Goal: Information Seeking & Learning: Find specific fact

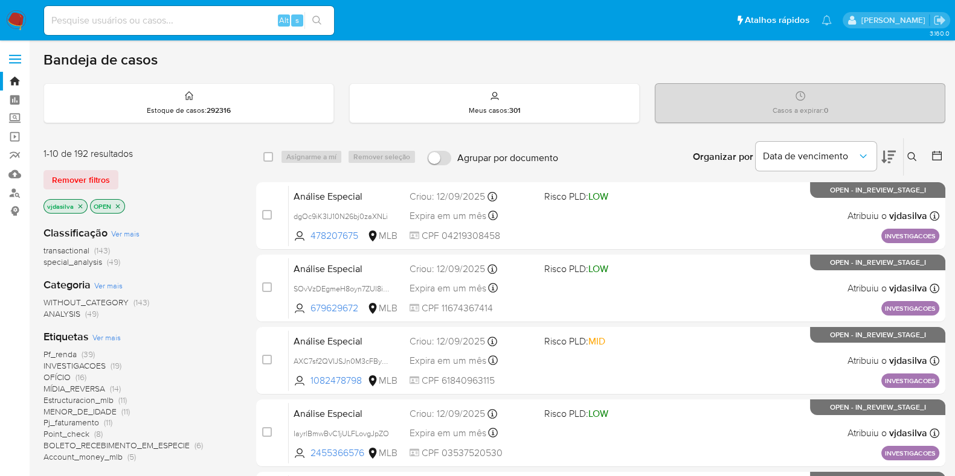
click at [885, 158] on icon at bounding box center [888, 157] width 14 height 14
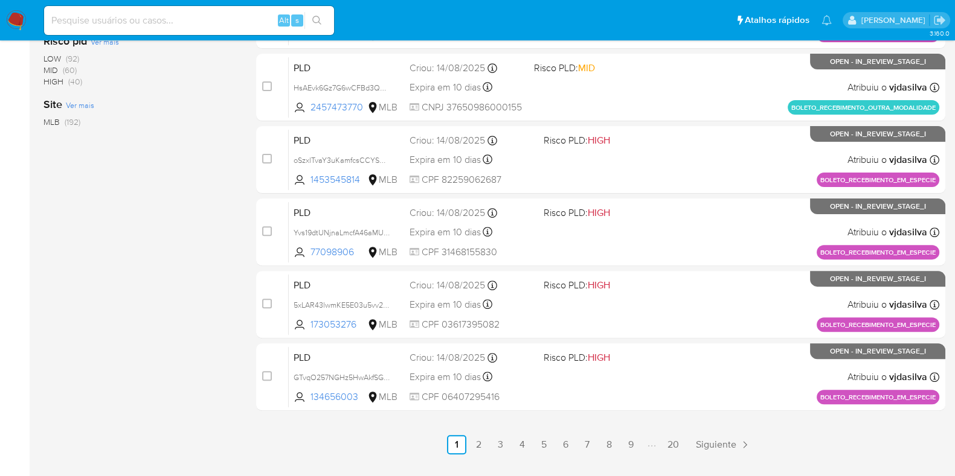
scroll to position [519, 0]
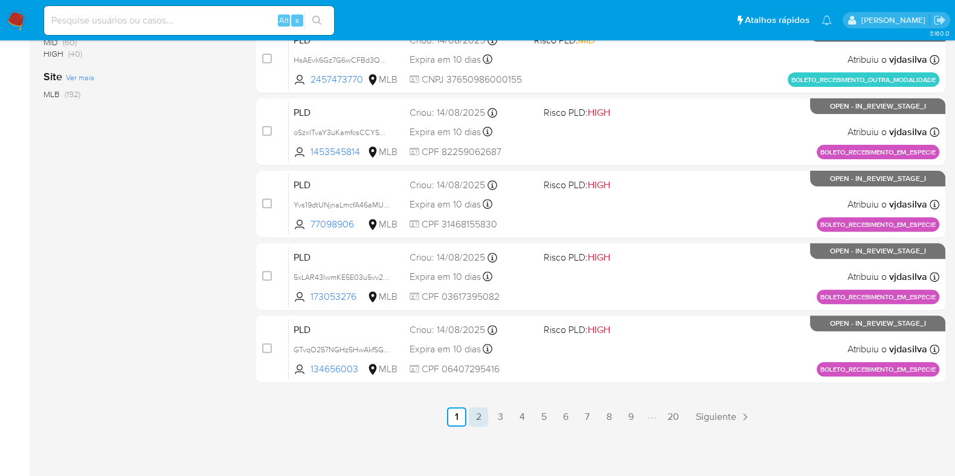
click at [479, 412] on link "2" at bounding box center [478, 417] width 19 height 19
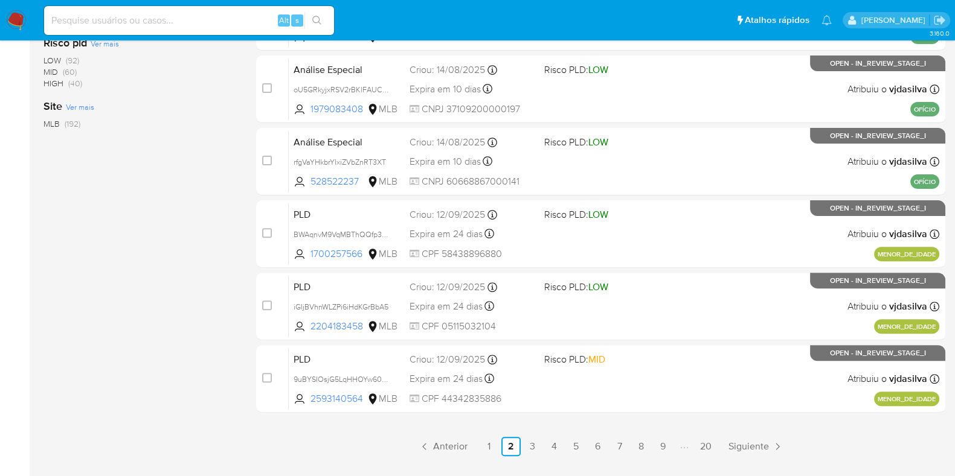
scroll to position [519, 0]
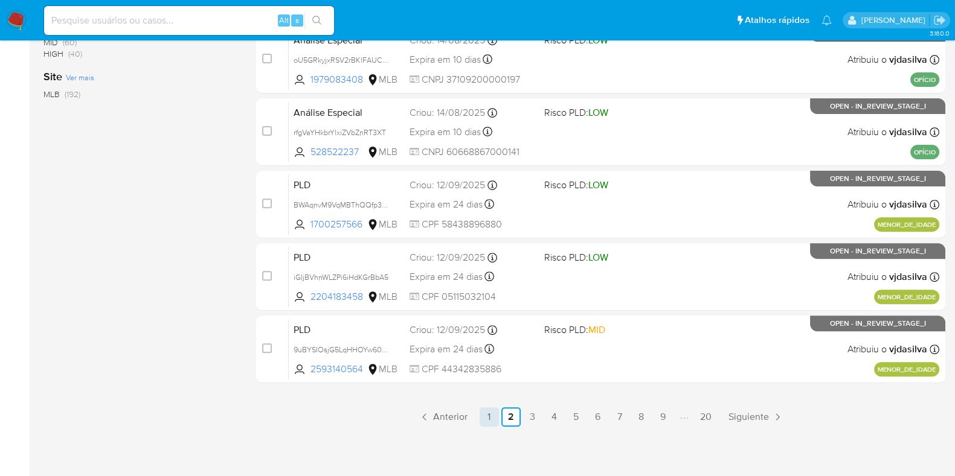
click at [495, 411] on link "1" at bounding box center [488, 417] width 19 height 19
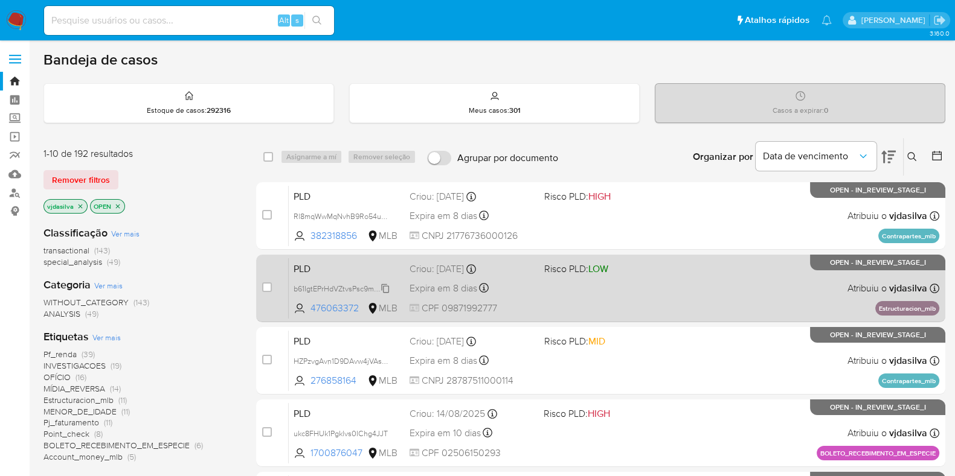
click at [386, 291] on span "b61IgtEPrHdVZtvsPsc9mdeb" at bounding box center [339, 287] width 93 height 13
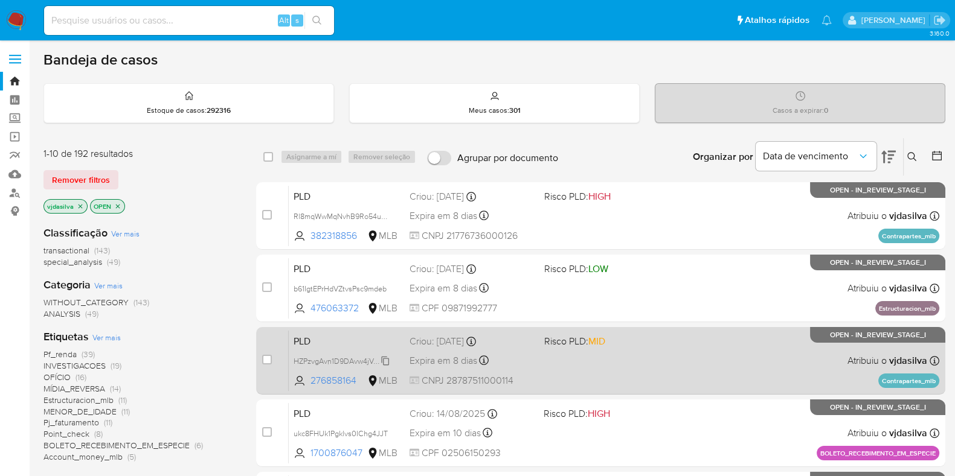
click at [385, 364] on span "HZPzvgAvn1D9DAvw4jVAs8ka" at bounding box center [343, 360] width 100 height 13
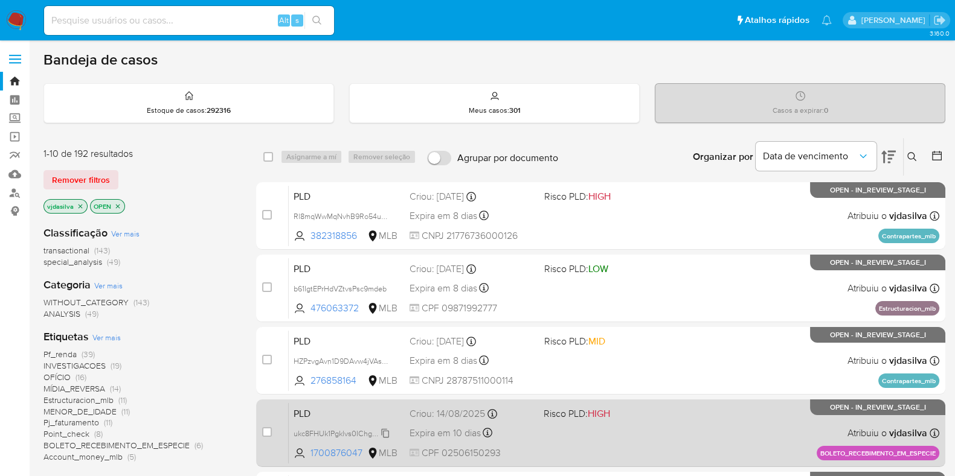
click at [385, 435] on span "ukc8FHUk1Pgklvs0IChg4JJT" at bounding box center [340, 432] width 94 height 13
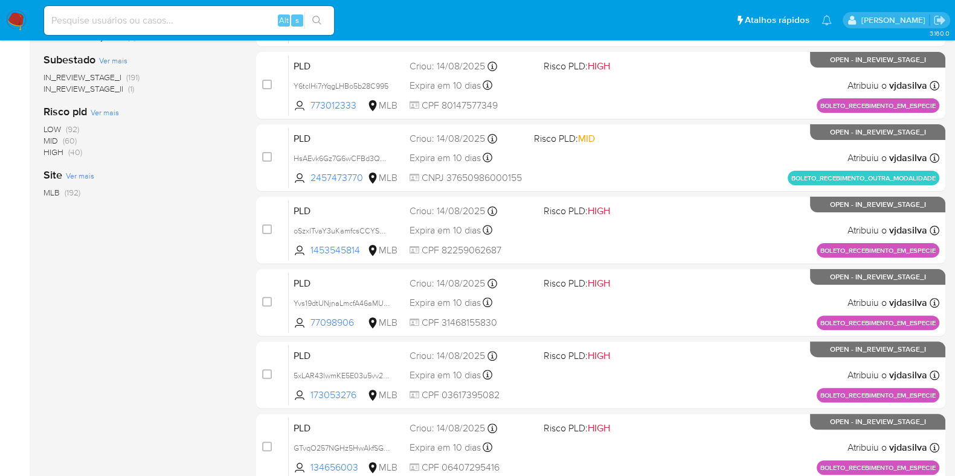
scroll to position [421, 0]
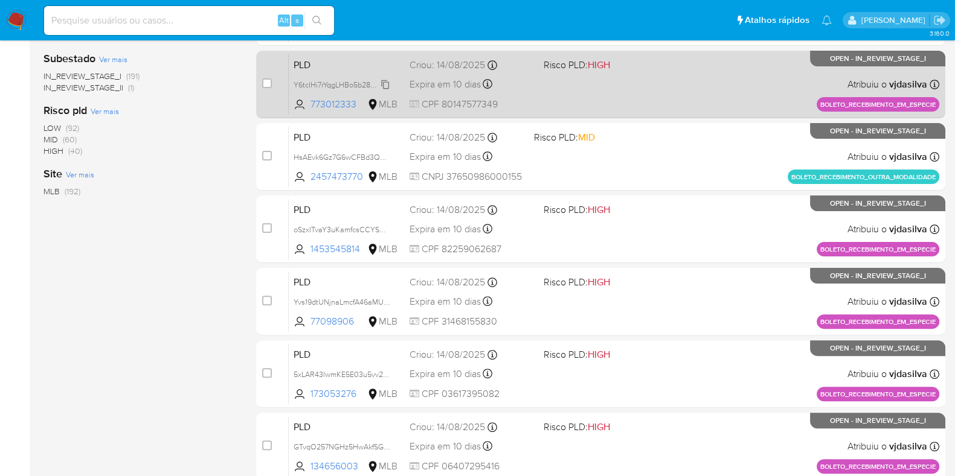
click at [385, 83] on span "Y6tcIHi7rYqgLHBo5b28C995" at bounding box center [340, 83] width 95 height 13
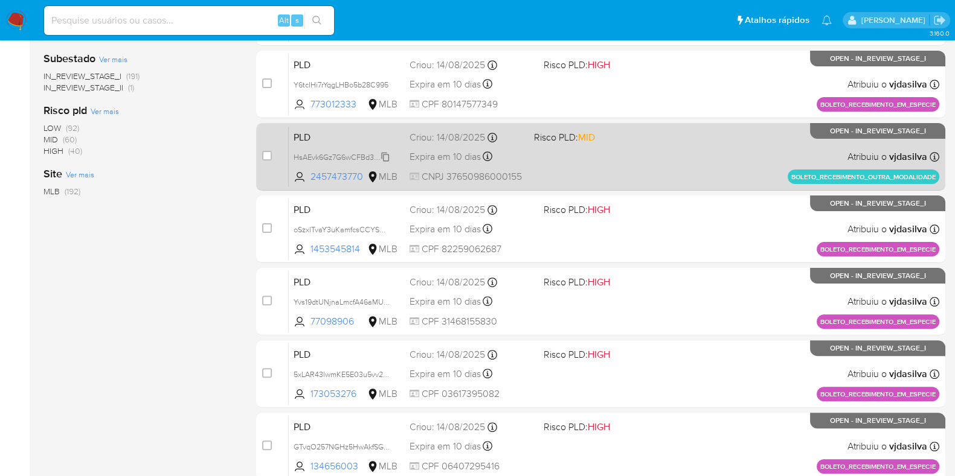
click at [386, 155] on span "HsAEvk6Gz7G6wCFBd3Q0tGIH" at bounding box center [346, 156] width 106 height 13
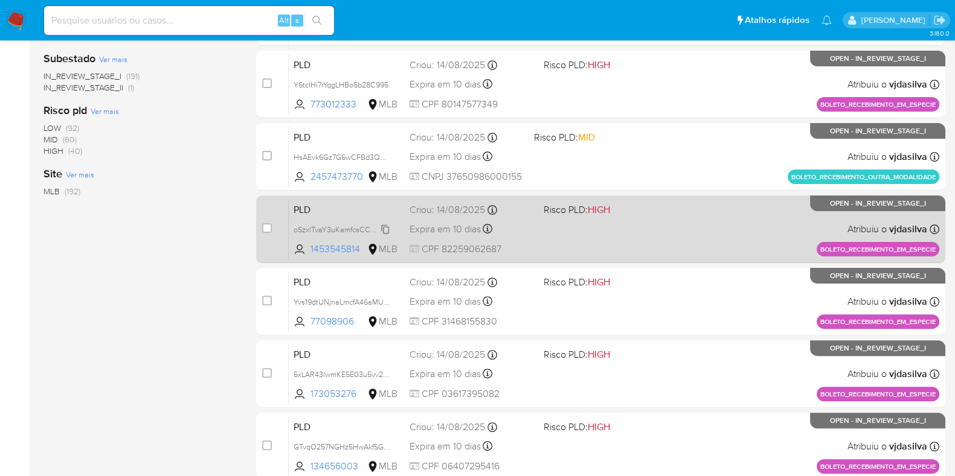
click at [386, 226] on span "oSzxlTvaY3uKamfcsCCYSYFo" at bounding box center [342, 228] width 99 height 13
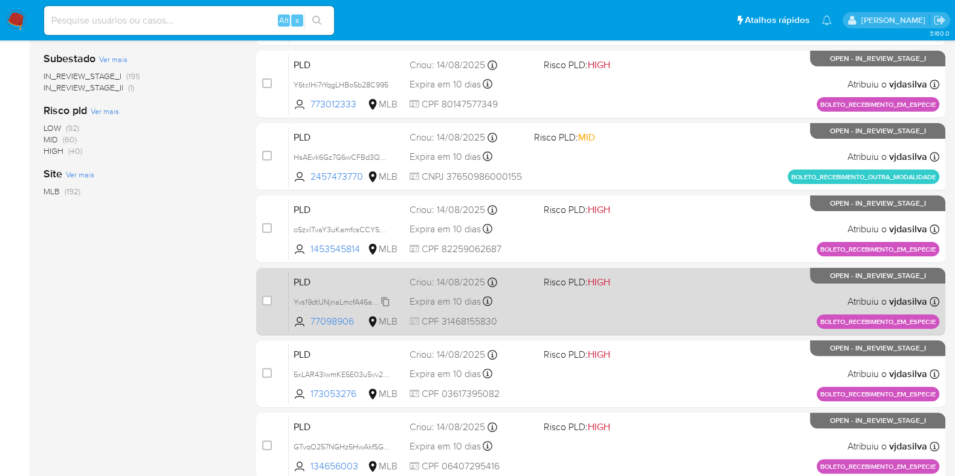
click at [383, 302] on span "Yvs19dtUNjnaLmcfA46aMUv4" at bounding box center [342, 301] width 98 height 13
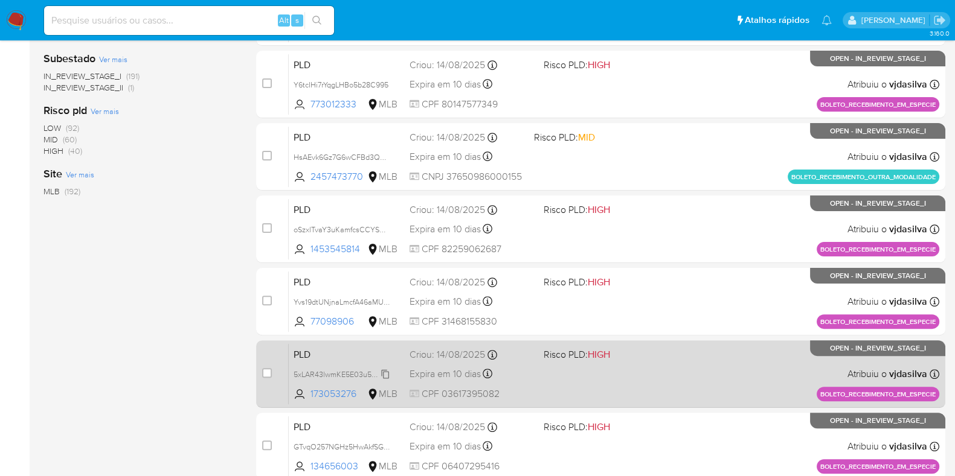
click at [383, 373] on span "5xLAR43lwmKE5E03u5vv2cJG" at bounding box center [344, 373] width 102 height 13
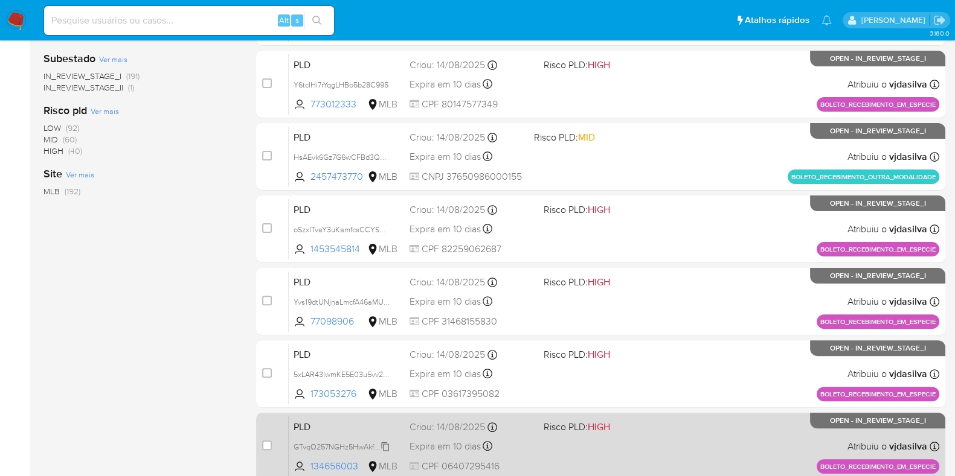
click at [386, 448] on span "GTvqO257NGHz5HwAkfSGB3Nw" at bounding box center [348, 446] width 110 height 13
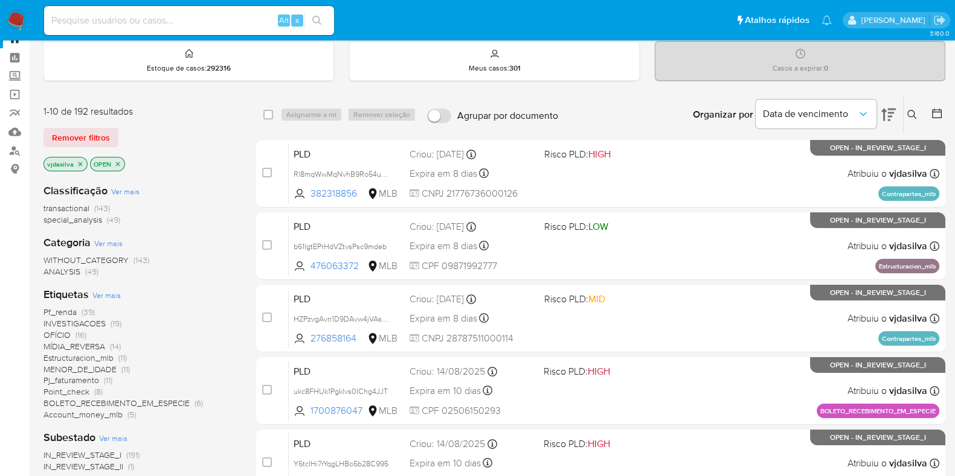
scroll to position [0, 0]
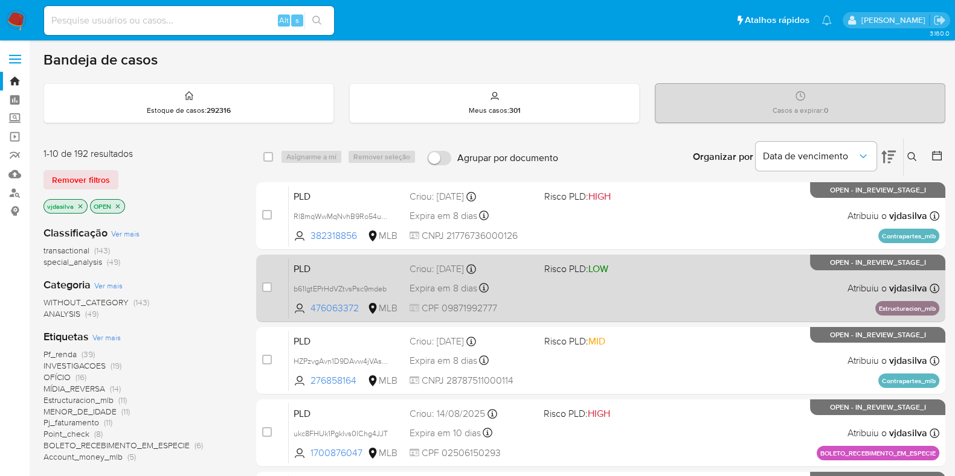
click at [661, 296] on div "PLD b61IgtEPrHdVZtvsPsc9mdeb 476063372 MLB Risco PLD: LOW Criou: 12/08/2025 Cri…" at bounding box center [614, 288] width 650 height 61
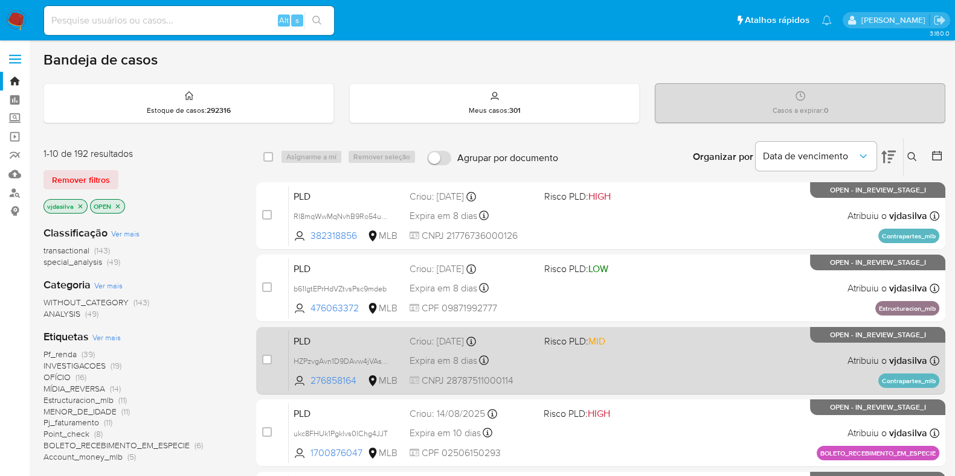
click at [661, 361] on span at bounding box center [606, 360] width 125 height 2
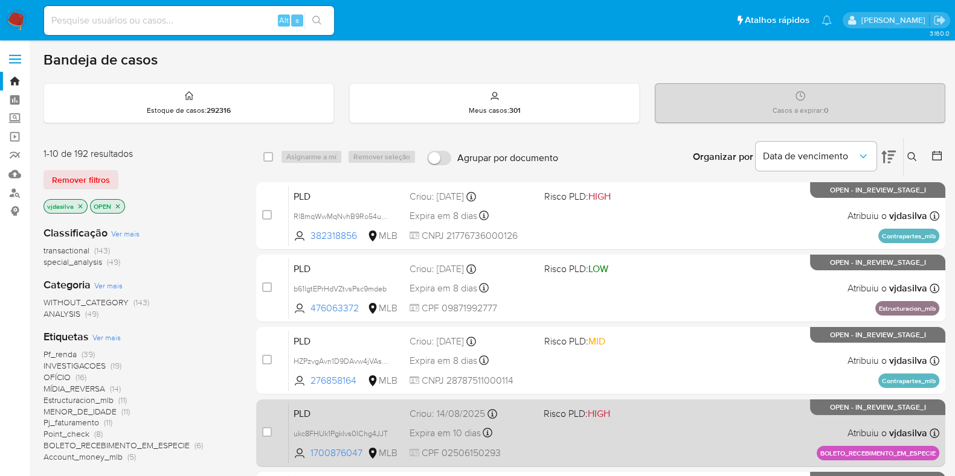
click at [676, 424] on div "PLD ukc8FHUk1Pgklvs0IChg4JJT 1700876047 MLB Risco PLD: HIGH Criou: 14/08/2025 C…" at bounding box center [614, 433] width 650 height 61
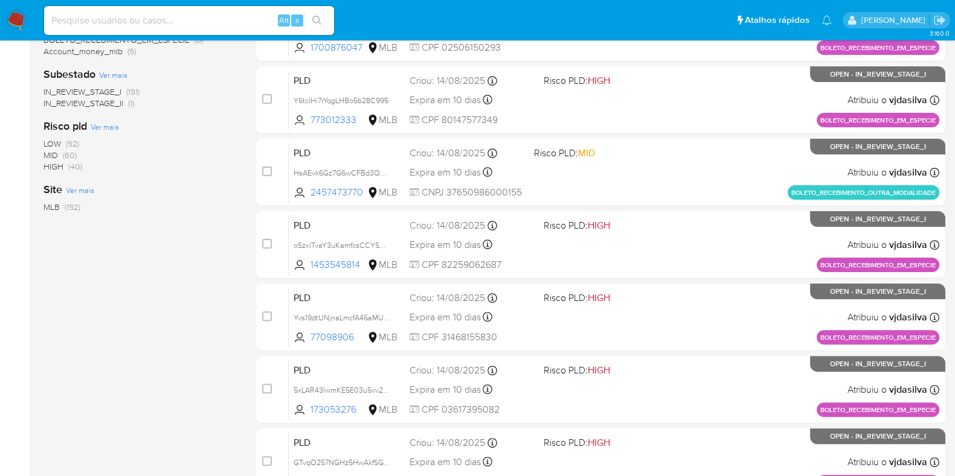
scroll to position [416, 0]
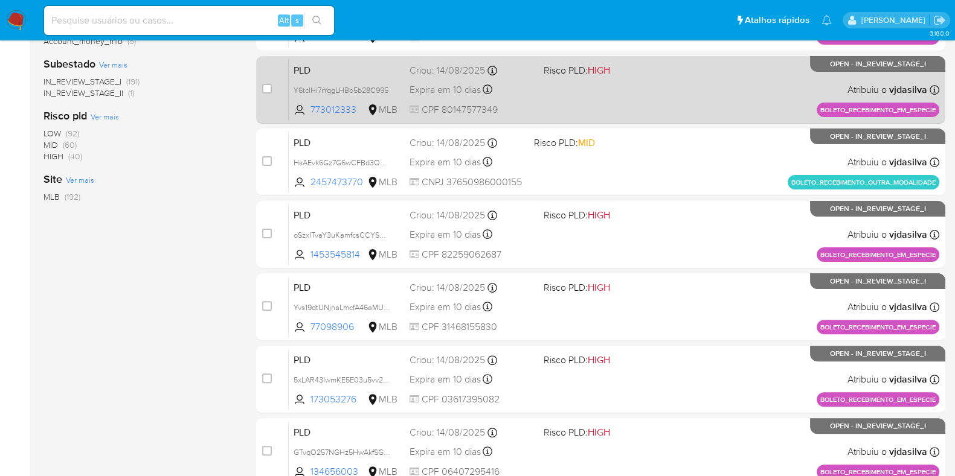
click at [697, 103] on div "PLD Y6tcIHi7rYqgLHBo5b28C995 773012333 MLB Risco PLD: HIGH Criou: 14/08/2025 Cr…" at bounding box center [614, 89] width 650 height 61
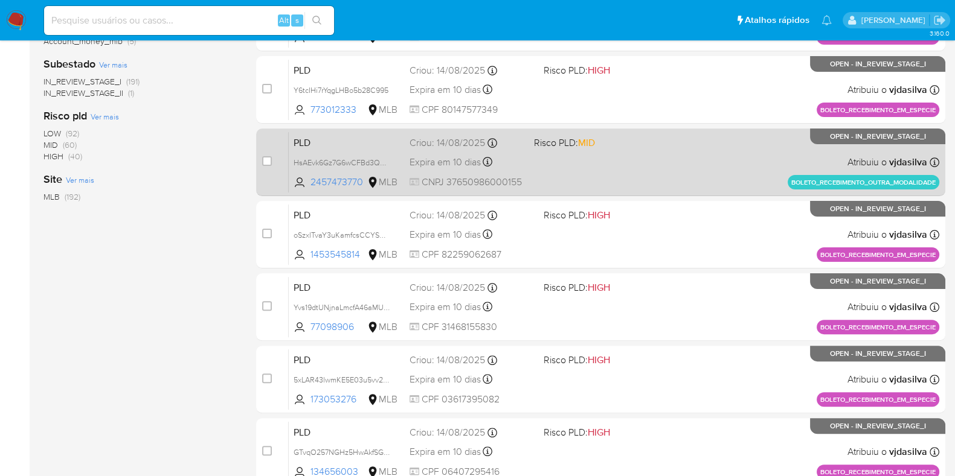
click at [632, 154] on div "PLD HsAEvk6Gz7G6wCFBd3Q0tGIH 2457473770 MLB Risco PLD: MID Criou: 14/08/2025 Cr…" at bounding box center [614, 162] width 650 height 61
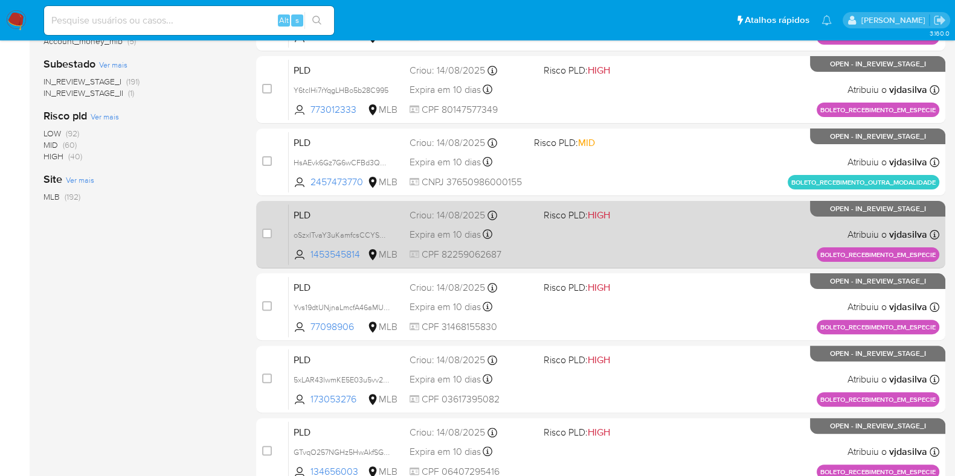
click at [702, 225] on div "PLD oSzxlTvaY3uKamfcsCCYSYFo 1453545814 MLB Risco PLD: HIGH Criou: 14/08/2025 C…" at bounding box center [614, 234] width 650 height 61
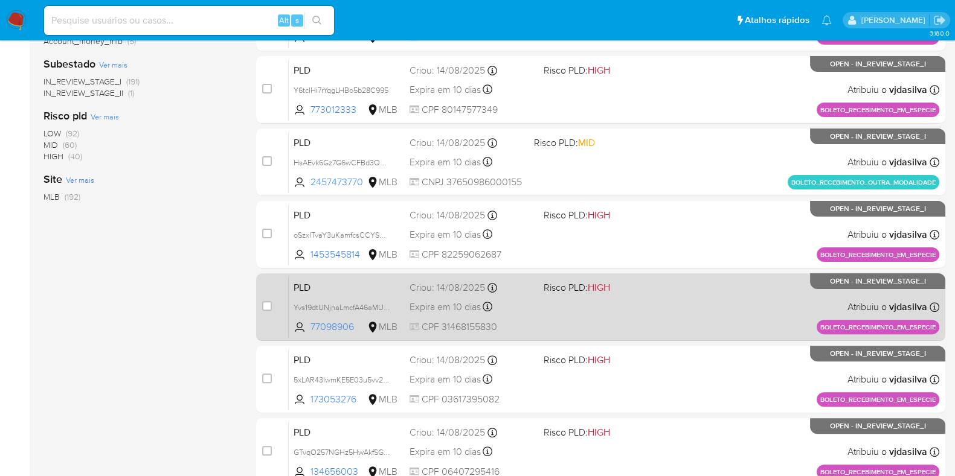
click at [718, 303] on div "PLD Yvs19dtUNjnaLmcfA46aMUv4 77098906 MLB Risco PLD: HIGH Criou: 14/08/2025 Cri…" at bounding box center [614, 307] width 650 height 61
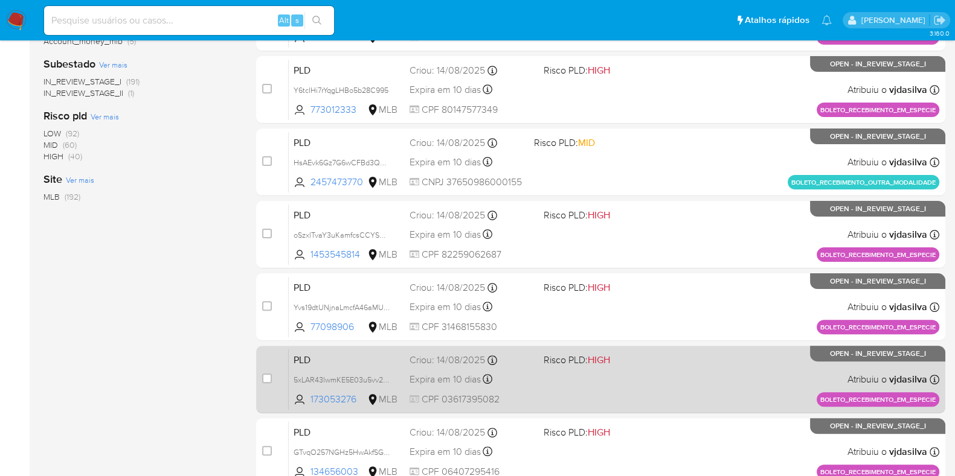
click at [674, 383] on div "PLD 5xLAR43lwmKE5E03u5vv2cJG 173053276 MLB Risco PLD: HIGH Criou: 14/08/2025 Cr…" at bounding box center [614, 379] width 650 height 61
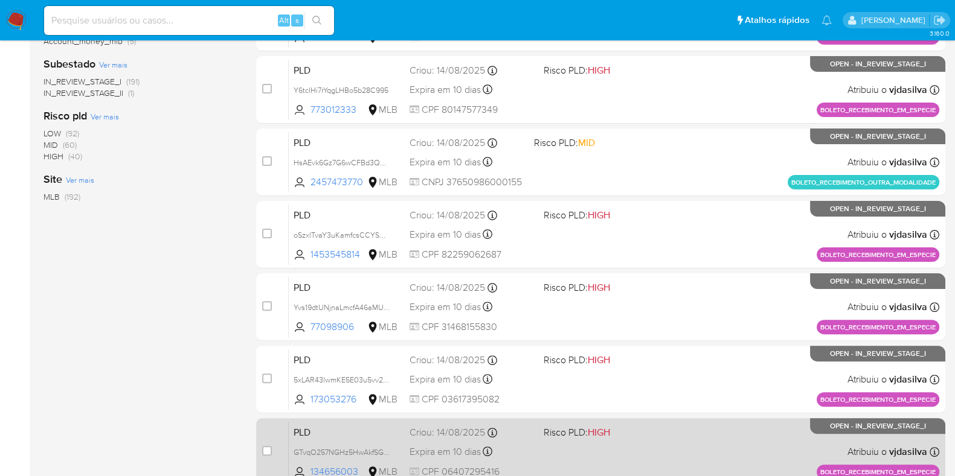
click at [665, 440] on div "PLD GTvqO257NGHz5HwAkfSGB3Nw 134656003 MLB Risco PLD: HIGH Criou: 14/08/2025 Cr…" at bounding box center [614, 451] width 650 height 61
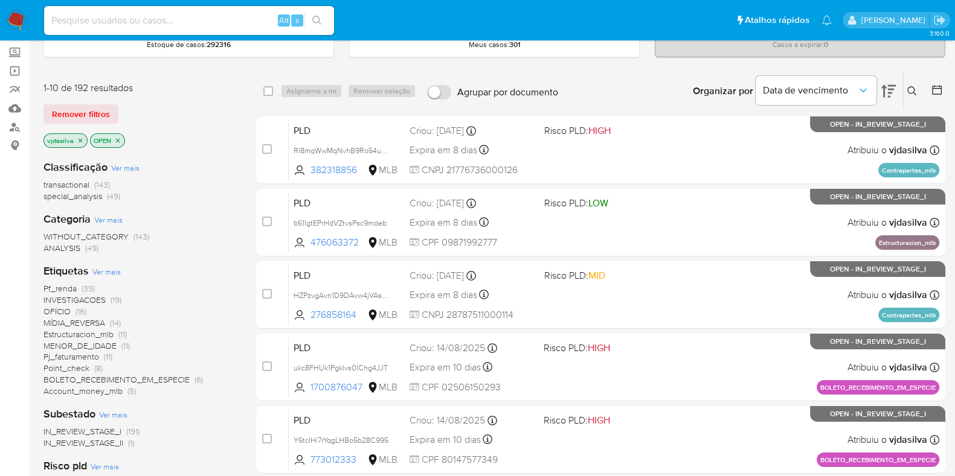
scroll to position [0, 0]
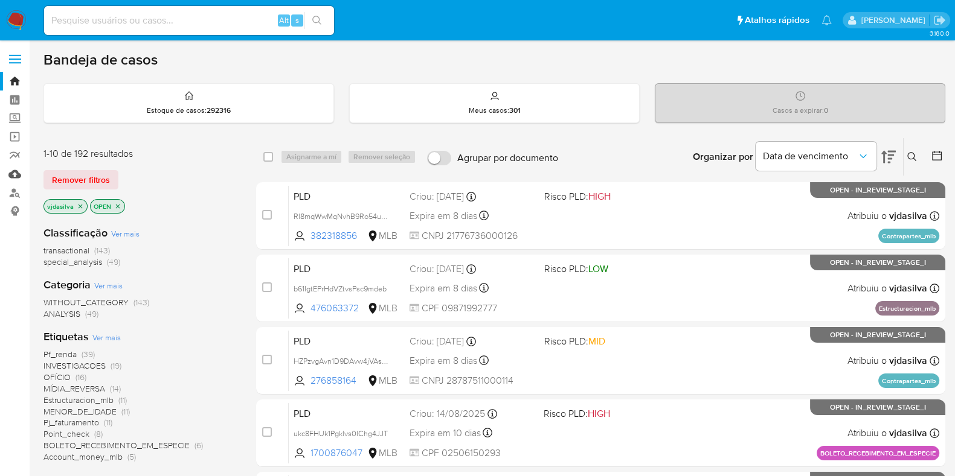
click at [15, 173] on link "Mulan" at bounding box center [72, 174] width 144 height 19
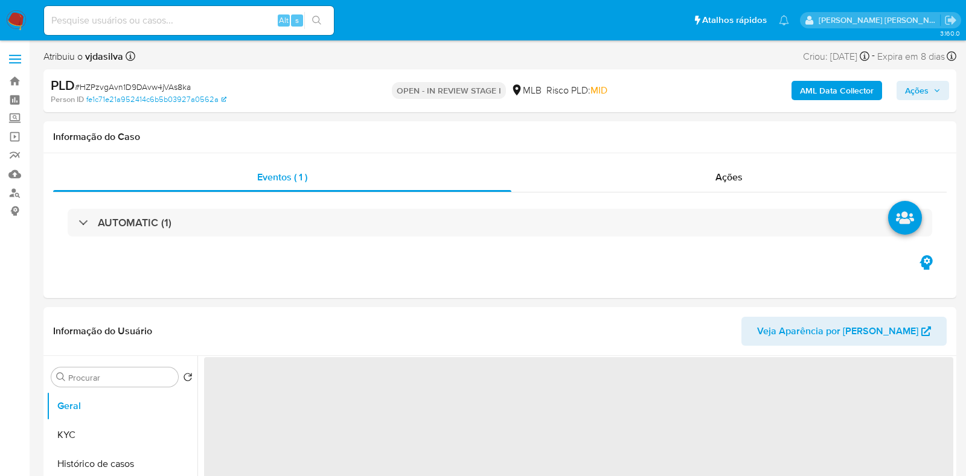
select select "10"
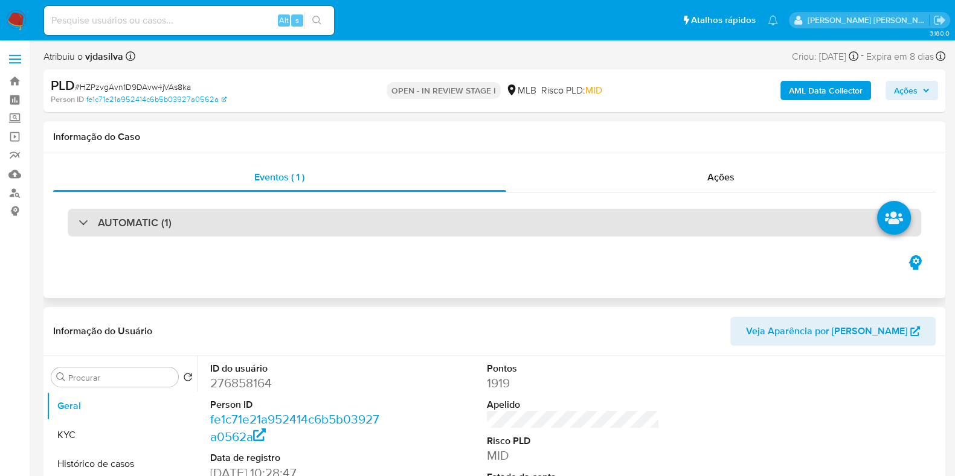
click at [729, 216] on div "AUTOMATIC (1)" at bounding box center [494, 223] width 853 height 28
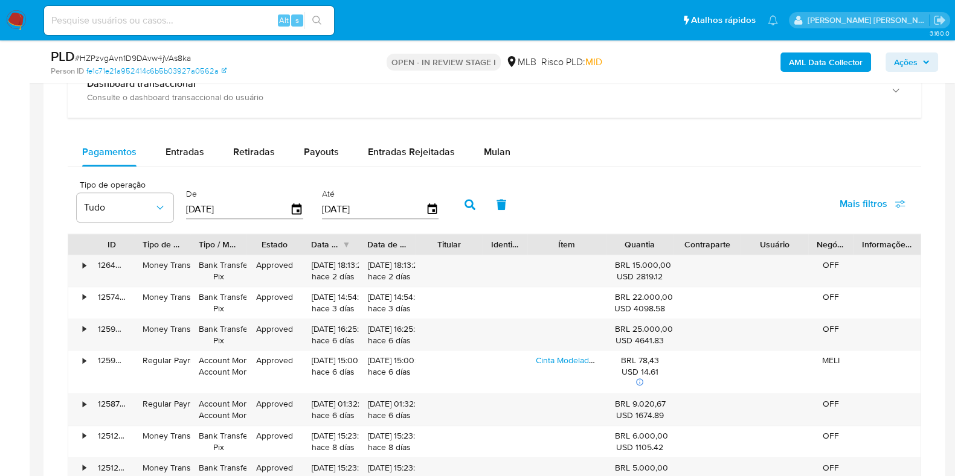
scroll to position [1312, 0]
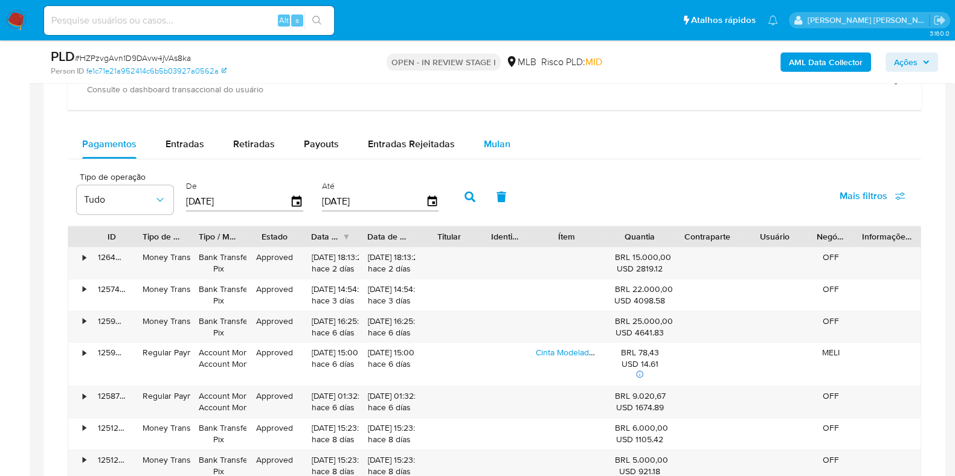
click at [495, 152] on div "Mulan" at bounding box center [497, 144] width 27 height 29
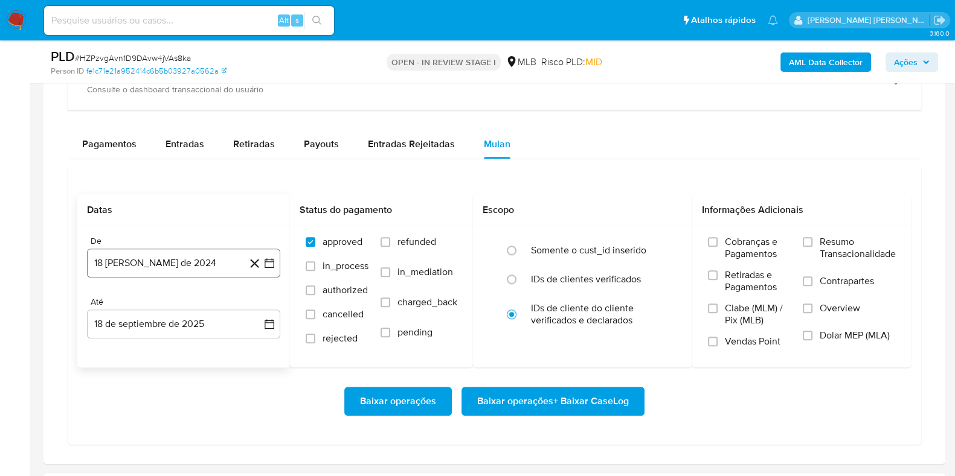
click at [210, 267] on button "18 [PERSON_NAME] de 2024" at bounding box center [183, 263] width 193 height 29
click at [211, 303] on icon "Seleccionar mes y año" at bounding box center [213, 307] width 10 height 10
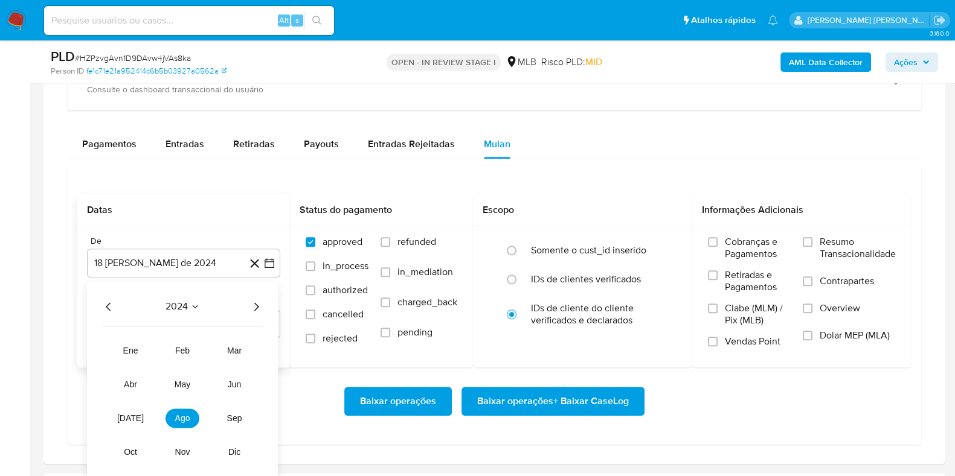
click at [263, 307] on icon "Año siguiente" at bounding box center [256, 307] width 14 height 14
click at [187, 348] on span "feb" at bounding box center [182, 351] width 14 height 10
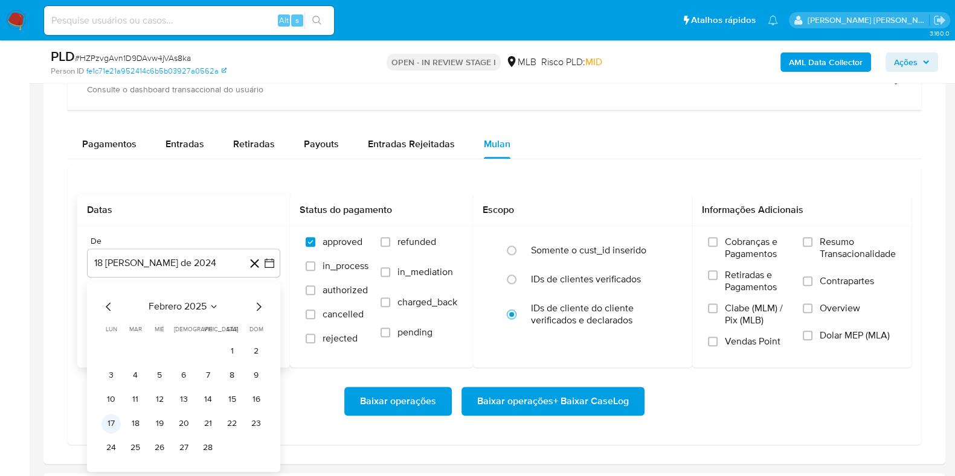
click at [112, 423] on button "17" at bounding box center [110, 423] width 19 height 19
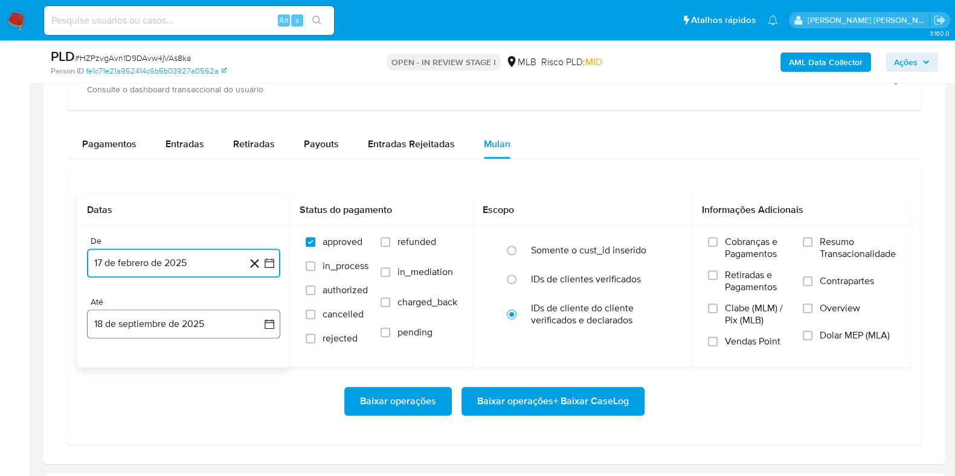
click at [181, 318] on button "18 de septiembre de 2025" at bounding box center [183, 324] width 193 height 29
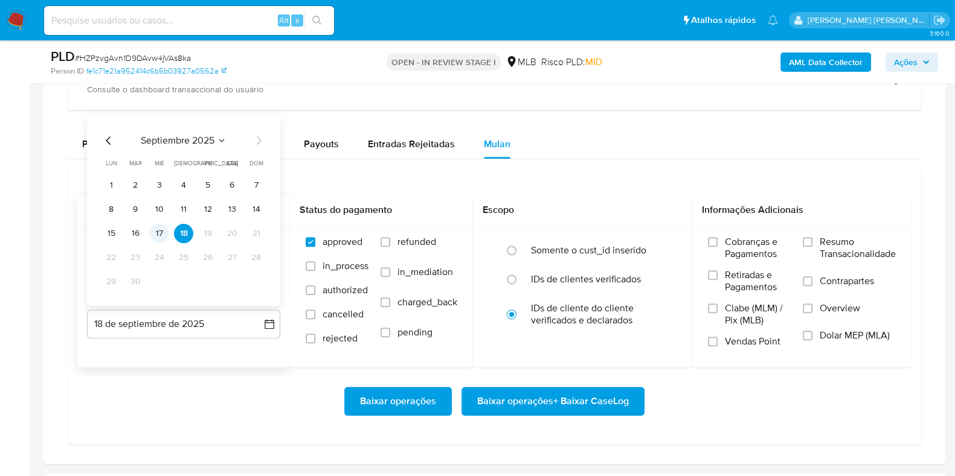
click at [164, 228] on button "17" at bounding box center [159, 233] width 19 height 19
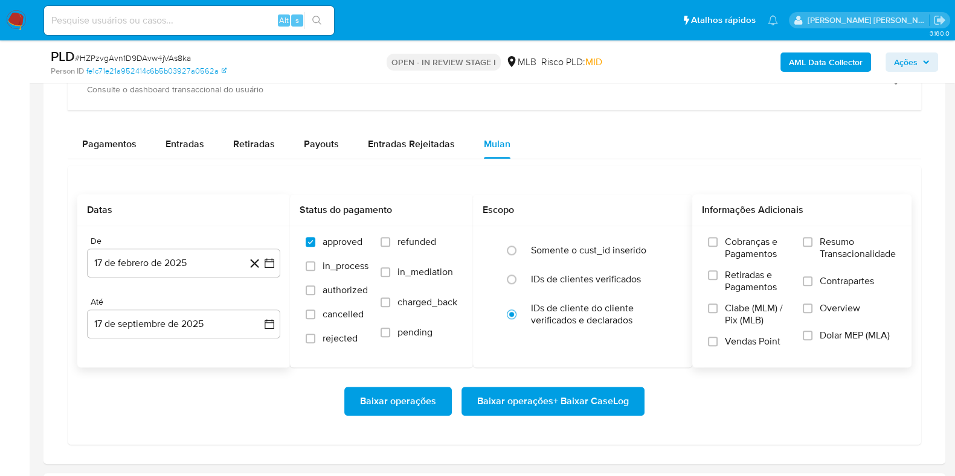
click at [823, 275] on span "Contrapartes" at bounding box center [846, 281] width 54 height 12
click at [812, 277] on input "Contrapartes" at bounding box center [808, 282] width 10 height 10
click at [814, 240] on label "Resumo Transacionalidade" at bounding box center [849, 255] width 93 height 39
click at [812, 240] on input "Resumo Transacionalidade" at bounding box center [808, 242] width 10 height 10
click at [614, 402] on span "Baixar operações + Baixar CaseLog" at bounding box center [553, 401] width 152 height 27
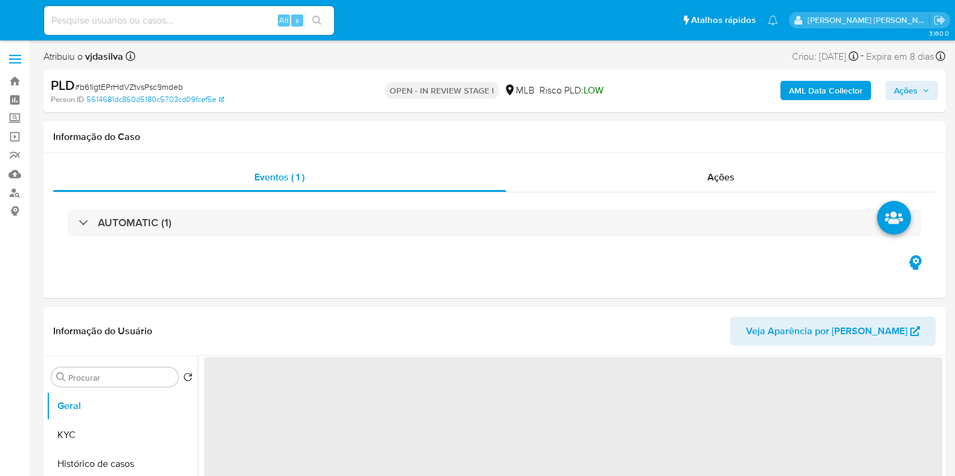
select select "10"
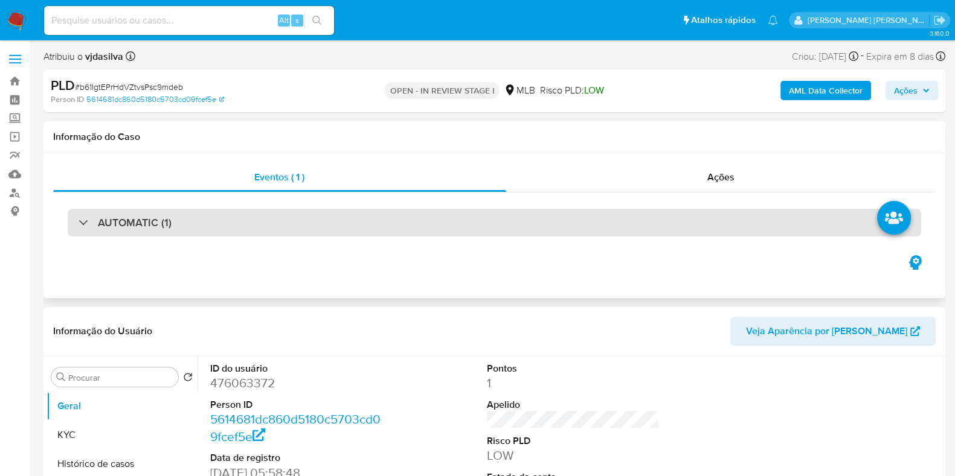
click at [643, 213] on div "AUTOMATIC (1)" at bounding box center [494, 223] width 853 height 28
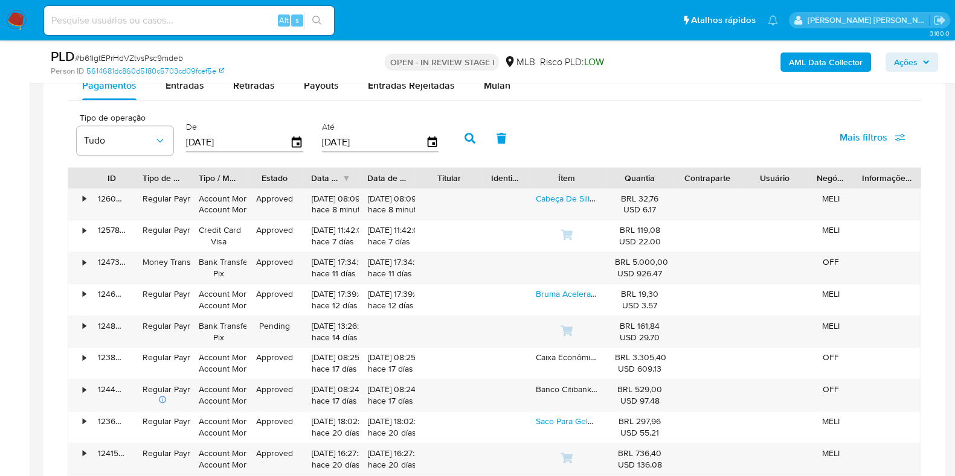
scroll to position [1283, 0]
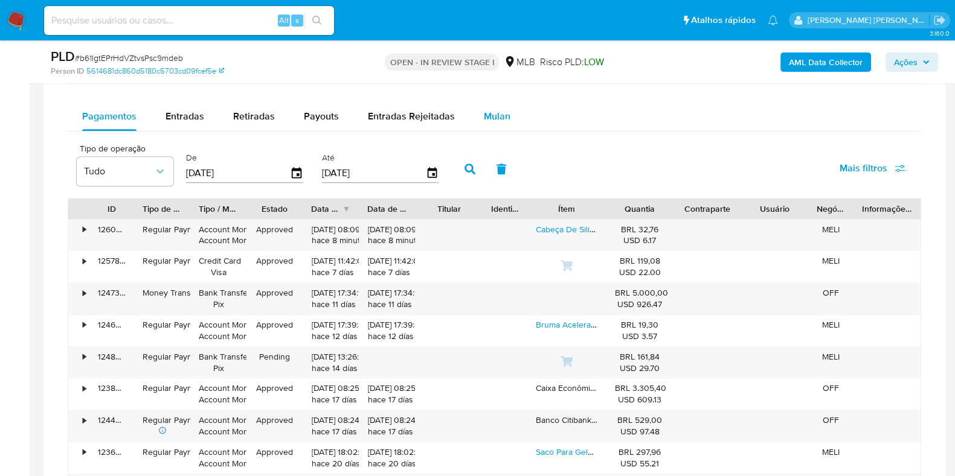
click at [486, 122] on div "Mulan" at bounding box center [497, 116] width 27 height 29
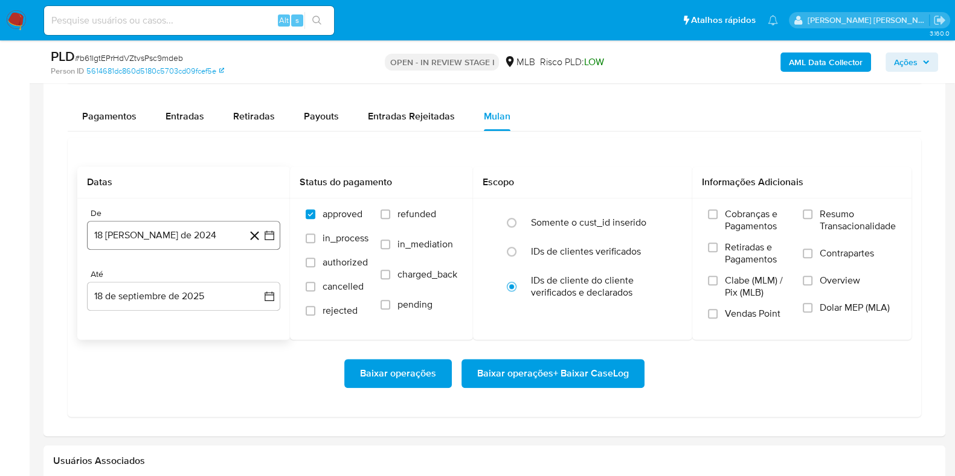
click at [214, 234] on button "18 [PERSON_NAME] de 2024" at bounding box center [183, 235] width 193 height 29
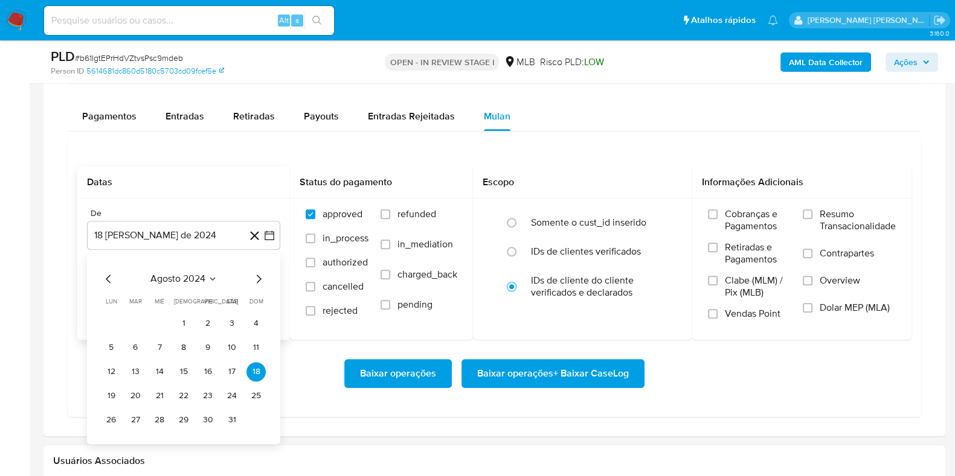
click at [205, 273] on button "agosto 2024" at bounding box center [183, 279] width 67 height 12
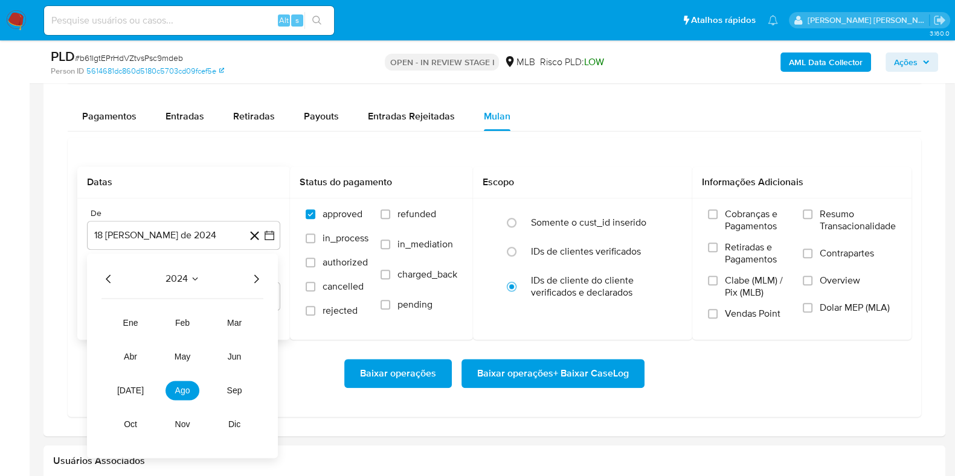
click at [258, 281] on icon "Año siguiente" at bounding box center [256, 279] width 14 height 14
click at [138, 388] on button "[DATE]" at bounding box center [131, 390] width 34 height 19
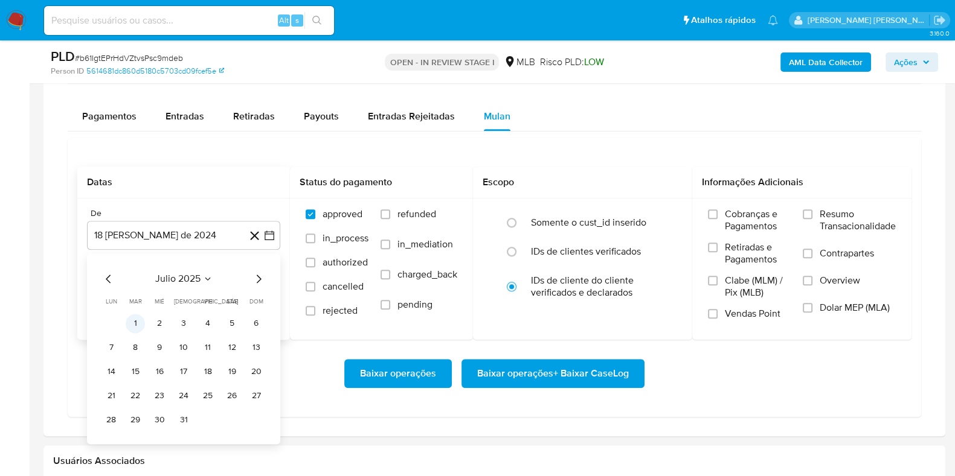
click at [140, 315] on button "1" at bounding box center [135, 323] width 19 height 19
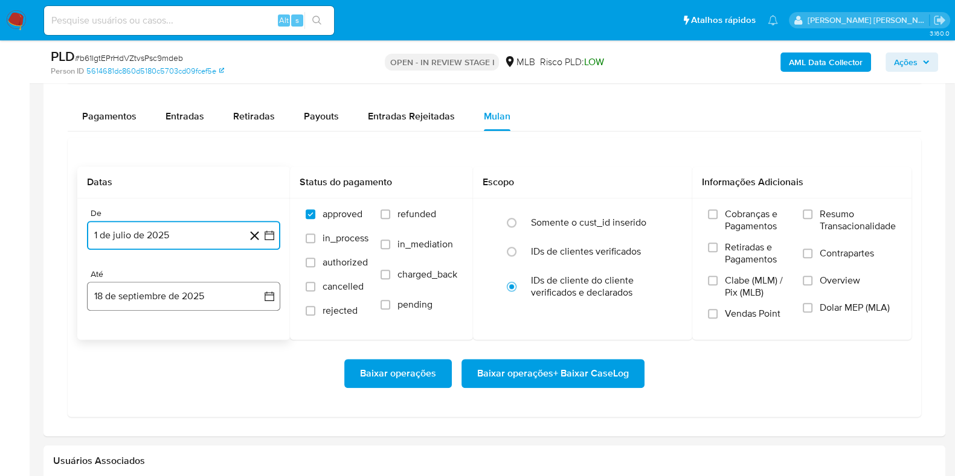
click at [172, 297] on button "18 de septiembre de 2025" at bounding box center [183, 296] width 193 height 29
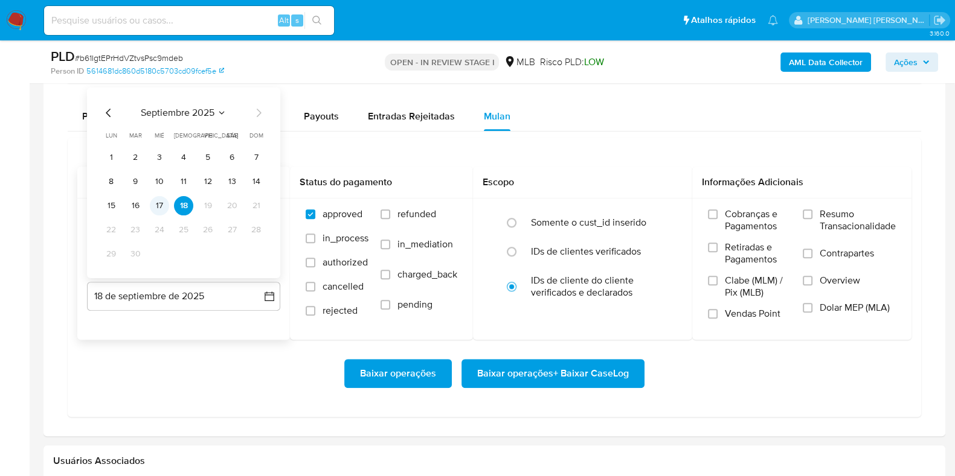
click at [158, 204] on button "17" at bounding box center [159, 205] width 19 height 19
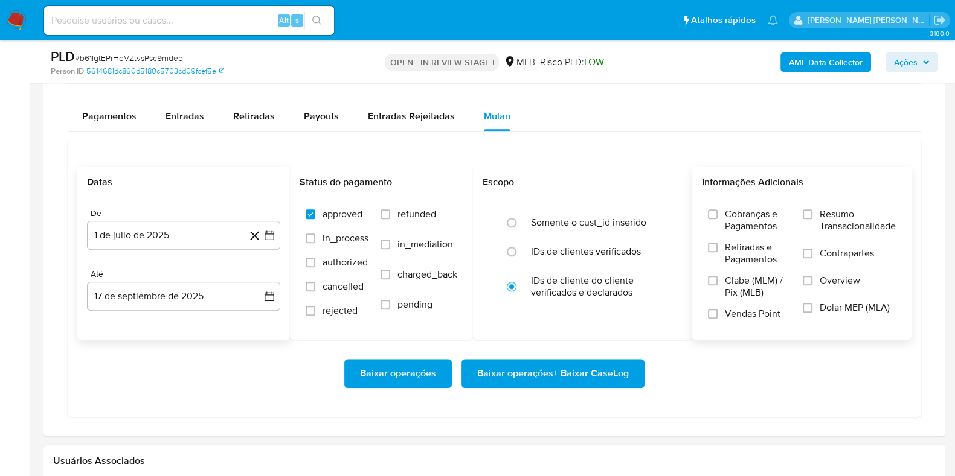
click at [844, 212] on span "Resumo Transacionalidade" at bounding box center [857, 220] width 76 height 24
click at [812, 212] on input "Resumo Transacionalidade" at bounding box center [808, 215] width 10 height 10
click at [833, 251] on span "Contrapartes" at bounding box center [846, 254] width 54 height 12
click at [812, 251] on input "Contrapartes" at bounding box center [808, 254] width 10 height 10
click at [577, 377] on span "Baixar operações + Baixar CaseLog" at bounding box center [553, 374] width 152 height 27
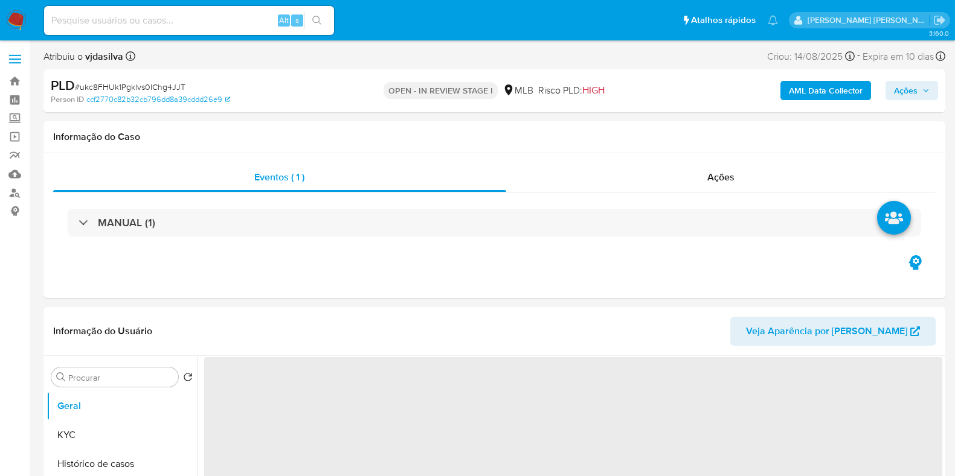
select select "10"
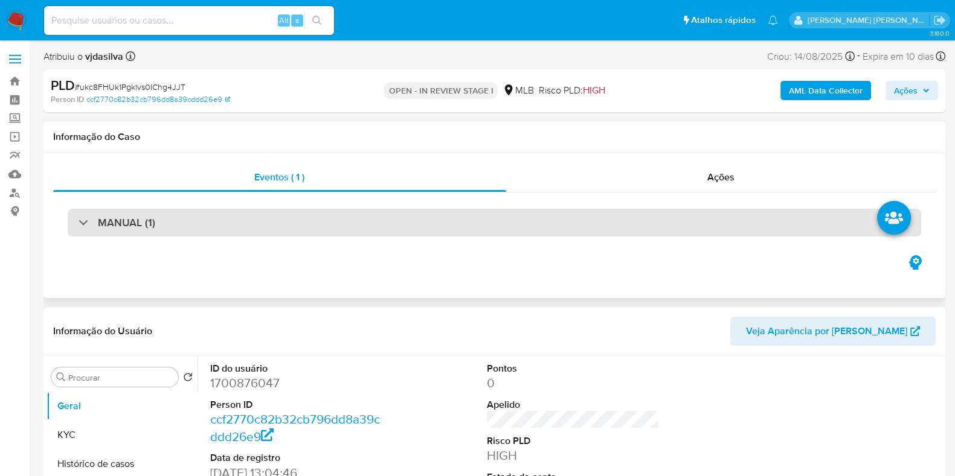
click at [760, 229] on div "MANUAL (1)" at bounding box center [494, 223] width 853 height 28
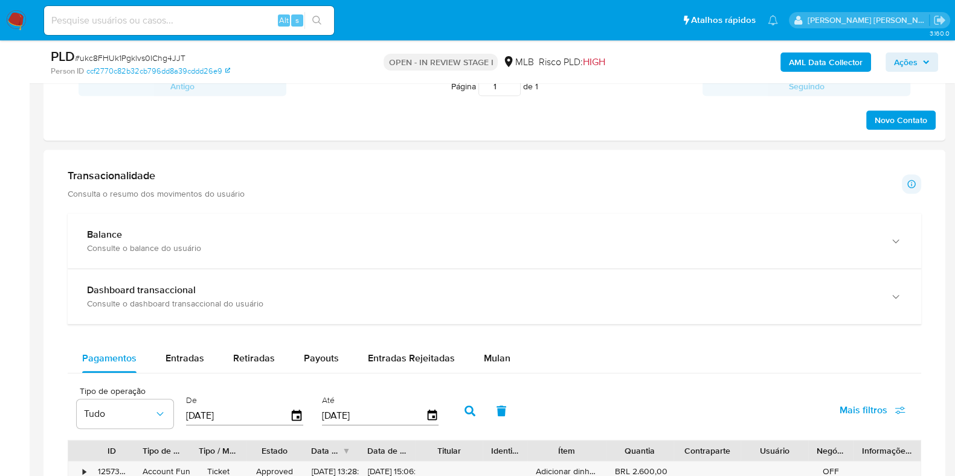
scroll to position [949, 0]
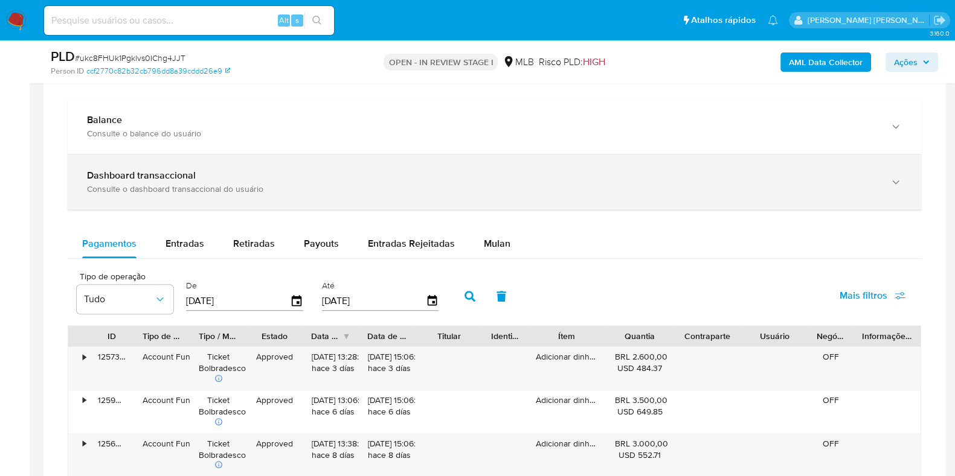
click at [816, 165] on div "Dashboard transaccional Consulte o dashboard transaccional do usuário" at bounding box center [494, 182] width 853 height 55
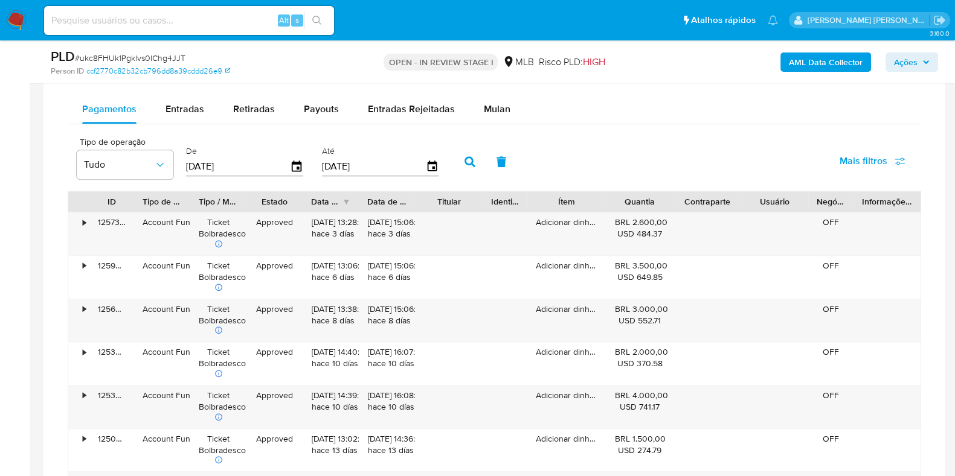
scroll to position [1638, 0]
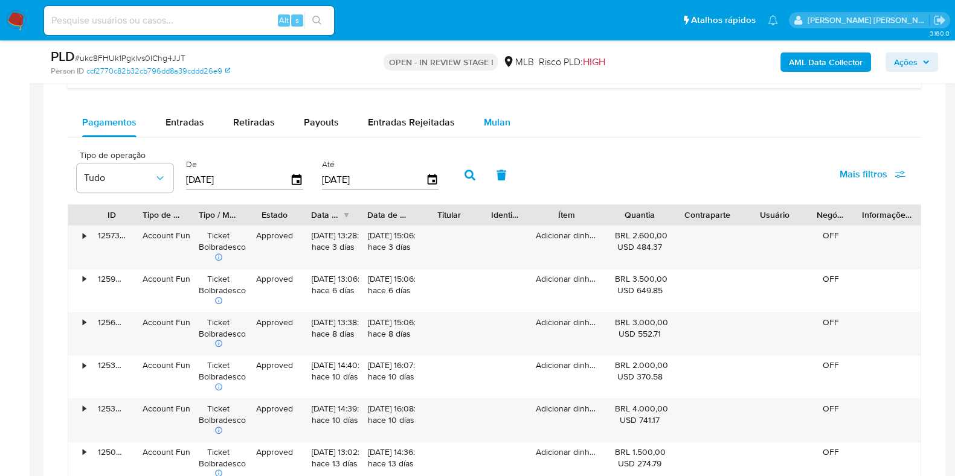
click at [489, 120] on span "Mulan" at bounding box center [497, 122] width 27 height 14
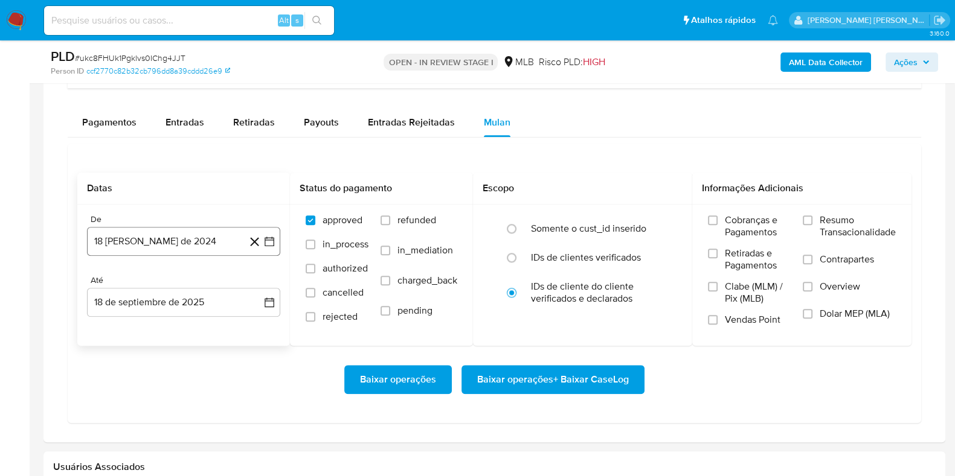
click at [187, 239] on button "18 [PERSON_NAME] de 2024" at bounding box center [183, 241] width 193 height 29
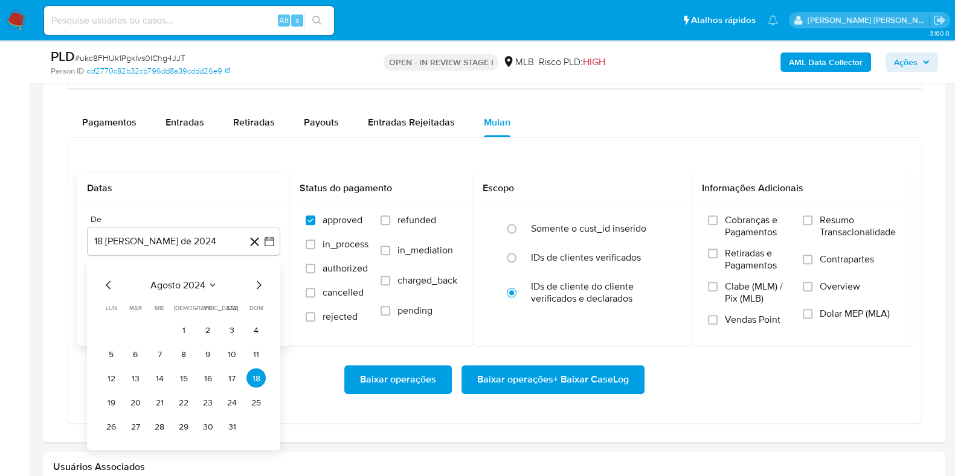
click at [210, 290] on div "agosto 2024" at bounding box center [183, 285] width 164 height 14
click at [196, 286] on span "agosto 2024" at bounding box center [177, 286] width 55 height 12
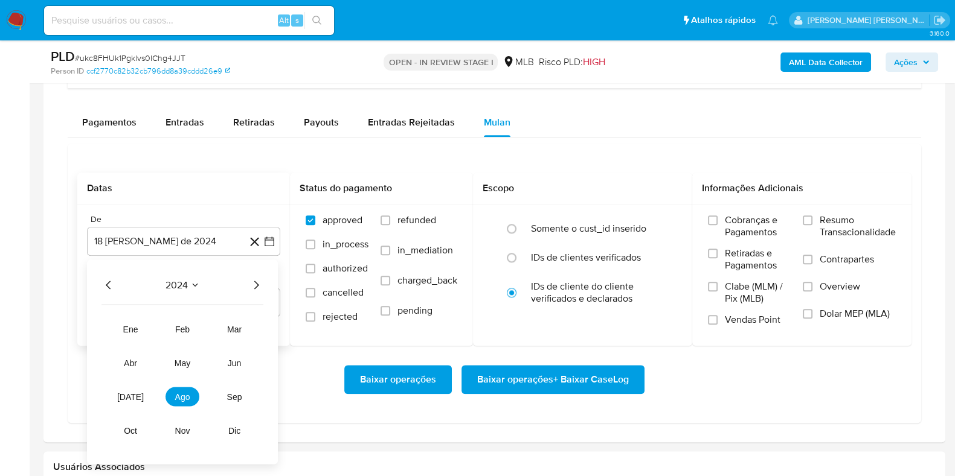
click at [252, 282] on icon "Año siguiente" at bounding box center [256, 285] width 14 height 14
click at [132, 393] on span "[DATE]" at bounding box center [130, 398] width 27 height 10
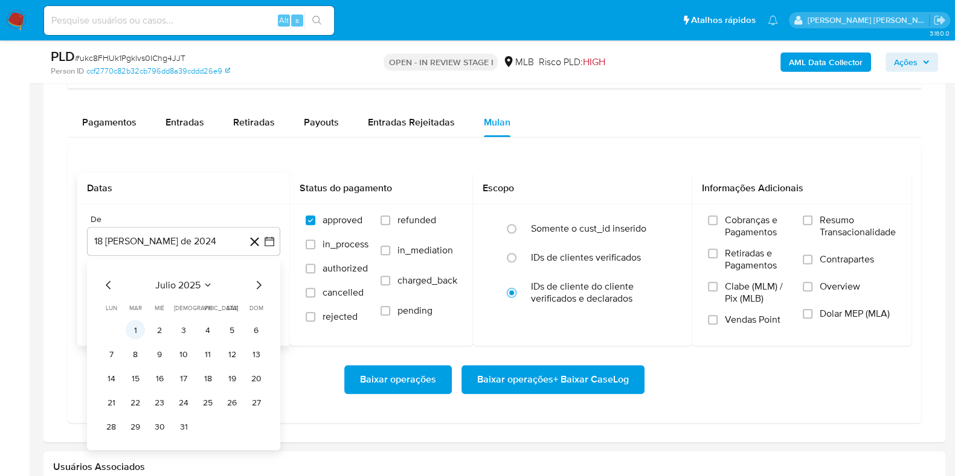
click at [136, 327] on button "1" at bounding box center [135, 330] width 19 height 19
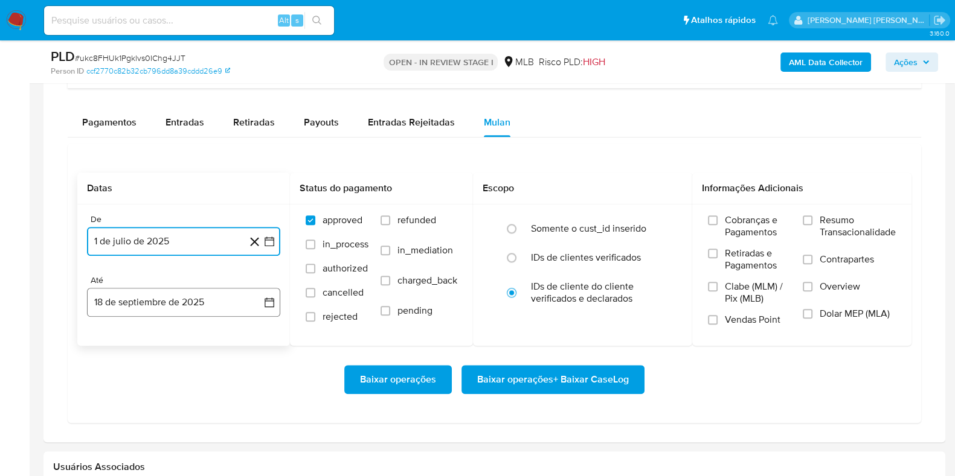
click at [167, 302] on button "18 de septiembre de 2025" at bounding box center [183, 302] width 193 height 29
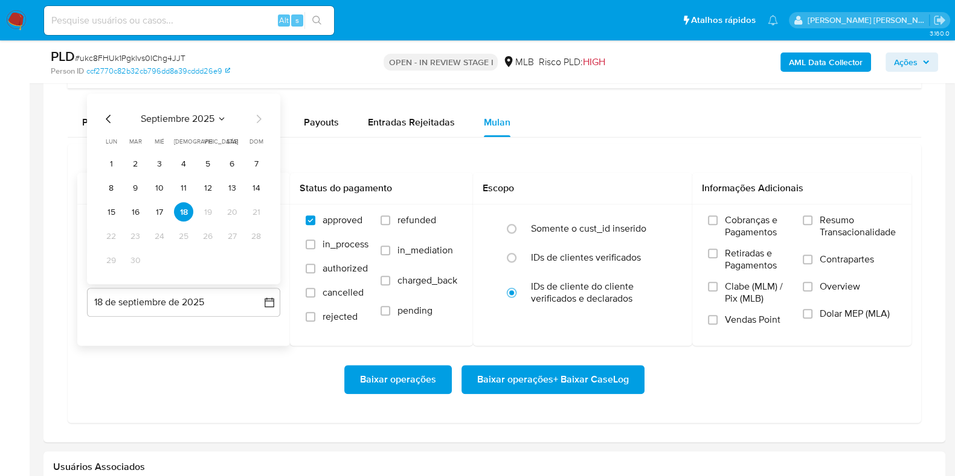
click at [167, 219] on td "17" at bounding box center [159, 211] width 19 height 19
click at [162, 211] on button "17" at bounding box center [159, 211] width 19 height 19
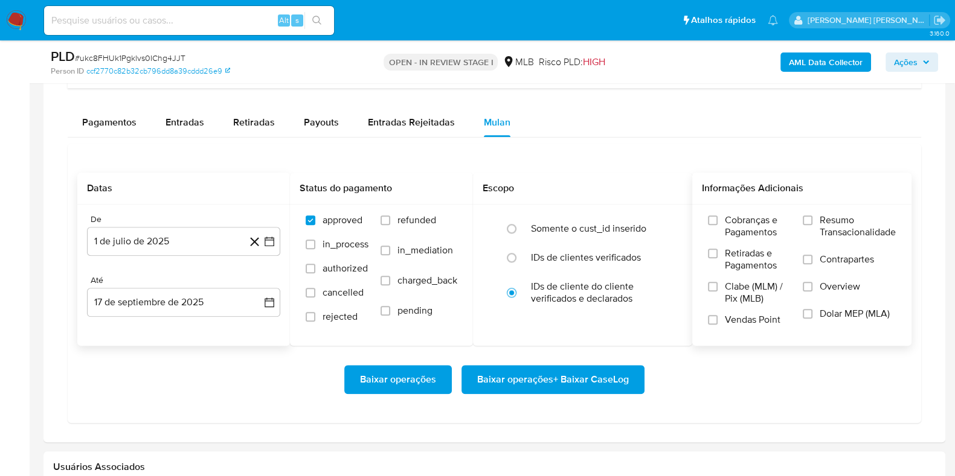
click at [850, 228] on span "Resumo Transacionalidade" at bounding box center [857, 226] width 76 height 24
click at [812, 225] on input "Resumo Transacionalidade" at bounding box center [808, 221] width 10 height 10
click at [838, 254] on span "Contrapartes" at bounding box center [846, 260] width 54 height 12
click at [812, 255] on input "Contrapartes" at bounding box center [808, 260] width 10 height 10
click at [609, 375] on span "Baixar operações + Baixar CaseLog" at bounding box center [553, 380] width 152 height 27
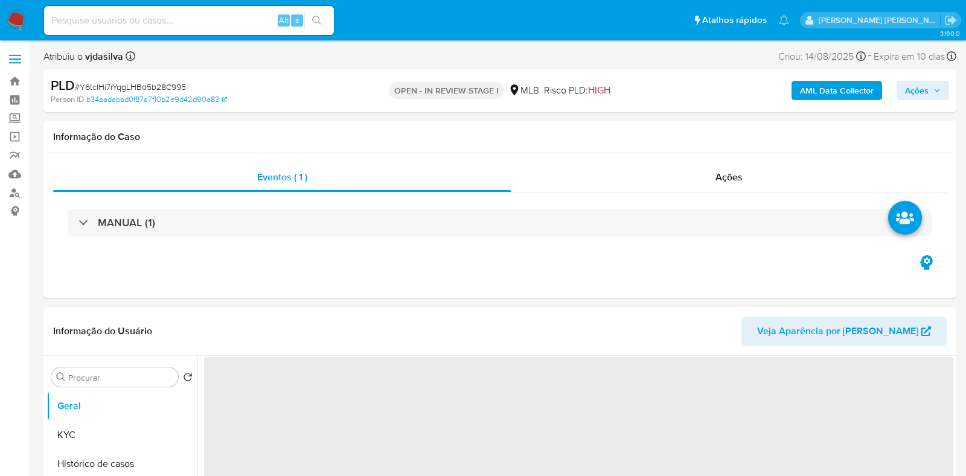
select select "10"
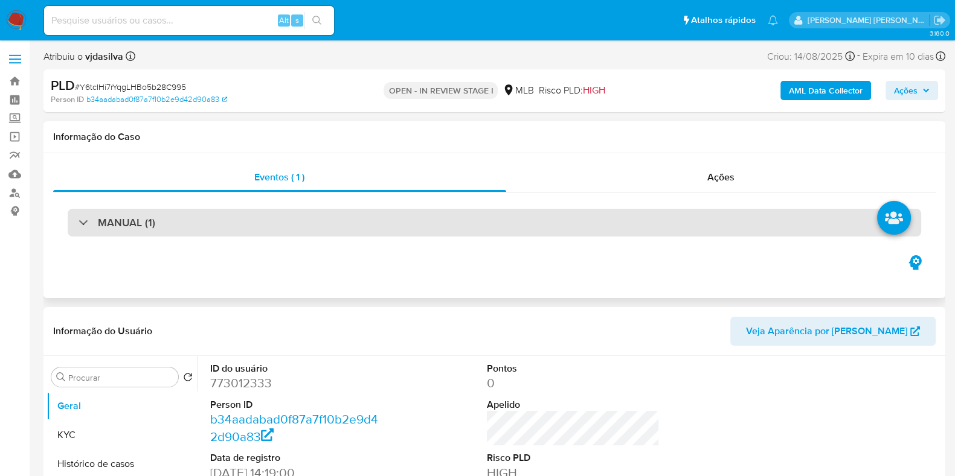
click at [588, 217] on div "MANUAL (1)" at bounding box center [494, 223] width 853 height 28
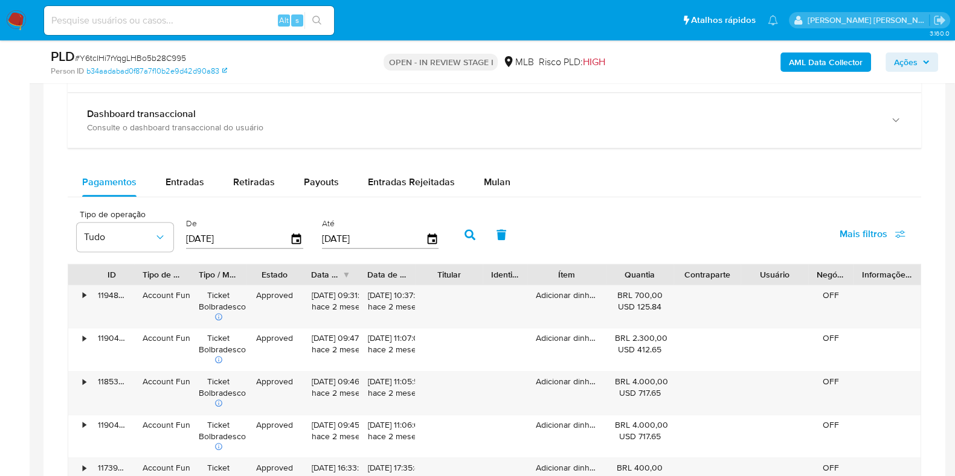
scroll to position [951, 0]
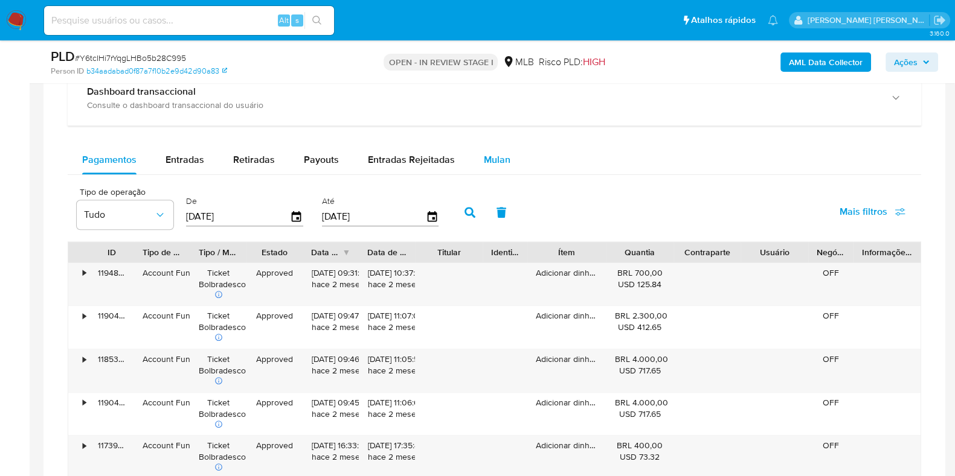
click at [489, 156] on span "Mulan" at bounding box center [497, 160] width 27 height 14
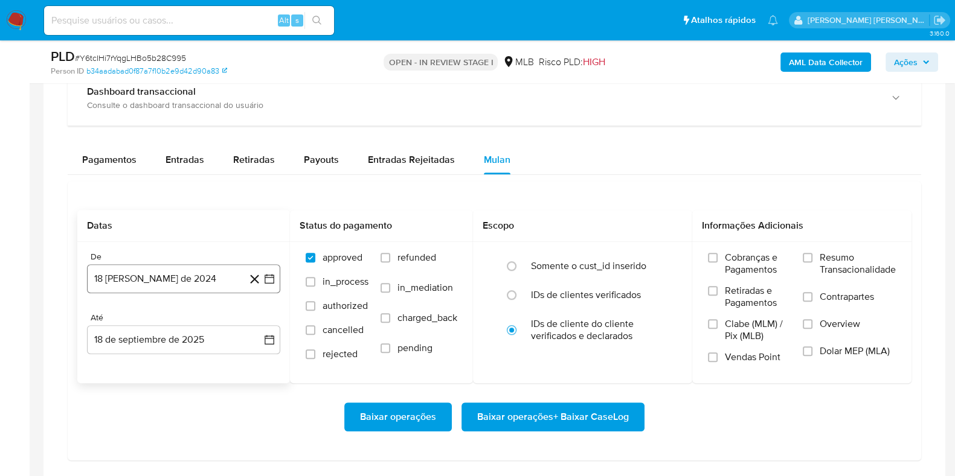
click at [229, 267] on button "18 [PERSON_NAME] de 2024" at bounding box center [183, 278] width 193 height 29
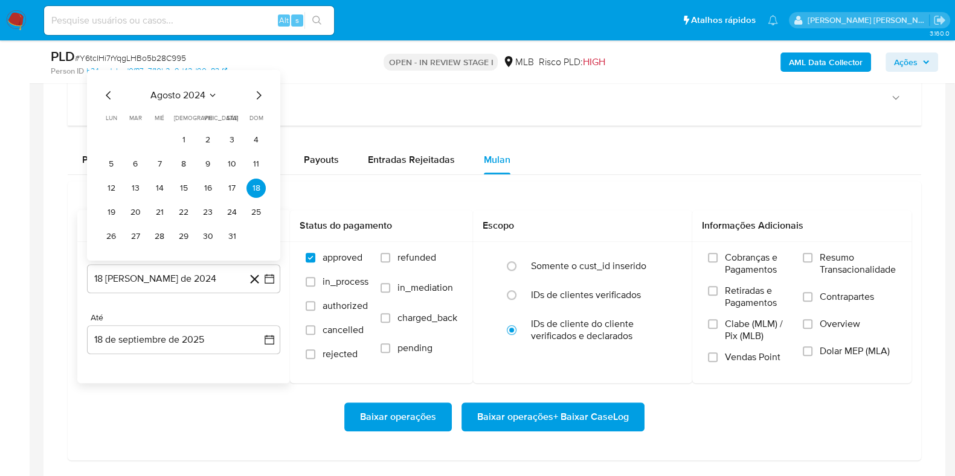
click at [219, 88] on div "agosto 2024" at bounding box center [183, 95] width 164 height 14
click at [263, 95] on icon "Mes siguiente" at bounding box center [258, 95] width 14 height 14
click at [215, 65] on button "septiembre 2024" at bounding box center [184, 71] width 86 height 12
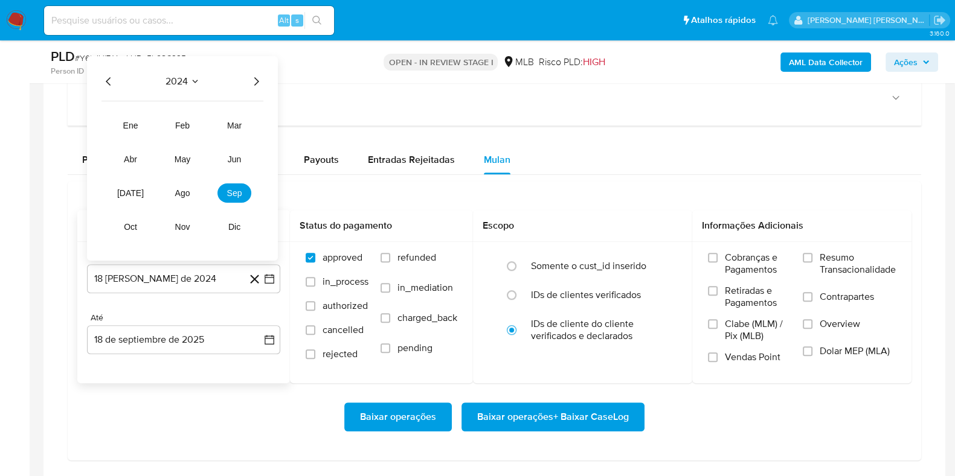
click at [254, 77] on icon "Año siguiente" at bounding box center [256, 81] width 14 height 14
click at [131, 194] on span "[DATE]" at bounding box center [130, 193] width 27 height 10
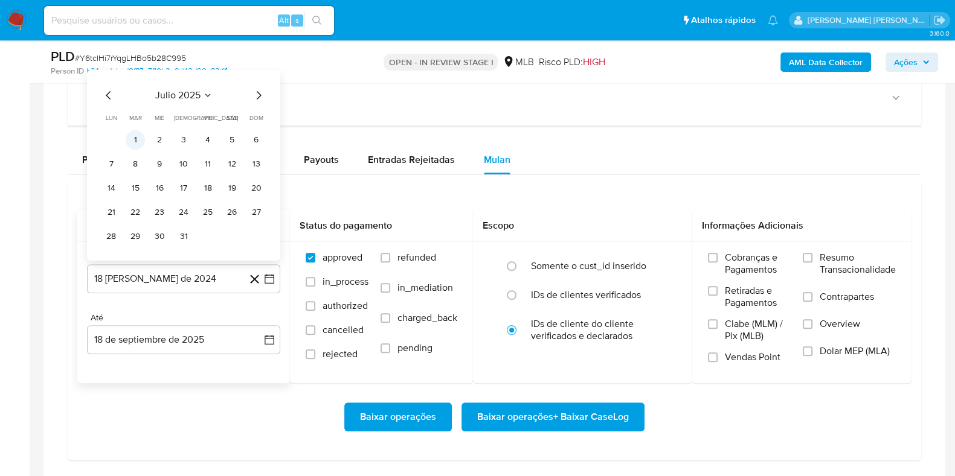
click at [137, 138] on button "1" at bounding box center [135, 139] width 19 height 19
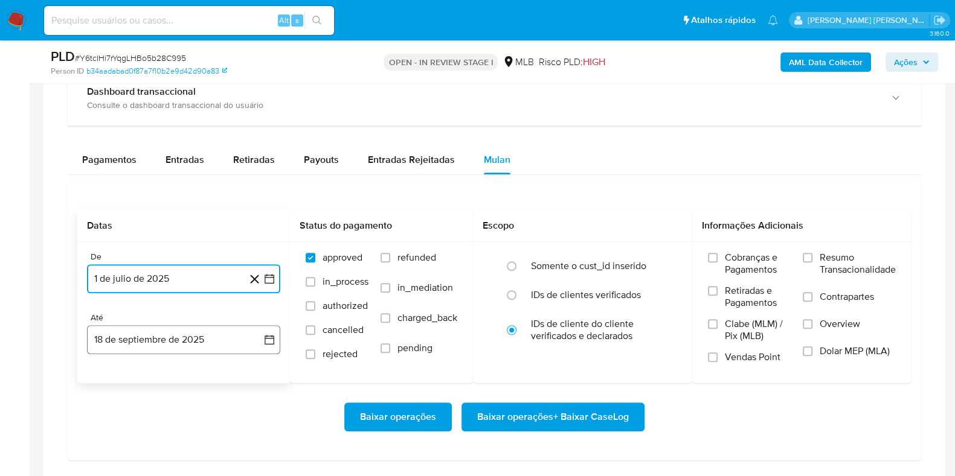
click at [205, 341] on button "18 de septiembre de 2025" at bounding box center [183, 339] width 193 height 29
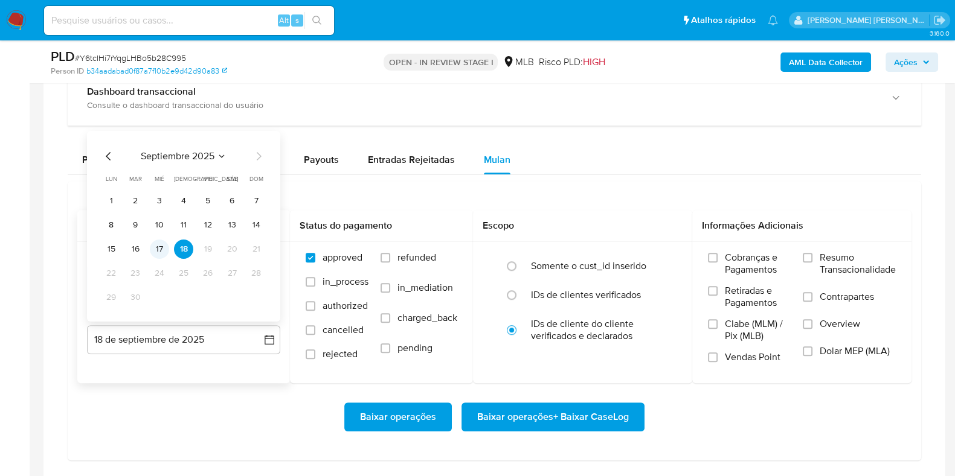
click at [165, 251] on button "17" at bounding box center [159, 249] width 19 height 19
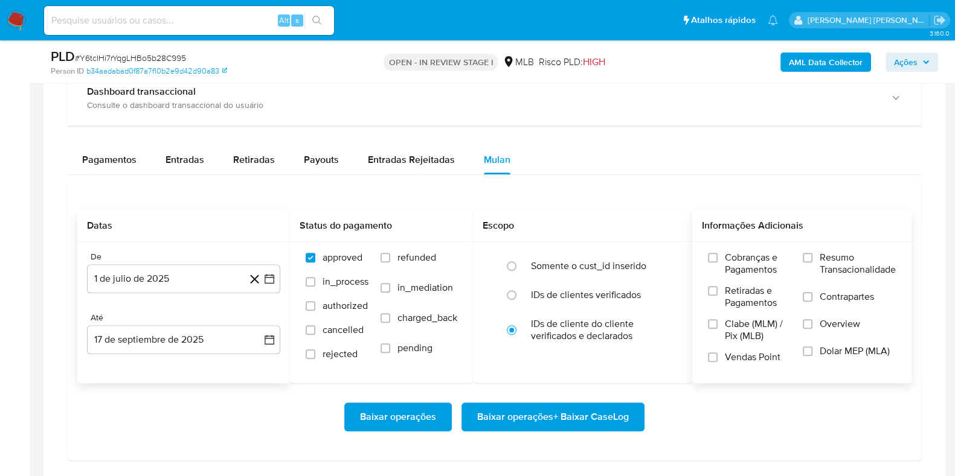
click at [835, 264] on span "Resumo Transacionalidade" at bounding box center [857, 264] width 76 height 24
click at [812, 263] on input "Resumo Transacionalidade" at bounding box center [808, 258] width 10 height 10
click at [828, 293] on span "Contrapartes" at bounding box center [846, 297] width 54 height 12
click at [812, 293] on input "Contrapartes" at bounding box center [808, 297] width 10 height 10
click at [566, 415] on span "Baixar operações + Baixar CaseLog" at bounding box center [553, 417] width 152 height 27
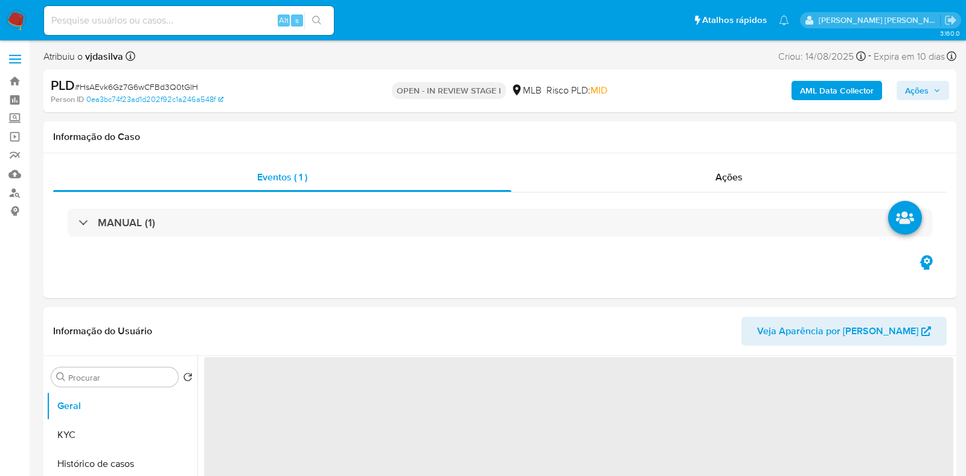
select select "10"
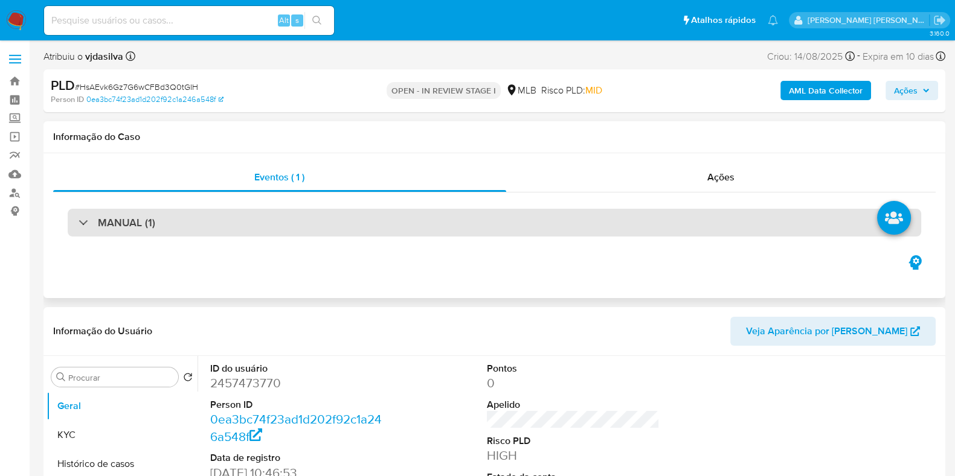
click at [652, 228] on div "MANUAL (1)" at bounding box center [494, 223] width 853 height 28
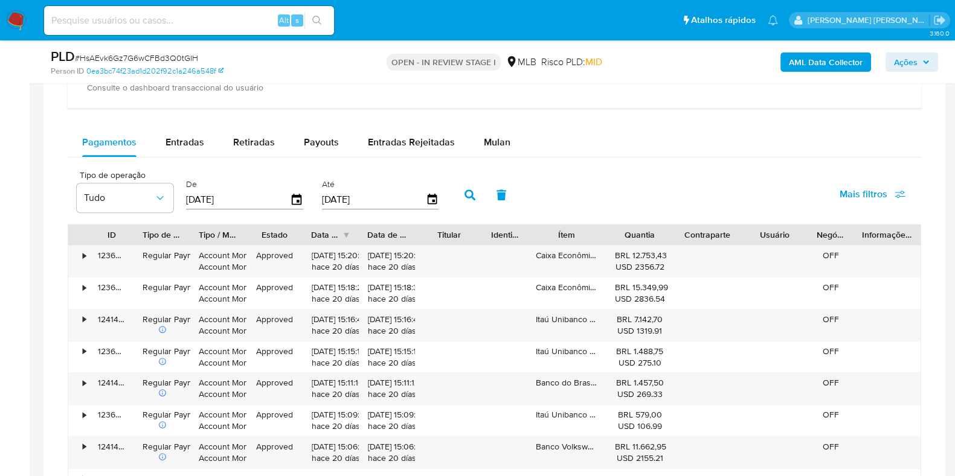
scroll to position [1056, 0]
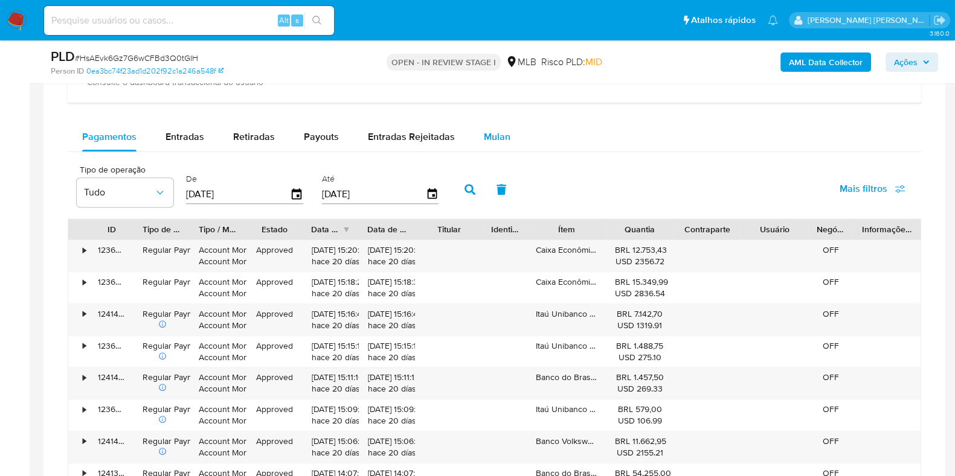
click at [492, 137] on span "Mulan" at bounding box center [497, 137] width 27 height 14
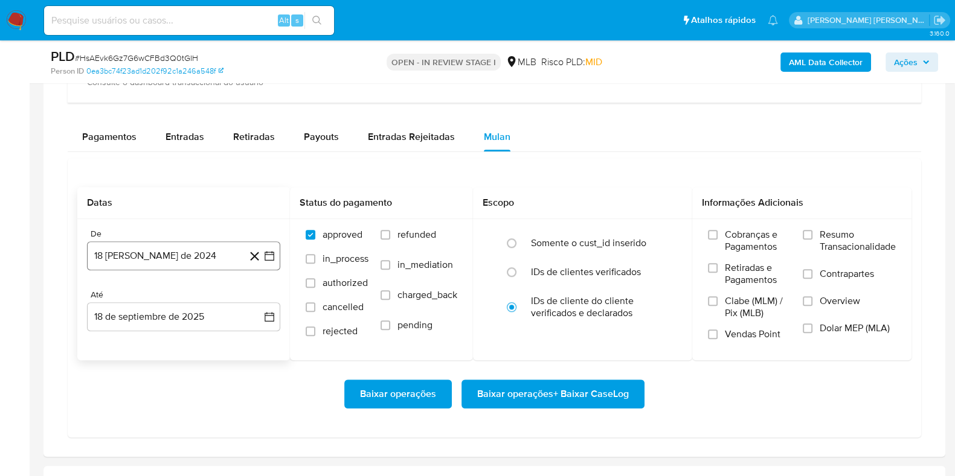
click at [234, 251] on button "18 [PERSON_NAME] de 2024" at bounding box center [183, 256] width 193 height 29
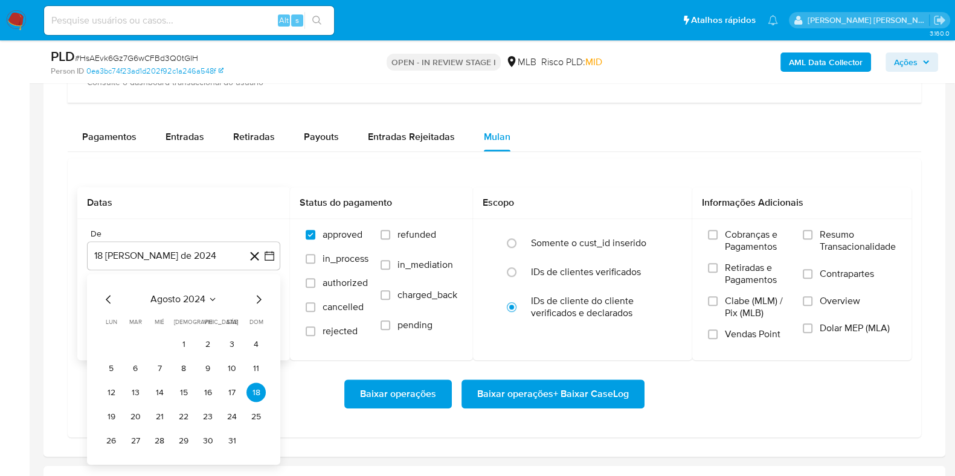
click at [215, 303] on icon "Seleccionar mes y año" at bounding box center [213, 300] width 10 height 10
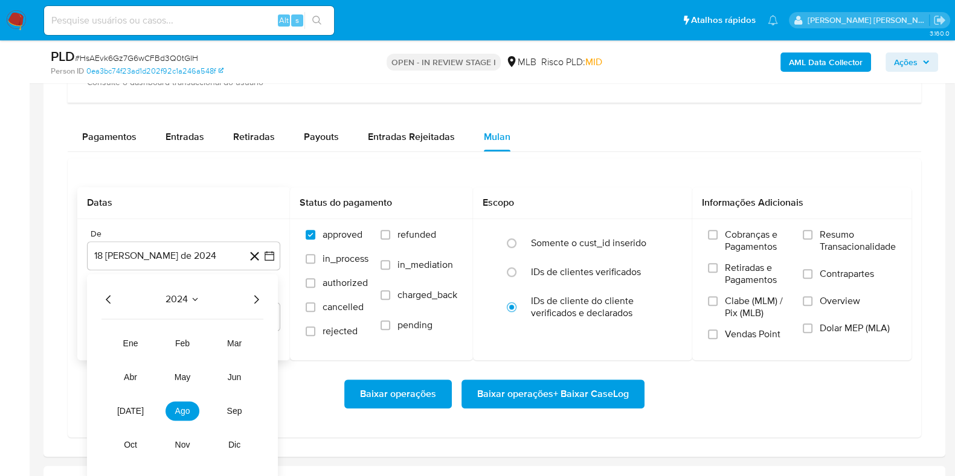
click at [266, 301] on div "2024 2024 ene feb mar abr may jun [DATE] ago sep oct nov dic" at bounding box center [182, 377] width 191 height 205
click at [251, 301] on icon "Año siguiente" at bounding box center [256, 300] width 14 height 14
click at [132, 411] on span "[DATE]" at bounding box center [130, 412] width 27 height 10
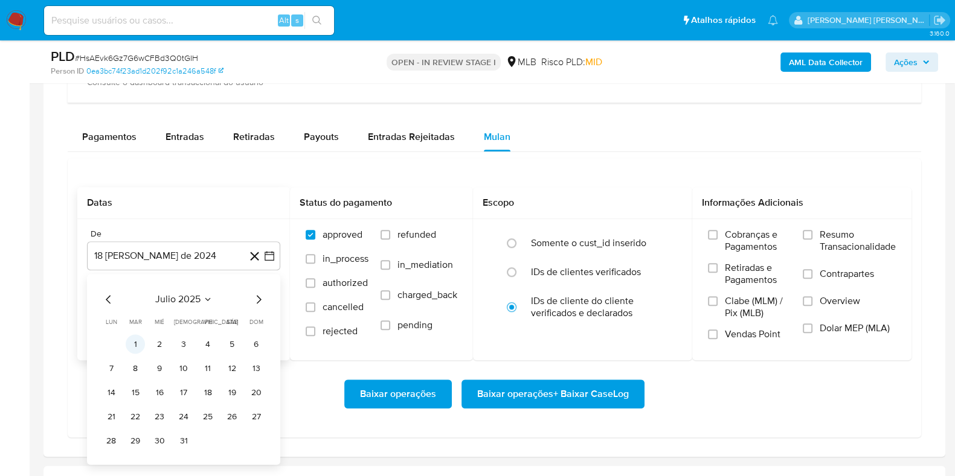
click at [137, 342] on button "1" at bounding box center [135, 344] width 19 height 19
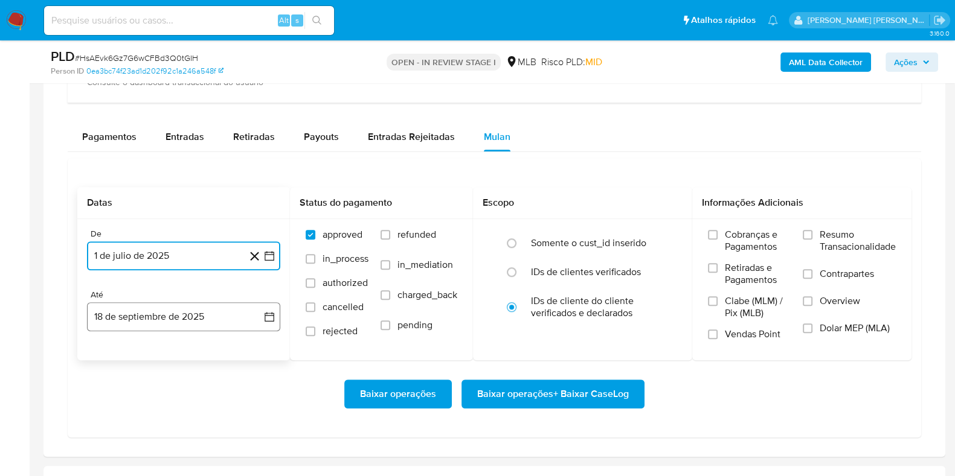
click at [175, 306] on button "18 de septiembre de 2025" at bounding box center [183, 317] width 193 height 29
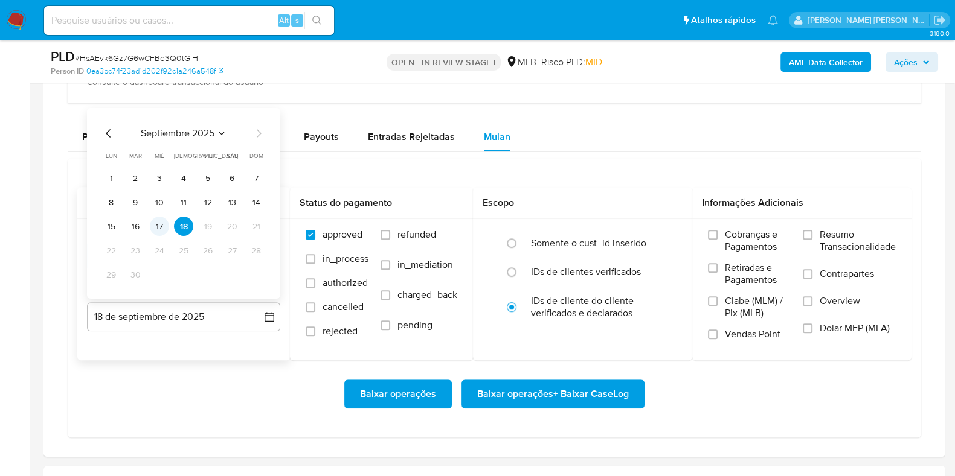
click at [152, 227] on button "17" at bounding box center [159, 226] width 19 height 19
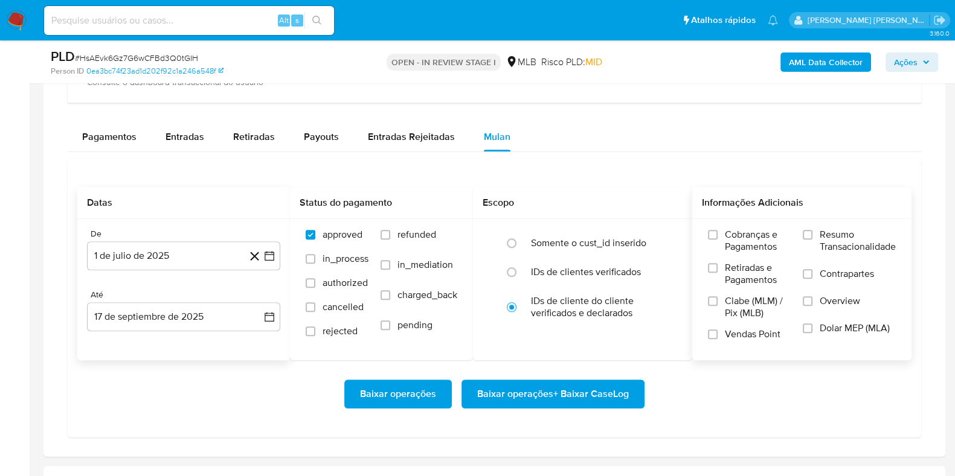
click at [821, 241] on span "Resumo Transacionalidade" at bounding box center [857, 241] width 76 height 24
click at [812, 240] on input "Resumo Transacionalidade" at bounding box center [808, 235] width 10 height 10
click at [819, 272] on span "Contrapartes" at bounding box center [846, 274] width 54 height 12
click at [812, 272] on input "Contrapartes" at bounding box center [808, 274] width 10 height 10
click at [575, 389] on span "Baixar operações + Baixar CaseLog" at bounding box center [553, 394] width 152 height 27
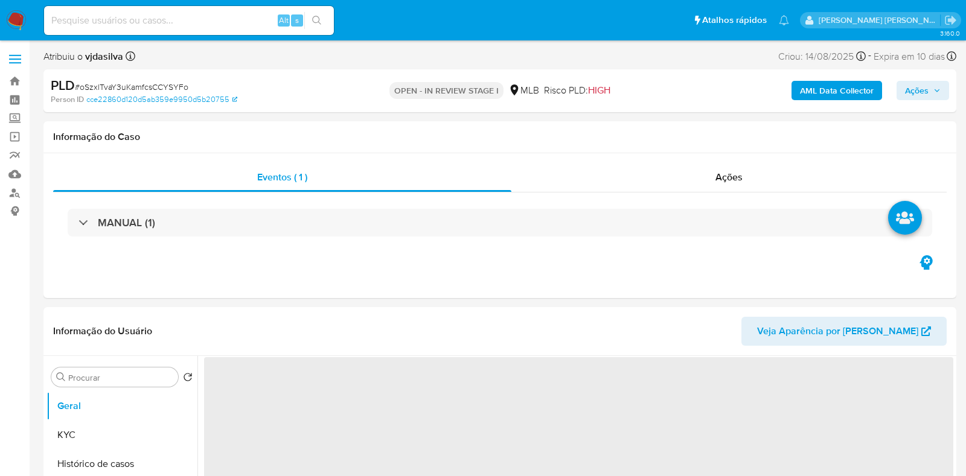
select select "10"
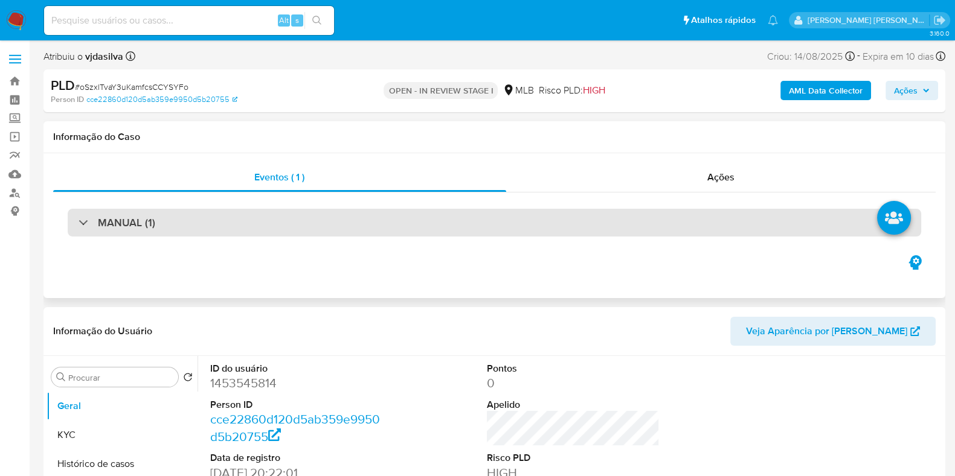
click at [481, 221] on div "MANUAL (1)" at bounding box center [494, 223] width 853 height 28
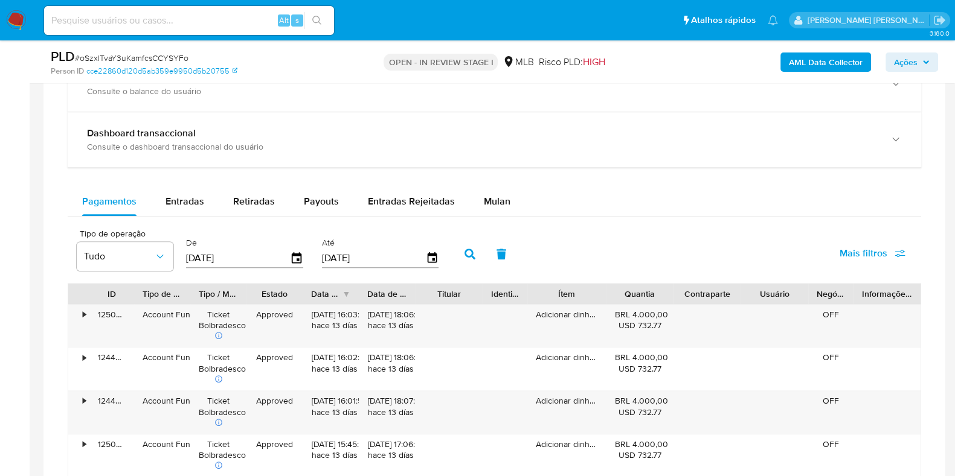
scroll to position [956, 0]
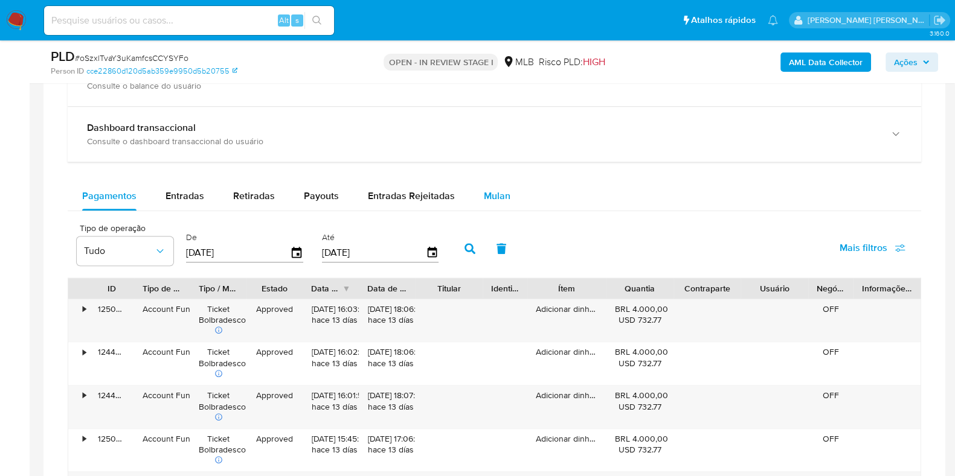
click at [495, 197] on span "Mulan" at bounding box center [497, 196] width 27 height 14
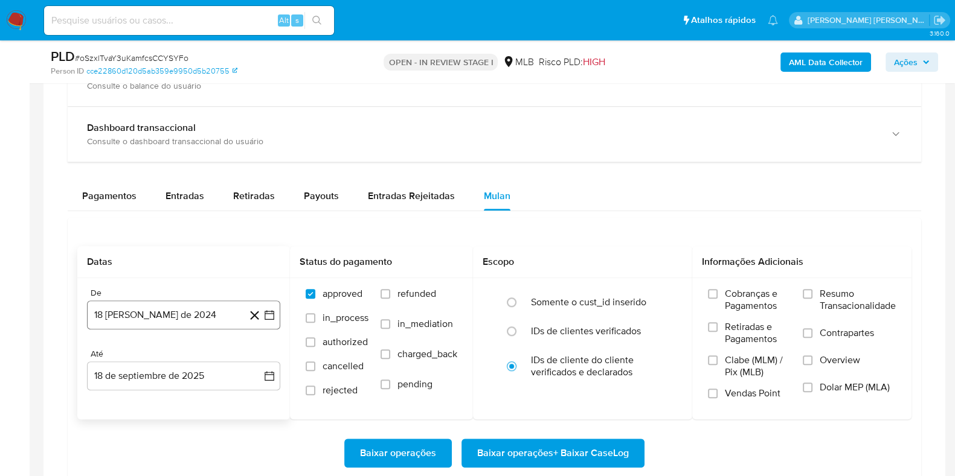
click at [202, 315] on button "[DATE][PERSON_NAME]" at bounding box center [183, 315] width 193 height 29
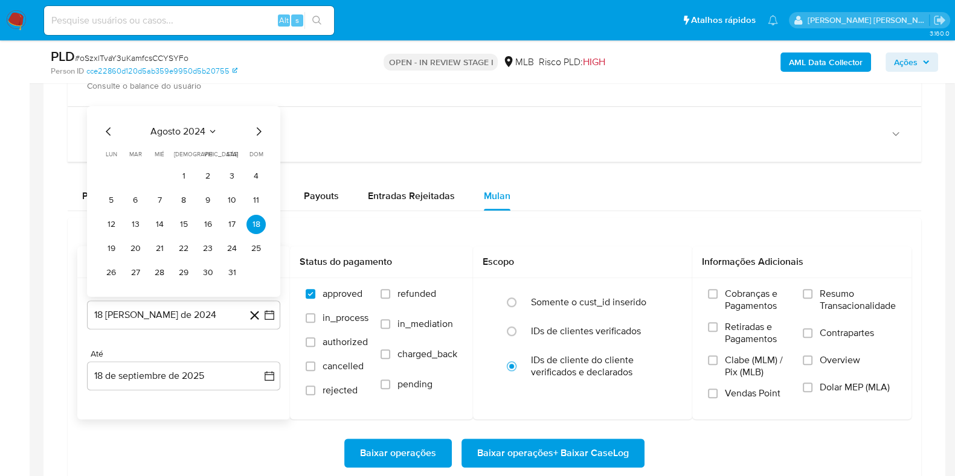
click at [199, 127] on span "agosto 2024" at bounding box center [177, 131] width 55 height 12
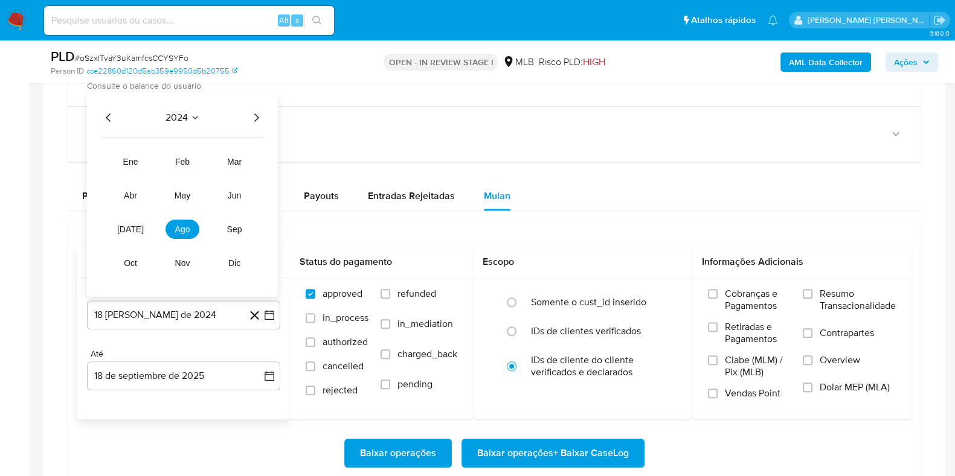
click at [255, 116] on icon "Año siguiente" at bounding box center [256, 117] width 14 height 14
click at [132, 229] on span "[DATE]" at bounding box center [130, 229] width 27 height 10
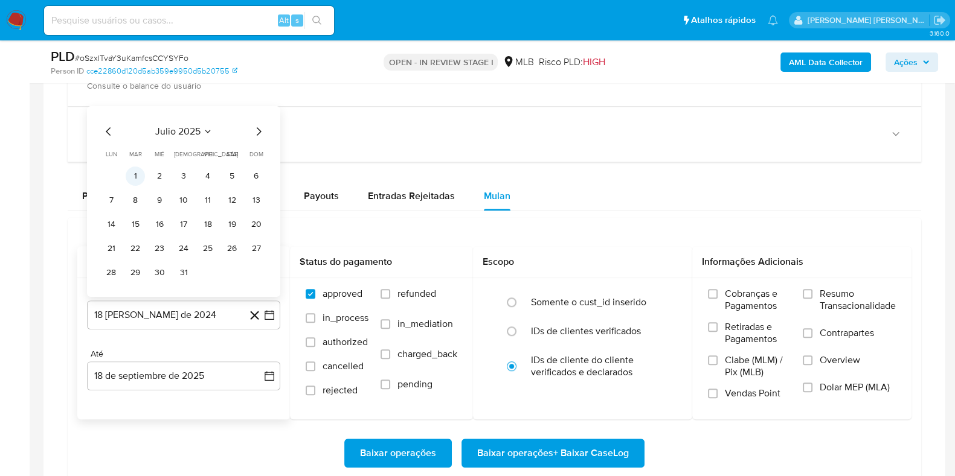
click at [137, 170] on button "1" at bounding box center [135, 175] width 19 height 19
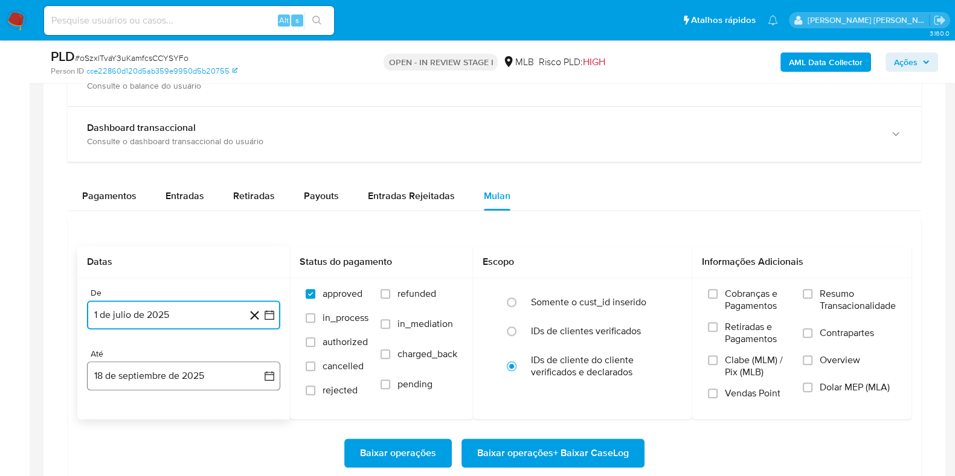
click at [210, 367] on button "18 de septiembre de 2025" at bounding box center [183, 376] width 193 height 29
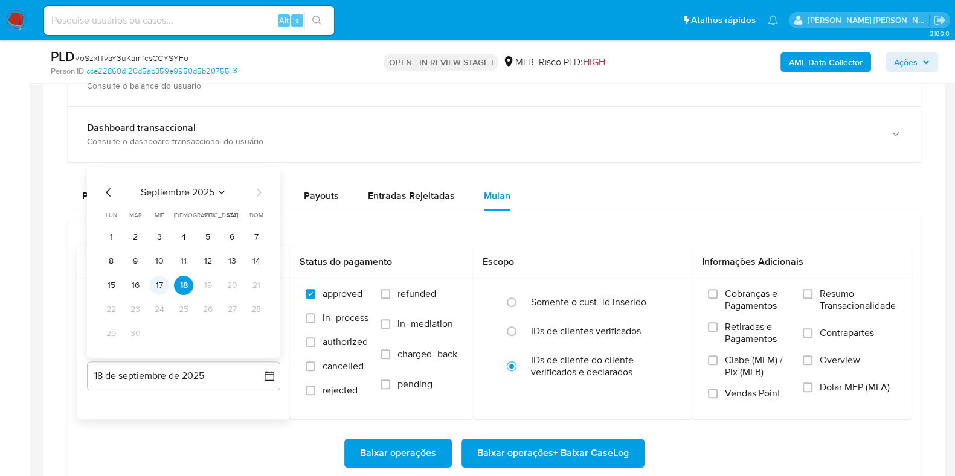
click at [164, 280] on button "17" at bounding box center [159, 284] width 19 height 19
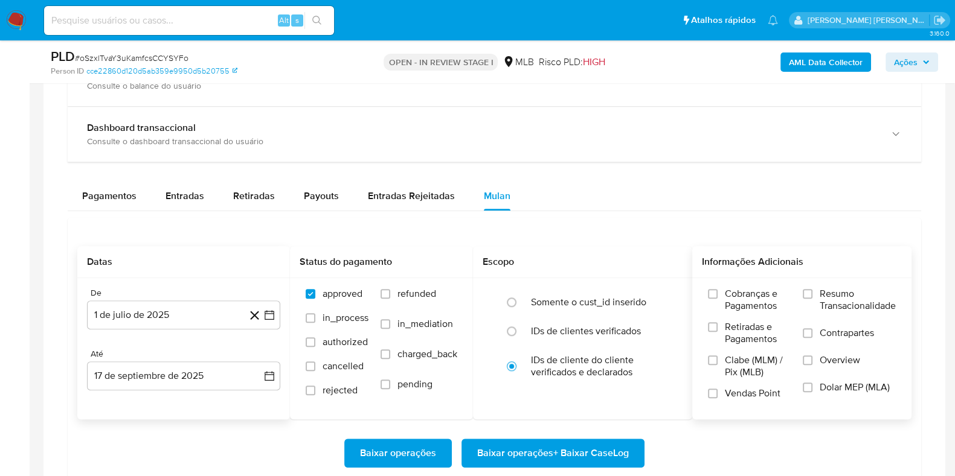
click at [822, 296] on span "Resumo Transacionalidade" at bounding box center [857, 300] width 76 height 24
click at [812, 296] on input "Resumo Transacionalidade" at bounding box center [808, 294] width 10 height 10
click at [820, 333] on span "Contrapartes" at bounding box center [846, 333] width 54 height 12
click at [812, 333] on input "Contrapartes" at bounding box center [808, 334] width 10 height 10
click at [604, 448] on span "Baixar operações + Baixar CaseLog" at bounding box center [553, 453] width 152 height 27
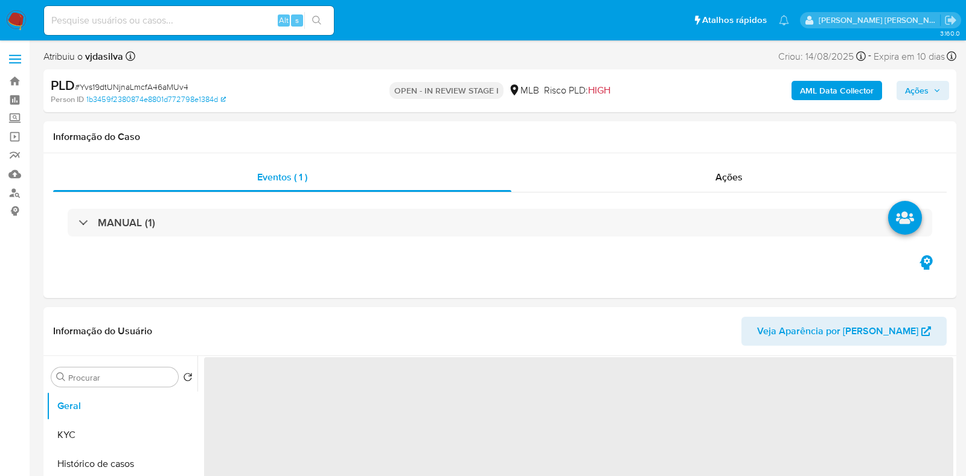
select select "10"
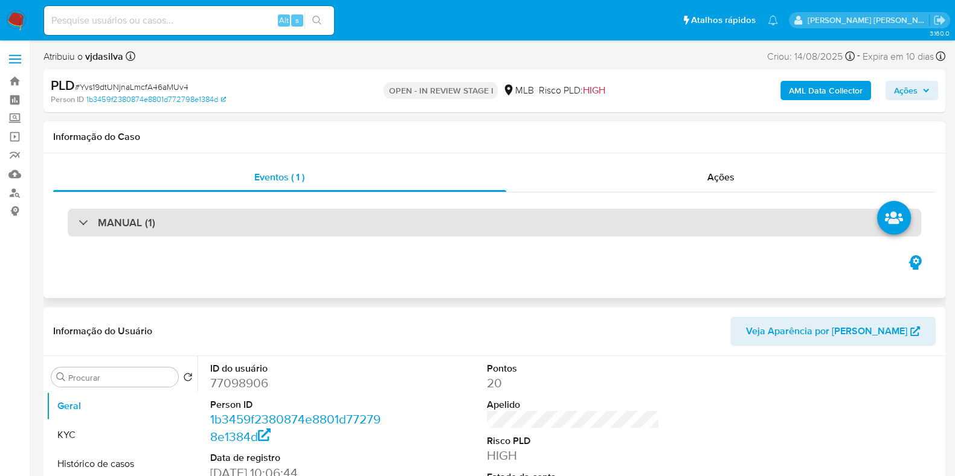
click at [681, 223] on div "MANUAL (1)" at bounding box center [494, 223] width 853 height 28
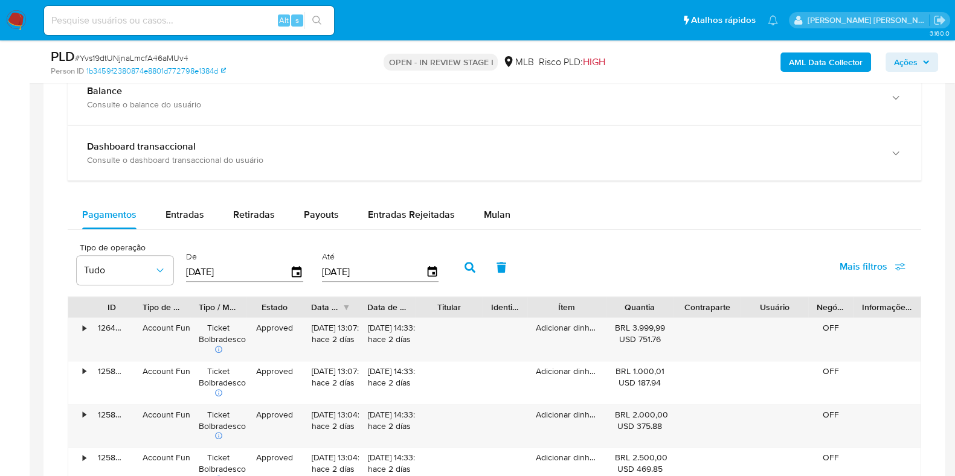
scroll to position [981, 0]
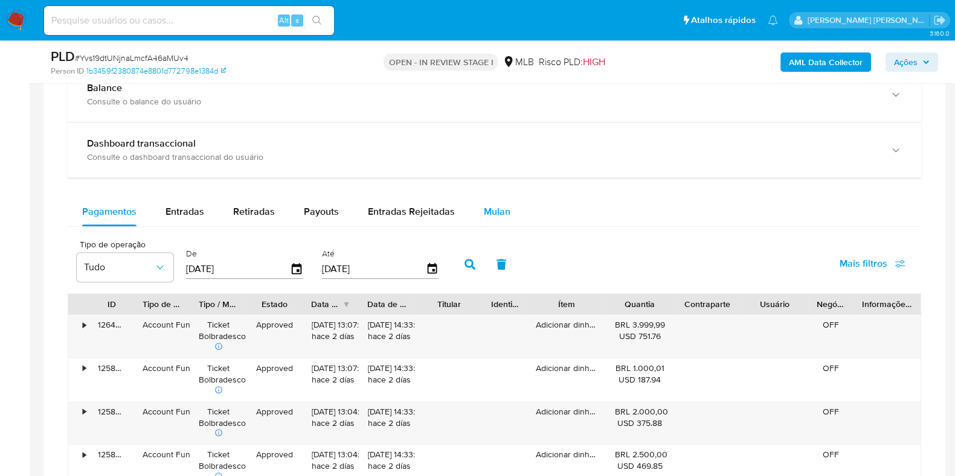
click at [496, 205] on span "Mulan" at bounding box center [497, 212] width 27 height 14
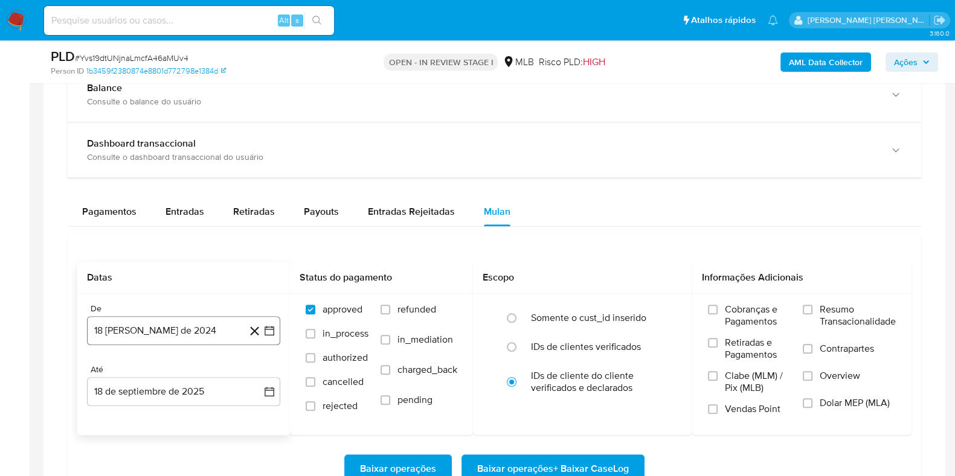
click at [217, 326] on button "18 [PERSON_NAME] de 2024" at bounding box center [183, 330] width 193 height 29
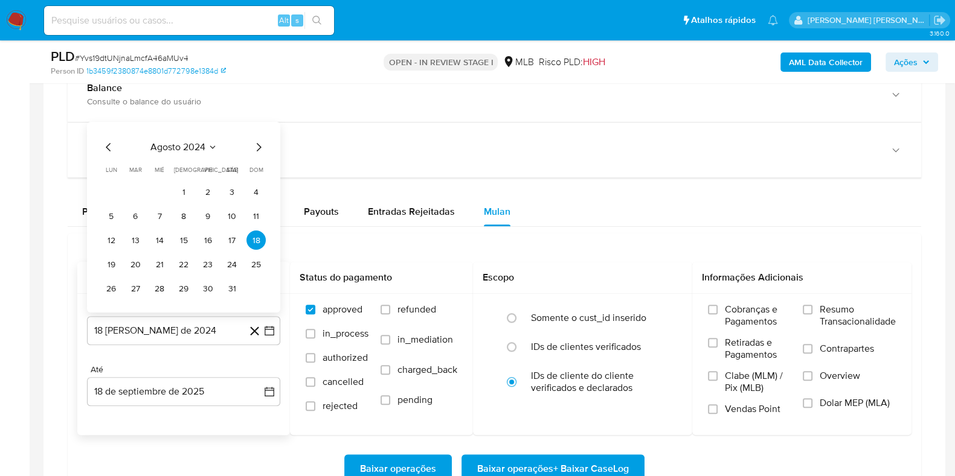
click at [202, 146] on span "agosto 2024" at bounding box center [177, 147] width 55 height 12
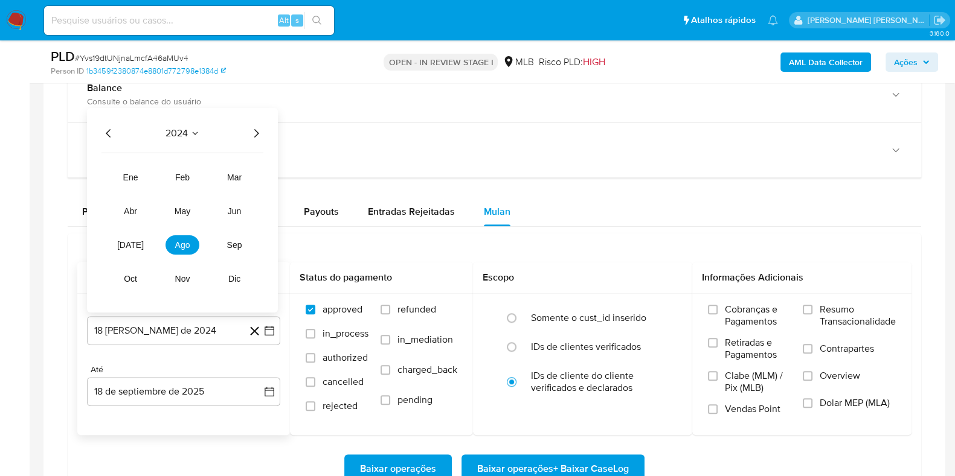
click at [258, 133] on icon "Año siguiente" at bounding box center [256, 133] width 14 height 14
click at [136, 249] on button "[DATE]" at bounding box center [131, 245] width 34 height 19
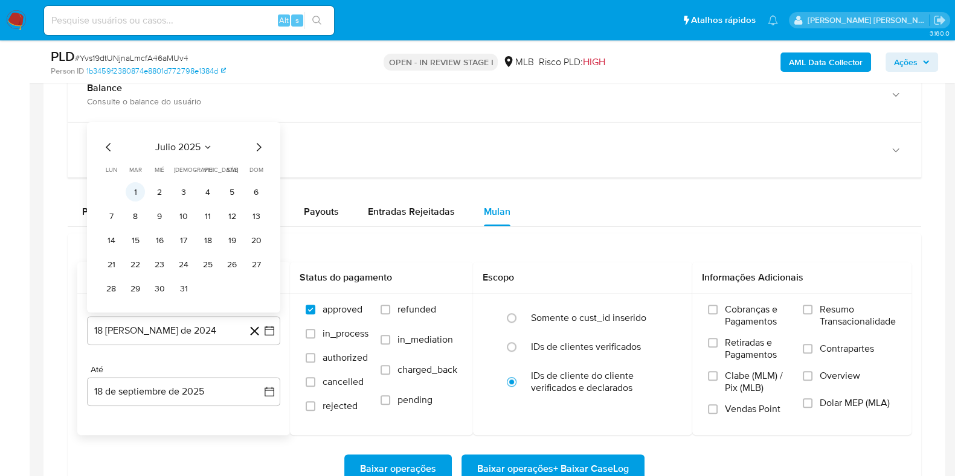
click at [137, 185] on button "1" at bounding box center [135, 191] width 19 height 19
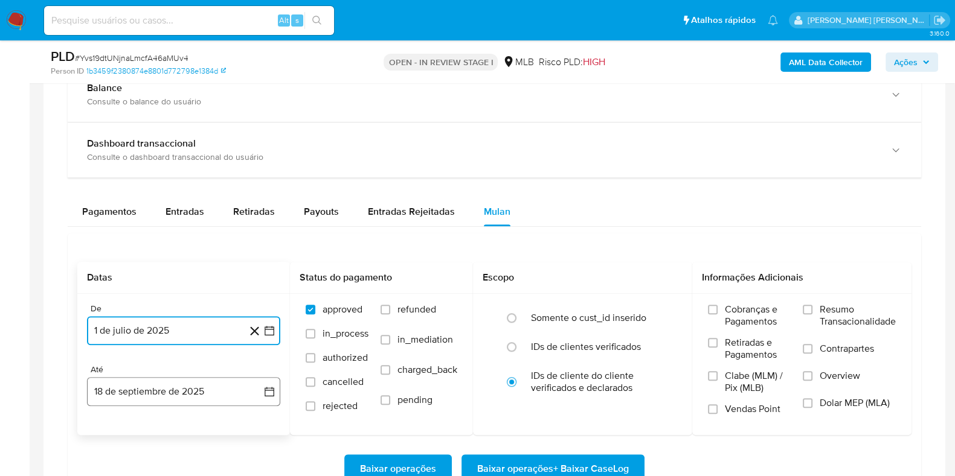
click at [197, 391] on button "18 de septiembre de 2025" at bounding box center [183, 391] width 193 height 29
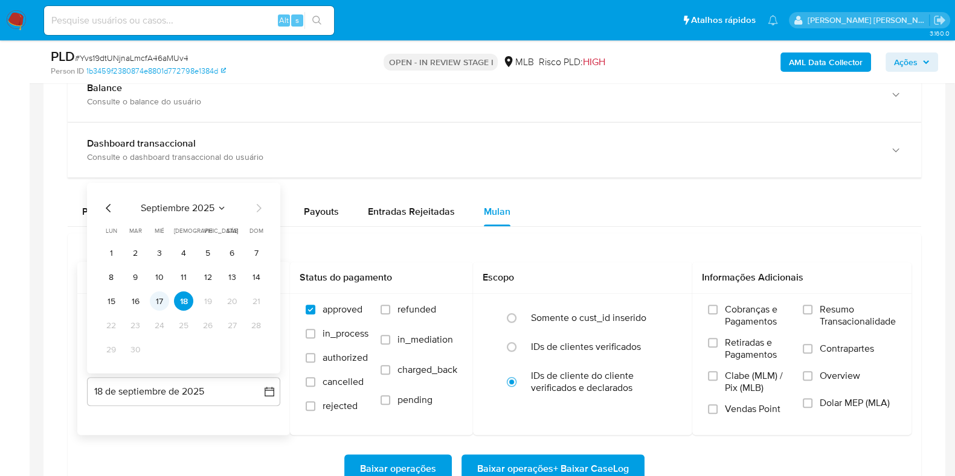
click at [160, 301] on button "17" at bounding box center [159, 301] width 19 height 19
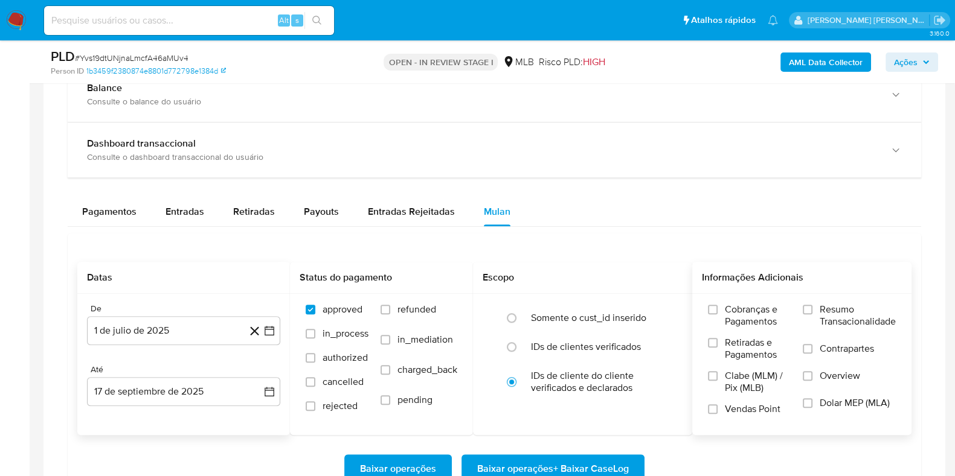
click at [823, 318] on span "Resumo Transacionalidade" at bounding box center [857, 316] width 76 height 24
click at [812, 315] on input "Resumo Transacionalidade" at bounding box center [808, 310] width 10 height 10
click at [823, 348] on span "Contrapartes" at bounding box center [846, 349] width 54 height 12
click at [812, 348] on input "Contrapartes" at bounding box center [808, 349] width 10 height 10
click at [618, 461] on span "Baixar operações + Baixar CaseLog" at bounding box center [553, 469] width 152 height 27
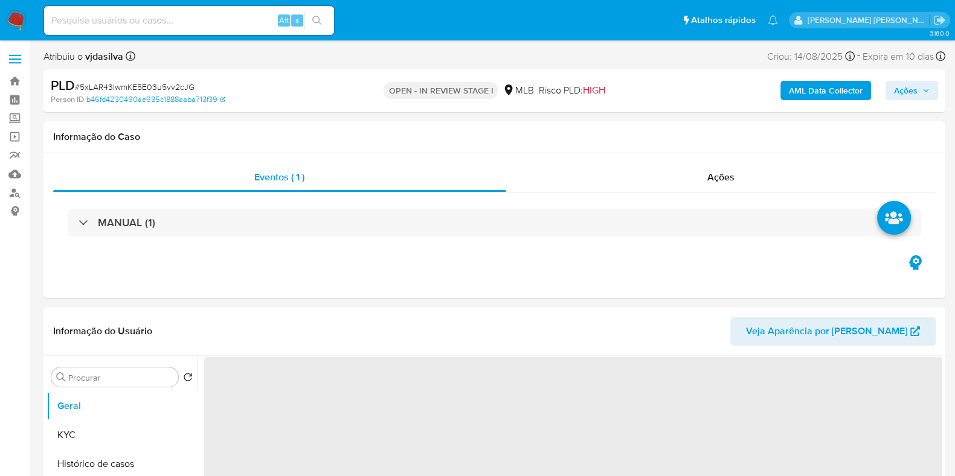
select select "10"
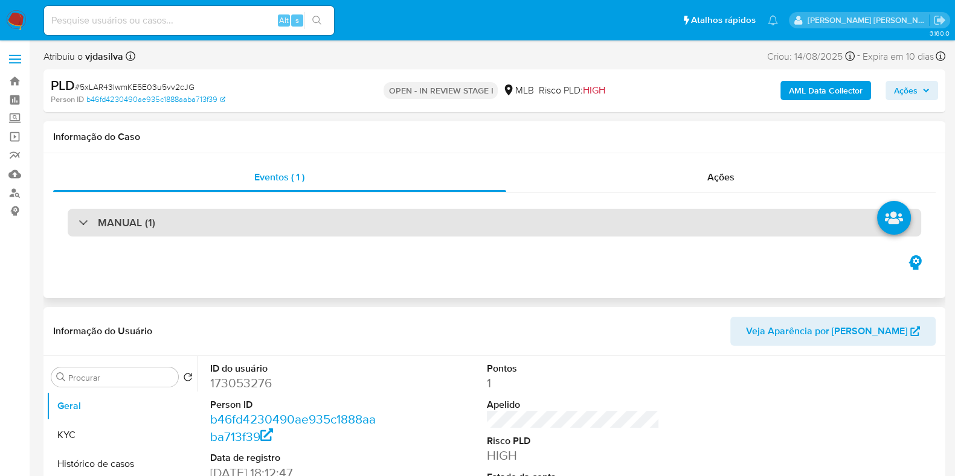
click at [700, 235] on div "MANUAL (1)" at bounding box center [494, 223] width 853 height 28
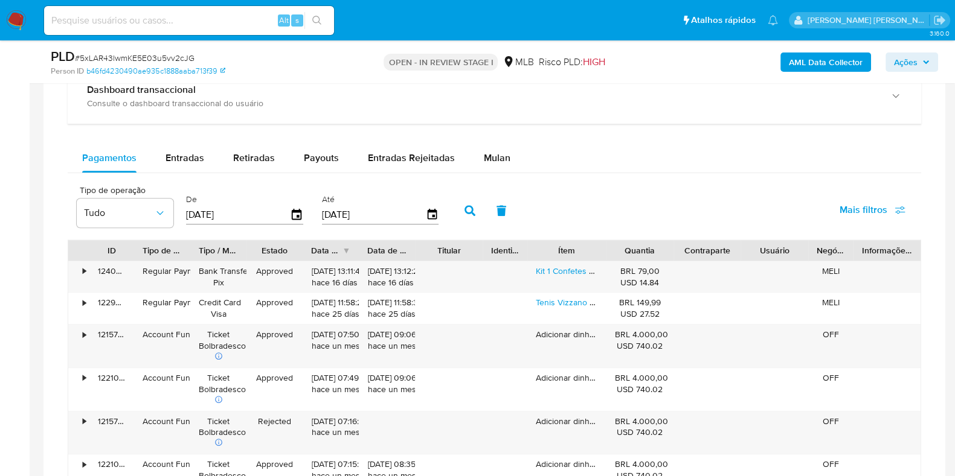
scroll to position [978, 0]
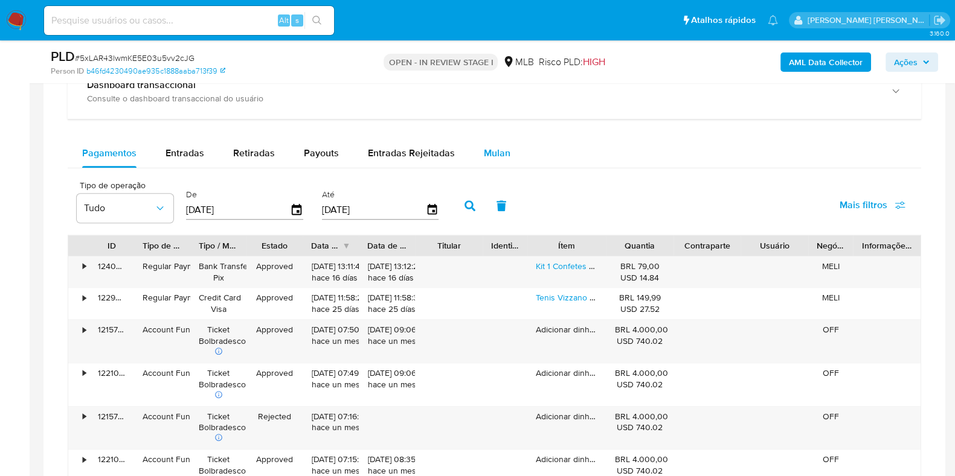
click at [501, 152] on span "Mulan" at bounding box center [497, 153] width 27 height 14
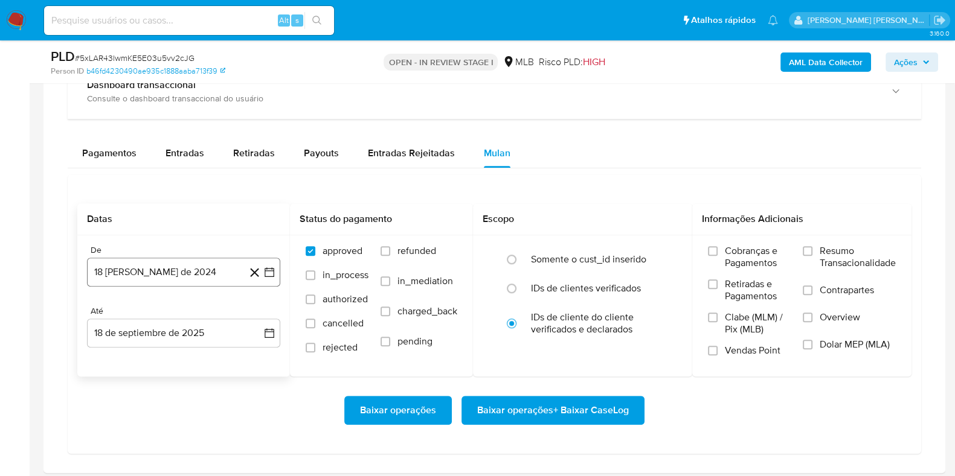
click at [216, 264] on button "18 [PERSON_NAME] de 2024" at bounding box center [183, 272] width 193 height 29
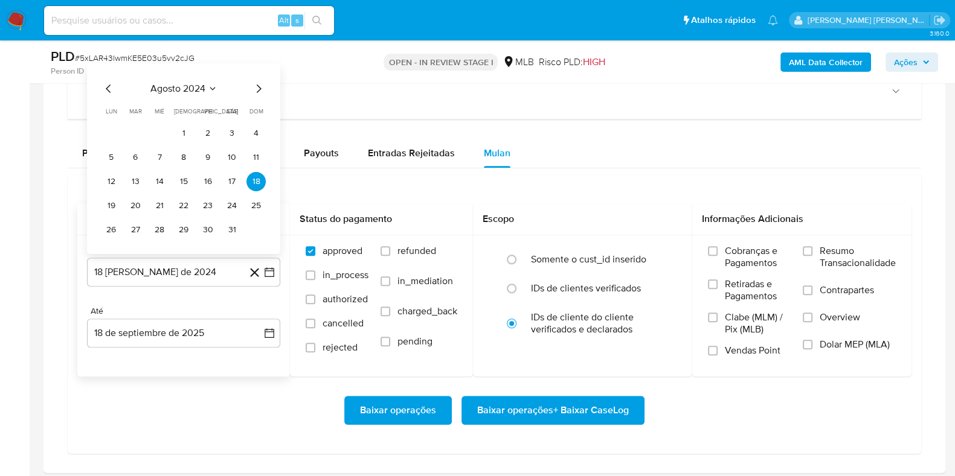
click at [201, 86] on span "agosto 2024" at bounding box center [177, 89] width 55 height 12
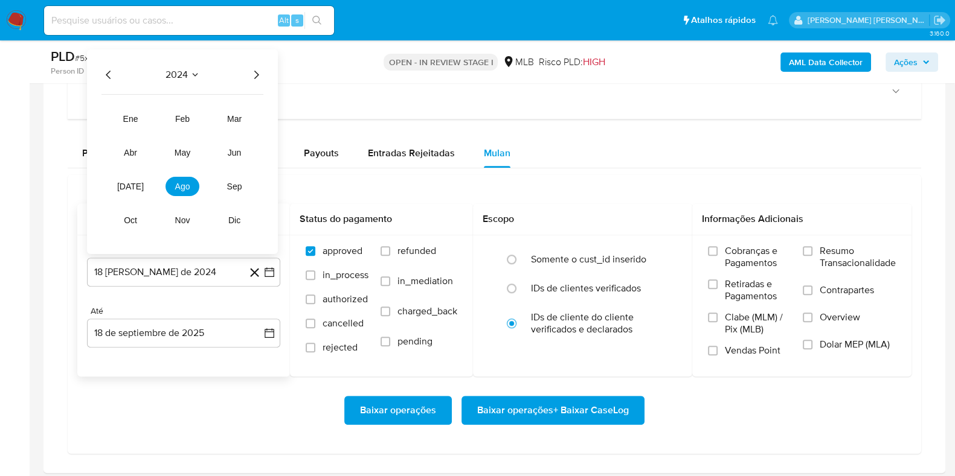
click at [257, 75] on icon "Año siguiente" at bounding box center [256, 75] width 14 height 14
click at [130, 191] on button "[DATE]" at bounding box center [131, 186] width 34 height 19
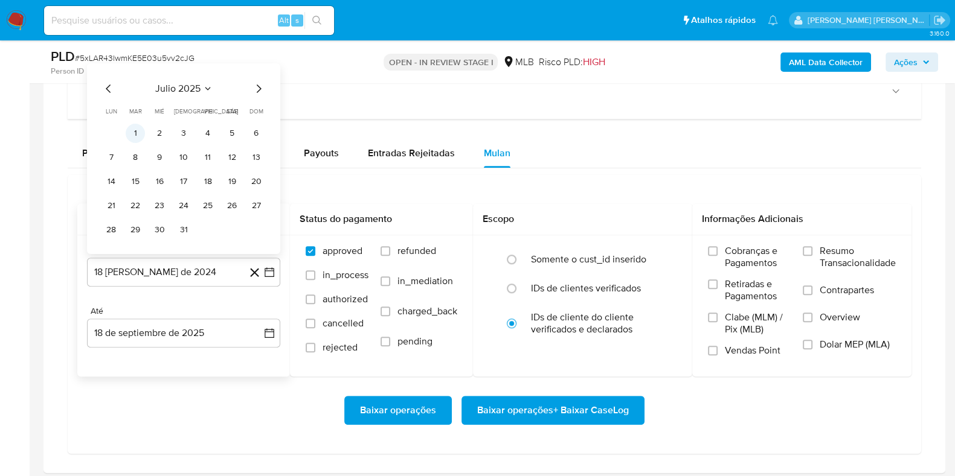
click at [138, 129] on button "1" at bounding box center [135, 133] width 19 height 19
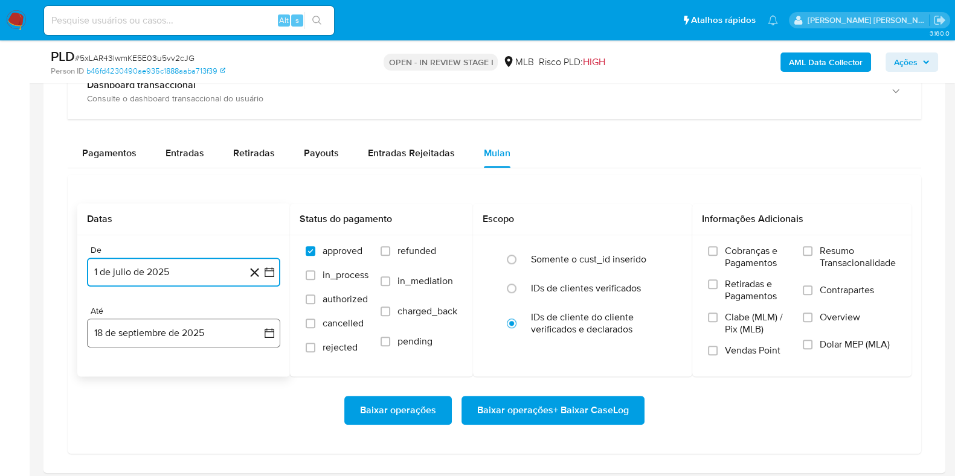
click at [208, 333] on button "18 de septiembre de 2025" at bounding box center [183, 333] width 193 height 29
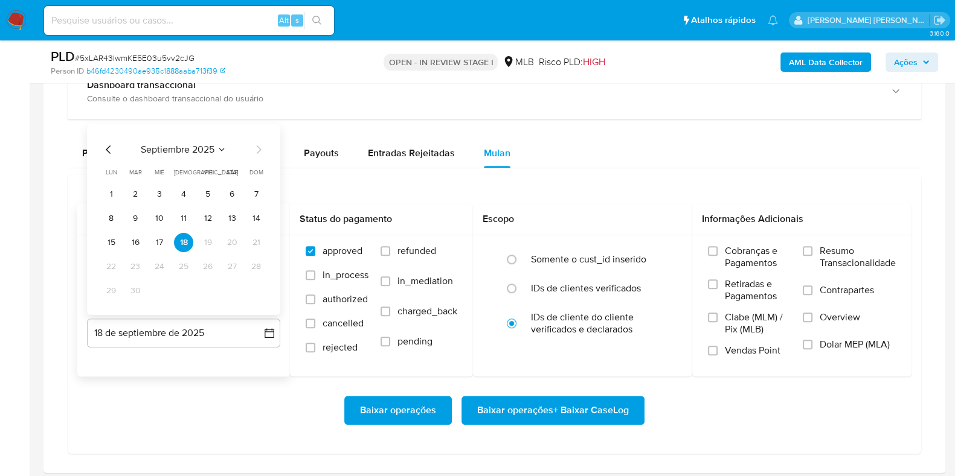
click at [169, 229] on tbody "1 2 3 4 5 6 7 8 9 10 11 12 13 14 15 16 17 18 19 20 21 22 23 24 25 26 27 28 29 30" at bounding box center [183, 243] width 164 height 116
click at [164, 239] on button "17" at bounding box center [159, 242] width 19 height 19
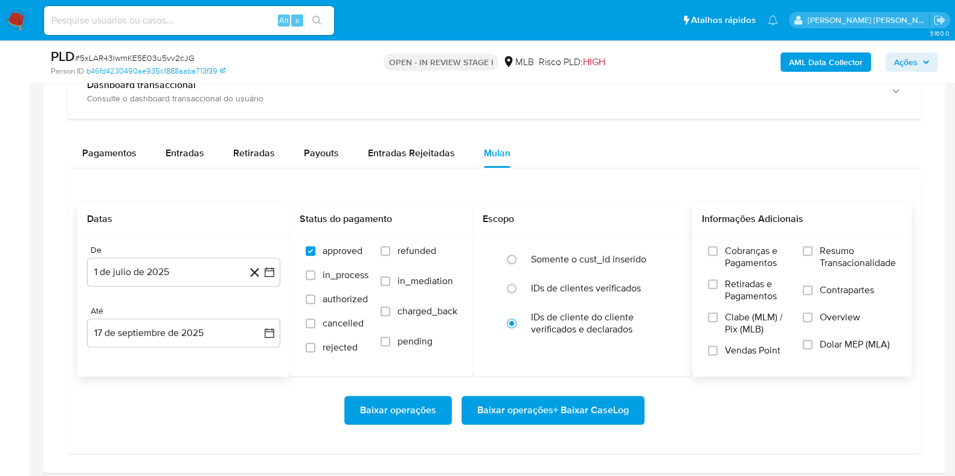
click at [854, 251] on span "Resumo Transacionalidade" at bounding box center [857, 257] width 76 height 24
click at [812, 251] on input "Resumo Transacionalidade" at bounding box center [808, 251] width 10 height 10
click at [836, 292] on span "Contrapartes" at bounding box center [846, 290] width 54 height 12
click at [812, 292] on input "Contrapartes" at bounding box center [808, 291] width 10 height 10
click at [592, 415] on span "Baixar operações + Baixar CaseLog" at bounding box center [553, 410] width 152 height 27
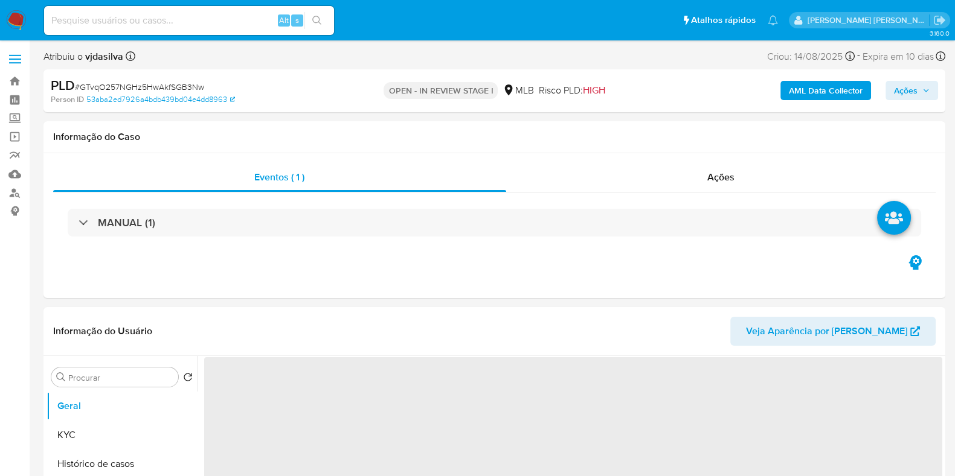
select select "10"
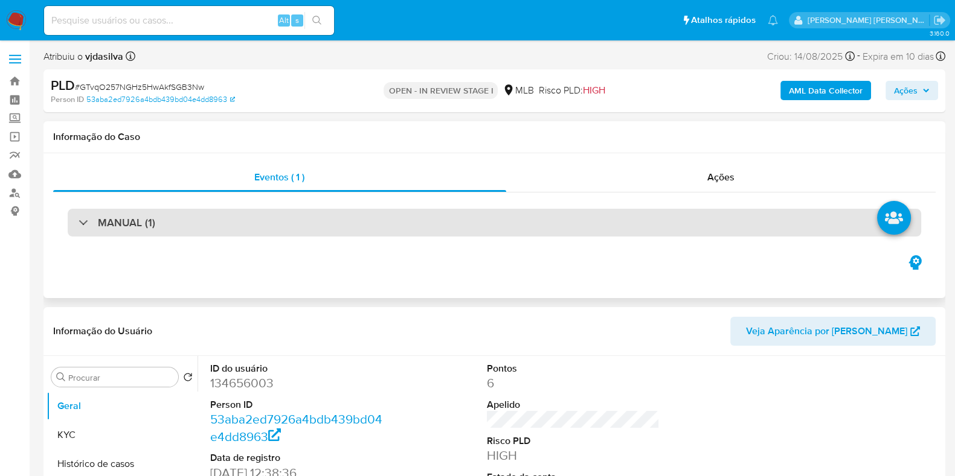
click at [606, 214] on div "MANUAL (1)" at bounding box center [494, 223] width 853 height 28
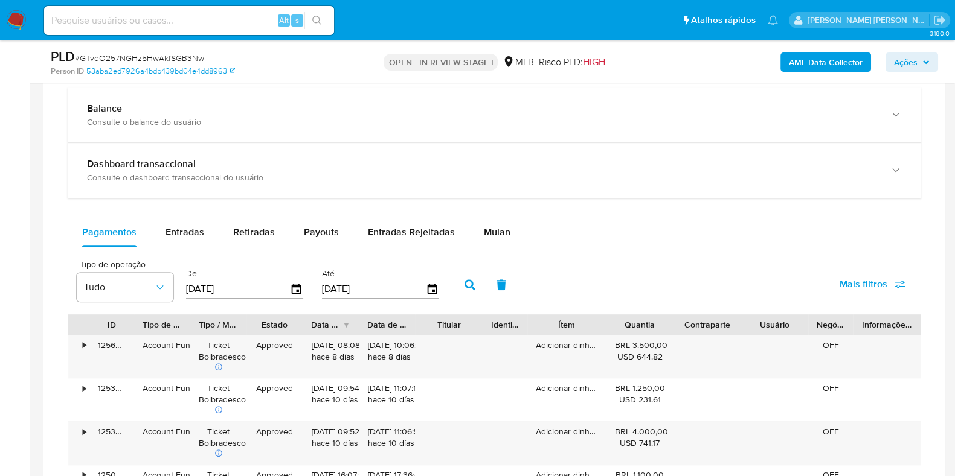
scroll to position [886, 0]
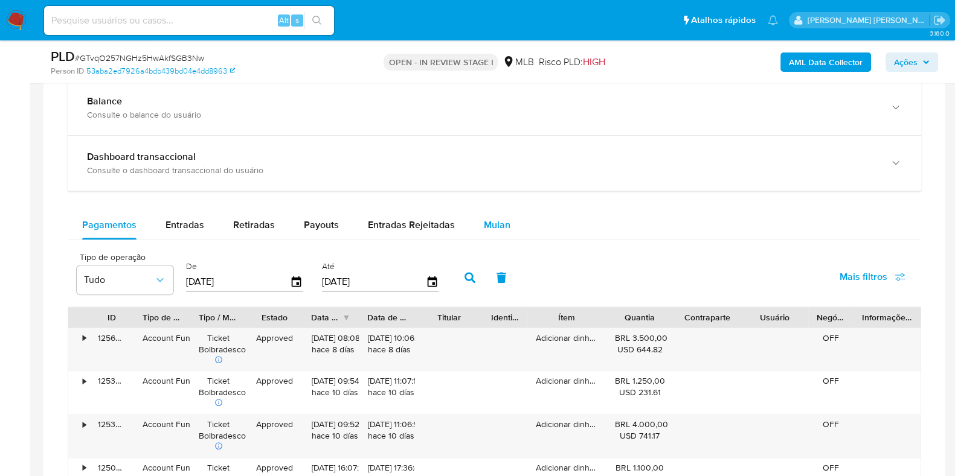
click at [502, 226] on span "Mulan" at bounding box center [497, 225] width 27 height 14
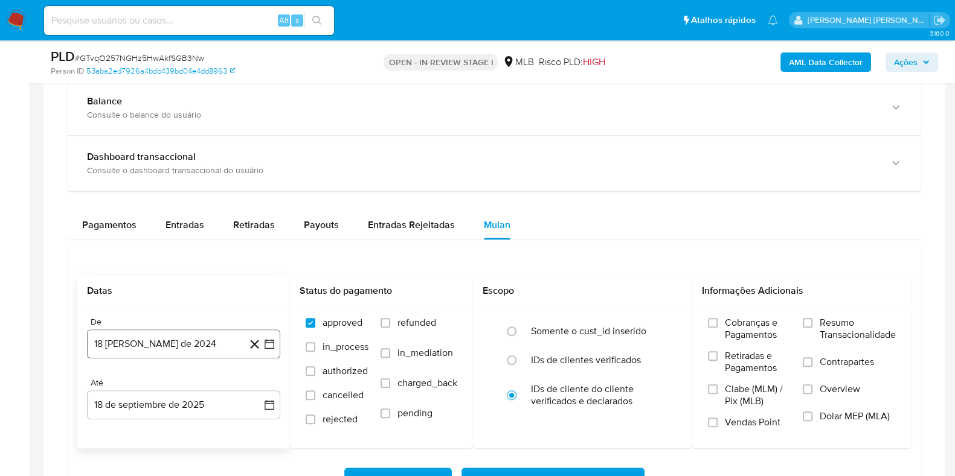
click at [204, 349] on button "18 de agosto de 2024" at bounding box center [183, 344] width 193 height 29
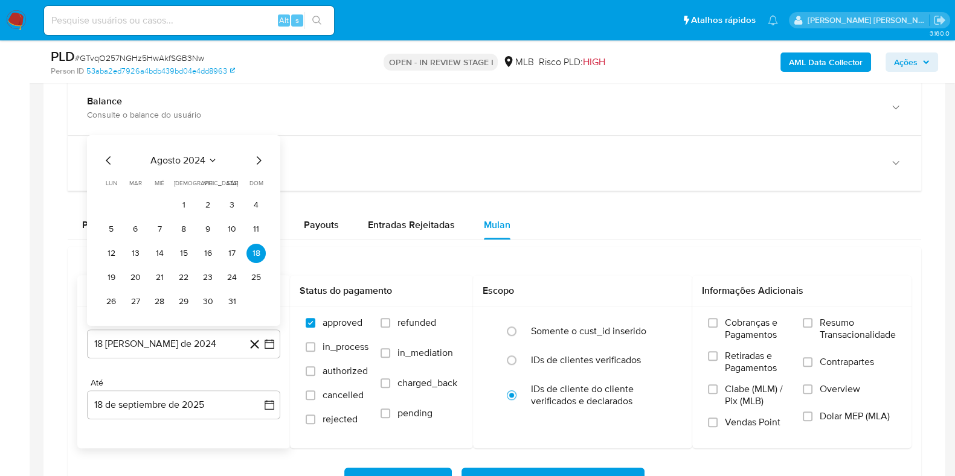
click at [209, 164] on button "agosto 2024" at bounding box center [183, 161] width 67 height 12
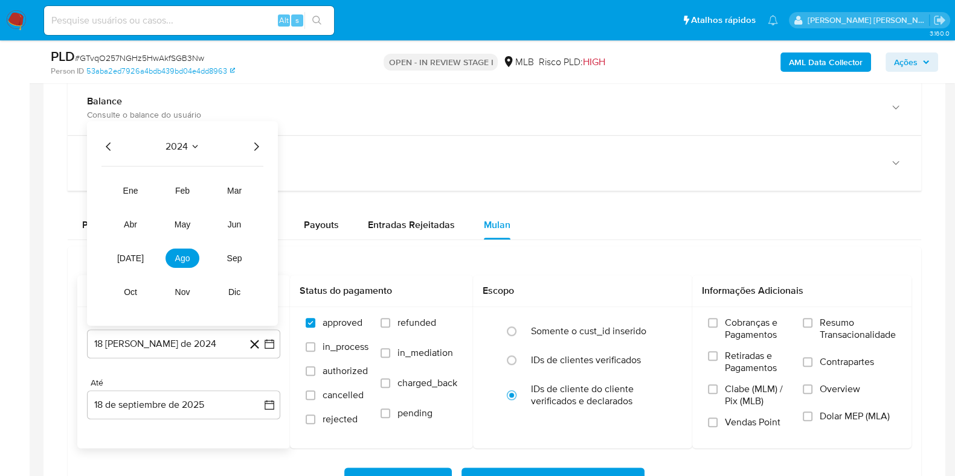
click at [261, 148] on icon "Año siguiente" at bounding box center [256, 146] width 14 height 14
click at [135, 263] on button "jul" at bounding box center [131, 258] width 34 height 19
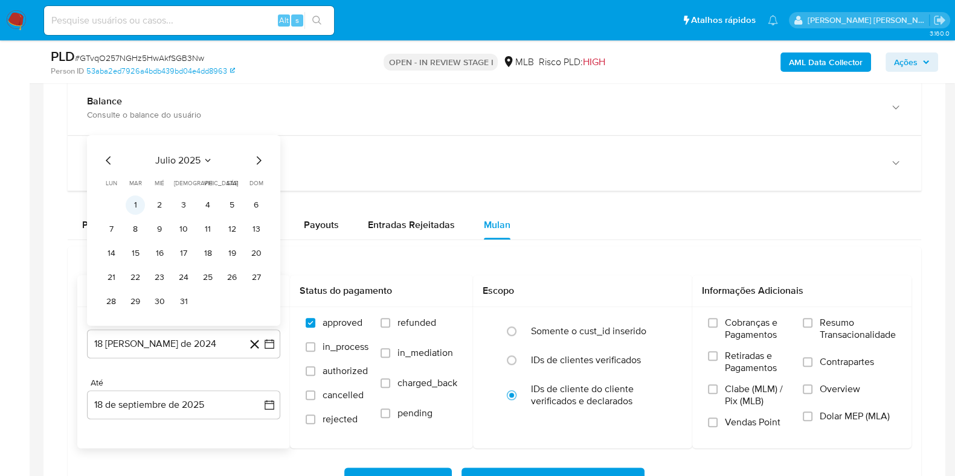
click at [141, 205] on button "1" at bounding box center [135, 205] width 19 height 19
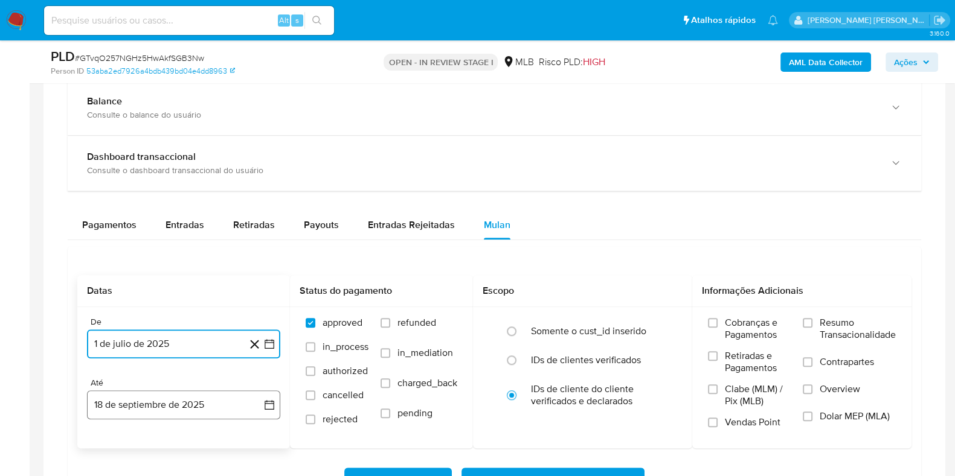
click at [213, 399] on button "18 de septiembre de 2025" at bounding box center [183, 405] width 193 height 29
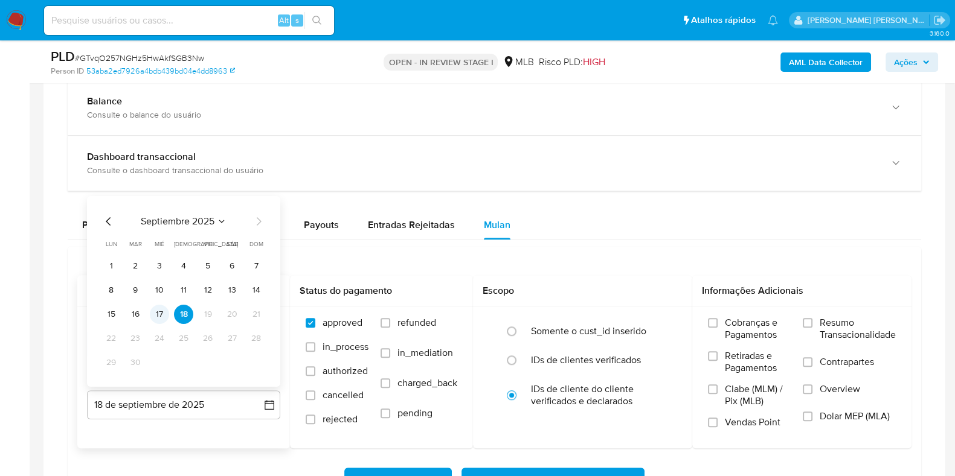
click at [159, 316] on button "17" at bounding box center [159, 314] width 19 height 19
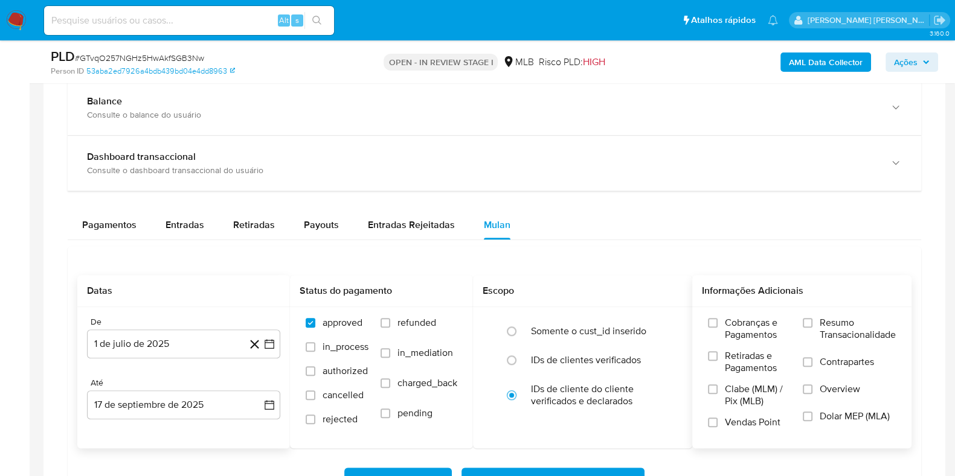
click at [813, 323] on label "Resumo Transacionalidade" at bounding box center [849, 336] width 93 height 39
click at [812, 323] on input "Resumo Transacionalidade" at bounding box center [808, 323] width 10 height 10
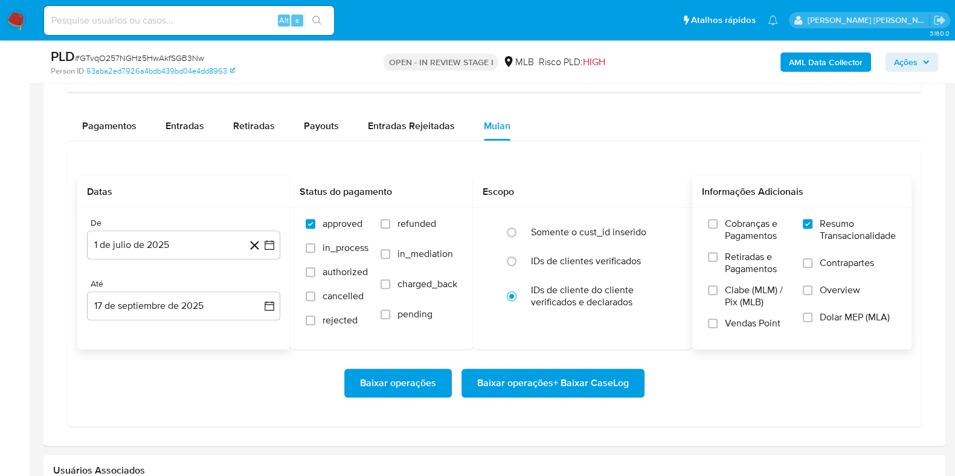
scroll to position [993, 0]
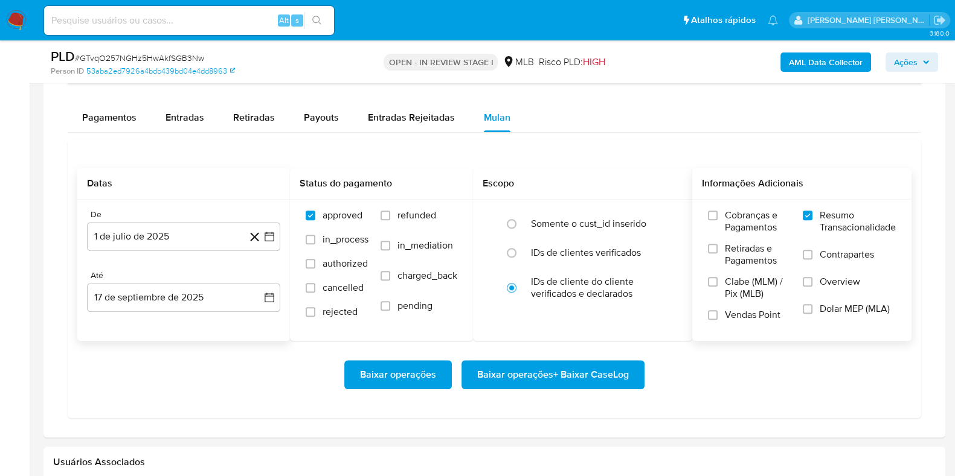
click at [815, 246] on label "Resumo Transacionalidade" at bounding box center [849, 229] width 93 height 39
click at [812, 220] on input "Resumo Transacionalidade" at bounding box center [808, 216] width 10 height 10
click at [816, 249] on label "Contrapartes" at bounding box center [849, 262] width 93 height 27
click at [812, 250] on input "Contrapartes" at bounding box center [808, 255] width 10 height 10
click at [819, 226] on span "Resumo Transacionalidade" at bounding box center [857, 222] width 76 height 24
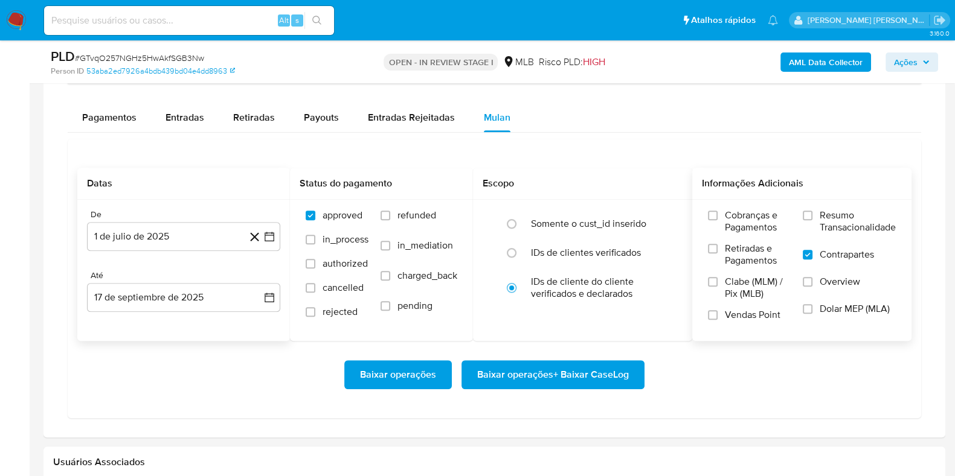
click at [812, 220] on input "Resumo Transacionalidade" at bounding box center [808, 216] width 10 height 10
click at [586, 379] on span "Baixar operações + Baixar CaseLog" at bounding box center [553, 375] width 152 height 27
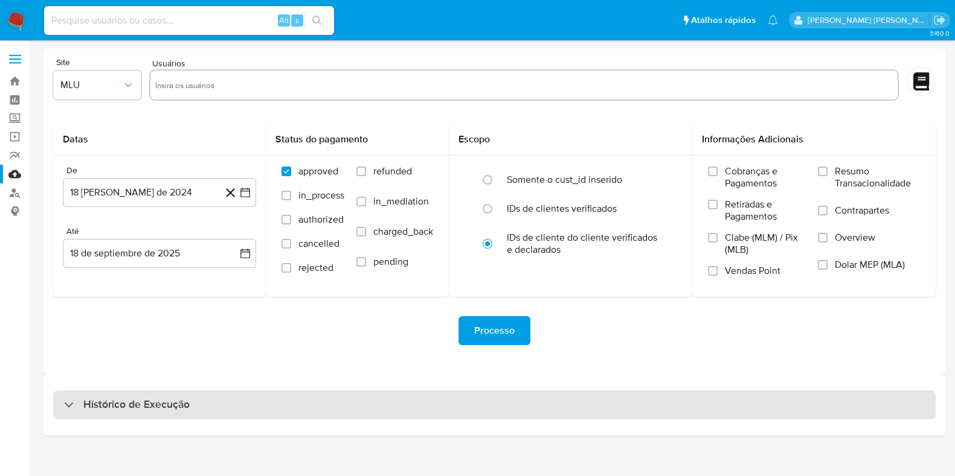
click at [232, 403] on div "Histórico de Execução" at bounding box center [494, 405] width 882 height 29
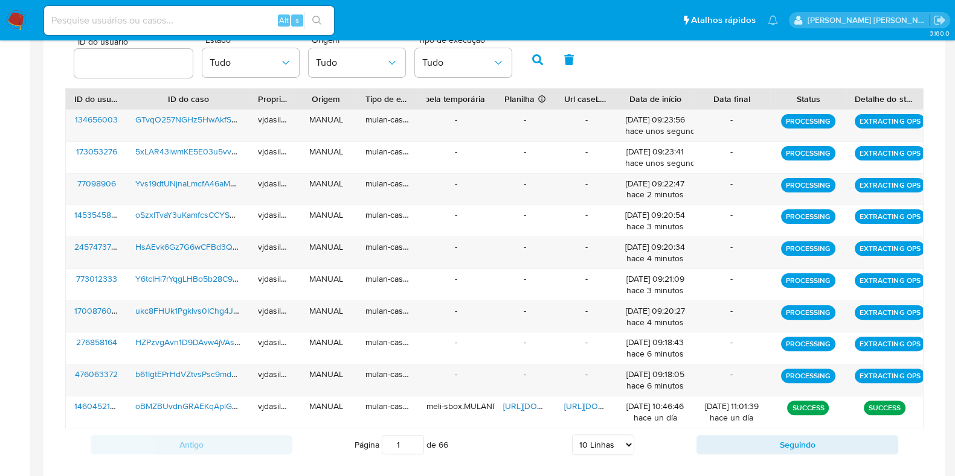
scroll to position [464, 0]
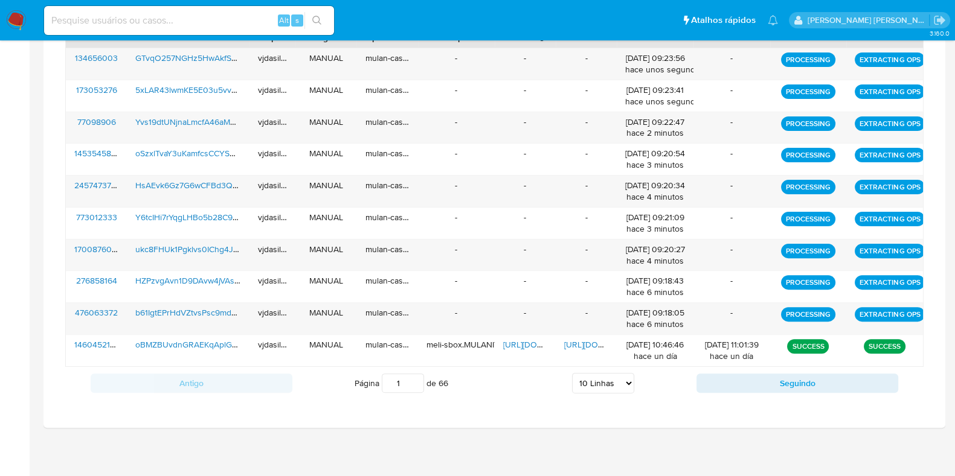
click at [591, 385] on select "5 Linhas 10 Linhas 20 Linhas 25 Linhas 50 Linhas 100 Linhas" at bounding box center [603, 383] width 62 height 21
select select "100"
click at [572, 373] on select "5 Linhas 10 Linhas 20 Linhas 25 Linhas 50 Linhas 100 Linhas" at bounding box center [603, 383] width 62 height 21
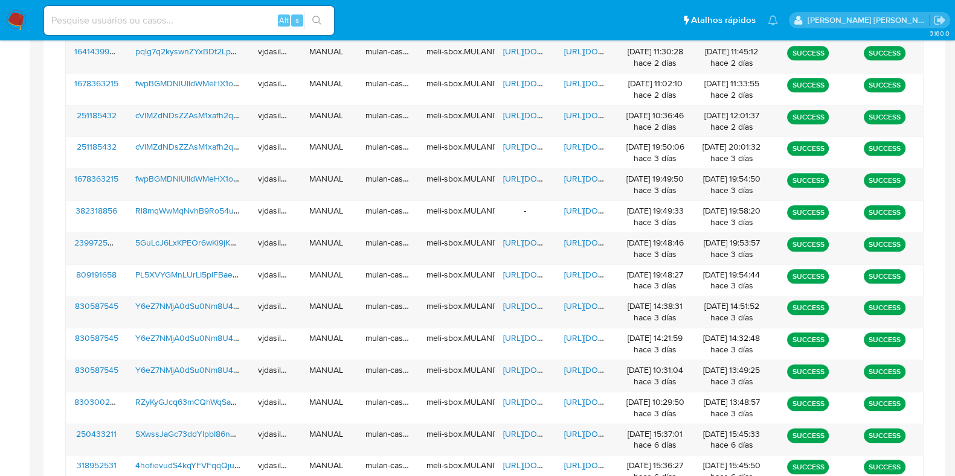
scroll to position [1215, 0]
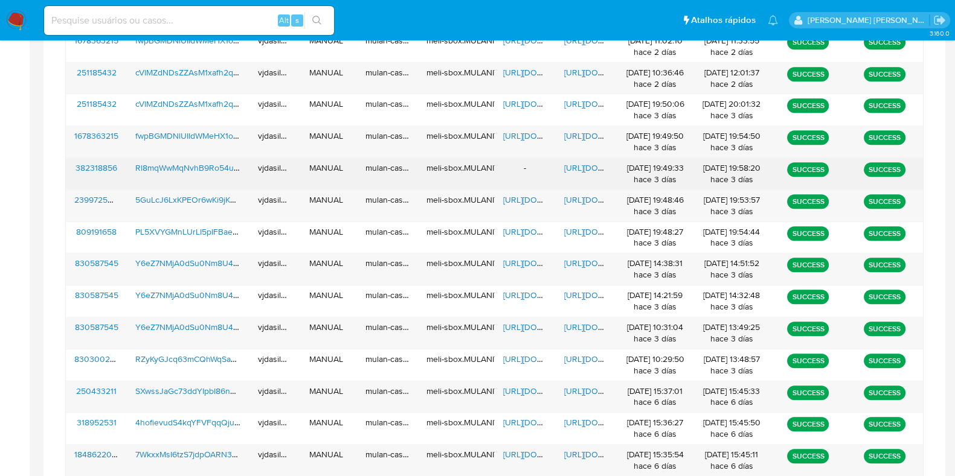
click at [584, 162] on span "https://docs.google.com/document/d/1lpmhnVsDrOT4pEeLBN8ha-lqVq1uROIwKSsyRGiSNa0…" at bounding box center [605, 168] width 83 height 12
click at [223, 162] on span "Rl8mqWwMqNvhB9Ro54uh5y5c" at bounding box center [195, 168] width 121 height 12
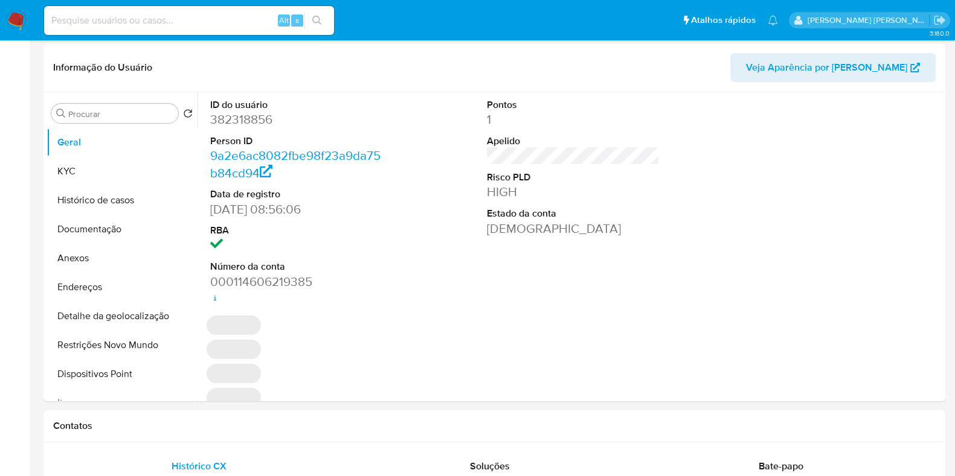
select select "10"
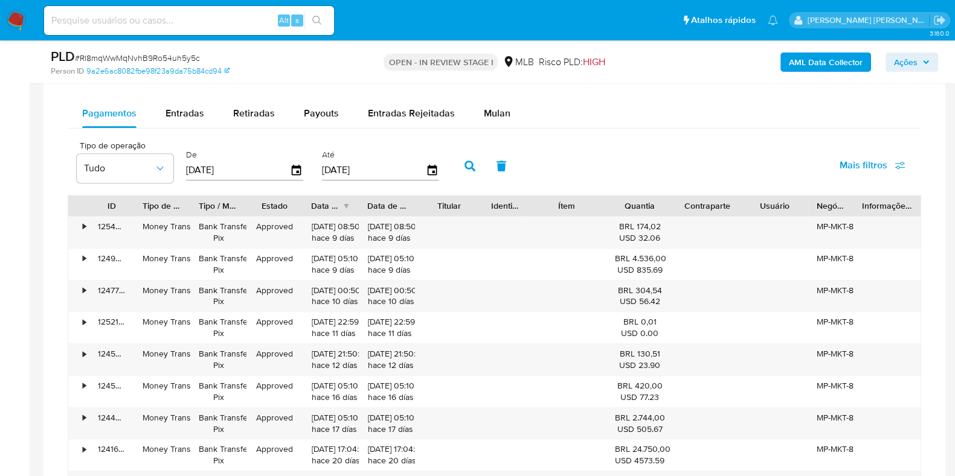
scroll to position [1011, 0]
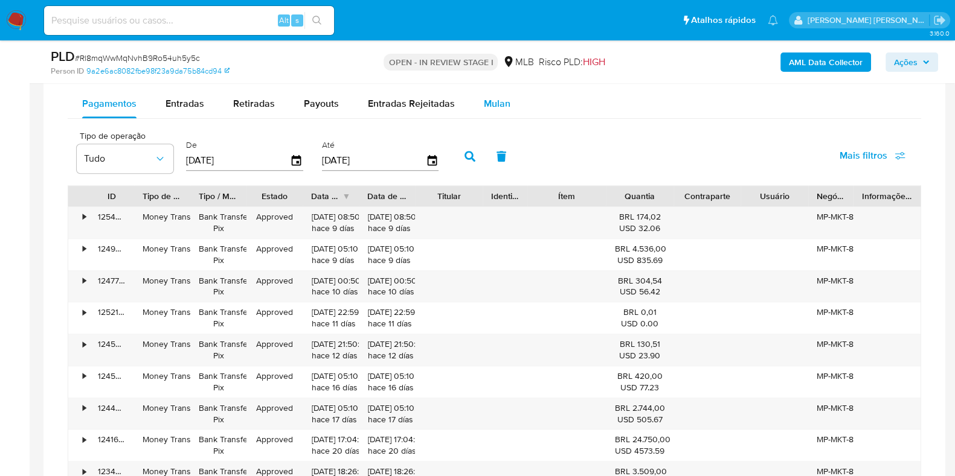
click at [484, 104] on span "Mulan" at bounding box center [497, 104] width 27 height 14
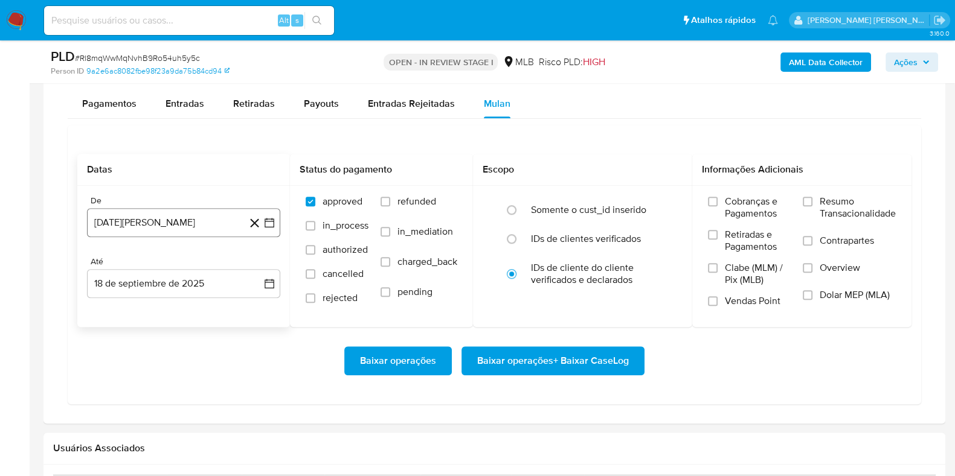
click at [184, 216] on button "[DATE][PERSON_NAME]" at bounding box center [183, 222] width 193 height 29
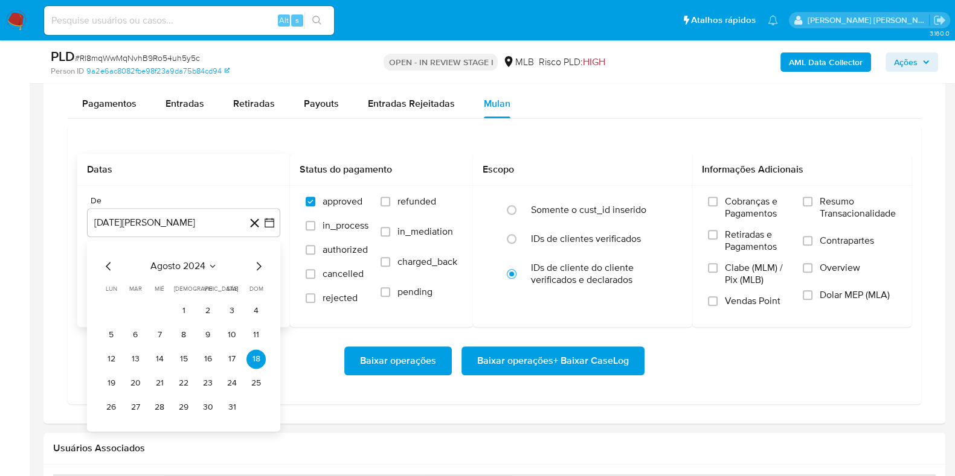
click at [199, 264] on span "agosto 2024" at bounding box center [177, 266] width 55 height 12
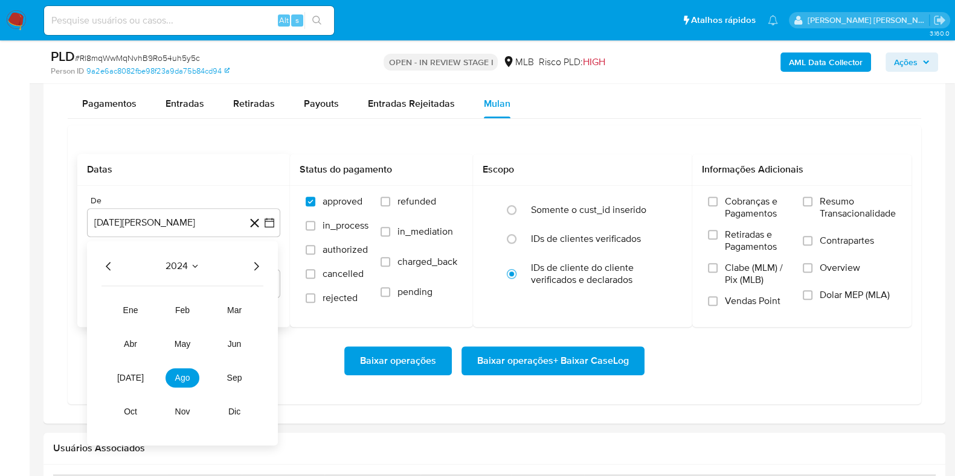
click at [251, 261] on icon "Año siguiente" at bounding box center [256, 266] width 14 height 14
click at [132, 380] on span "[DATE]" at bounding box center [130, 378] width 27 height 10
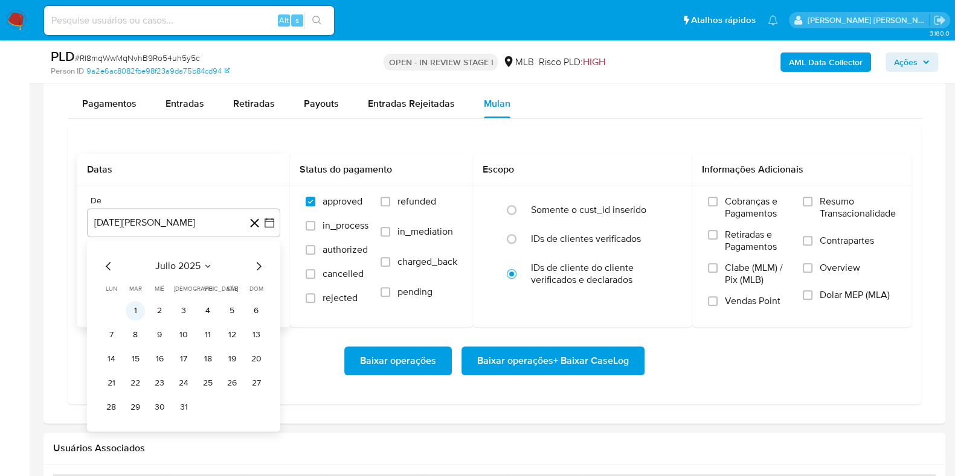
click at [142, 304] on button "1" at bounding box center [135, 310] width 19 height 19
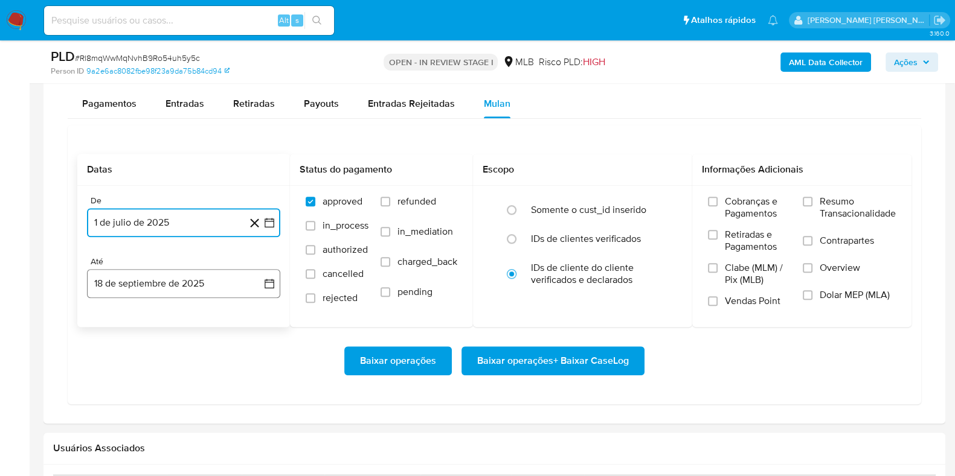
click at [188, 277] on button "18 de septiembre de 2025" at bounding box center [183, 283] width 193 height 29
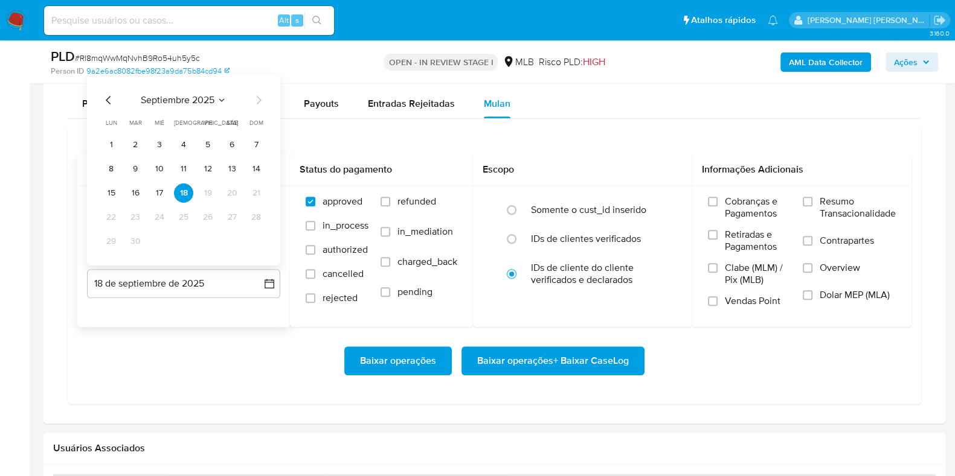
click at [107, 95] on icon "Mes anterior" at bounding box center [108, 100] width 14 height 14
click at [190, 237] on button "31" at bounding box center [183, 241] width 19 height 19
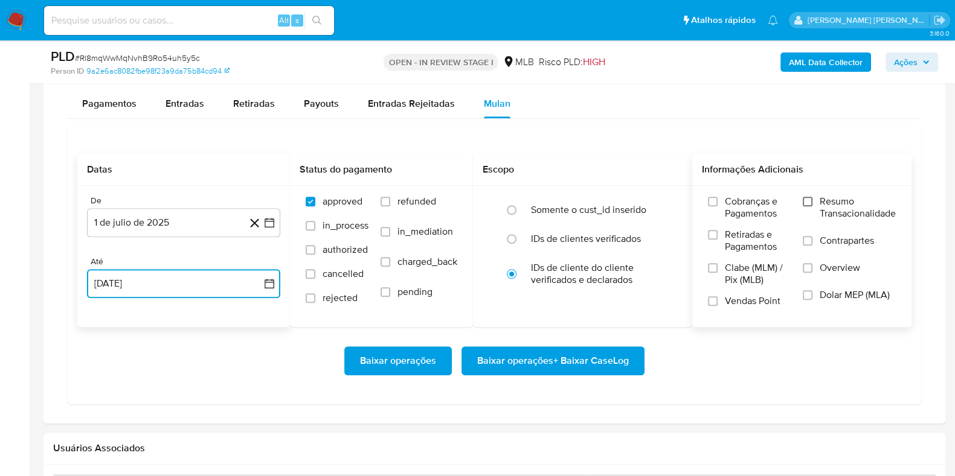
click at [807, 200] on input "Resumo Transacionalidade" at bounding box center [808, 202] width 10 height 10
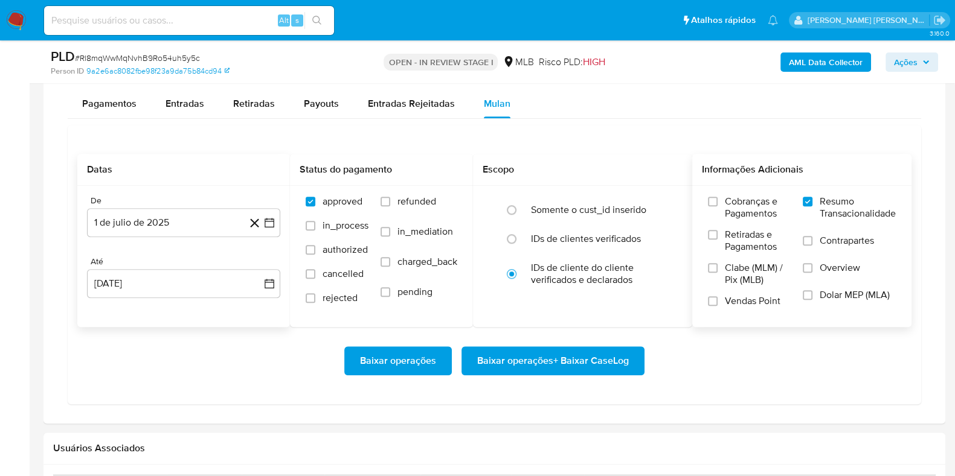
click at [813, 237] on label "Contrapartes" at bounding box center [849, 248] width 93 height 27
click at [812, 237] on input "Contrapartes" at bounding box center [808, 241] width 10 height 10
click at [532, 356] on span "Baixar operações + Baixar CaseLog" at bounding box center [553, 361] width 152 height 27
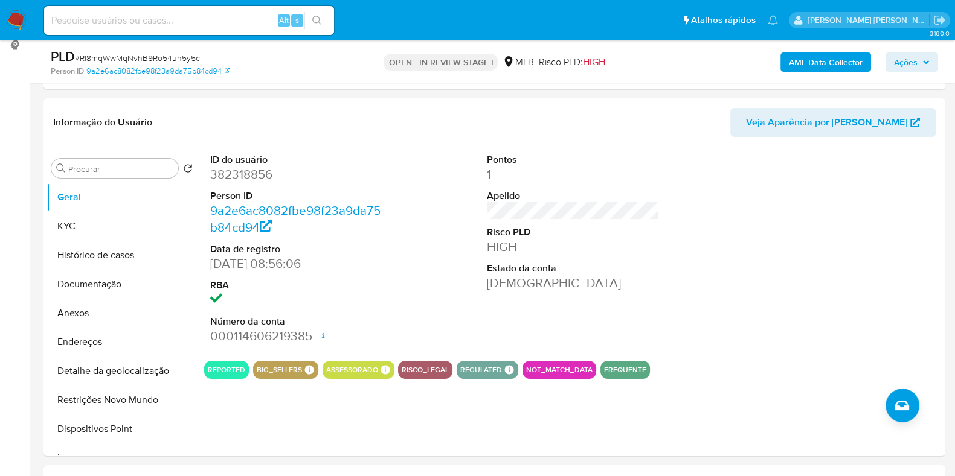
scroll to position [154, 0]
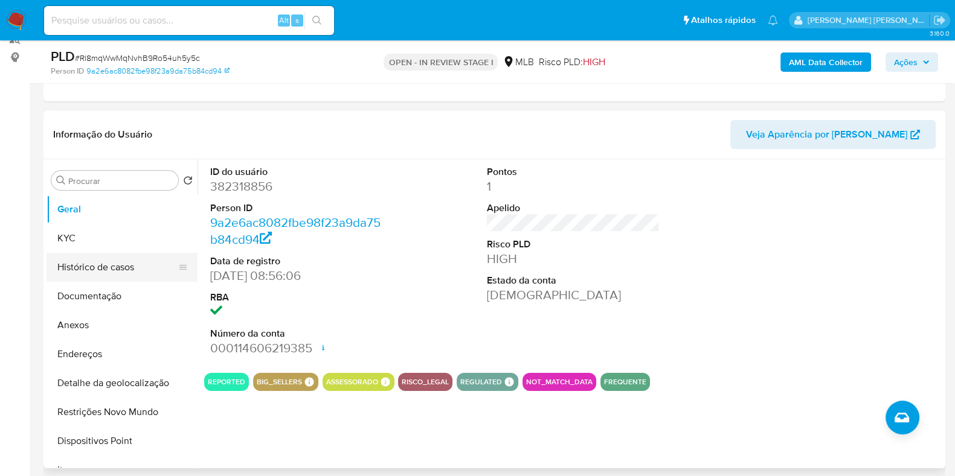
click at [100, 267] on button "Histórico de casos" at bounding box center [116, 267] width 141 height 29
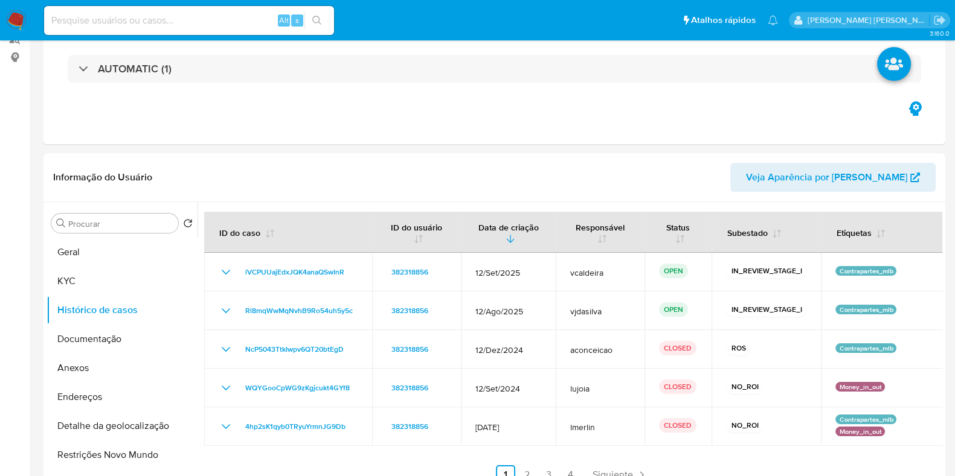
scroll to position [0, 0]
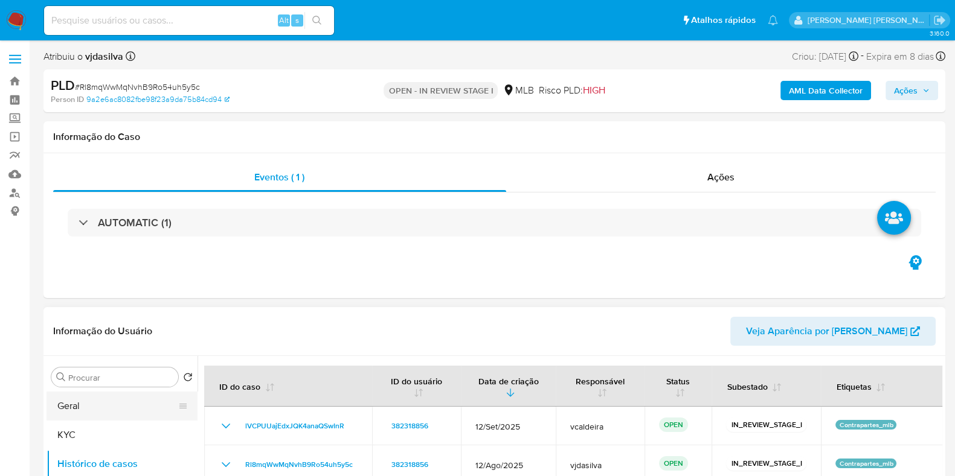
click at [121, 403] on button "Geral" at bounding box center [116, 406] width 141 height 29
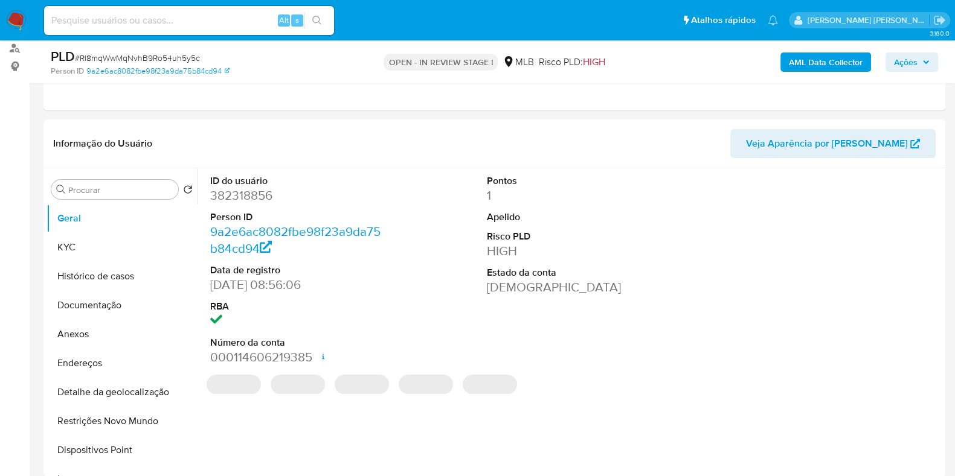
scroll to position [199, 0]
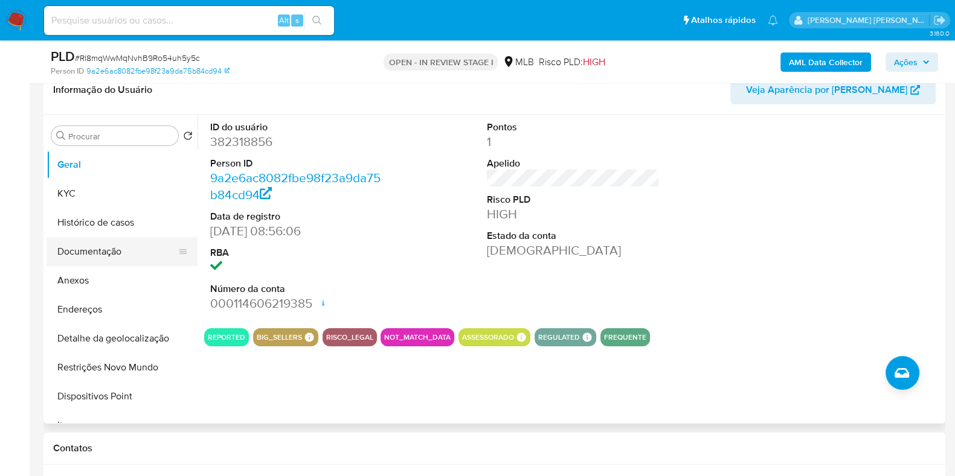
click at [109, 251] on button "Documentação" at bounding box center [116, 251] width 141 height 29
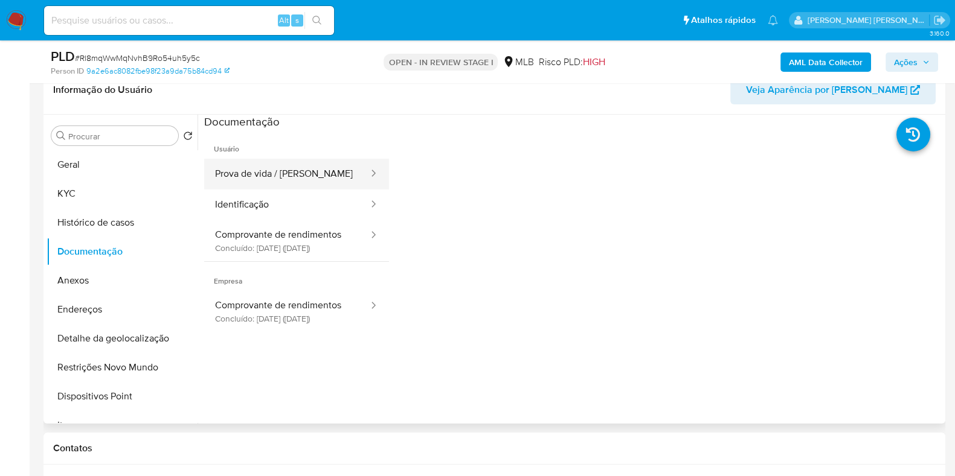
click at [313, 167] on button "Prova de vida / [PERSON_NAME]" at bounding box center [286, 174] width 165 height 31
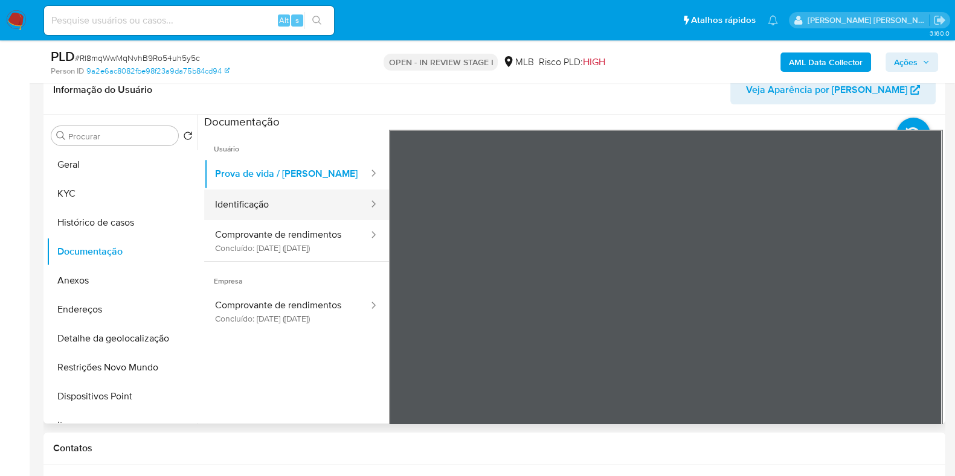
click at [313, 199] on button "Identificação" at bounding box center [286, 205] width 165 height 31
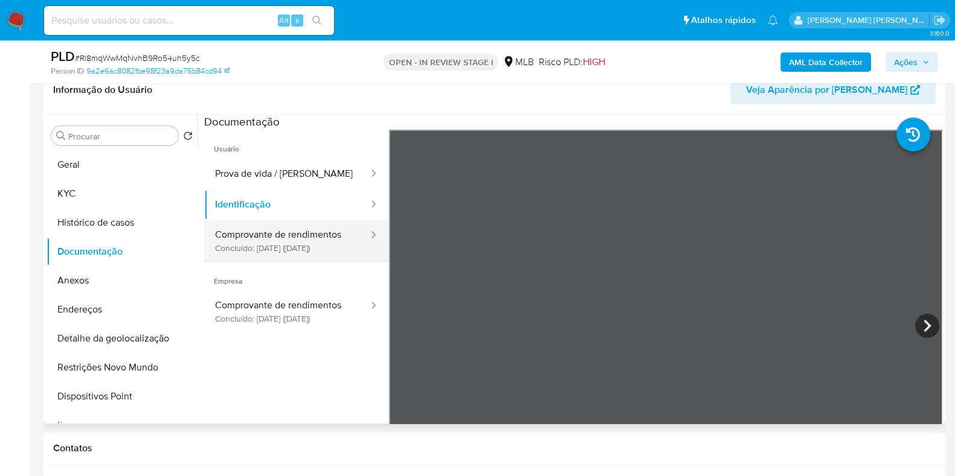
click at [297, 228] on button "Comprovante de rendimentos Concluído: [DATE] ([DATE])" at bounding box center [286, 240] width 165 height 41
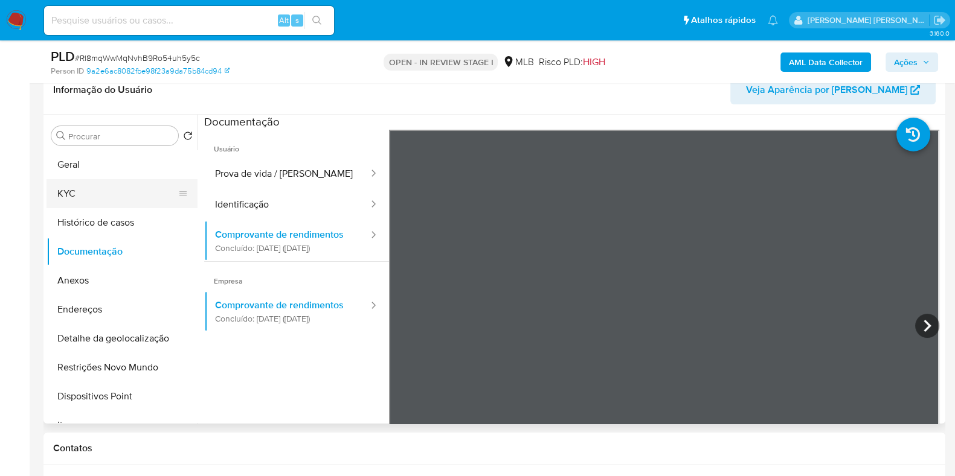
click at [109, 190] on button "KYC" at bounding box center [116, 193] width 141 height 29
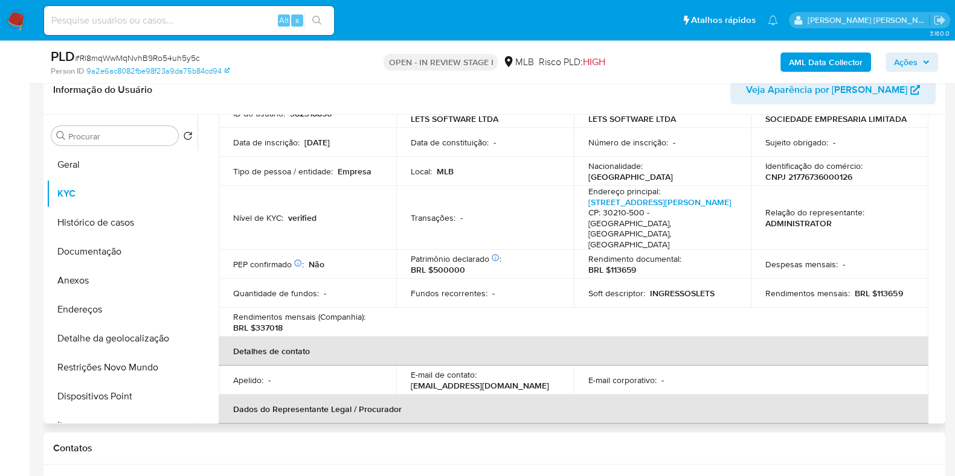
scroll to position [109, 0]
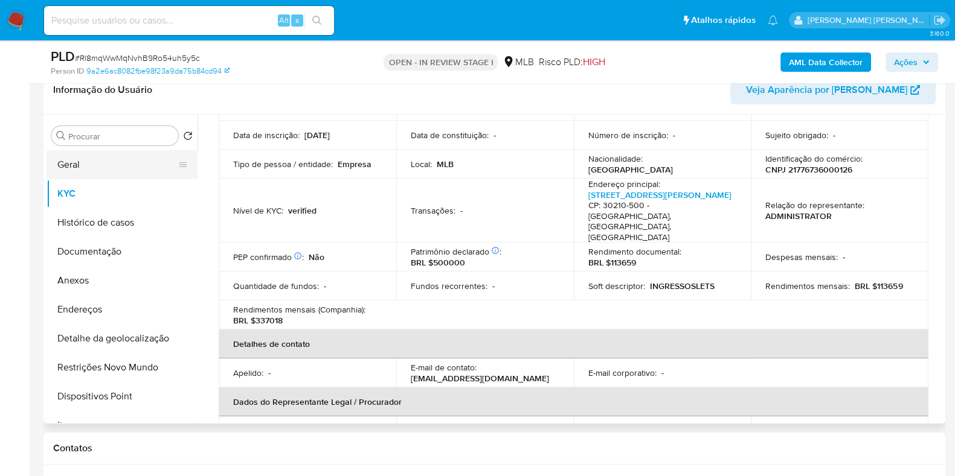
click at [118, 161] on button "Geral" at bounding box center [116, 164] width 141 height 29
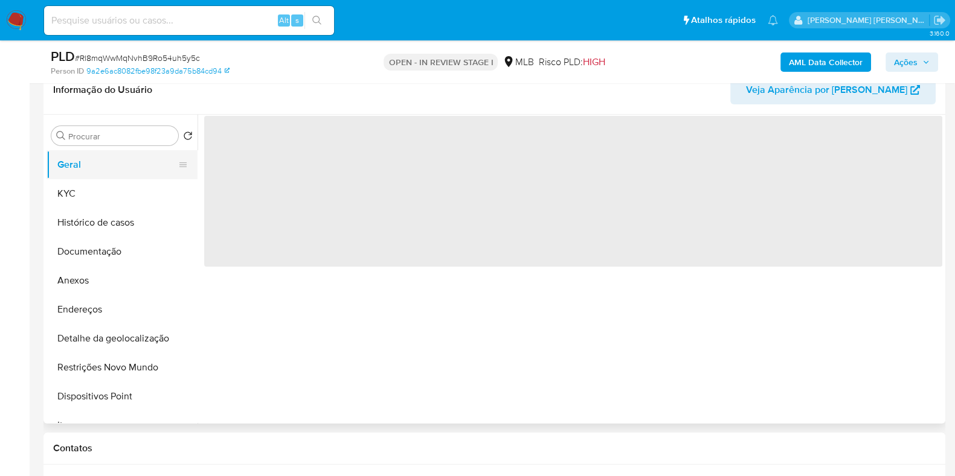
scroll to position [0, 0]
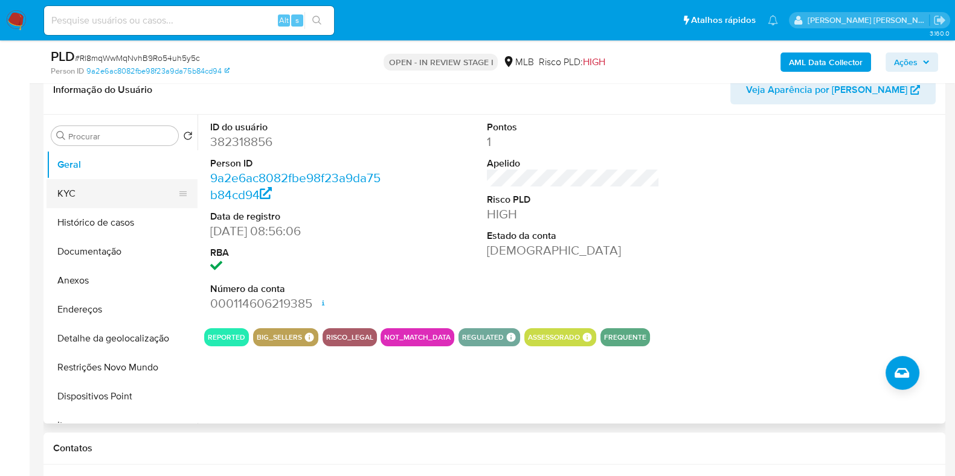
click at [91, 202] on button "KYC" at bounding box center [116, 193] width 141 height 29
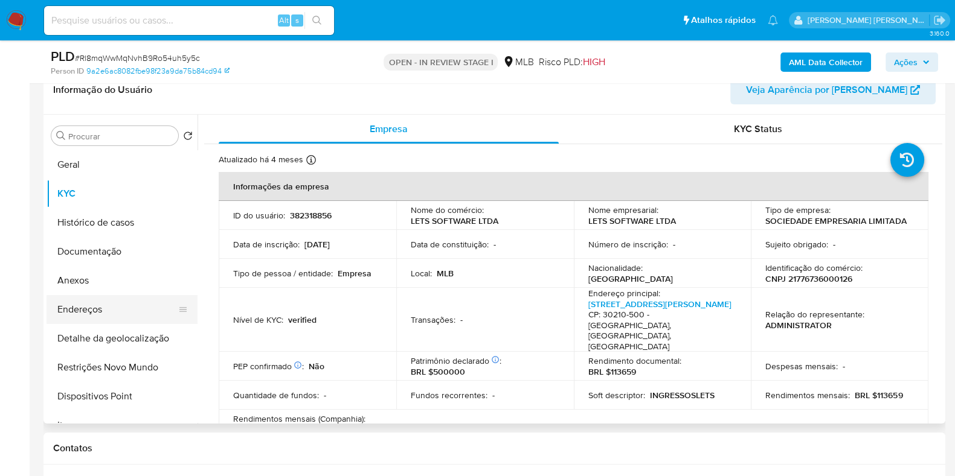
click at [111, 310] on button "Endereços" at bounding box center [116, 309] width 141 height 29
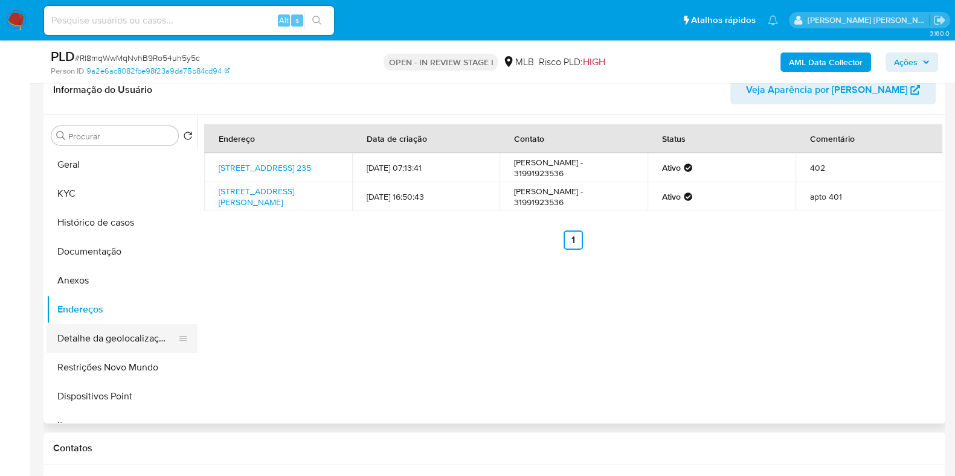
click at [123, 339] on button "Detalhe da geolocalização" at bounding box center [116, 338] width 141 height 29
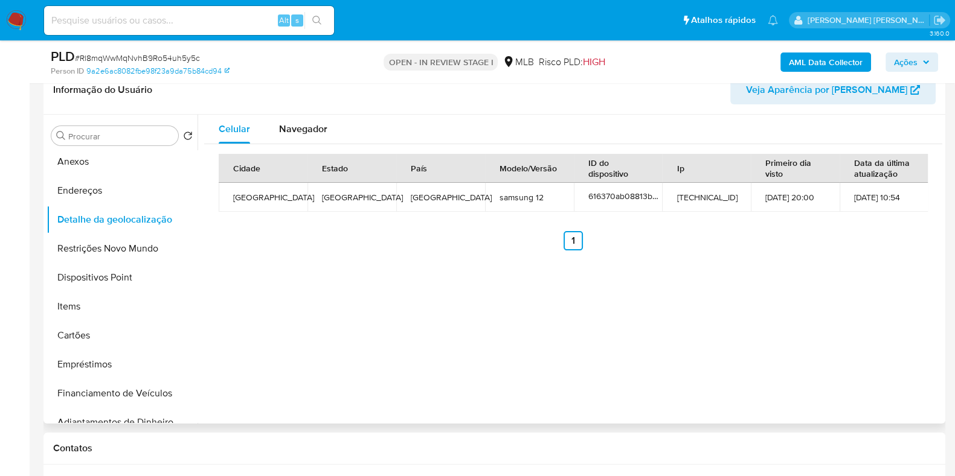
scroll to position [119, 0]
click at [299, 125] on span "Navegador" at bounding box center [303, 129] width 48 height 14
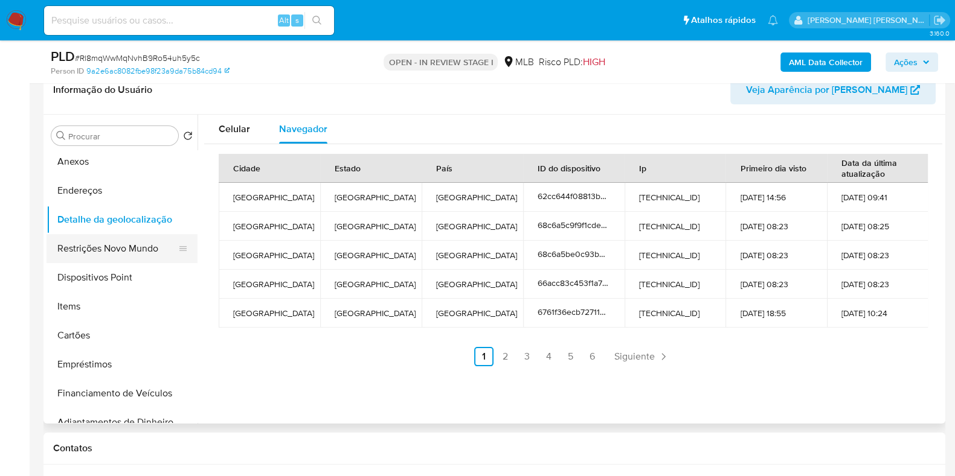
click at [118, 245] on button "Restrições Novo Mundo" at bounding box center [116, 248] width 141 height 29
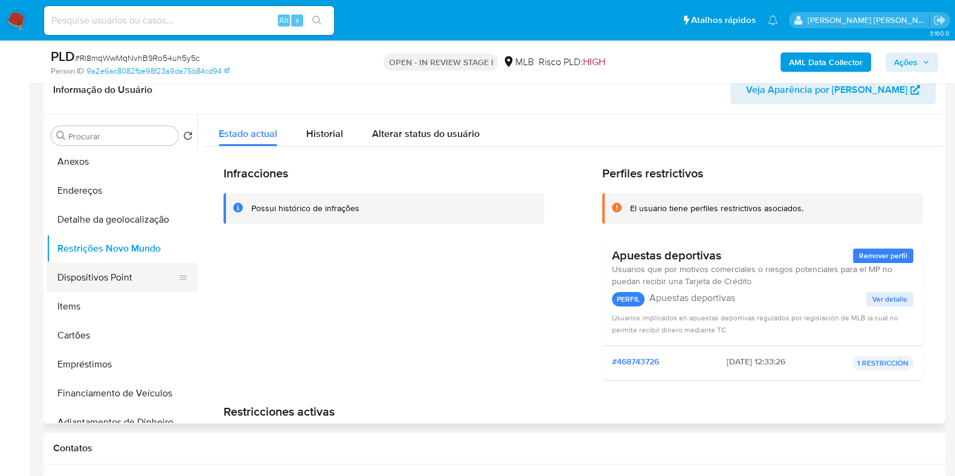
click at [89, 279] on button "Dispositivos Point" at bounding box center [116, 277] width 141 height 29
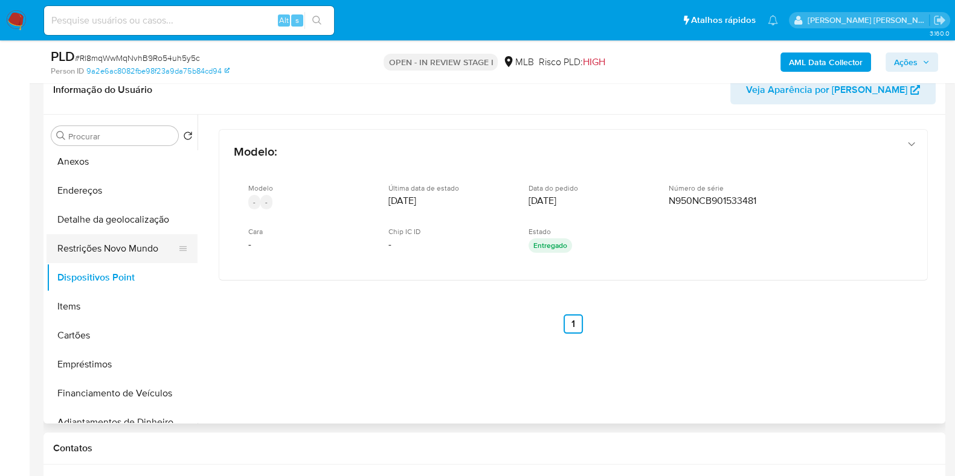
click at [137, 240] on button "Restrições Novo Mundo" at bounding box center [116, 248] width 141 height 29
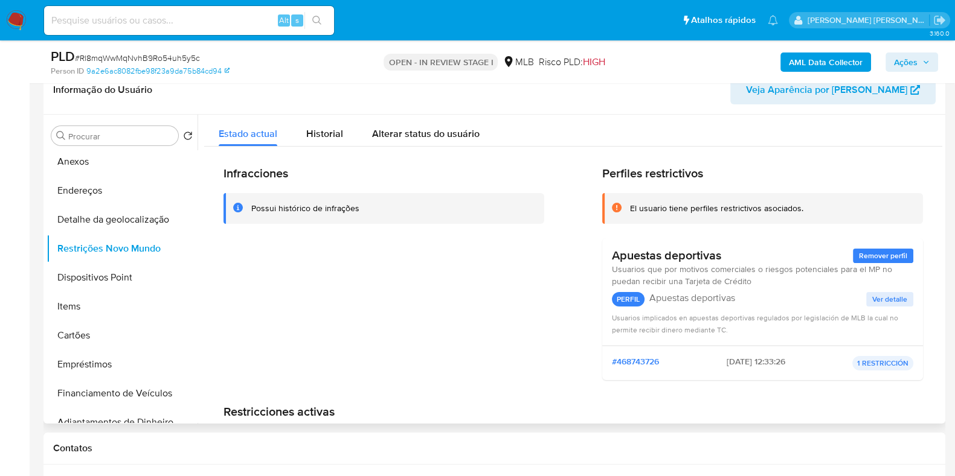
drag, startPoint x: 628, startPoint y: 209, endPoint x: 723, endPoint y: 263, distance: 109.0
click at [723, 263] on div "Perfiles restrictivos El usuario tiene perfiles restrictivos asociados. Apuesta…" at bounding box center [762, 278] width 321 height 224
click at [876, 296] on span "Ver detalle" at bounding box center [889, 299] width 35 height 12
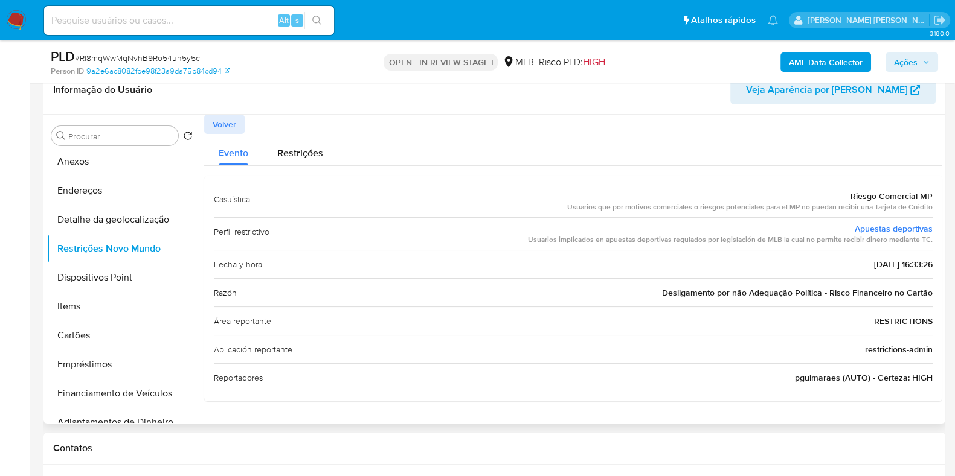
click at [824, 210] on div "Usuarios que por motivos comerciales o riesgos potenciales para el MP no puedan…" at bounding box center [749, 207] width 365 height 10
click at [824, 242] on div "Usuarios implicados en apuestas deportivas regulados por legislación de MLB la …" at bounding box center [730, 240] width 405 height 10
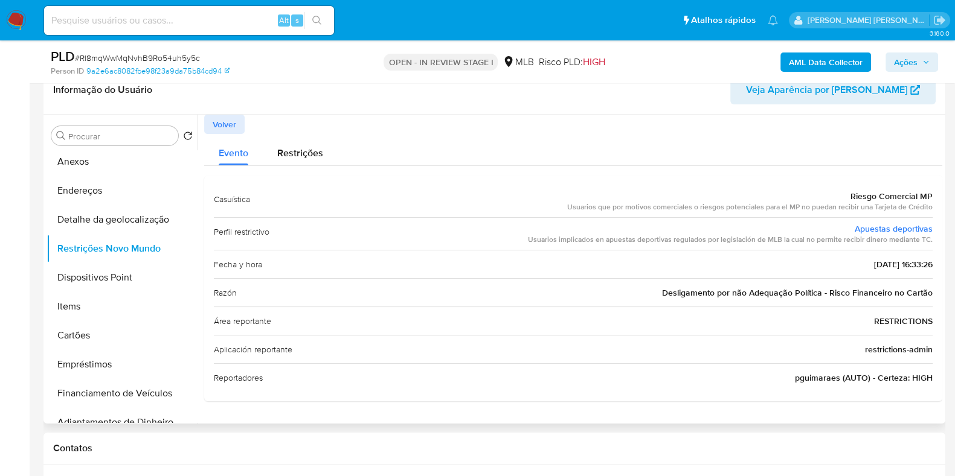
click at [824, 242] on div "Usuarios implicados en apuestas deportivas regulados por legislación de MLB la …" at bounding box center [730, 240] width 405 height 10
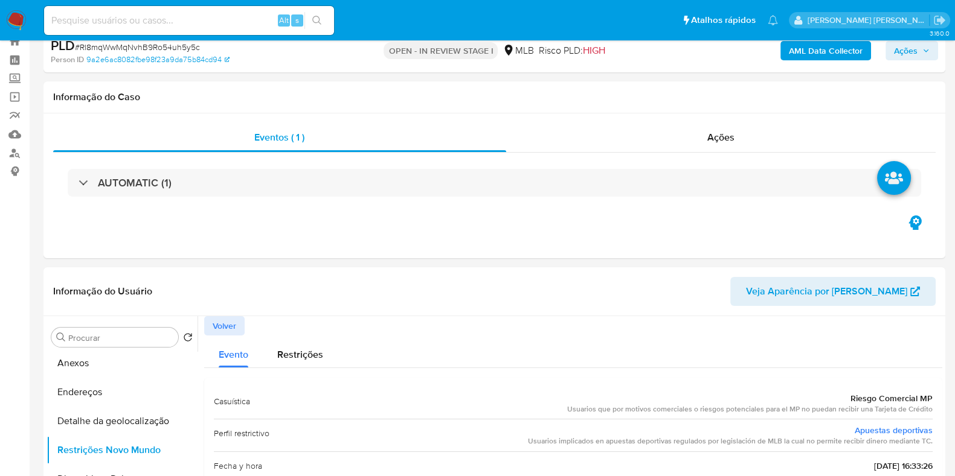
scroll to position [23, 0]
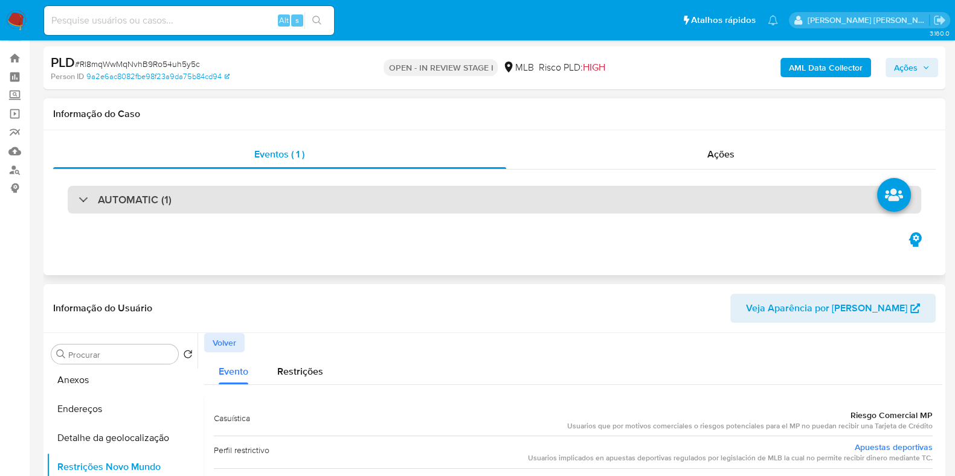
click at [773, 200] on div "AUTOMATIC (1)" at bounding box center [494, 200] width 853 height 28
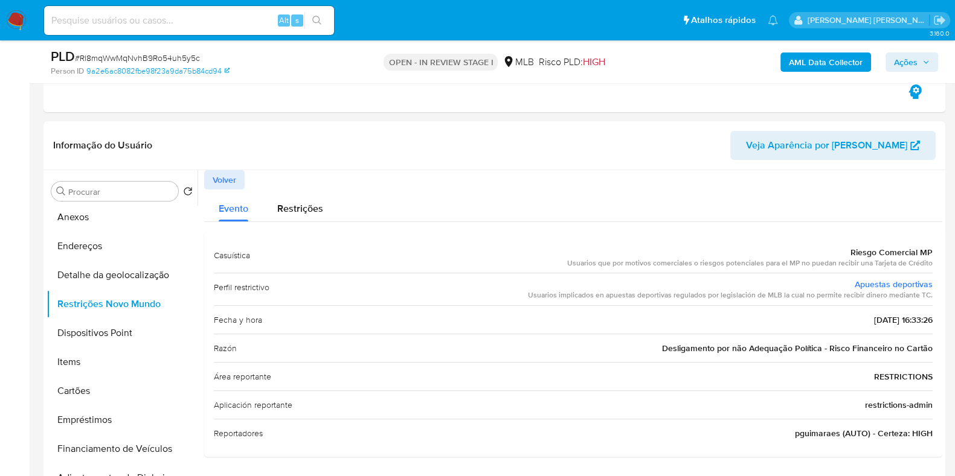
scroll to position [503, 0]
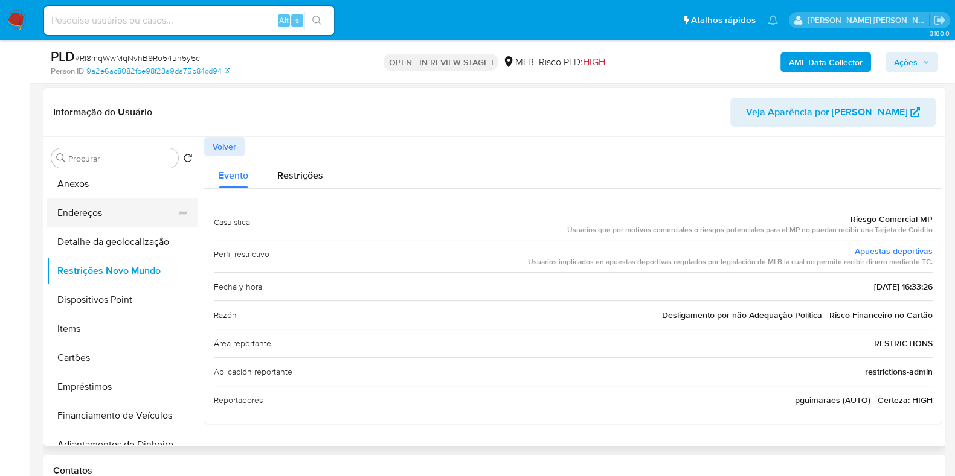
click at [104, 210] on button "Endereços" at bounding box center [116, 213] width 141 height 29
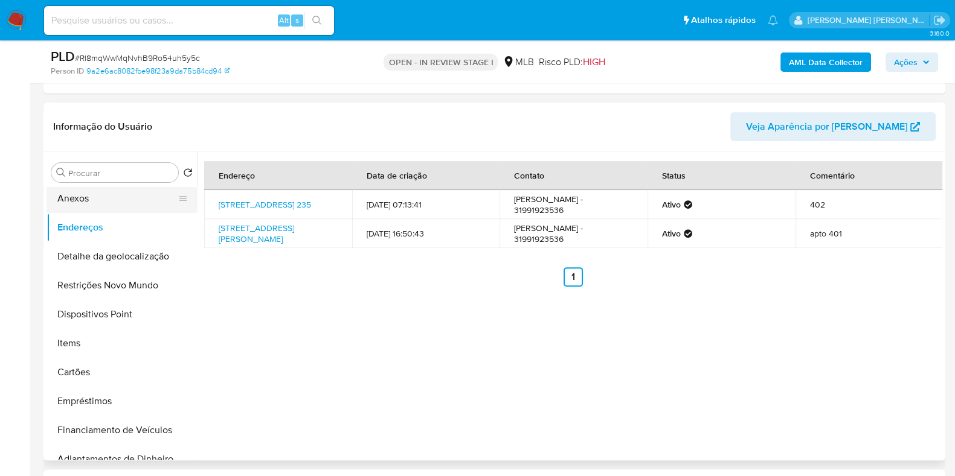
click at [114, 207] on button "Anexos" at bounding box center [116, 198] width 141 height 29
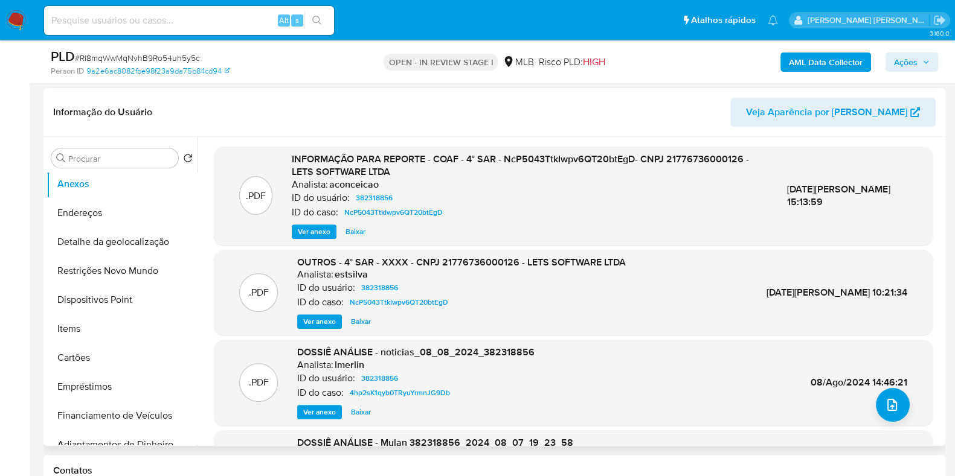
click at [317, 228] on span "Ver anexo" at bounding box center [314, 232] width 33 height 12
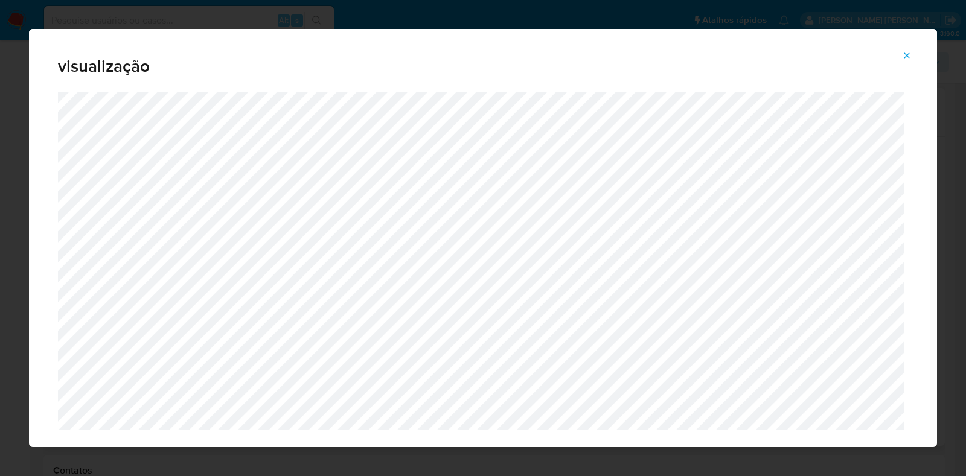
click at [907, 59] on icon "Attachment preview" at bounding box center [907, 56] width 10 height 10
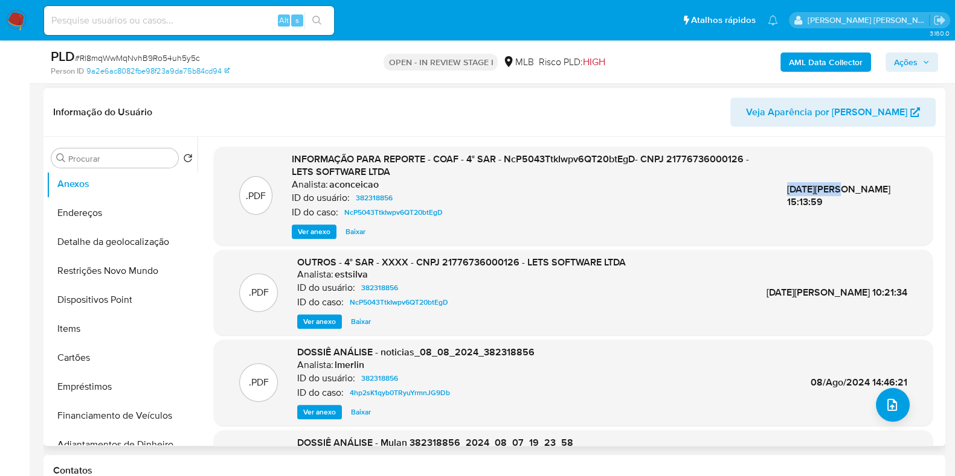
drag, startPoint x: 817, startPoint y: 185, endPoint x: 880, endPoint y: 188, distance: 62.9
click at [880, 188] on div "[DATE][PERSON_NAME] 15:13:59" at bounding box center [847, 196] width 120 height 26
copy span "[DATE][PERSON_NAME]"
click at [813, 69] on b "AML Data Collector" at bounding box center [826, 62] width 74 height 19
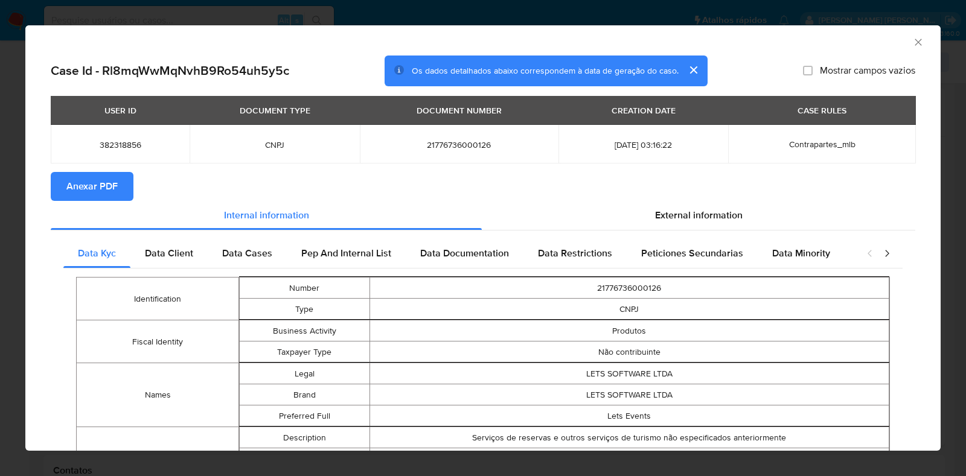
click at [106, 181] on span "Anexar PDF" at bounding box center [91, 186] width 51 height 27
click at [912, 40] on icon "Fechar a janela" at bounding box center [918, 42] width 12 height 12
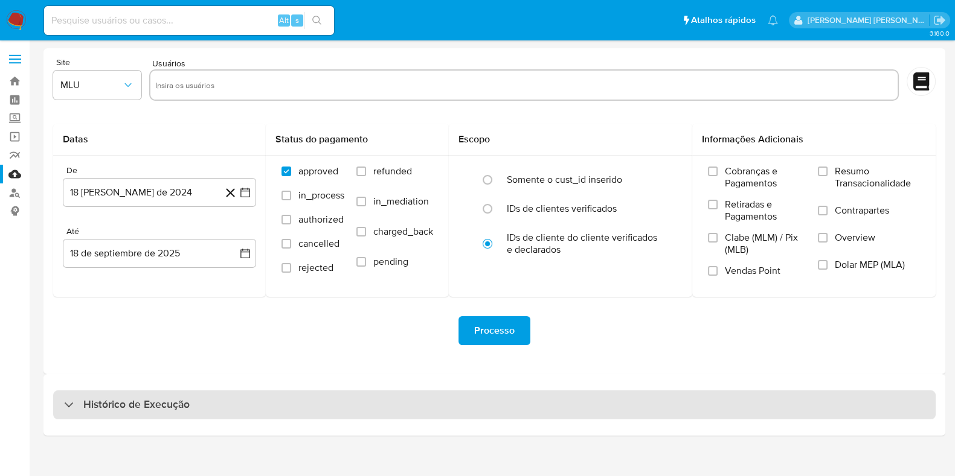
click at [355, 414] on div "Histórico de Execução" at bounding box center [494, 405] width 882 height 29
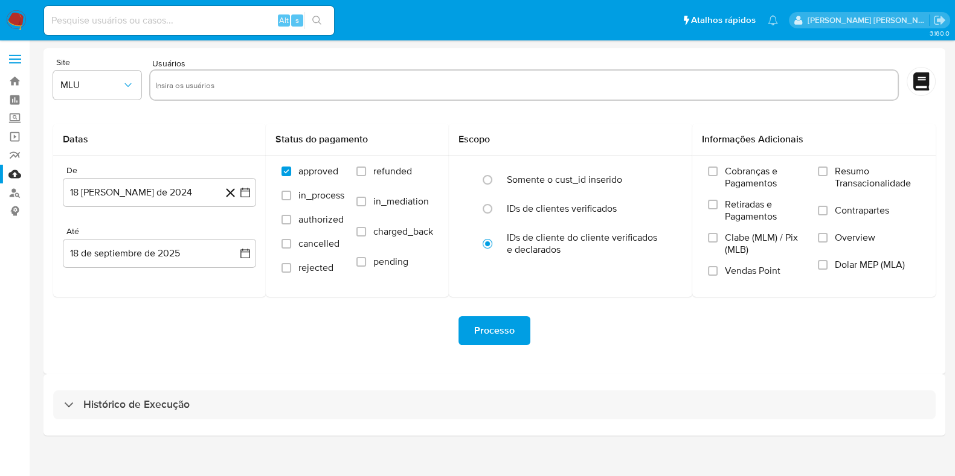
select select "10"
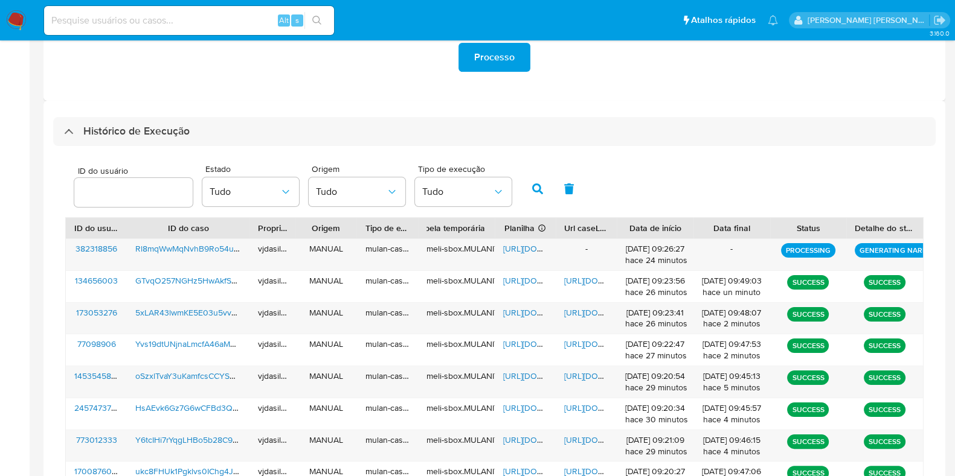
scroll to position [274, 0]
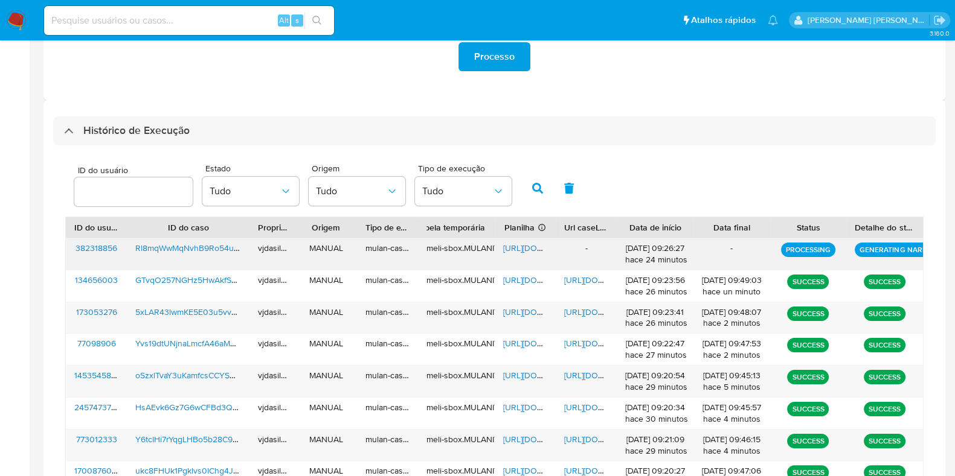
click at [522, 245] on span "[URL][DOMAIN_NAME]" at bounding box center [544, 248] width 83 height 12
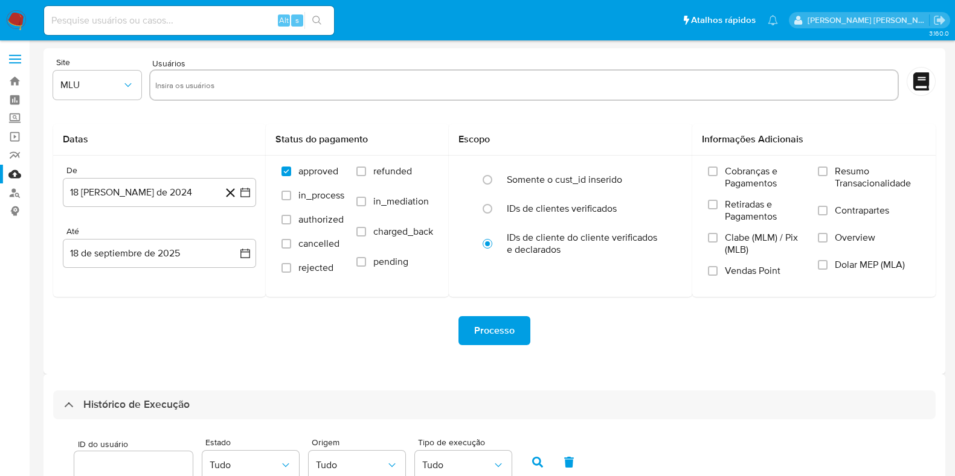
select select "10"
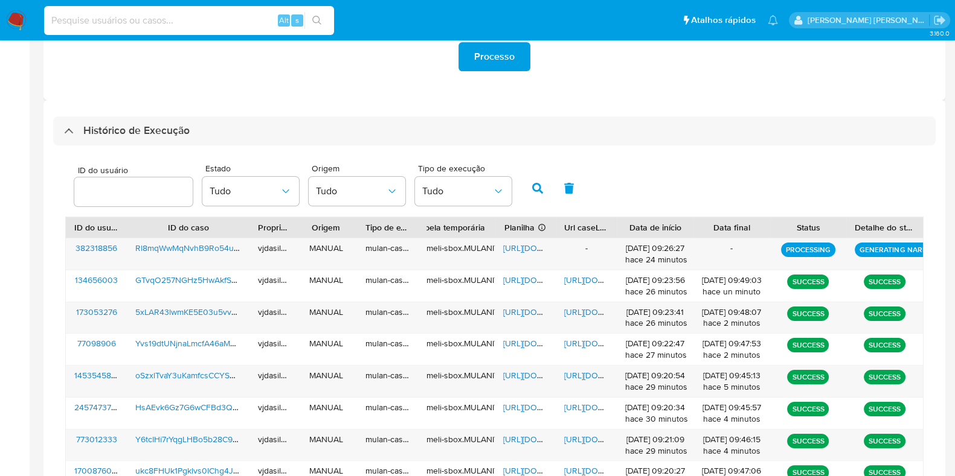
click at [117, 16] on input at bounding box center [189, 21] width 290 height 16
paste input "1225693840"
type input "1225693840"
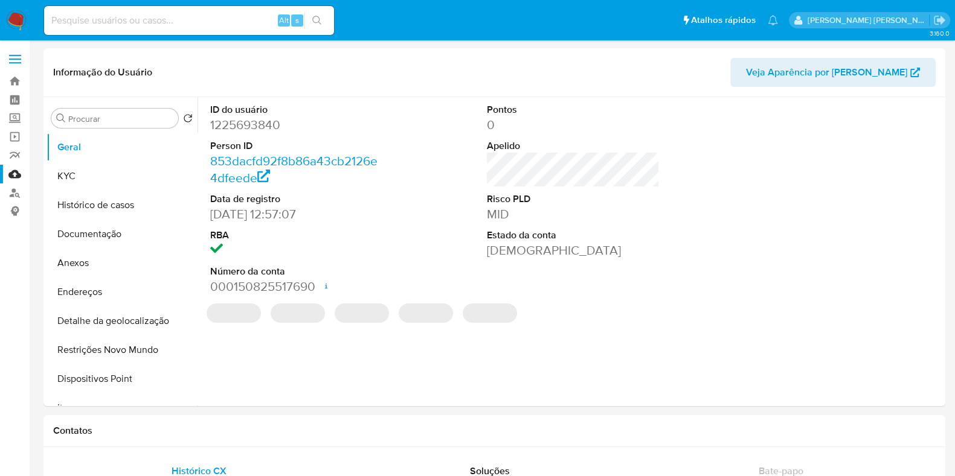
select select "10"
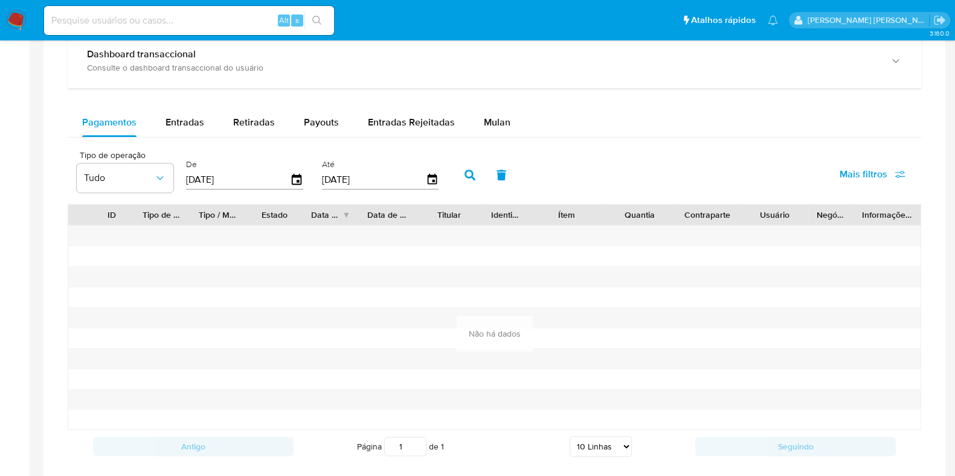
scroll to position [768, 0]
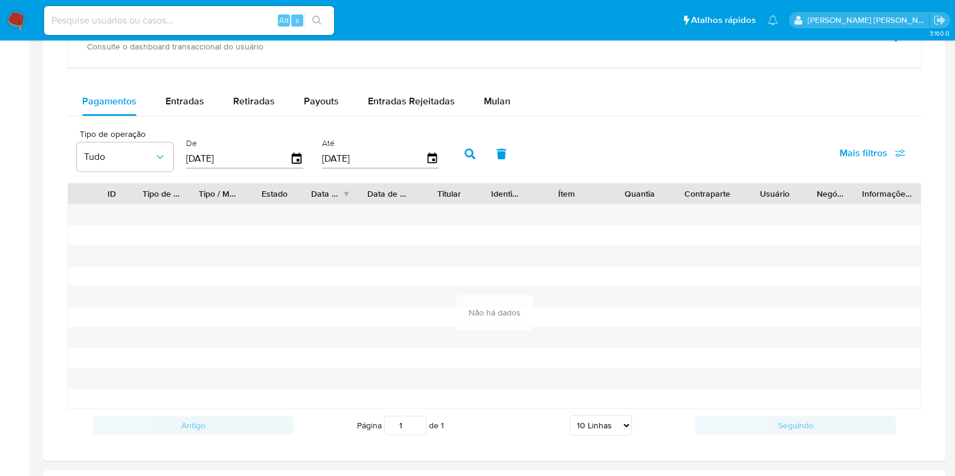
click at [648, 109] on div "Pagamentos Entradas Retiradas Payouts Entradas Rejeitadas Mulan" at bounding box center [494, 101] width 853 height 29
click at [290, 158] on icon "button" at bounding box center [296, 159] width 21 height 21
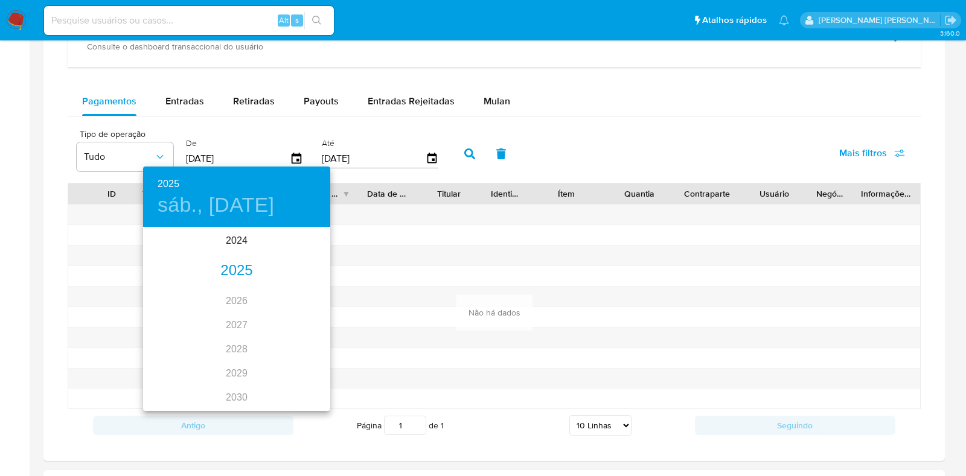
click at [230, 277] on div "2025" at bounding box center [236, 271] width 187 height 24
click at [230, 342] on div "ago." at bounding box center [236, 341] width 62 height 45
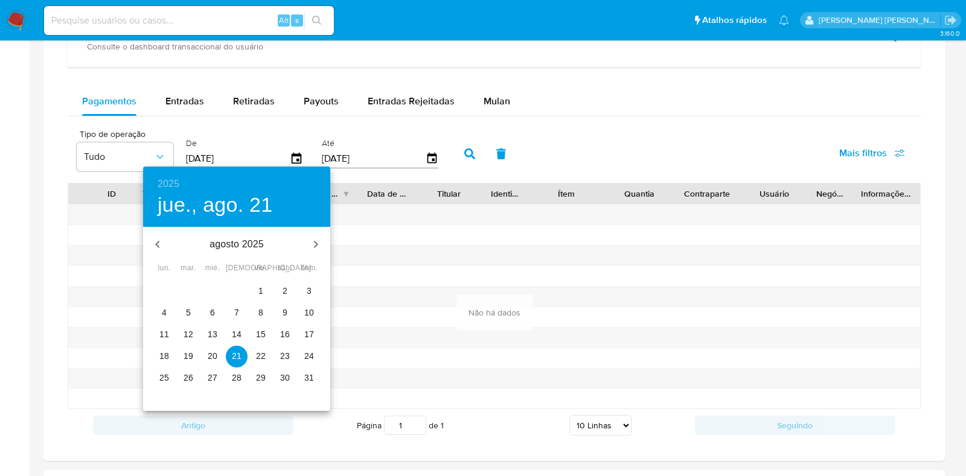
click at [263, 292] on p "1" at bounding box center [260, 291] width 5 height 12
type input "[DATE]"
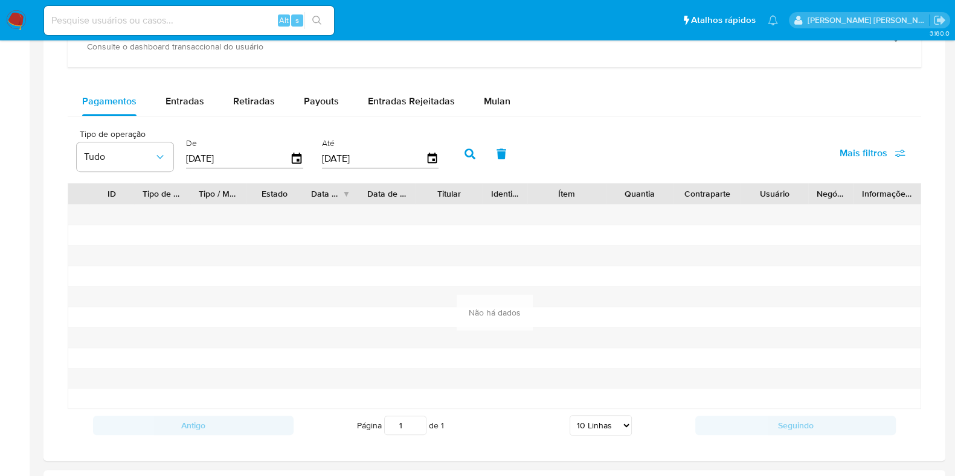
click at [470, 152] on button "button" at bounding box center [469, 153] width 31 height 29
drag, startPoint x: 953, startPoint y: 246, endPoint x: 966, endPoint y: 282, distance: 38.2
click at [954, 282] on html "Pausado Ver notificaciones Alt s Atalhos rápidos Presiona las siguientes teclas…" at bounding box center [477, 21] width 955 height 1579
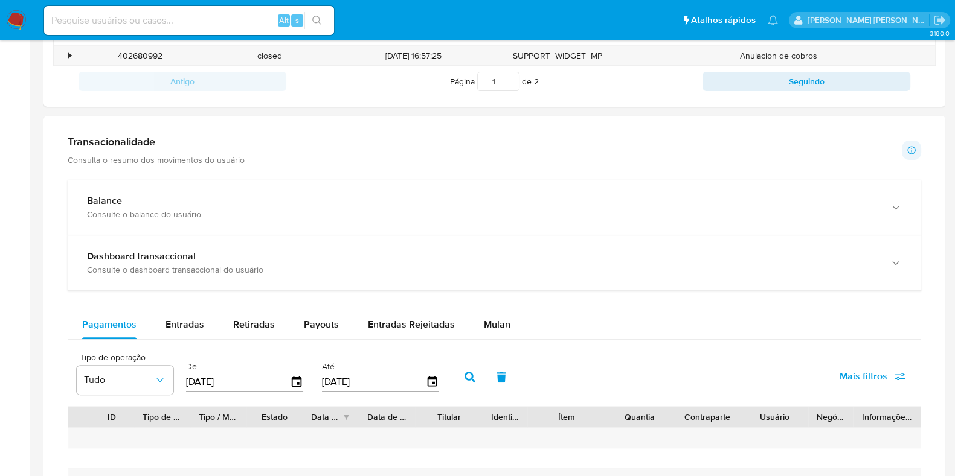
scroll to position [519, 0]
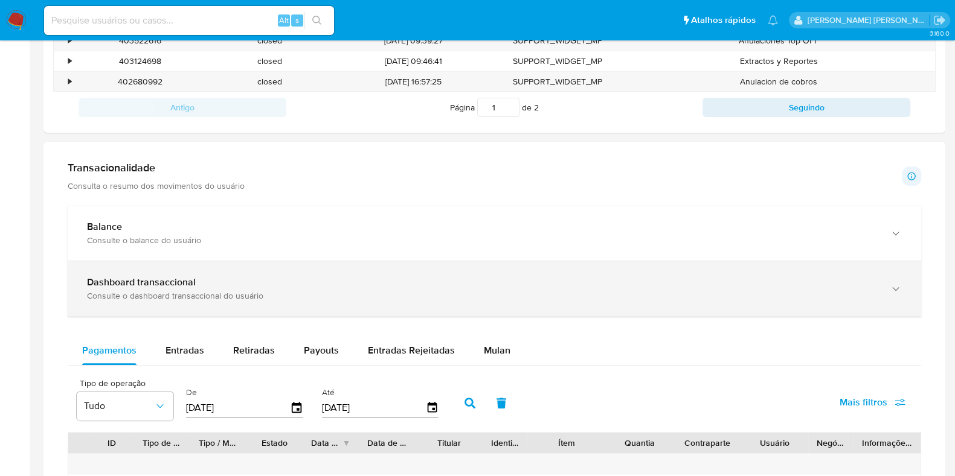
click at [764, 306] on div "Dashboard transaccional Consulte o dashboard transaccional do usuário" at bounding box center [494, 288] width 853 height 55
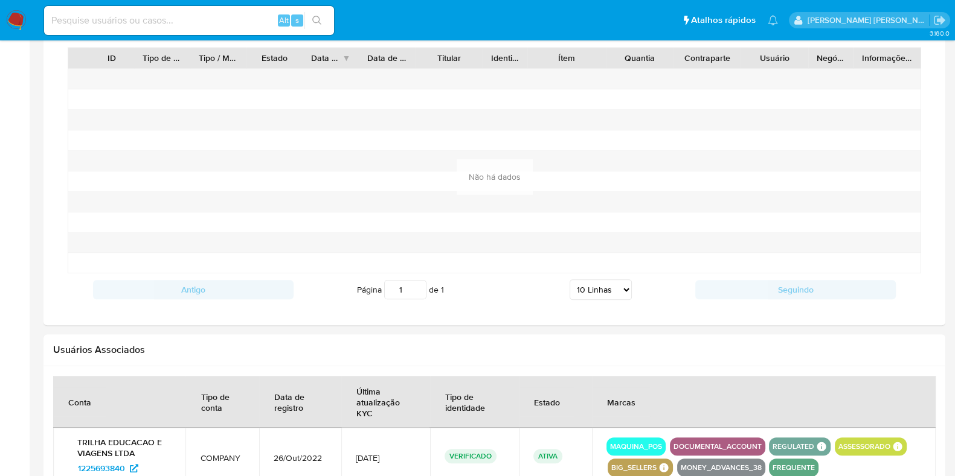
scroll to position [1294, 0]
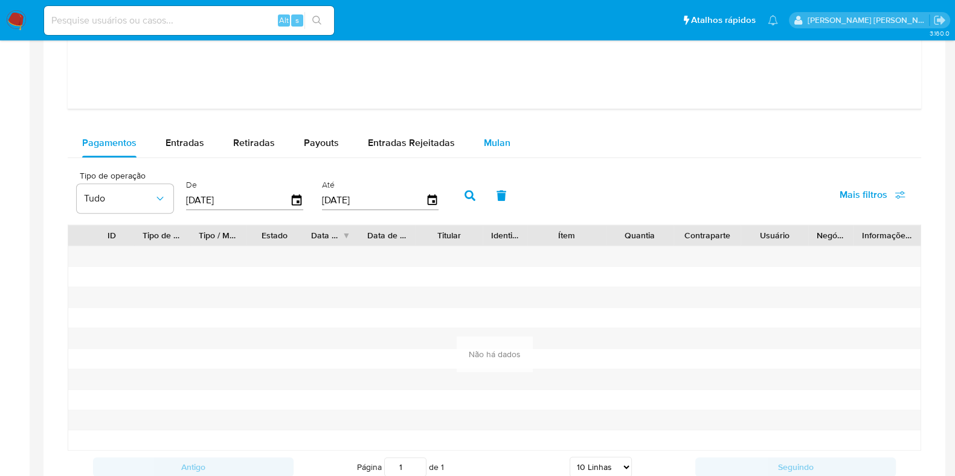
click at [495, 141] on span "Mulan" at bounding box center [497, 143] width 27 height 14
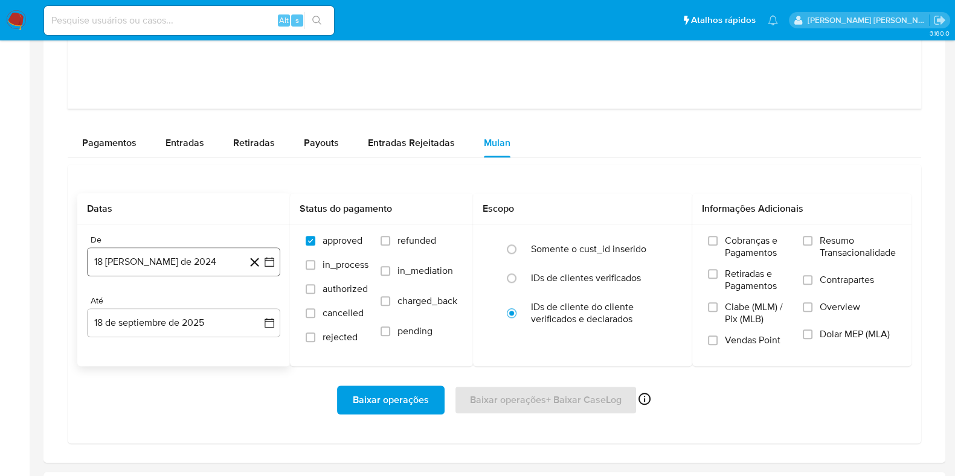
click at [167, 258] on button "18 [PERSON_NAME] de 2024" at bounding box center [183, 262] width 193 height 29
click at [179, 303] on span "agosto 2024" at bounding box center [177, 306] width 55 height 12
click at [255, 303] on icon "Año siguiente" at bounding box center [256, 306] width 14 height 14
click at [179, 415] on span "ago" at bounding box center [182, 418] width 15 height 10
click at [211, 344] on button "1" at bounding box center [207, 350] width 19 height 19
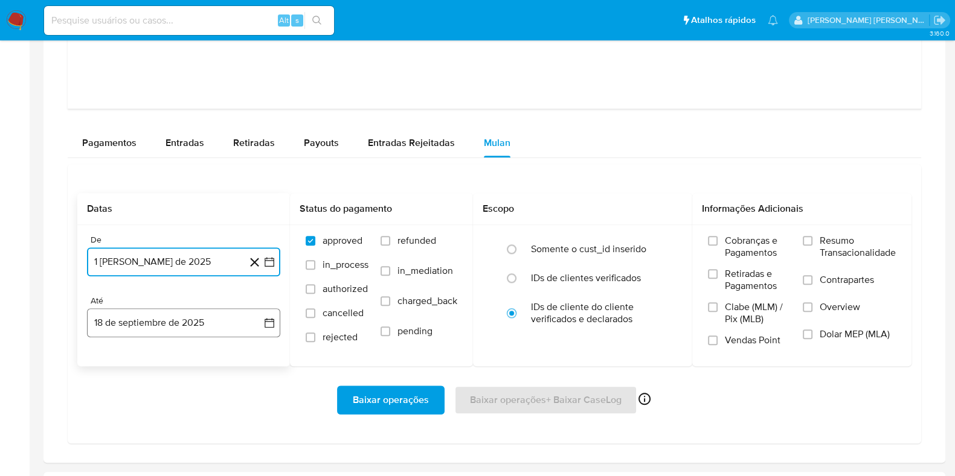
click at [199, 321] on button "18 de septiembre de 2025" at bounding box center [183, 323] width 193 height 29
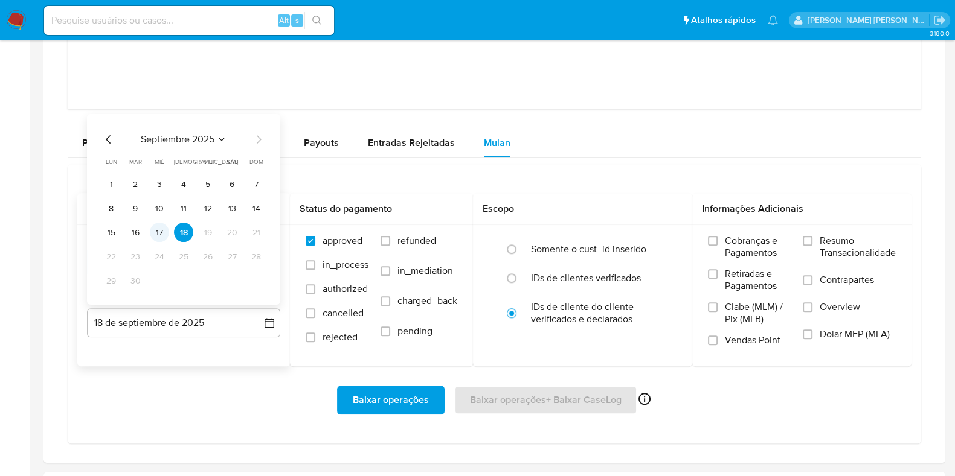
click at [164, 229] on button "17" at bounding box center [159, 232] width 19 height 19
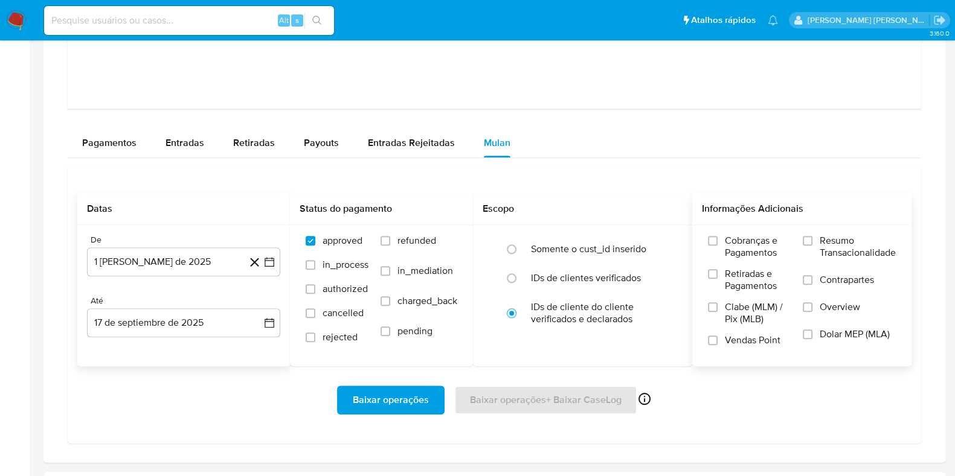
click at [819, 242] on span "Resumo Transacionalidade" at bounding box center [857, 247] width 76 height 24
click at [812, 242] on input "Resumo Transacionalidade" at bounding box center [808, 241] width 10 height 10
click at [814, 283] on label "Contrapartes" at bounding box center [849, 287] width 93 height 27
click at [812, 283] on input "Contrapartes" at bounding box center [808, 280] width 10 height 10
click at [402, 397] on span "Baixar operações" at bounding box center [391, 400] width 76 height 27
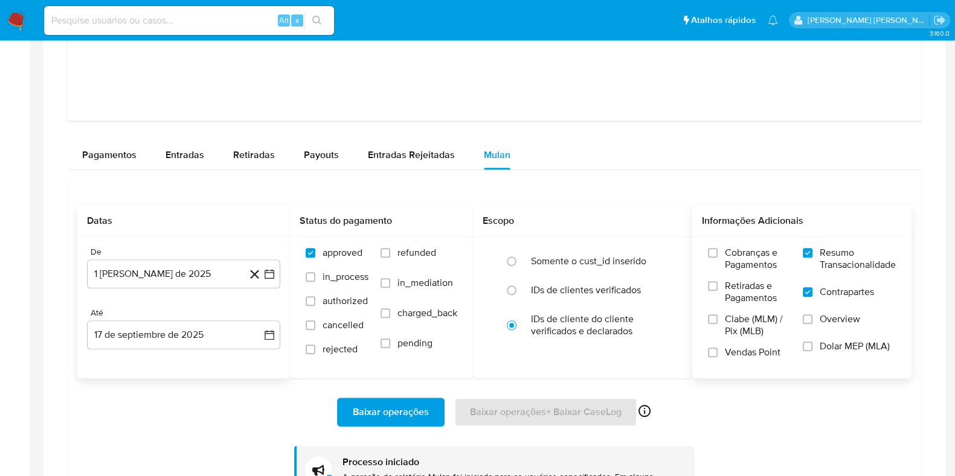
scroll to position [1360, 0]
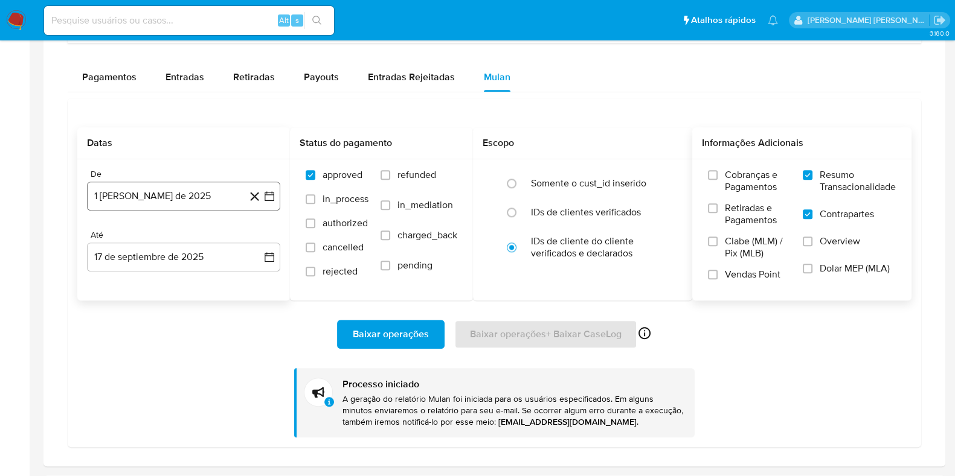
click at [191, 189] on button "1 de agosto de 2025" at bounding box center [183, 196] width 193 height 29
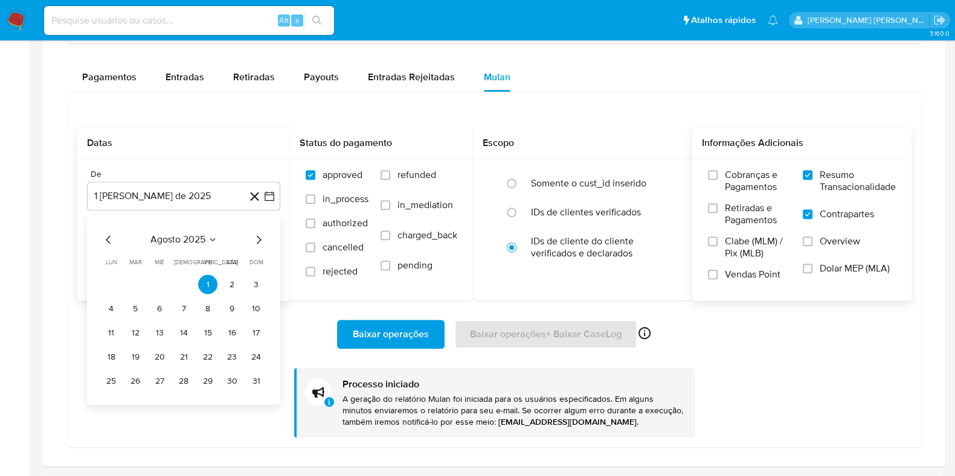
click at [106, 237] on icon "Mes anterior" at bounding box center [108, 240] width 5 height 8
click at [132, 280] on button "1" at bounding box center [135, 284] width 19 height 19
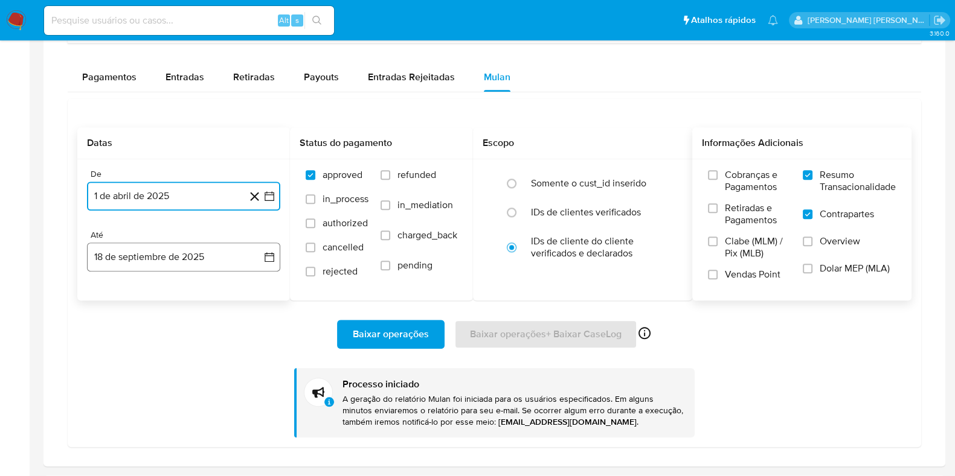
click at [207, 267] on button "18 de septiembre de 2025" at bounding box center [183, 257] width 193 height 29
click at [164, 397] on button "17" at bounding box center [159, 394] width 19 height 19
click at [196, 309] on div "Baixar operações Baixar operações + Baixar CaseLog Ativado apenas para casos Pr…" at bounding box center [494, 369] width 834 height 136
click at [484, 77] on span "Mulan" at bounding box center [497, 77] width 27 height 14
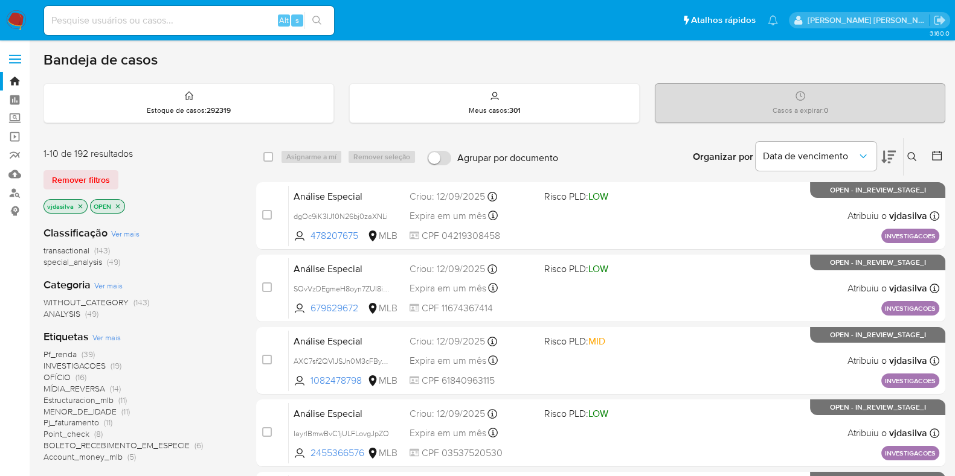
click at [149, 17] on input at bounding box center [189, 21] width 290 height 16
paste input "1129679435"
type input "1129679435"
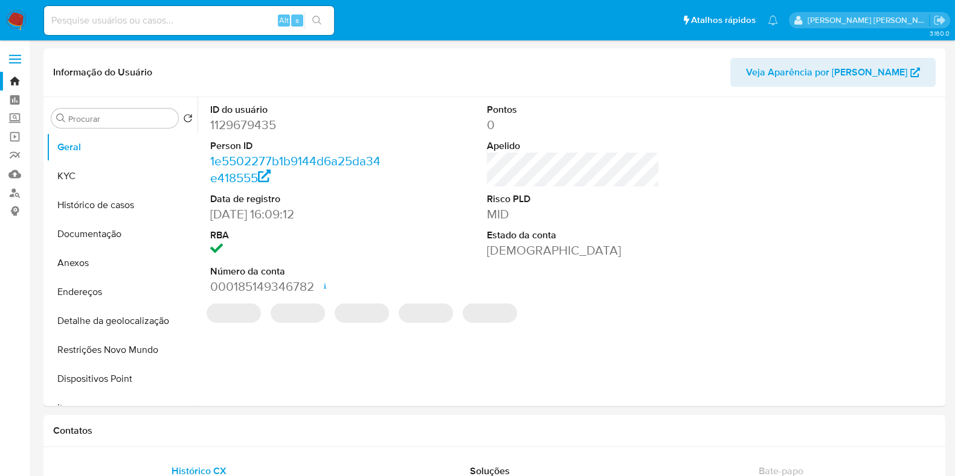
select select "10"
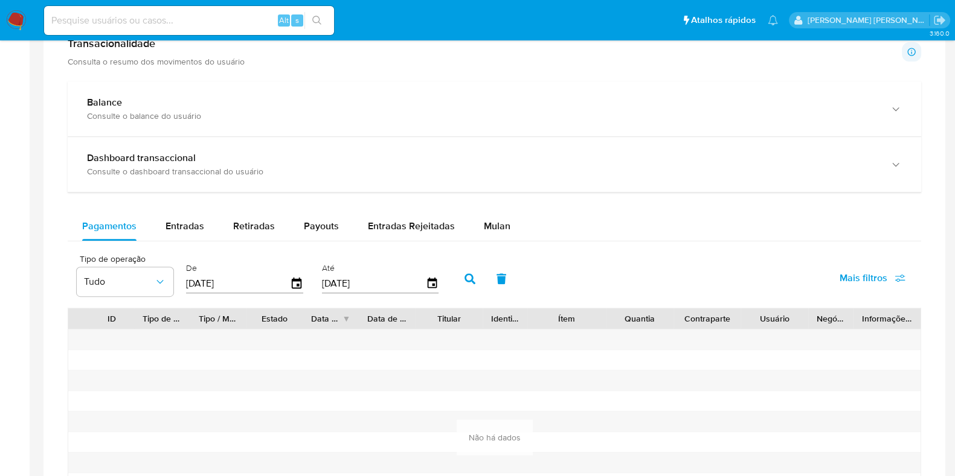
scroll to position [635, 0]
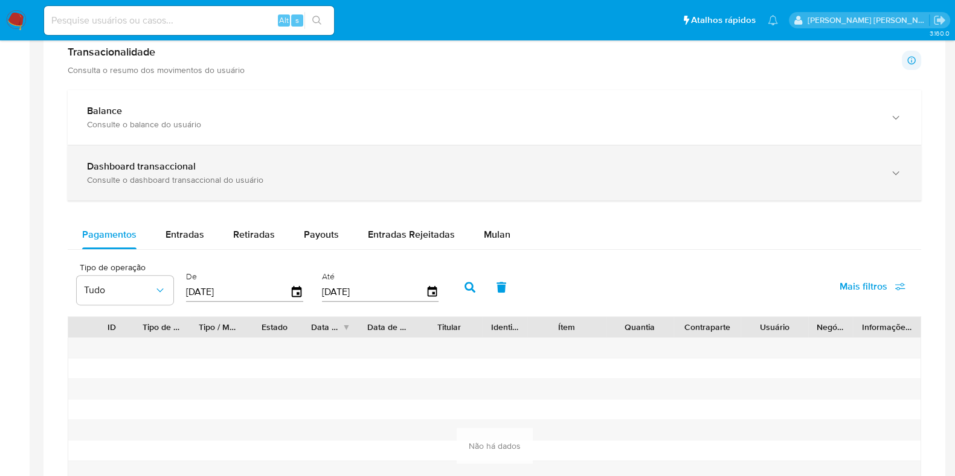
click at [788, 176] on div "Consulte o dashboard transaccional do usuário" at bounding box center [482, 180] width 790 height 11
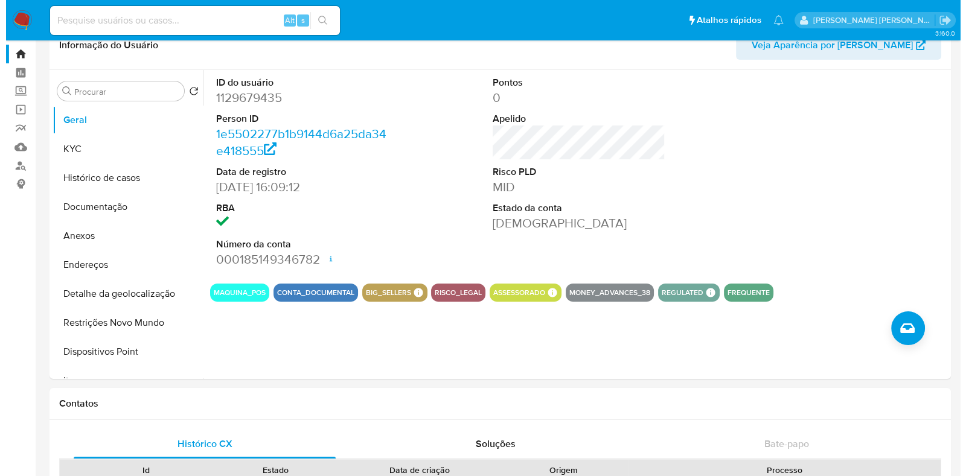
scroll to position [24, 0]
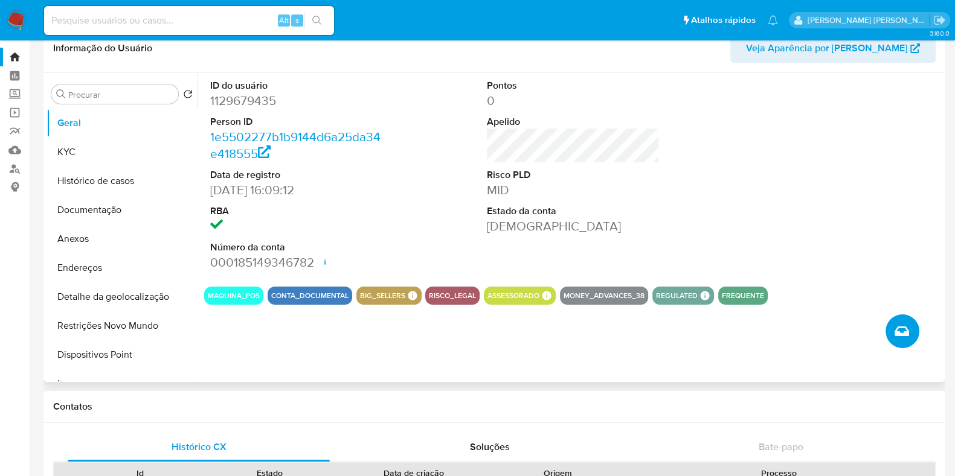
click at [895, 322] on button "Criar caso manual" at bounding box center [902, 332] width 34 height 34
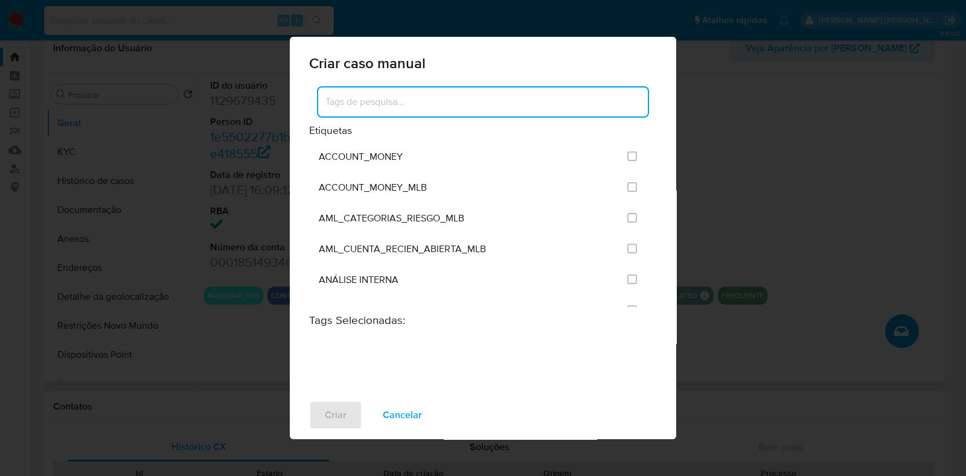
click at [453, 109] on input at bounding box center [483, 102] width 330 height 16
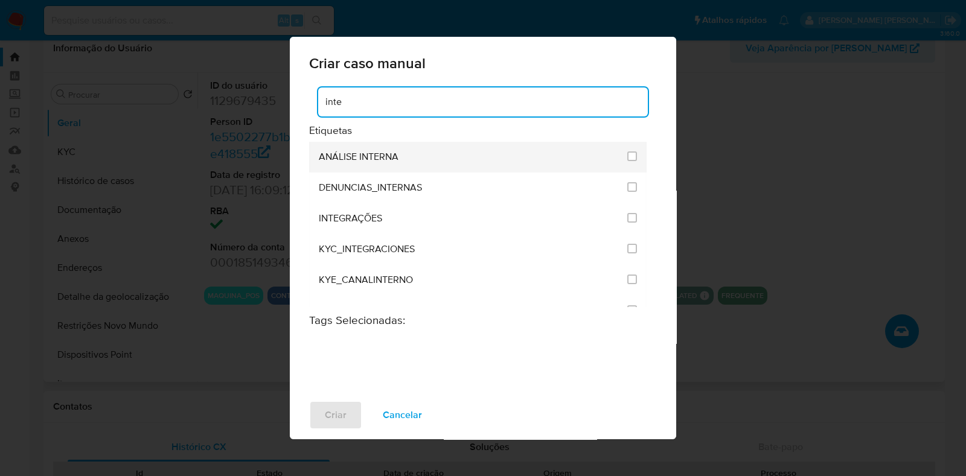
type input "inte"
click at [373, 153] on span "ANÁLISE INTERNA" at bounding box center [359, 157] width 80 height 12
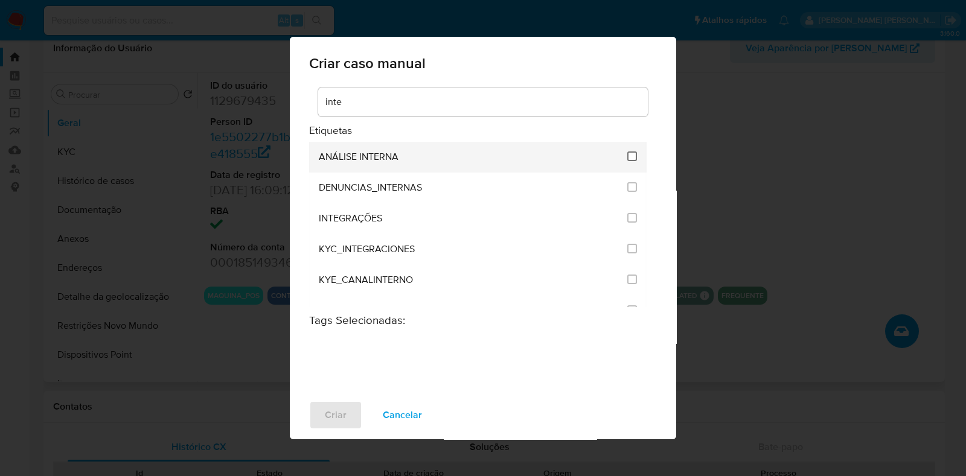
click at [627, 156] on input "1886" at bounding box center [632, 157] width 10 height 10
checkbox input "true"
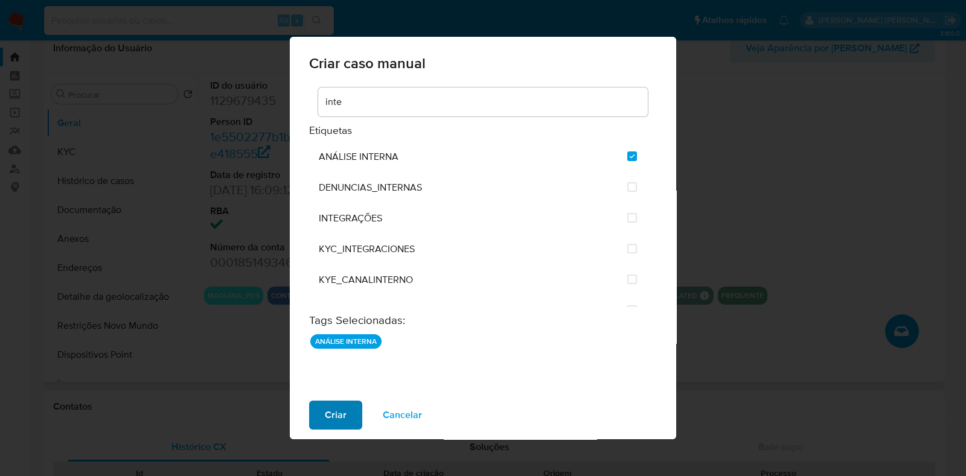
click at [337, 409] on span "Criar" at bounding box center [336, 415] width 22 height 27
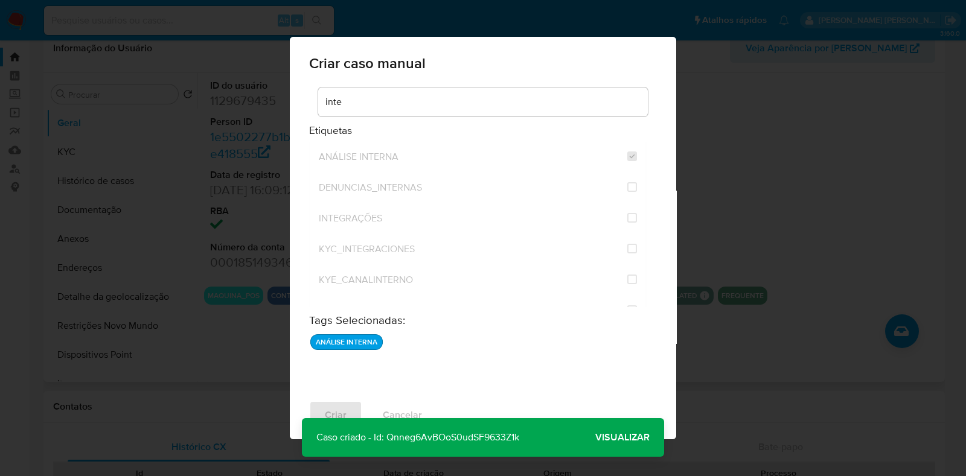
click at [632, 438] on span "Visualizar" at bounding box center [622, 438] width 54 height 0
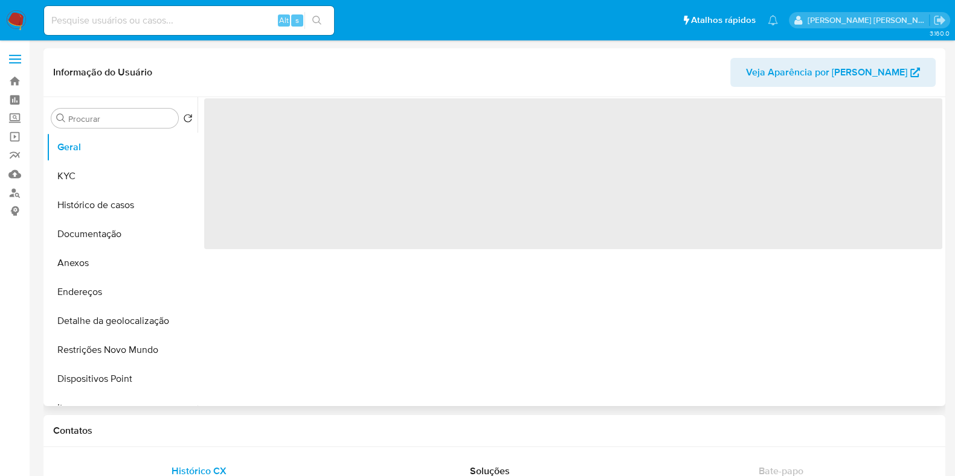
select select "10"
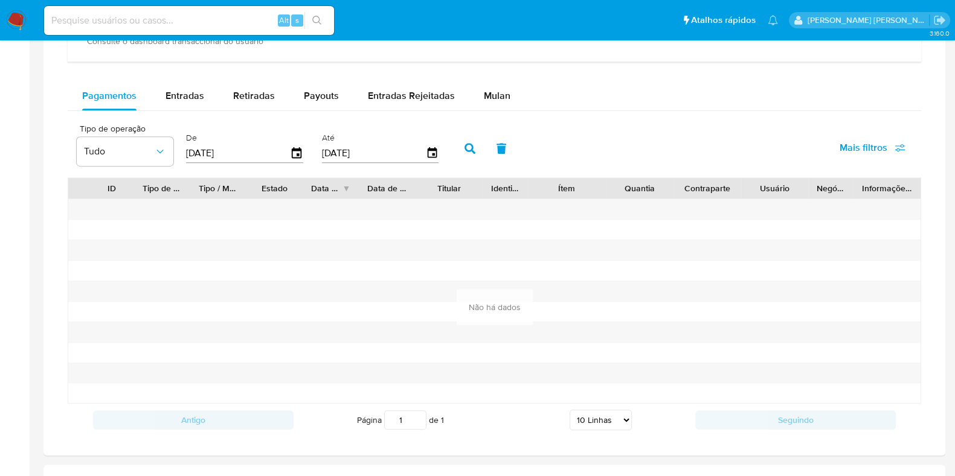
scroll to position [770, 0]
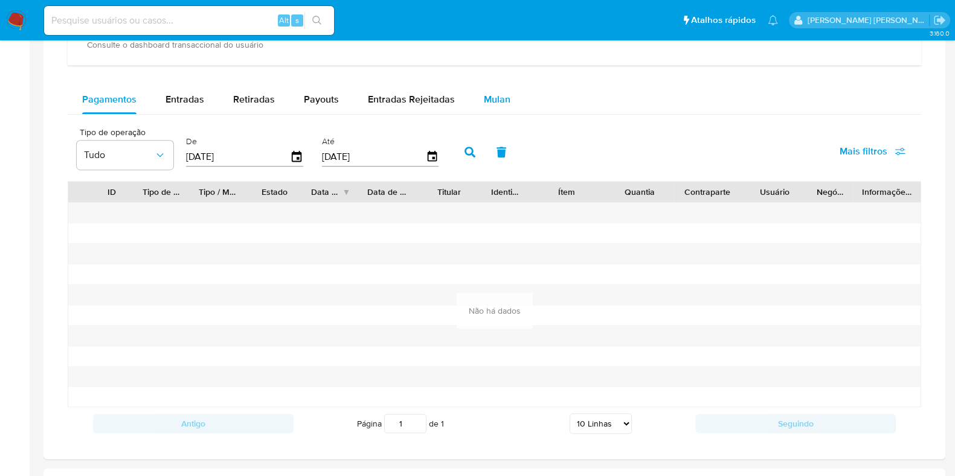
click at [486, 103] on span "Mulan" at bounding box center [497, 99] width 27 height 14
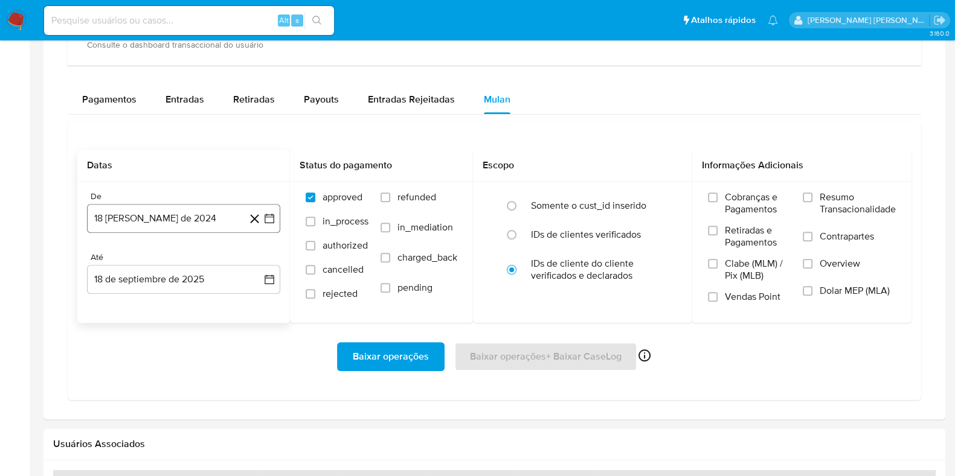
click at [193, 207] on button "18 [PERSON_NAME] de 2024" at bounding box center [183, 218] width 193 height 29
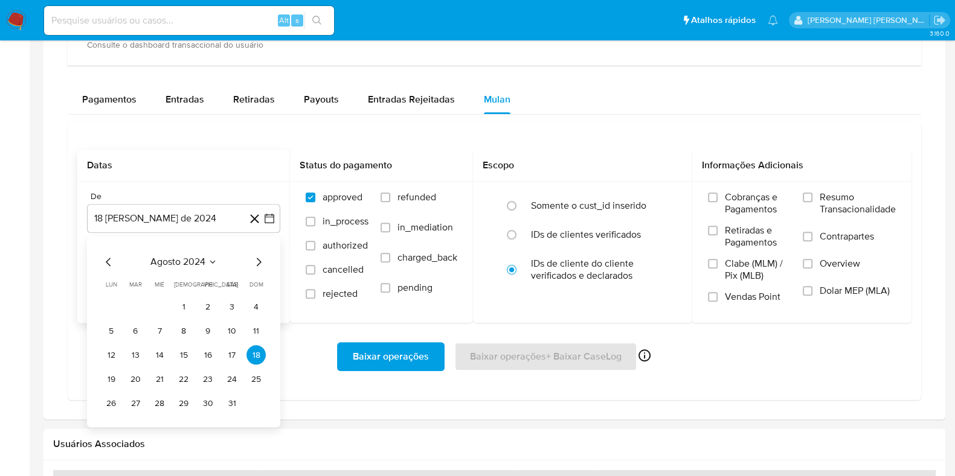
click at [181, 258] on span "agosto 2024" at bounding box center [177, 263] width 55 height 12
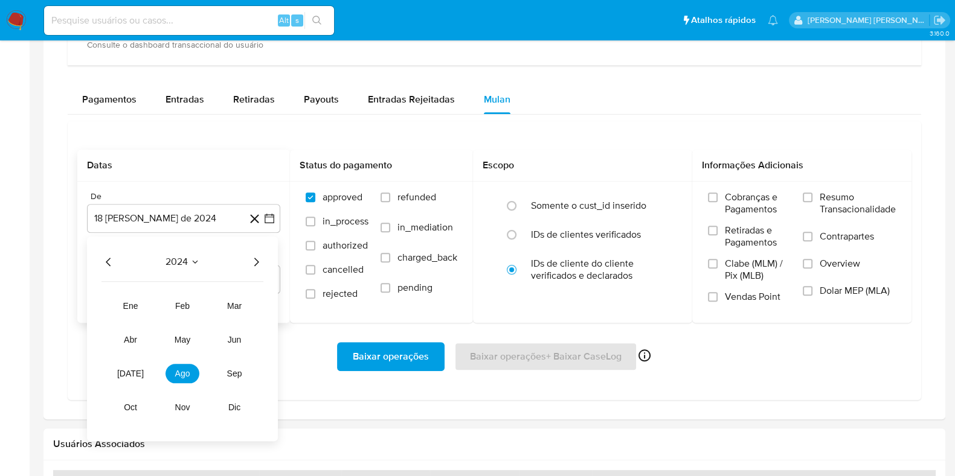
click at [255, 261] on icon "Año siguiente" at bounding box center [256, 262] width 14 height 14
click at [133, 338] on span "abr" at bounding box center [130, 341] width 13 height 10
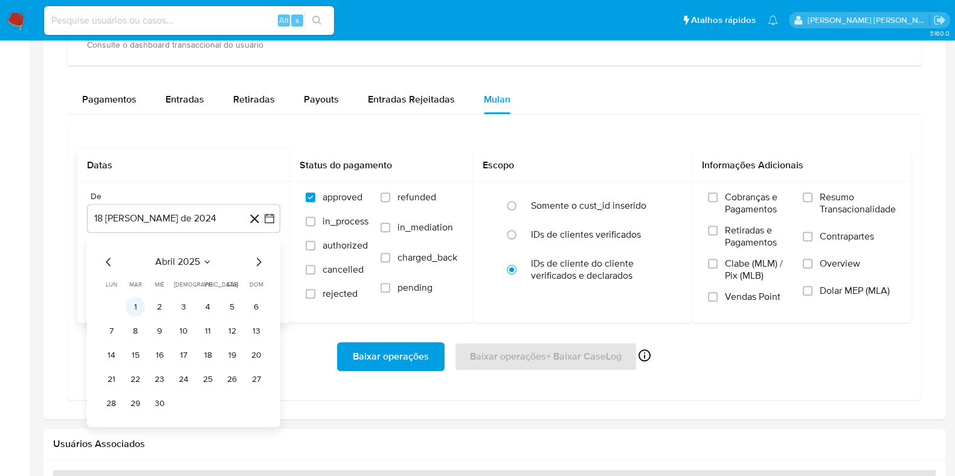
click at [139, 306] on button "1" at bounding box center [135, 307] width 19 height 19
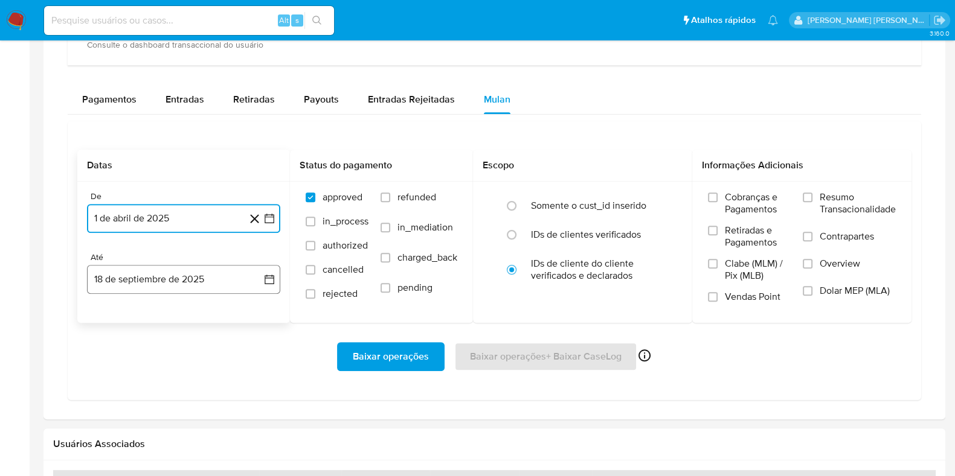
click at [172, 279] on button "18 de septiembre de 2025" at bounding box center [183, 279] width 193 height 29
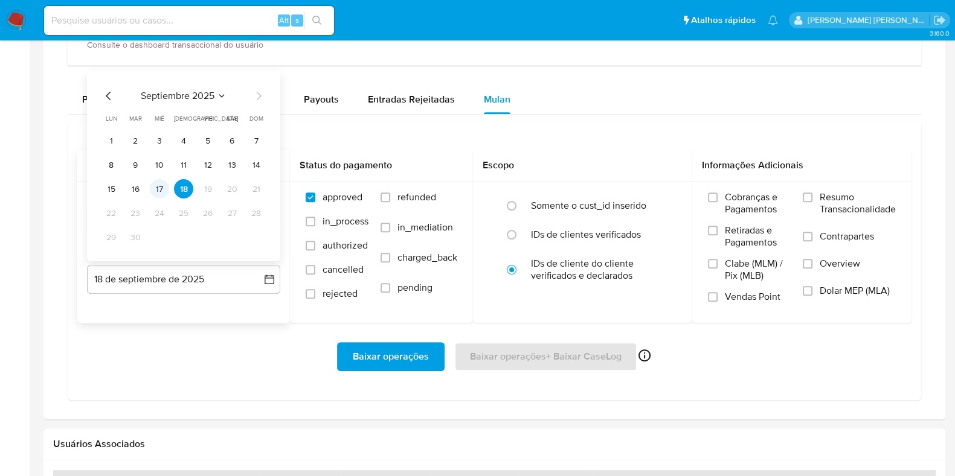
click at [161, 188] on button "17" at bounding box center [159, 188] width 19 height 19
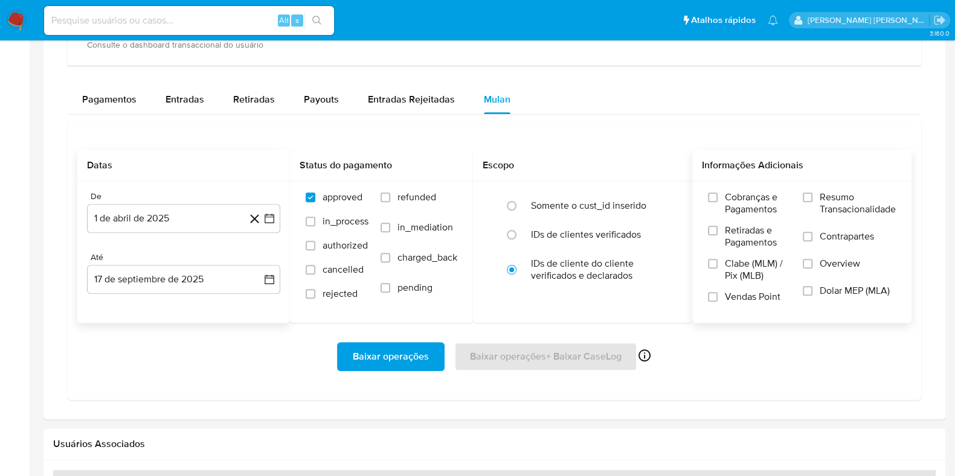
click at [815, 193] on label "Resumo Transacionalidade" at bounding box center [849, 210] width 93 height 39
click at [812, 193] on input "Resumo Transacionalidade" at bounding box center [808, 198] width 10 height 10
click at [813, 236] on label "Contrapartes" at bounding box center [849, 244] width 93 height 27
click at [812, 236] on input "Contrapartes" at bounding box center [808, 237] width 10 height 10
click at [550, 355] on div "Baixar operações Baixar operações + Baixar CaseLog Ativado apenas para casos" at bounding box center [494, 356] width 834 height 29
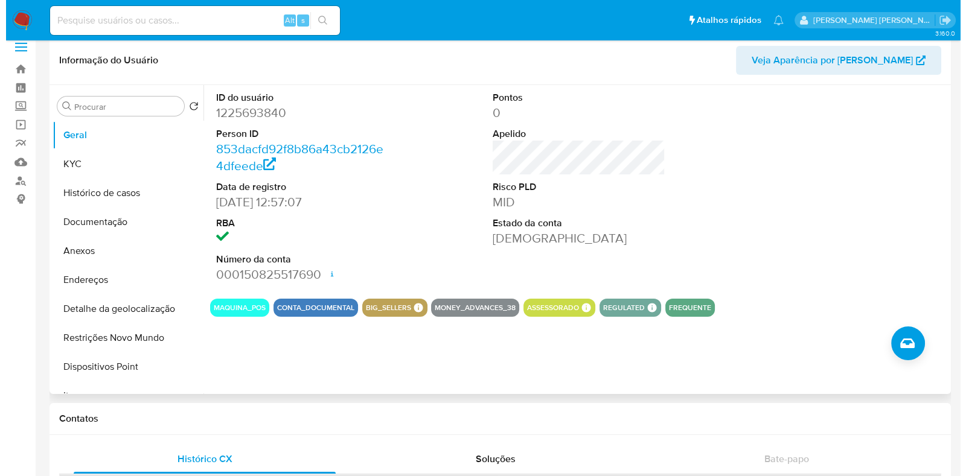
scroll to position [0, 0]
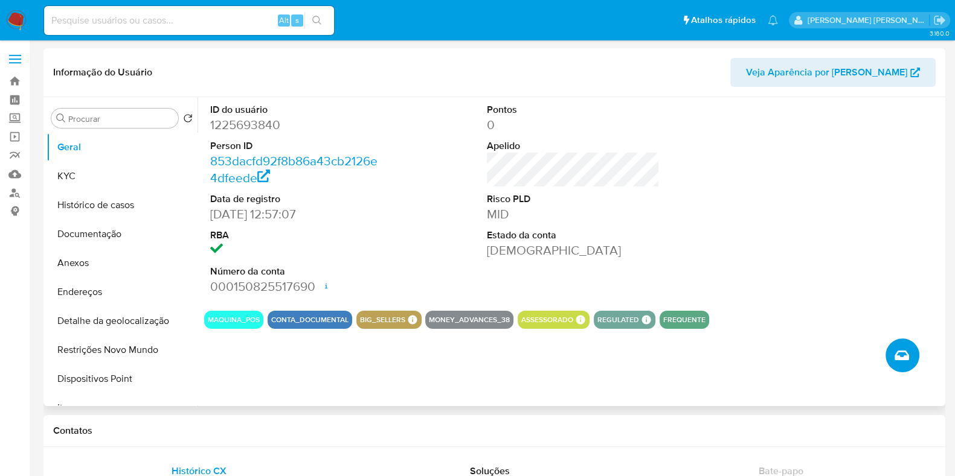
click at [899, 351] on icon "Criar caso manual" at bounding box center [901, 356] width 14 height 10
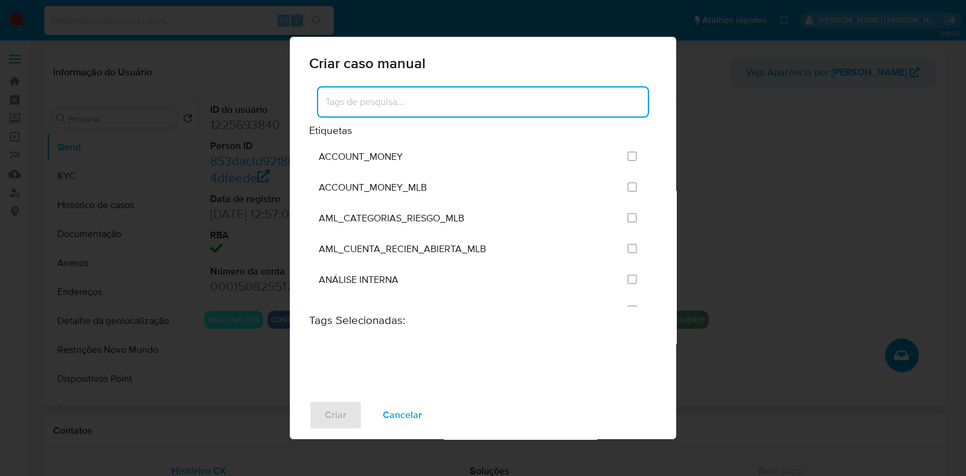
click at [534, 106] on input at bounding box center [483, 102] width 330 height 16
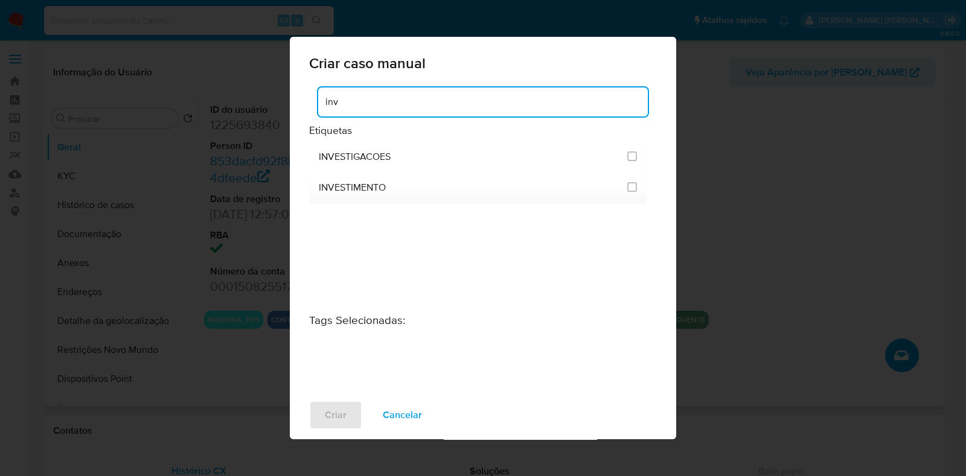
click at [492, 106] on input "inv" at bounding box center [483, 102] width 330 height 16
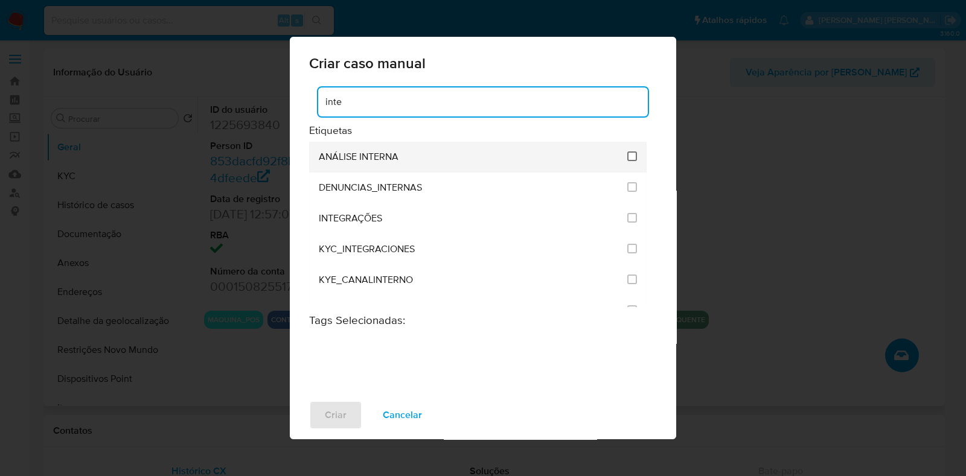
type input "inte"
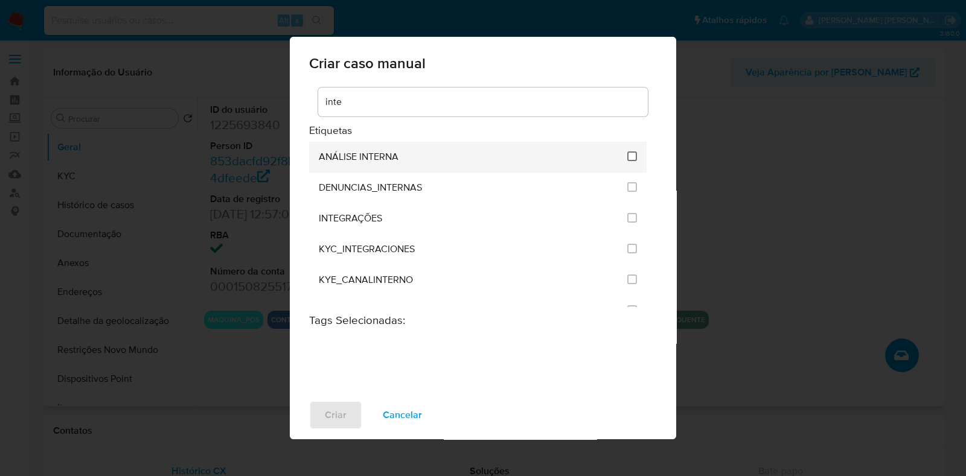
click at [627, 153] on input "1886" at bounding box center [632, 157] width 10 height 10
checkbox input "true"
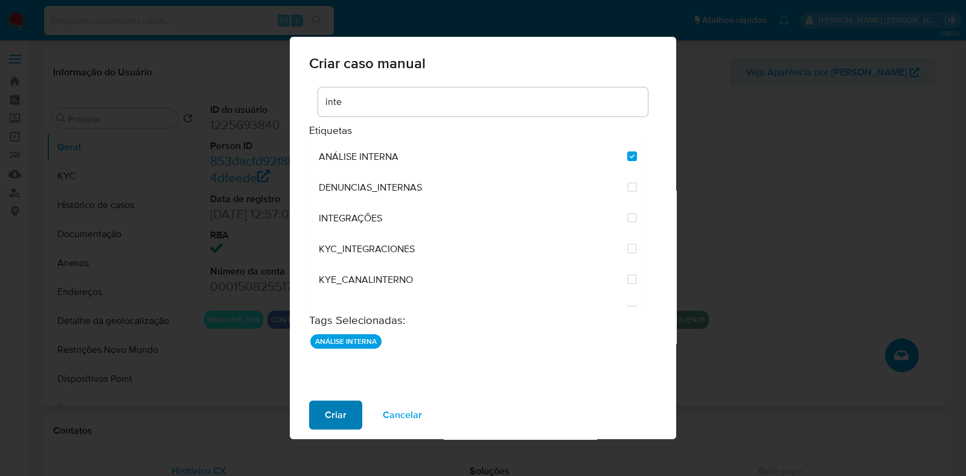
click at [333, 412] on span "Criar" at bounding box center [336, 415] width 22 height 27
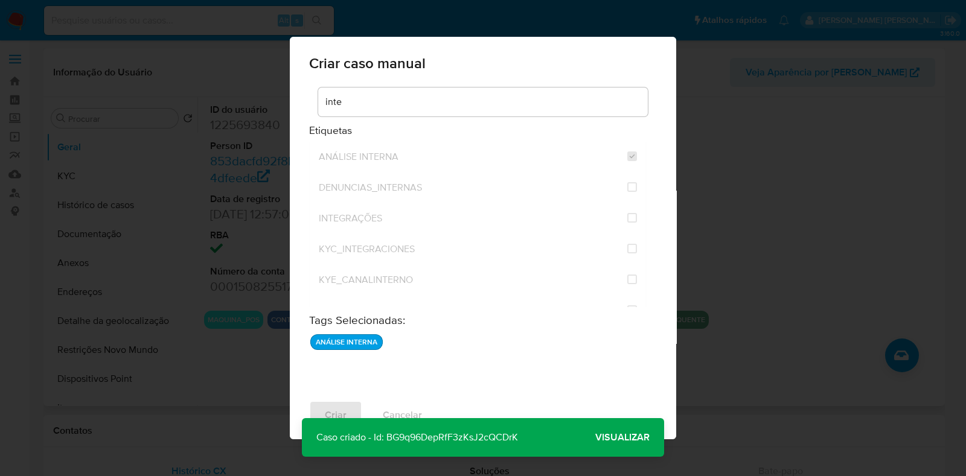
click at [613, 438] on span "Visualizar" at bounding box center [622, 438] width 54 height 0
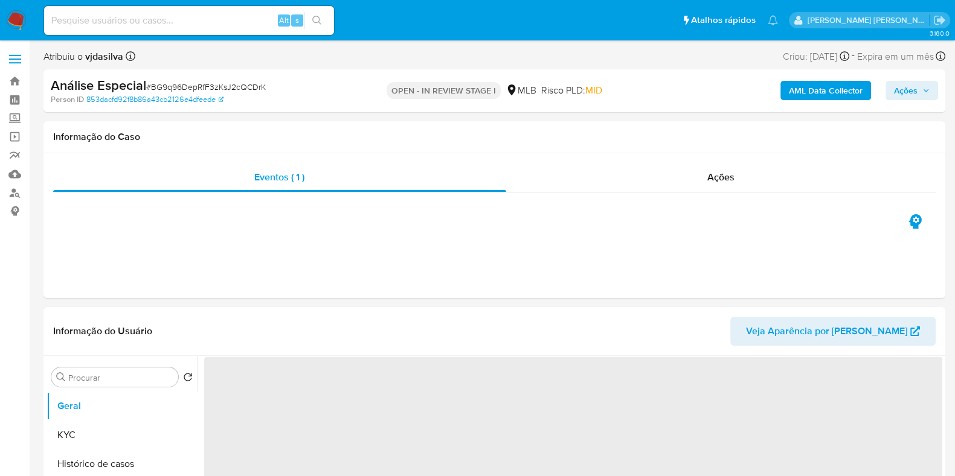
select select "10"
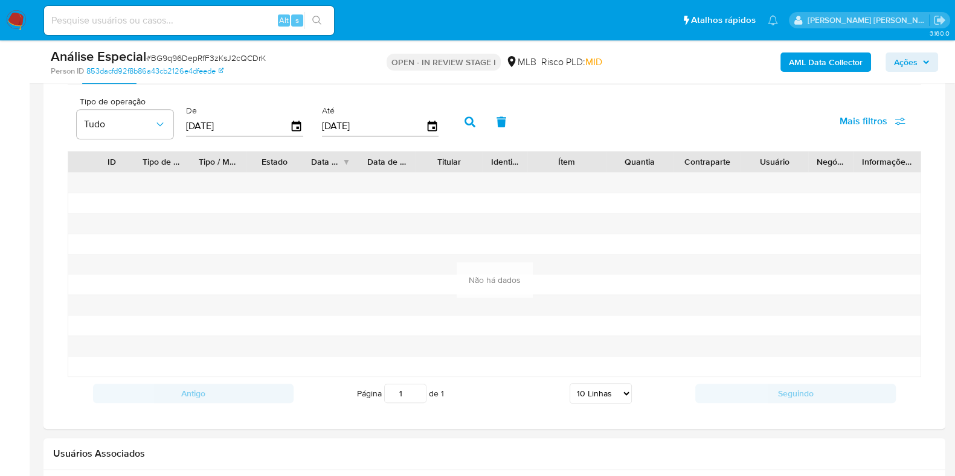
scroll to position [899, 0]
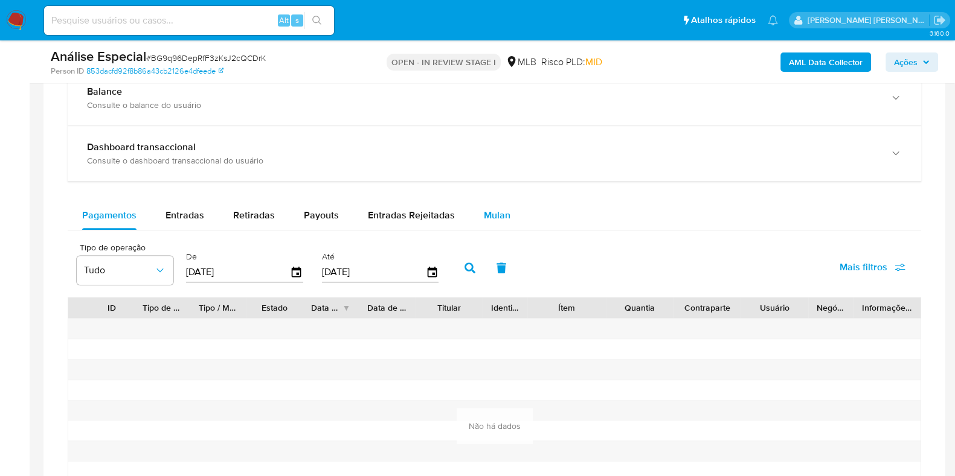
click at [498, 206] on div "Mulan" at bounding box center [497, 215] width 27 height 29
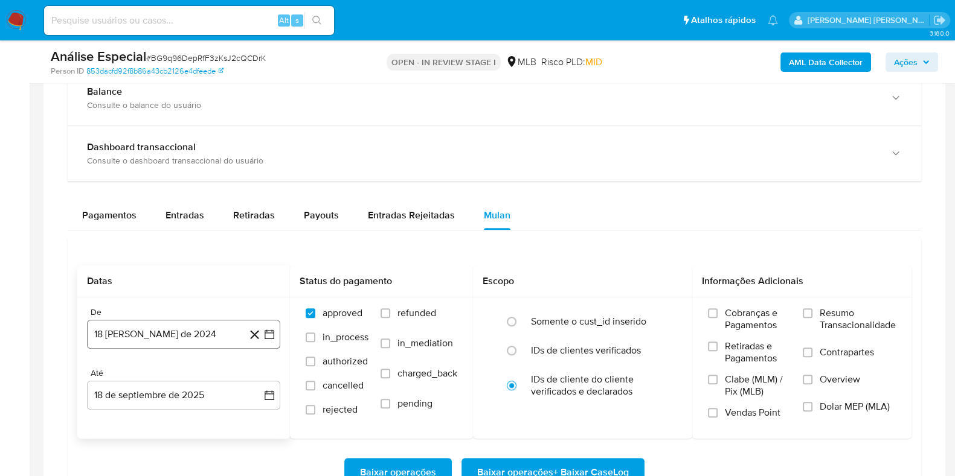
click at [170, 324] on button "18 [PERSON_NAME] de 2024" at bounding box center [183, 334] width 193 height 29
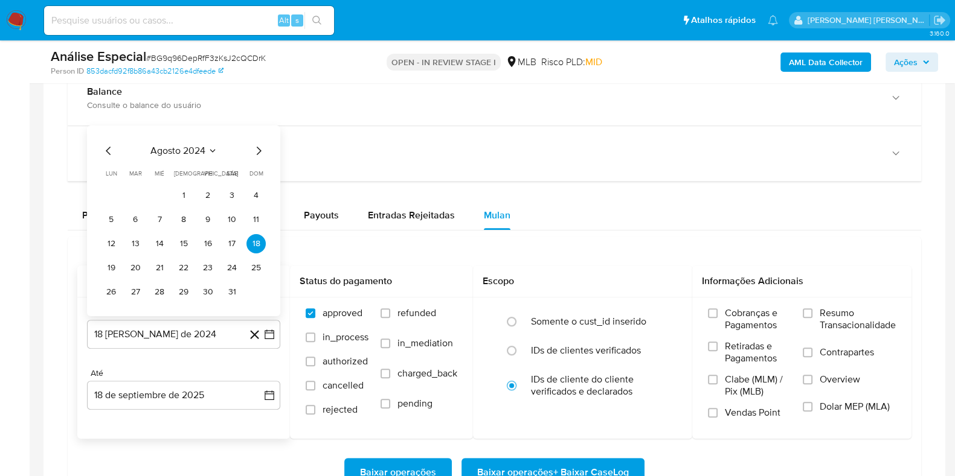
click at [188, 152] on span "agosto 2024" at bounding box center [177, 151] width 55 height 12
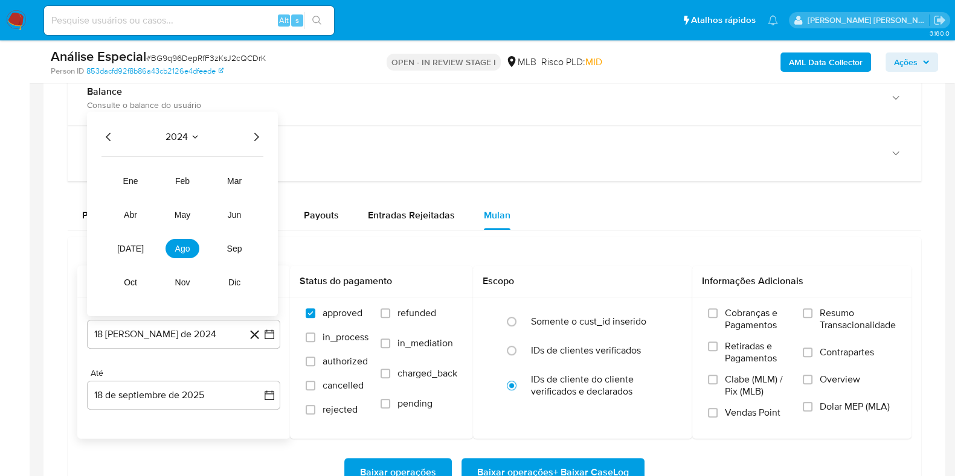
click at [255, 134] on icon "Año siguiente" at bounding box center [256, 137] width 14 height 14
click at [177, 249] on span "ago" at bounding box center [182, 249] width 15 height 10
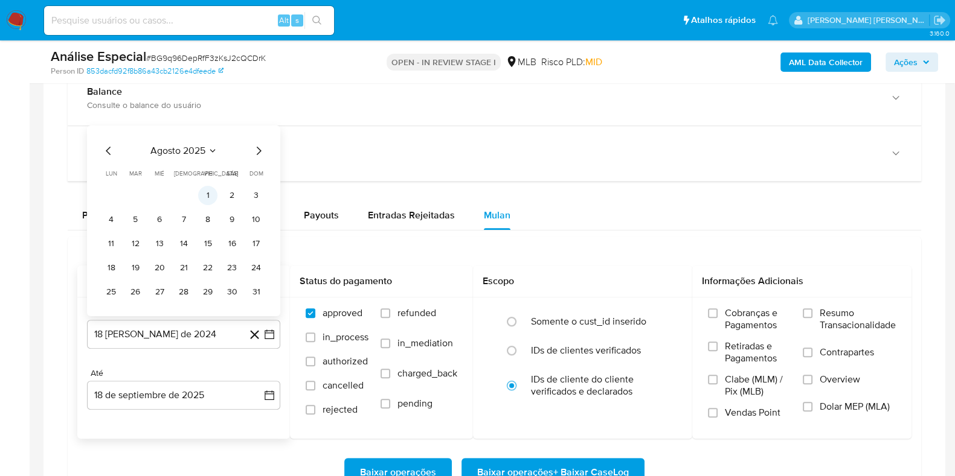
click at [210, 199] on button "1" at bounding box center [207, 195] width 19 height 19
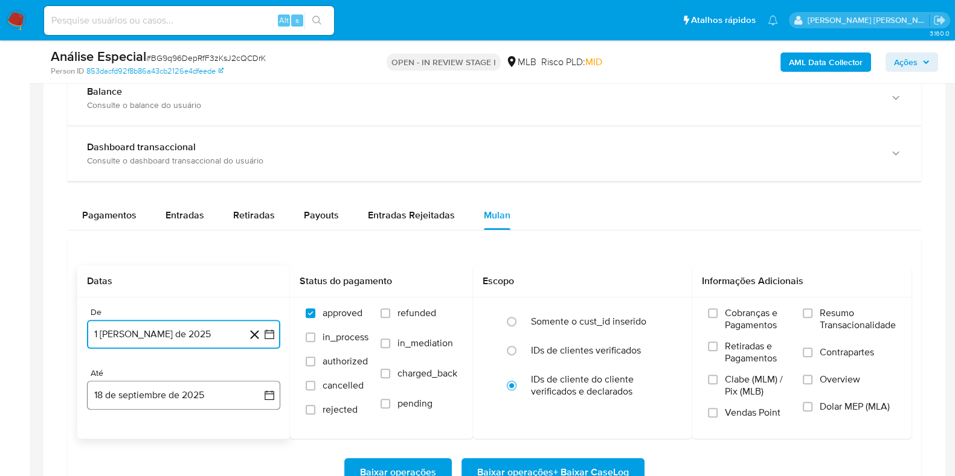
click at [185, 396] on button "18 de septiembre de 2025" at bounding box center [183, 395] width 193 height 29
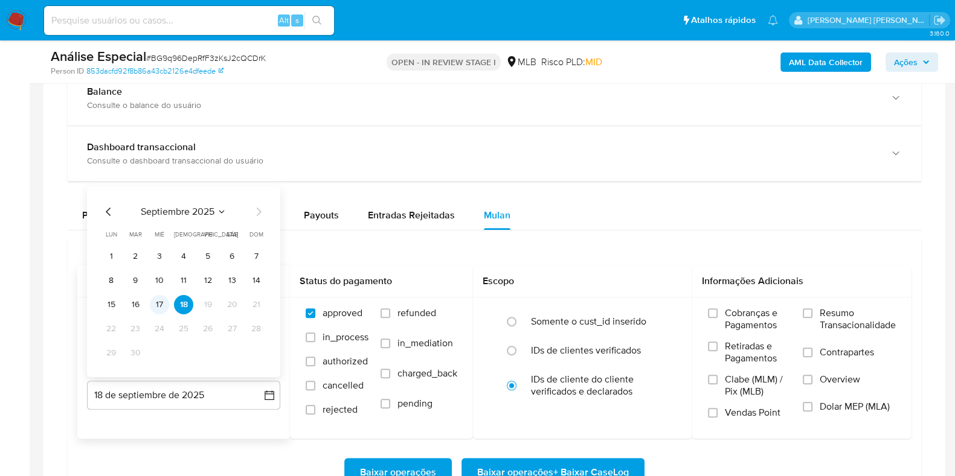
click at [163, 303] on button "17" at bounding box center [159, 304] width 19 height 19
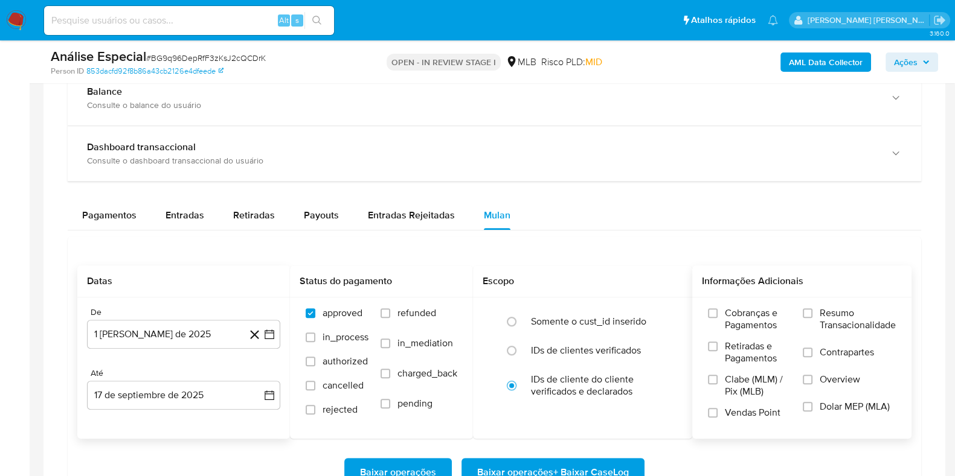
click at [833, 315] on span "Resumo Transacionalidade" at bounding box center [857, 319] width 76 height 24
click at [812, 315] on input "Resumo Transacionalidade" at bounding box center [808, 314] width 10 height 10
click at [828, 351] on span "Contrapartes" at bounding box center [846, 353] width 54 height 12
click at [812, 351] on input "Contrapartes" at bounding box center [808, 353] width 10 height 10
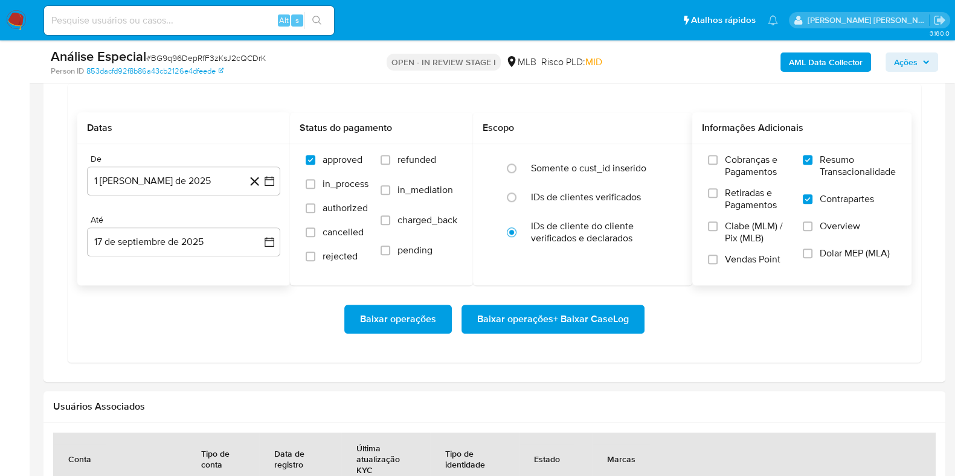
scroll to position [1045, 0]
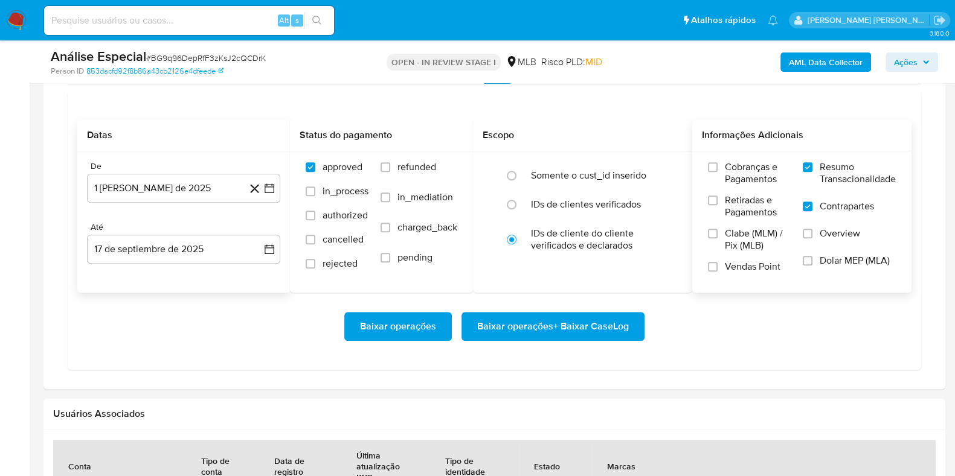
click at [583, 329] on span "Baixar operações + Baixar CaseLog" at bounding box center [553, 326] width 152 height 27
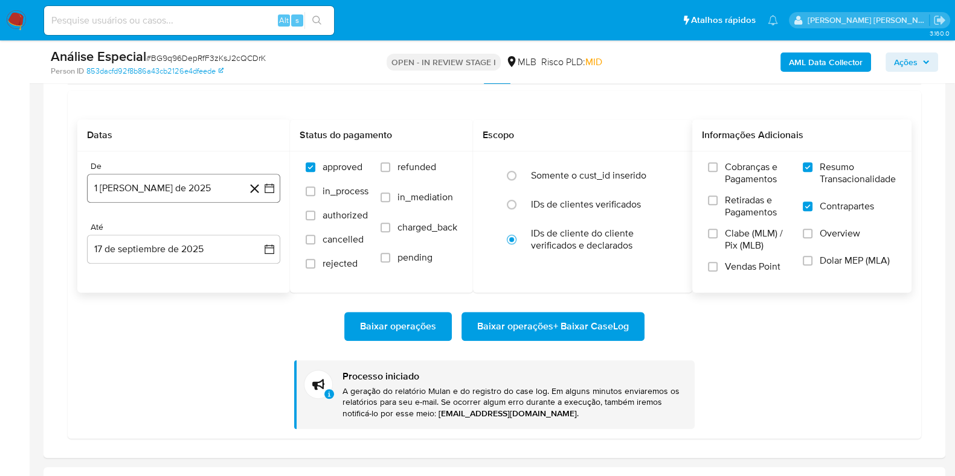
click at [151, 183] on button "1 [PERSON_NAME] de 2025" at bounding box center [183, 188] width 193 height 29
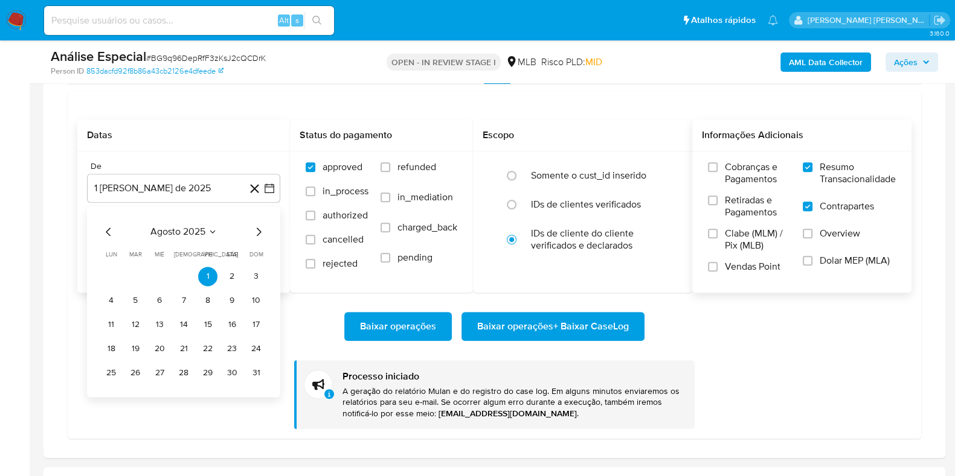
click at [193, 219] on div "agosto 2025 agosto 2025 lun lunes mar martes mié miércoles jue jueves vie viern…" at bounding box center [183, 302] width 193 height 191
click at [109, 234] on icon "Mes anterior" at bounding box center [108, 232] width 5 height 8
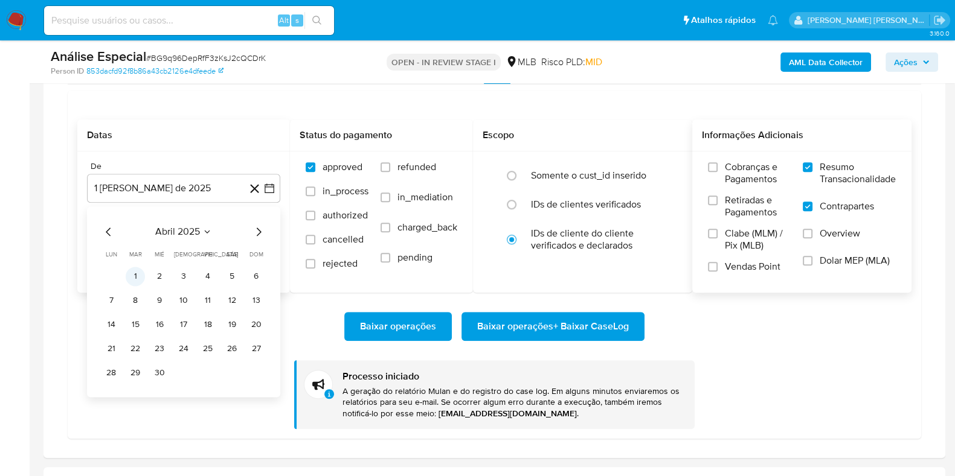
click at [129, 275] on button "1" at bounding box center [135, 276] width 19 height 19
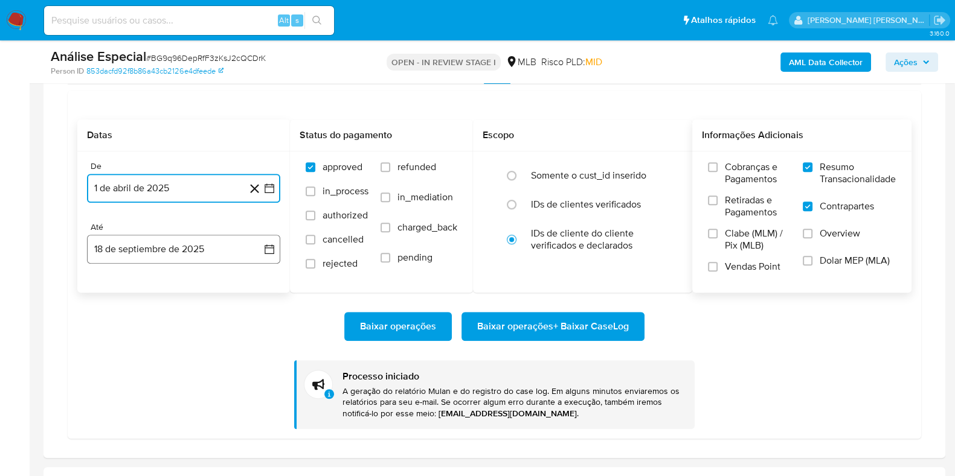
click at [153, 253] on button "18 de septiembre de 2025" at bounding box center [183, 249] width 193 height 29
click at [161, 382] on button "17" at bounding box center [159, 385] width 19 height 19
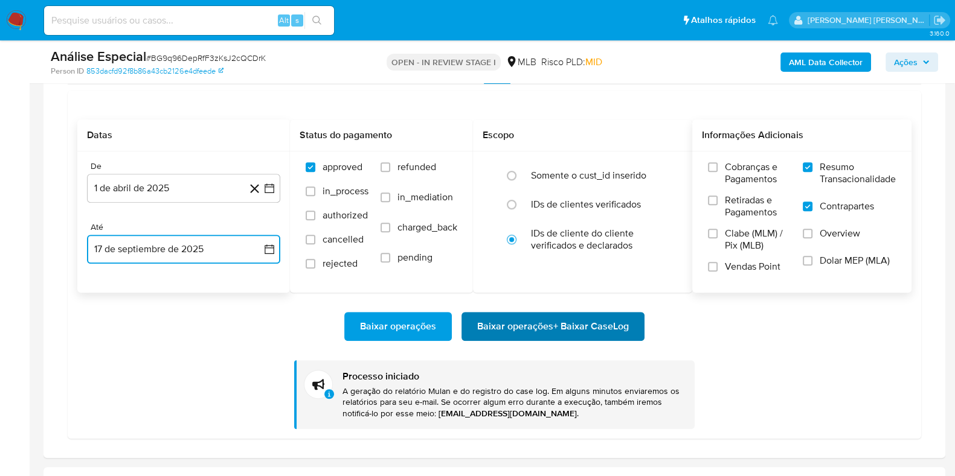
click at [607, 318] on span "Baixar operações + Baixar CaseLog" at bounding box center [553, 326] width 152 height 27
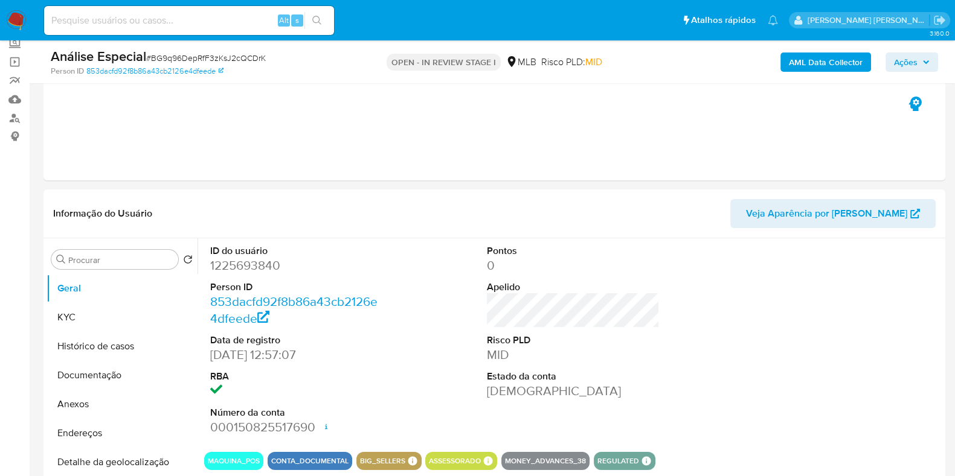
scroll to position [68, 0]
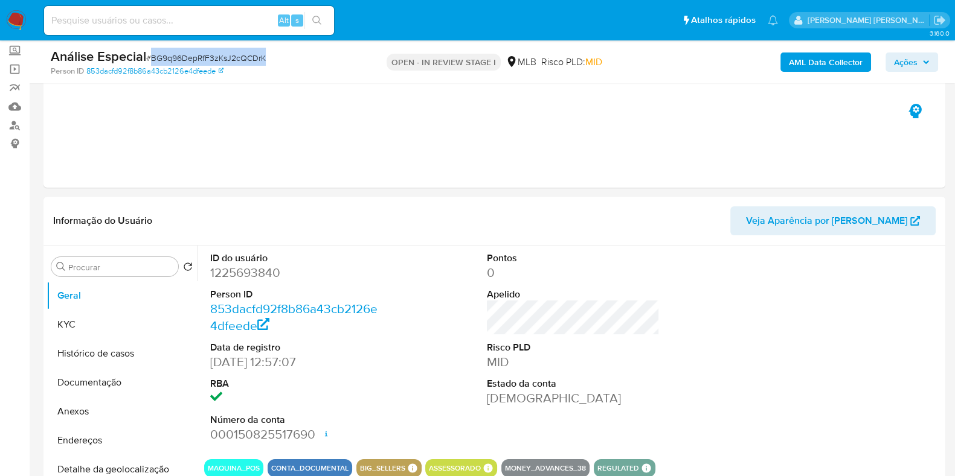
drag, startPoint x: 268, startPoint y: 58, endPoint x: 152, endPoint y: 56, distance: 116.0
click at [152, 56] on div "Análise Especial # BG9q96DepRfF3zKsJ2cQCDrK" at bounding box center [196, 57] width 291 height 18
copy span "BG9q96DepRfF3zKsJ2cQCDrK"
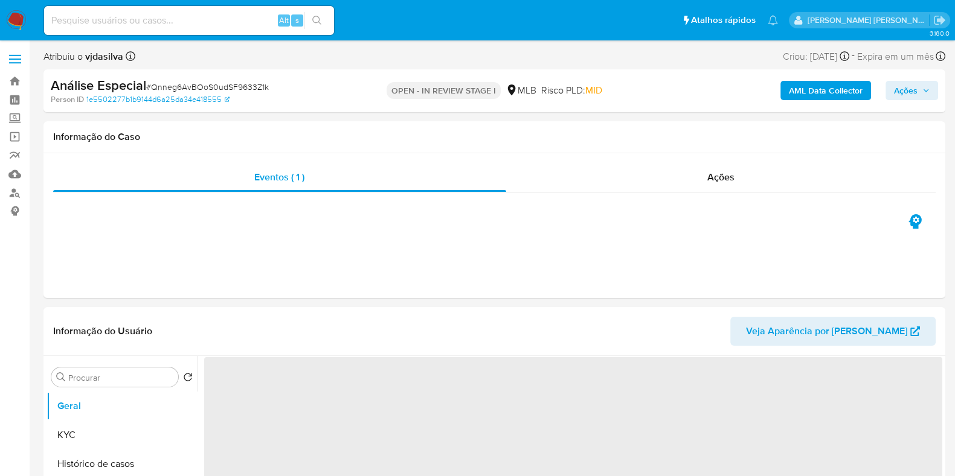
select select "10"
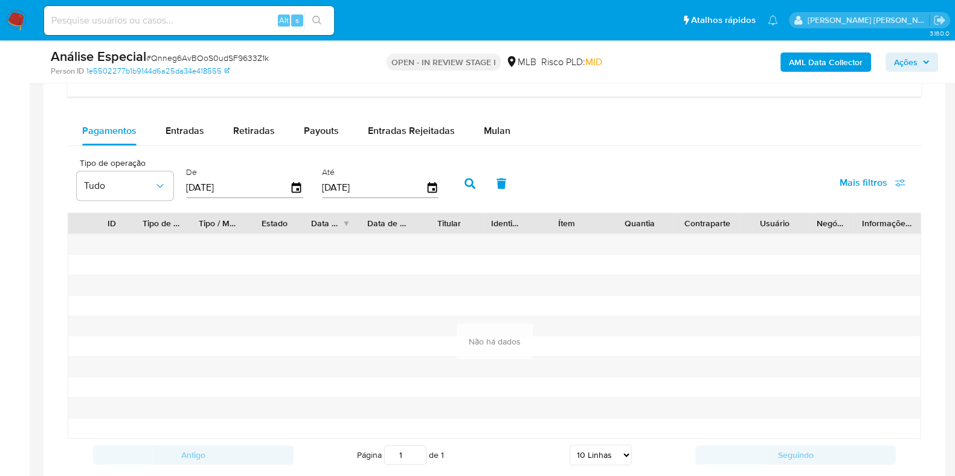
scroll to position [949, 0]
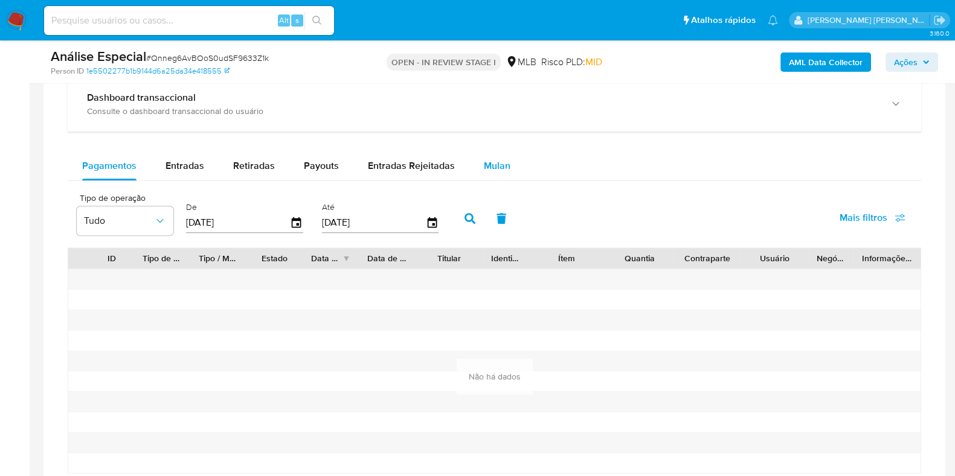
click at [504, 155] on div "Mulan" at bounding box center [497, 166] width 27 height 29
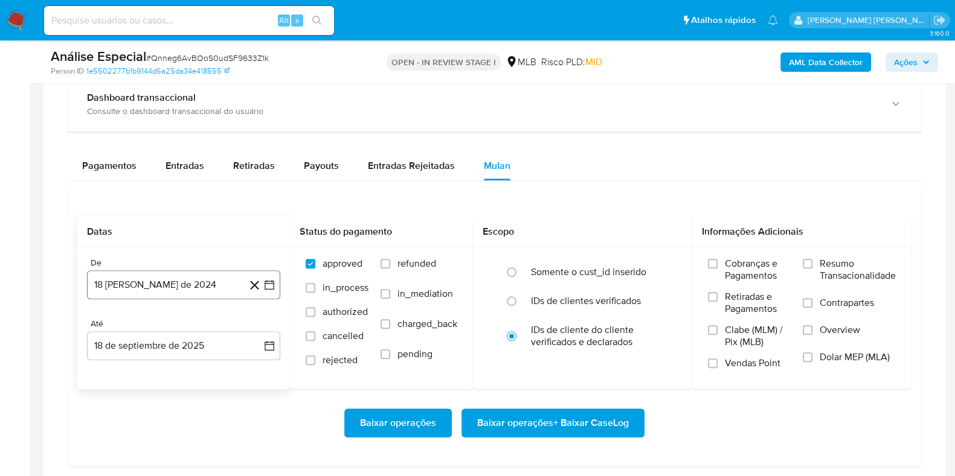
click at [200, 284] on button "18 de agosto de 2024" at bounding box center [183, 285] width 193 height 29
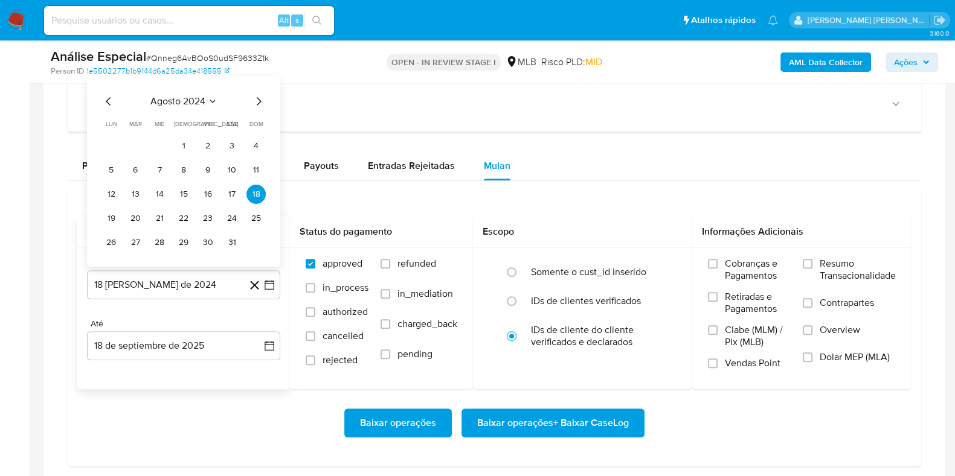
click at [206, 98] on button "agosto 2024" at bounding box center [183, 101] width 67 height 12
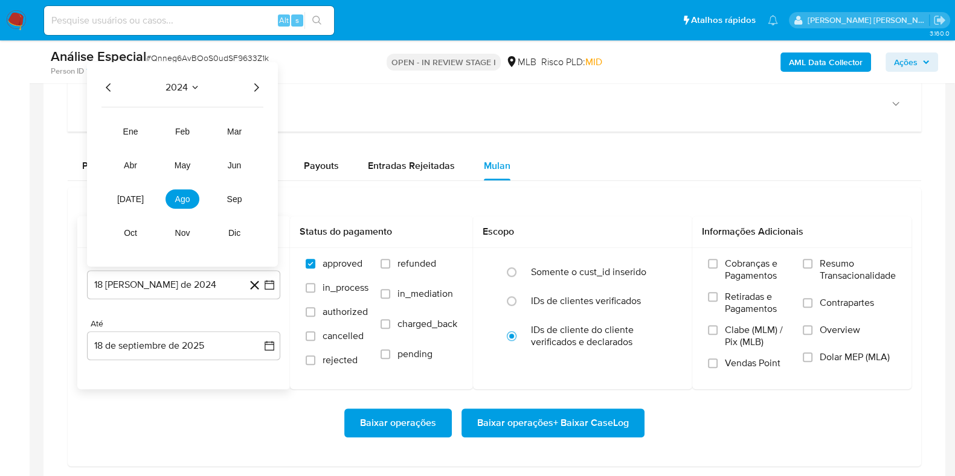
click at [252, 94] on div "2024 2024 ene feb mar abr may jun jul ago sep oct nov dic" at bounding box center [182, 164] width 191 height 205
click at [259, 86] on icon "Año siguiente" at bounding box center [256, 87] width 14 height 14
click at [187, 197] on span "ago" at bounding box center [182, 199] width 15 height 10
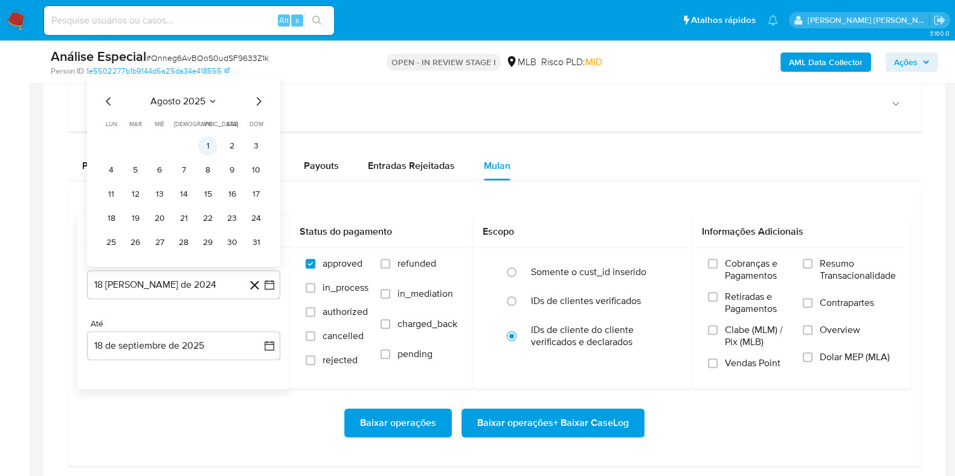
click at [213, 147] on button "1" at bounding box center [207, 145] width 19 height 19
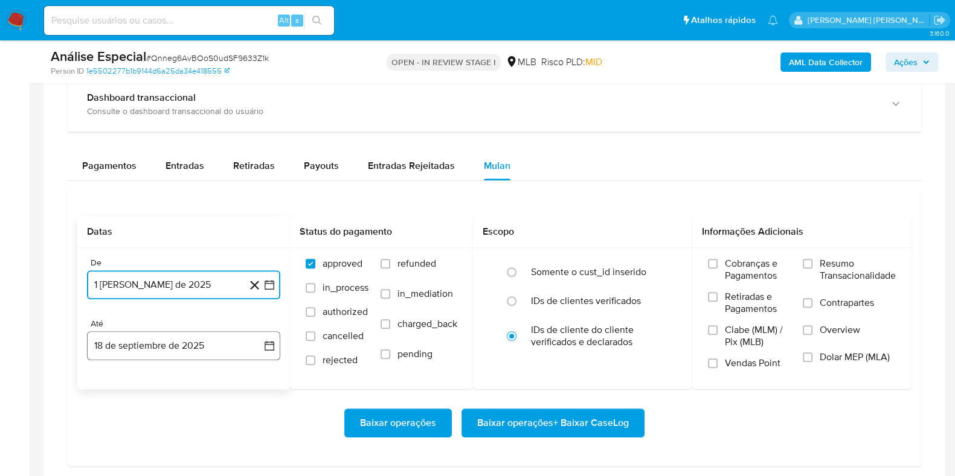
click at [172, 353] on button "18 de septiembre de 2025" at bounding box center [183, 346] width 193 height 29
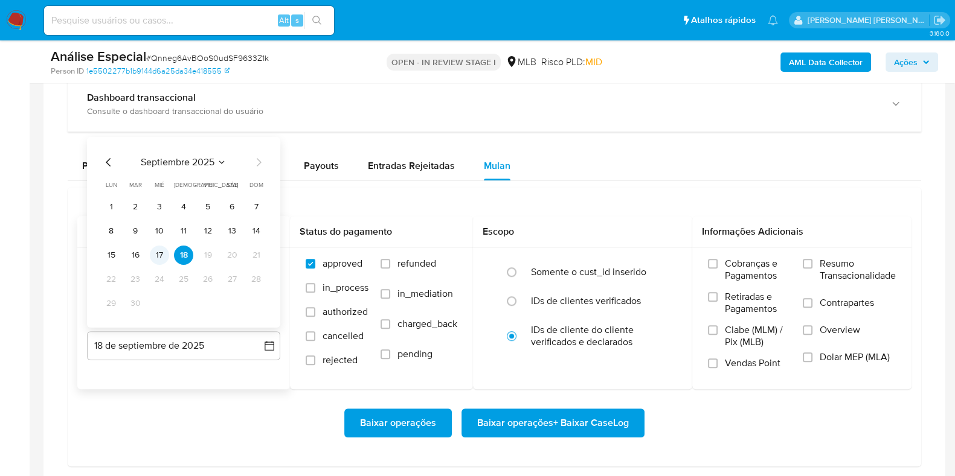
click at [164, 252] on button "17" at bounding box center [159, 255] width 19 height 19
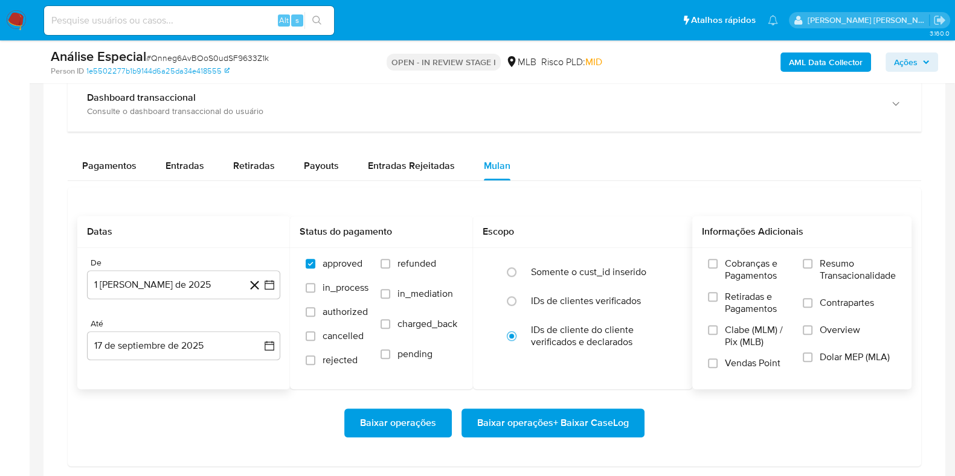
click at [819, 263] on span "Resumo Transacionalidade" at bounding box center [857, 270] width 76 height 24
click at [812, 263] on input "Resumo Transacionalidade" at bounding box center [808, 264] width 10 height 10
click at [814, 304] on label "Contrapartes" at bounding box center [849, 310] width 93 height 27
click at [812, 304] on input "Contrapartes" at bounding box center [808, 303] width 10 height 10
click at [554, 420] on span "Baixar operações + Baixar CaseLog" at bounding box center [553, 423] width 152 height 27
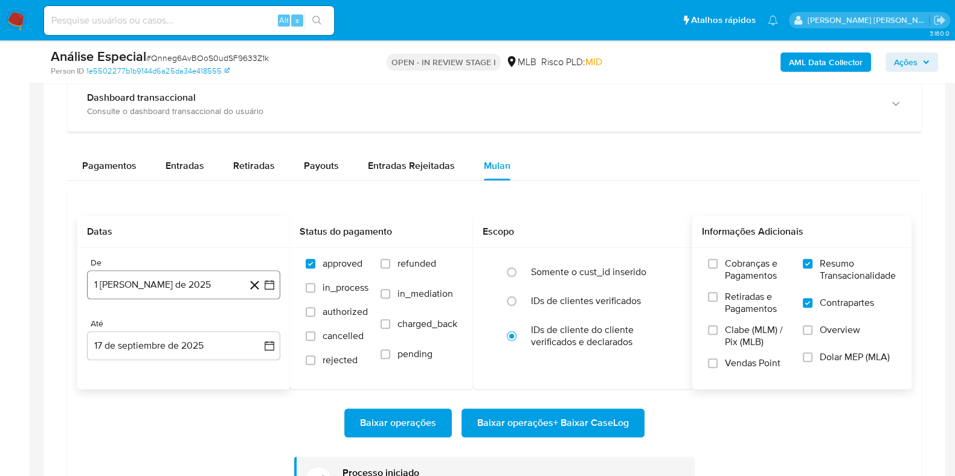
click at [200, 279] on button "1 de agosto de 2025" at bounding box center [183, 285] width 193 height 29
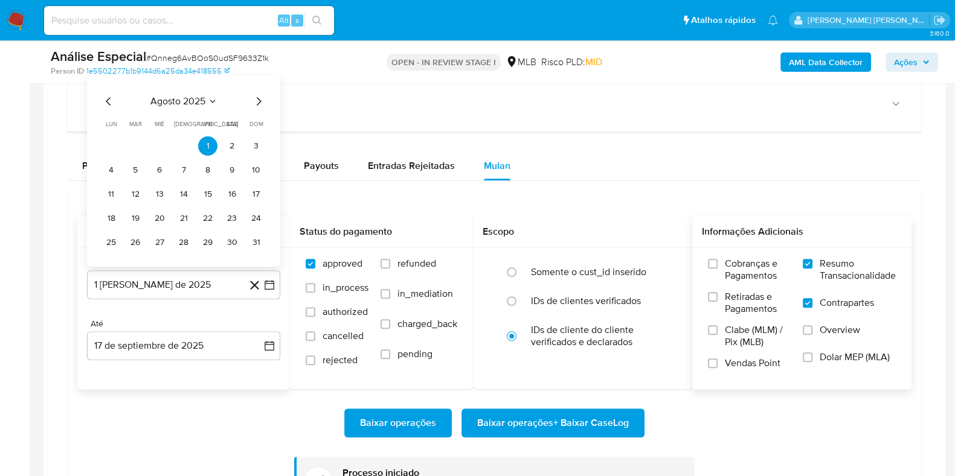
click at [106, 101] on icon "Mes anterior" at bounding box center [108, 101] width 14 height 14
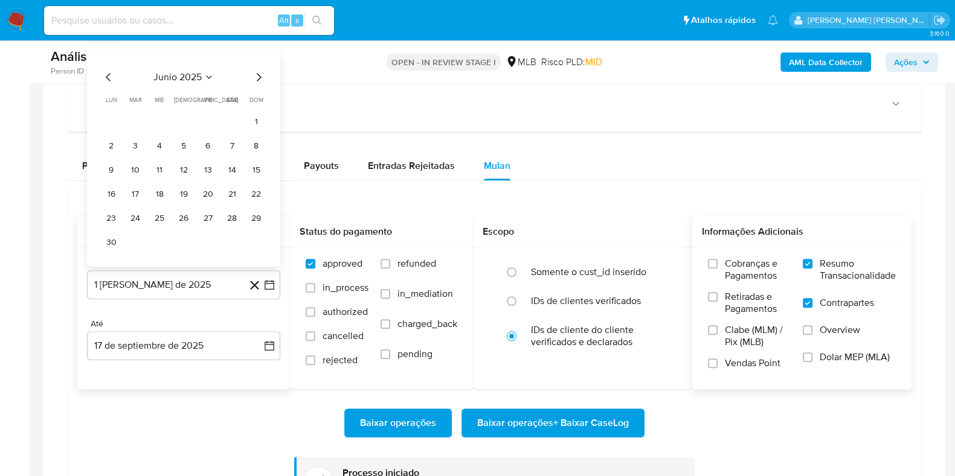
click at [106, 101] on span "lun" at bounding box center [111, 99] width 11 height 9
click at [109, 80] on icon "Mes anterior" at bounding box center [108, 77] width 14 height 14
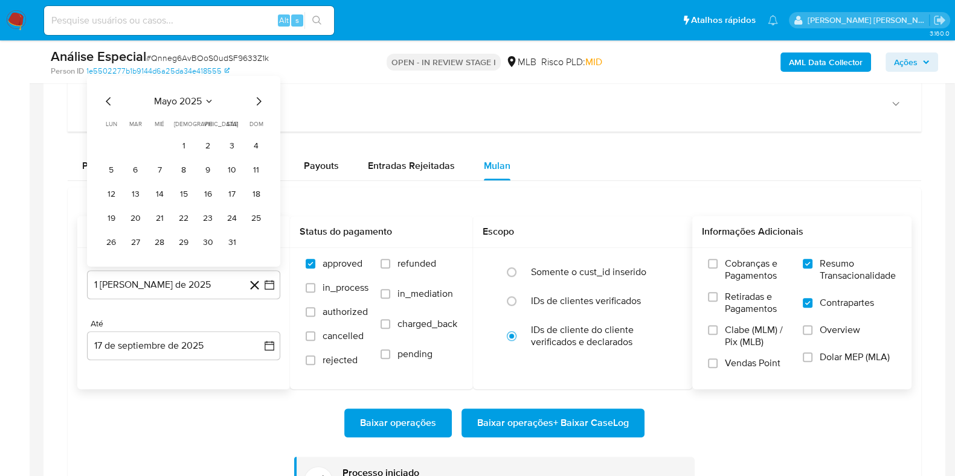
click at [106, 104] on icon "Mes anterior" at bounding box center [108, 101] width 14 height 14
click at [135, 147] on button "1" at bounding box center [135, 145] width 19 height 19
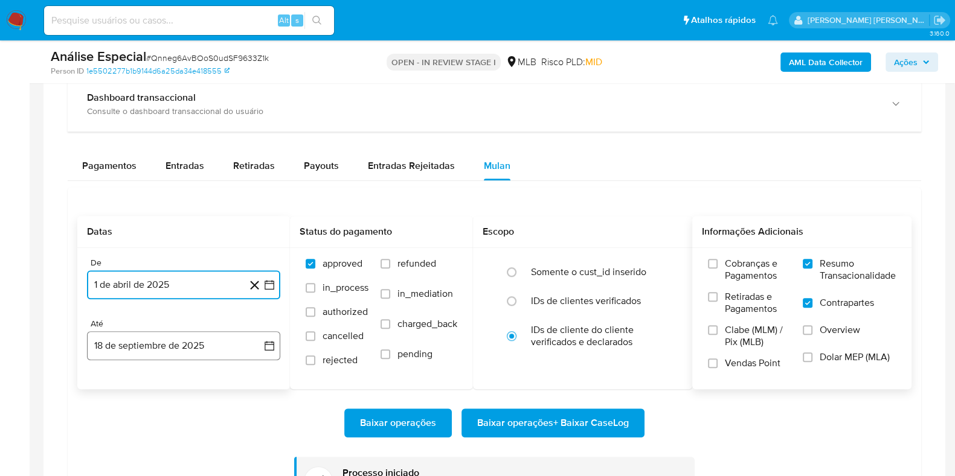
click at [176, 345] on button "18 de septiembre de 2025" at bounding box center [183, 346] width 193 height 29
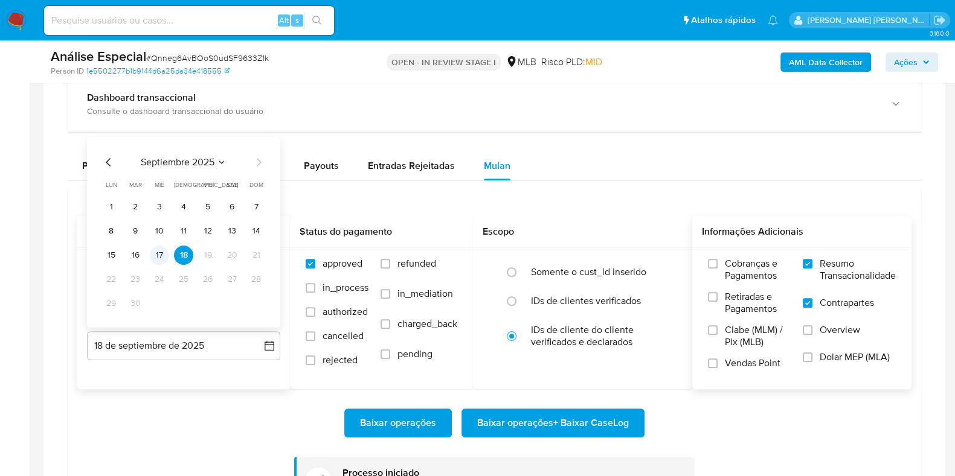
click at [160, 252] on button "17" at bounding box center [159, 255] width 19 height 19
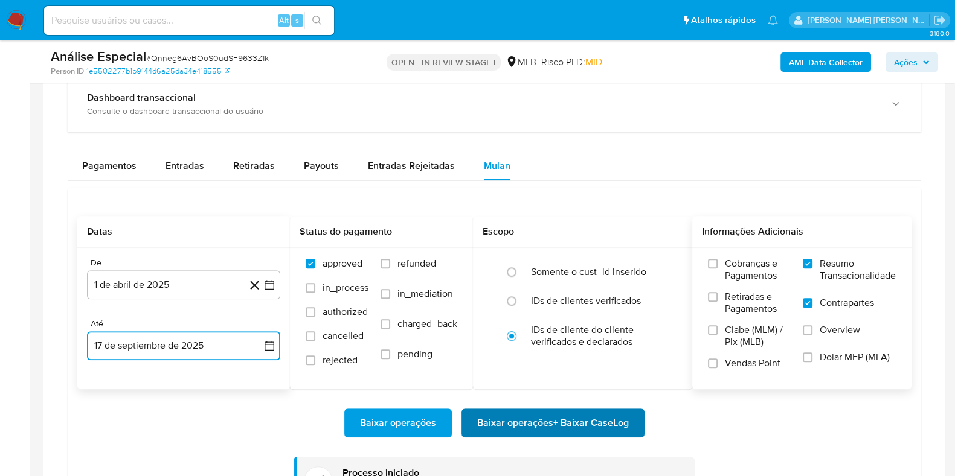
click at [614, 421] on span "Baixar operações + Baixar CaseLog" at bounding box center [553, 423] width 152 height 27
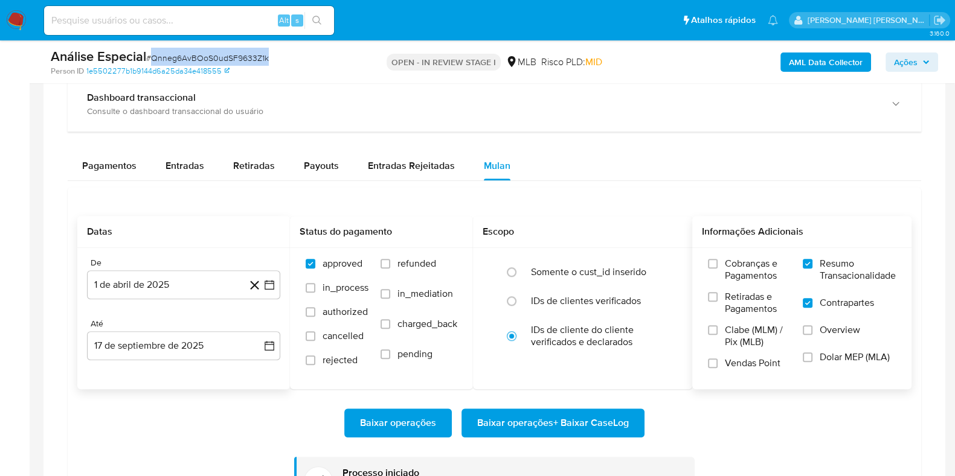
drag, startPoint x: 270, startPoint y: 58, endPoint x: 153, endPoint y: 63, distance: 116.7
click at [153, 63] on div "Análise Especial # Qnneg6AvBOoS0udSF9633Z1k" at bounding box center [196, 57] width 291 height 18
copy span "Qnneg6AvBOoS0udSF9633Z1k"
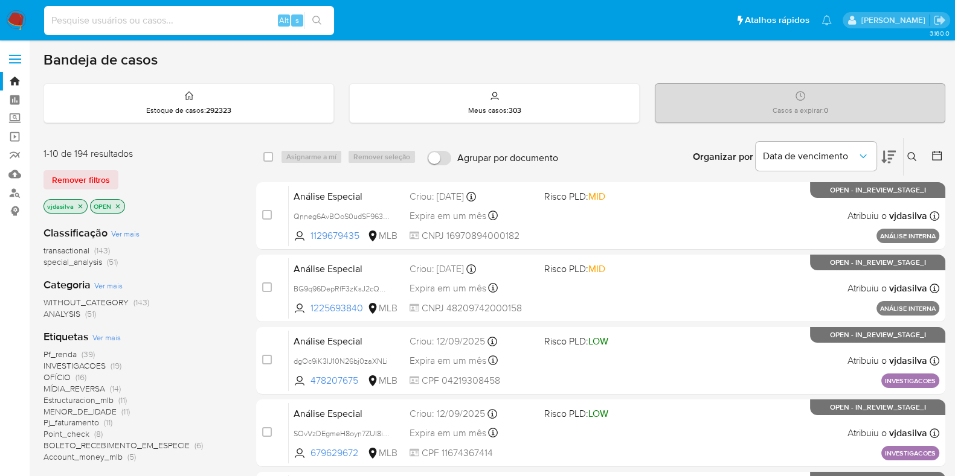
click at [122, 24] on input at bounding box center [189, 21] width 290 height 16
paste input "WTXCOxqQsX4EfTskgYFnch6N"
type input "WTXCOxqQsX4EfTskgYFnch6N"
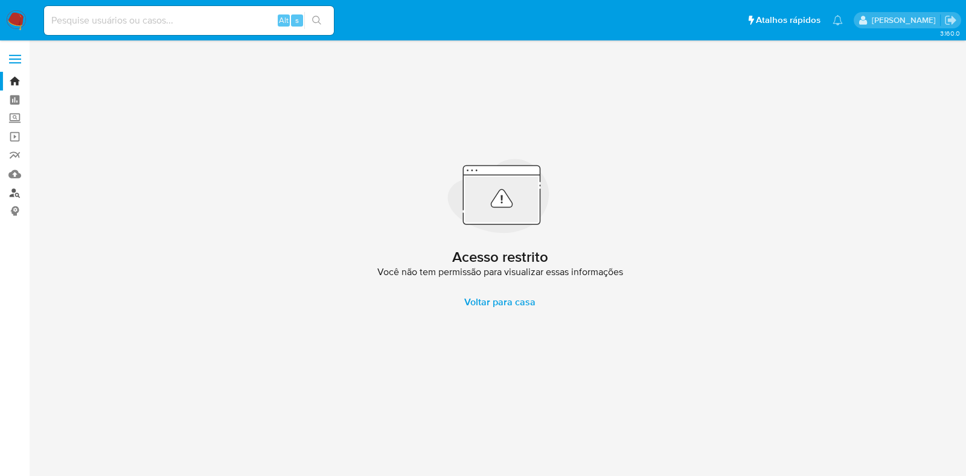
click at [10, 195] on link "Localizador de pessoas" at bounding box center [72, 193] width 144 height 19
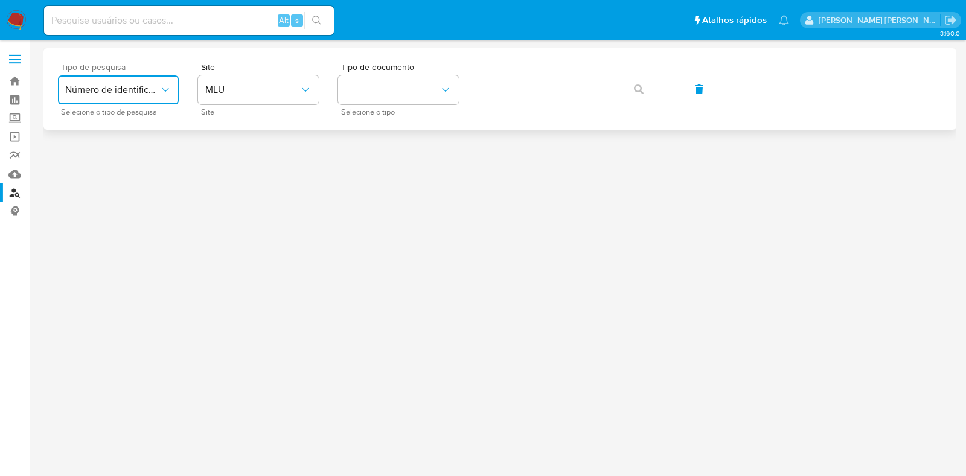
click at [152, 86] on span "Número de identificação" at bounding box center [112, 90] width 94 height 12
click at [238, 86] on span "MLU" at bounding box center [252, 90] width 94 height 12
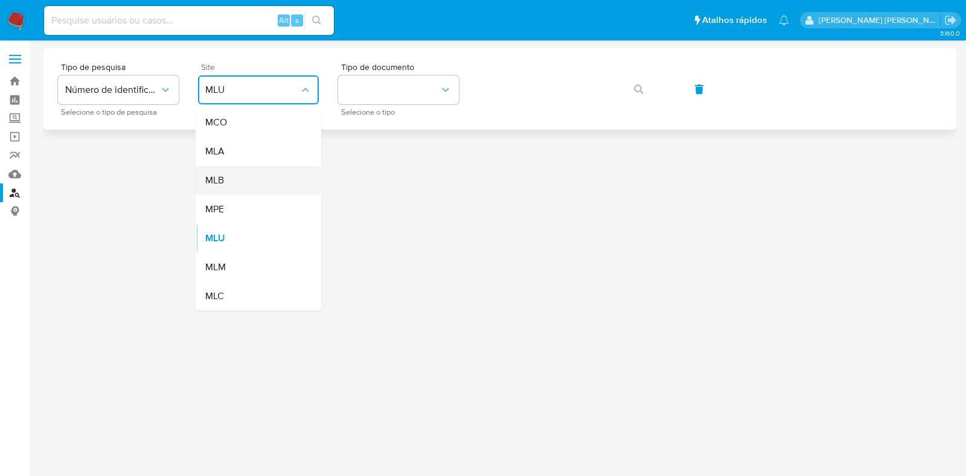
click at [258, 185] on div "MLB" at bounding box center [254, 180] width 99 height 29
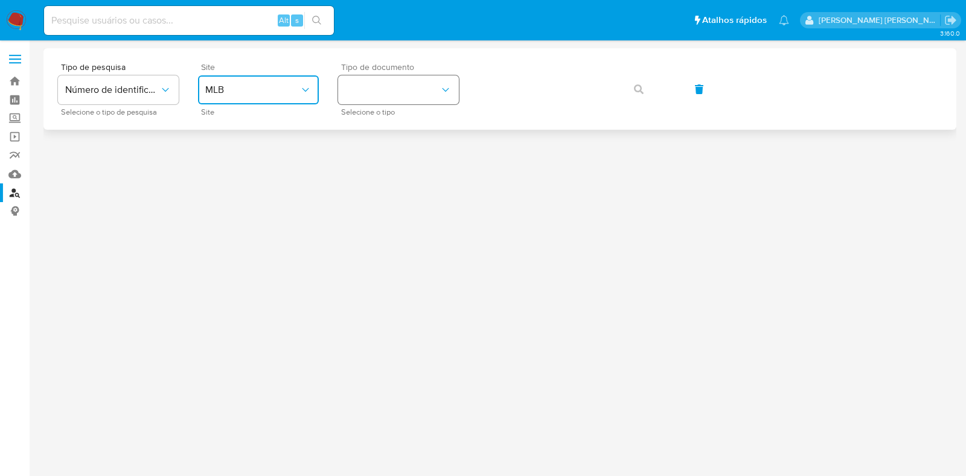
click at [380, 91] on button "identificationType" at bounding box center [398, 89] width 121 height 29
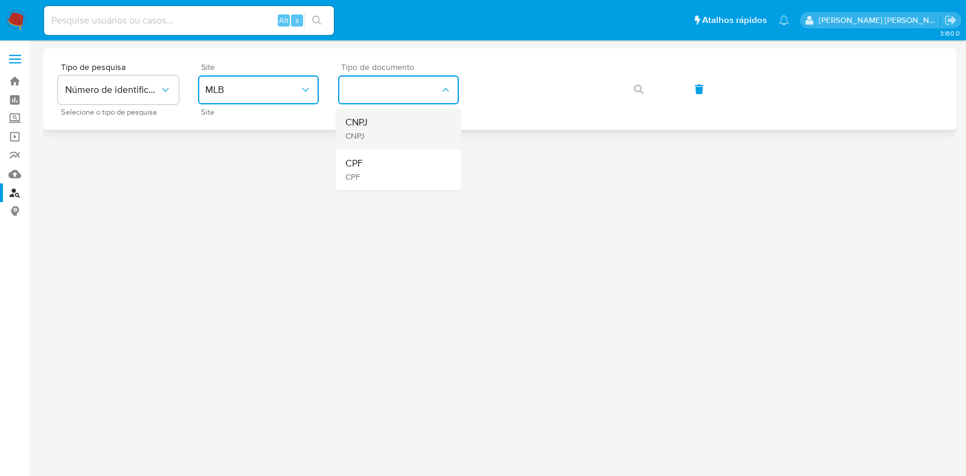
click at [379, 126] on div "CNPJ CNPJ" at bounding box center [394, 128] width 99 height 41
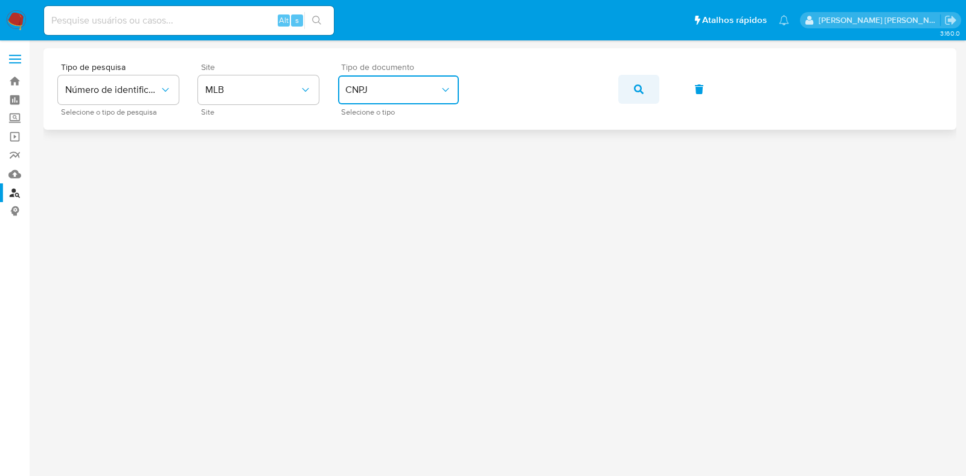
click at [630, 88] on button "button" at bounding box center [638, 89] width 41 height 29
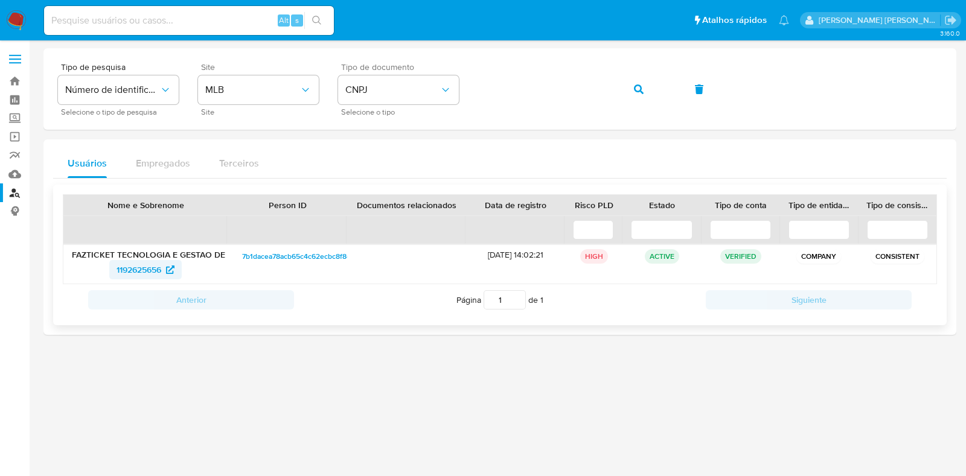
click at [150, 266] on span "1192625656" at bounding box center [139, 269] width 45 height 19
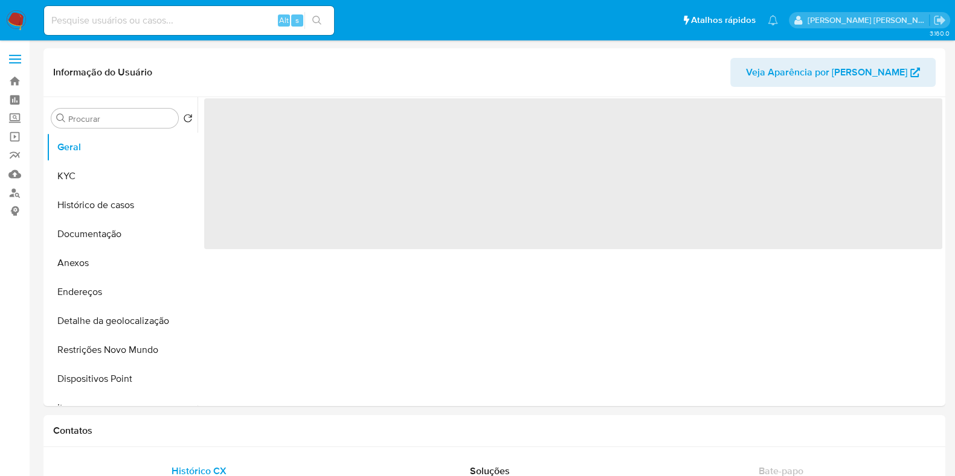
select select "10"
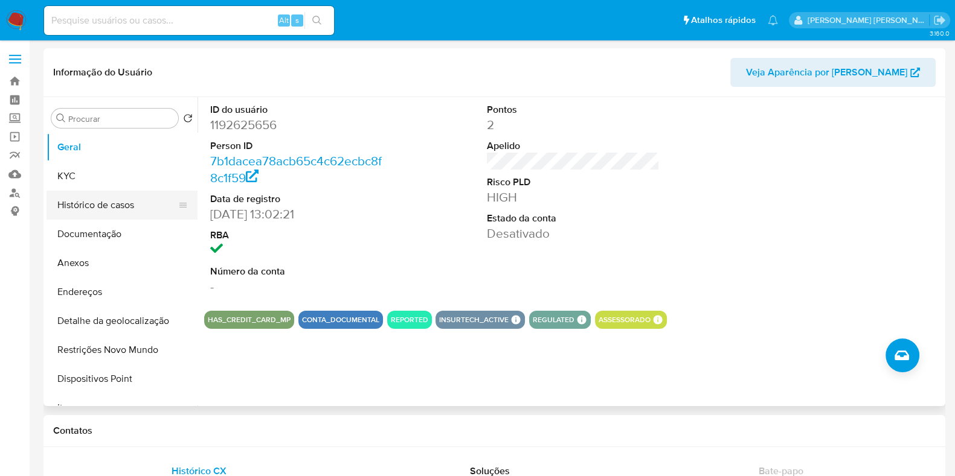
drag, startPoint x: 193, startPoint y: 197, endPoint x: 192, endPoint y: 212, distance: 14.5
click at [188, 212] on button "Histórico de casos" at bounding box center [116, 205] width 141 height 29
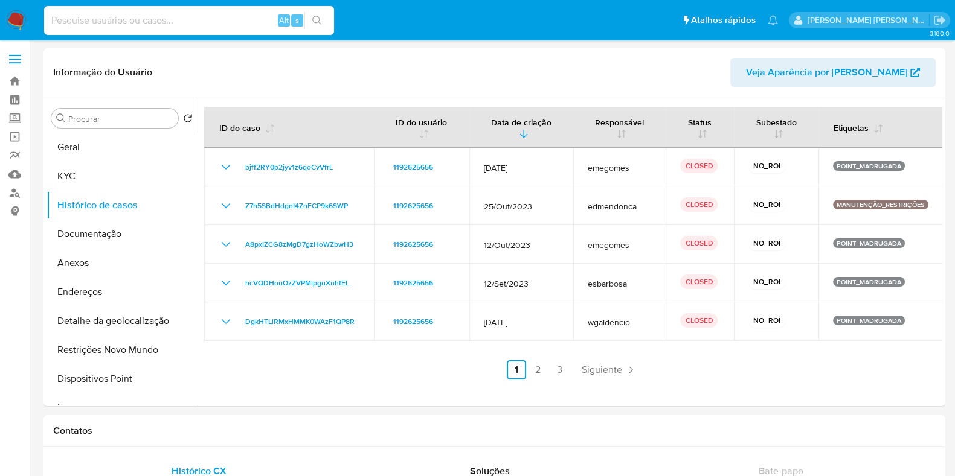
click at [217, 13] on input at bounding box center [189, 21] width 290 height 16
paste input "WTXCOxqQsX4EfTskgYFnch6N"
type input "WTXCOxqQsX4EfTskgYFnch6N"
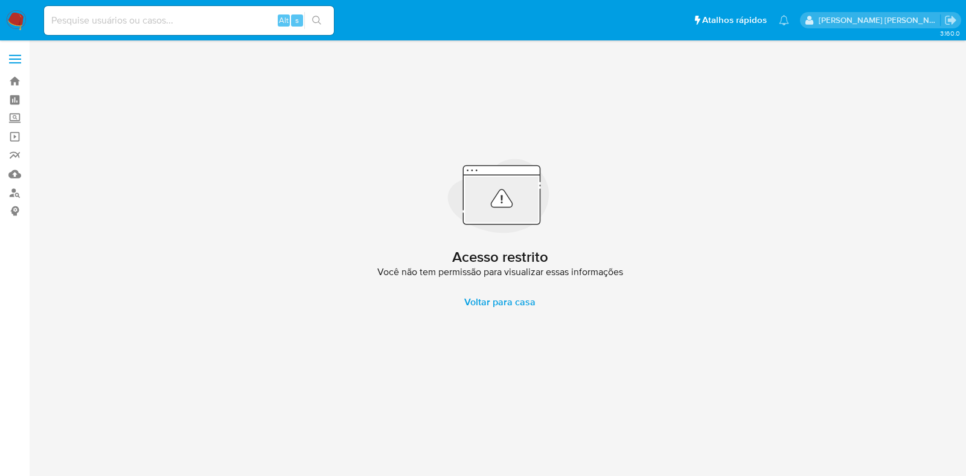
click at [216, 10] on div "Alt s" at bounding box center [189, 20] width 290 height 29
click at [211, 16] on input at bounding box center [189, 21] width 290 height 16
paste input "WTXCOxqQsX4EfTskgYFnch6N"
type input "WTXCOxqQsX4EfTskgYFnch6N"
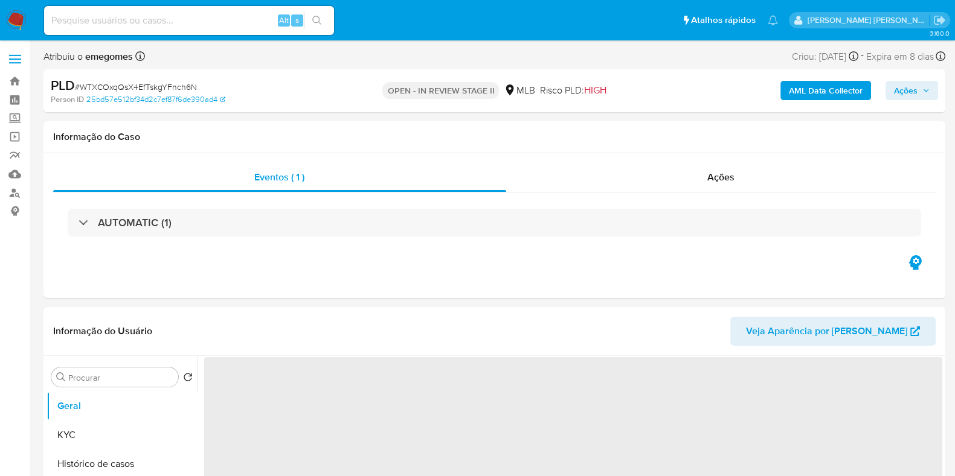
select select "10"
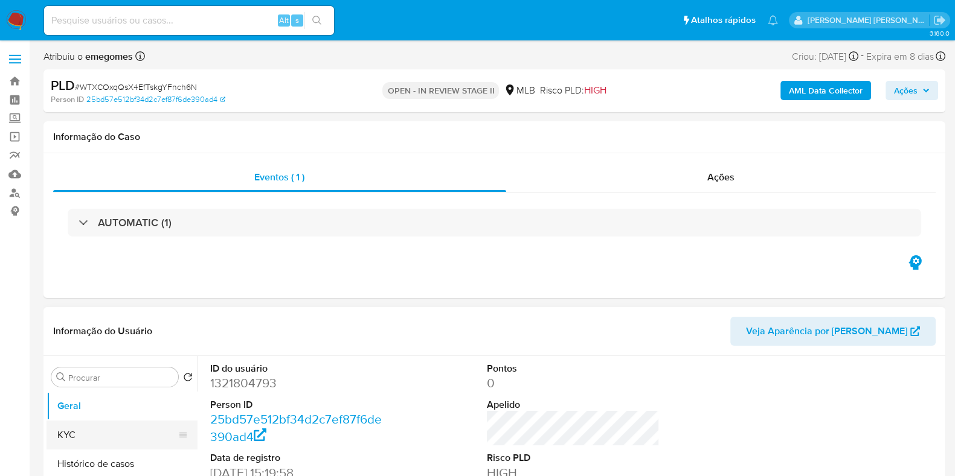
click at [144, 424] on button "KYC" at bounding box center [116, 435] width 141 height 29
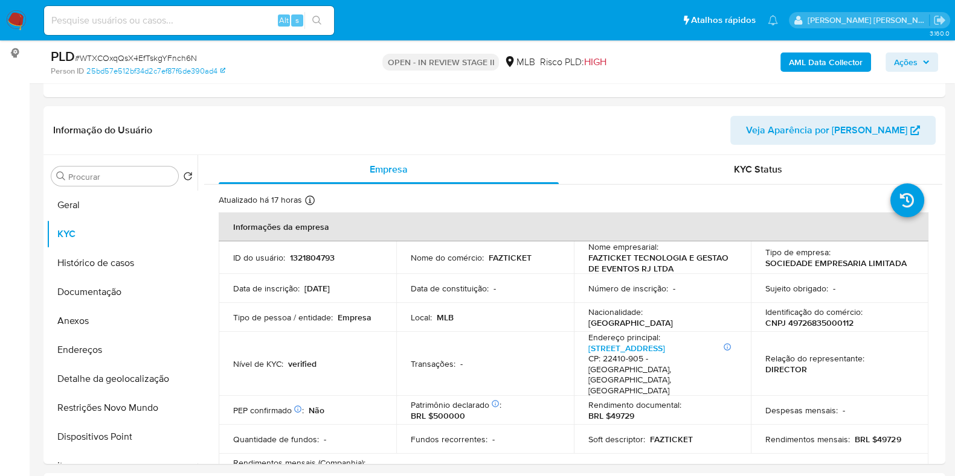
scroll to position [160, 0]
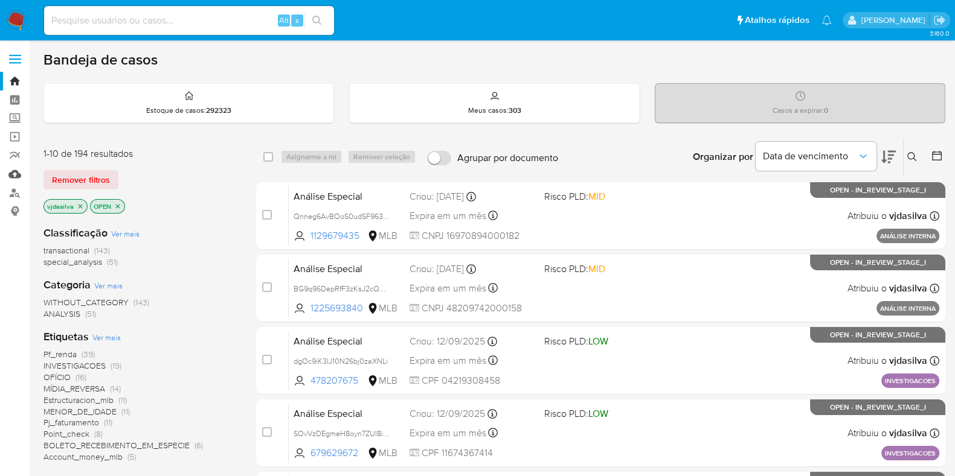
click at [19, 170] on link "Mulan" at bounding box center [72, 174] width 144 height 19
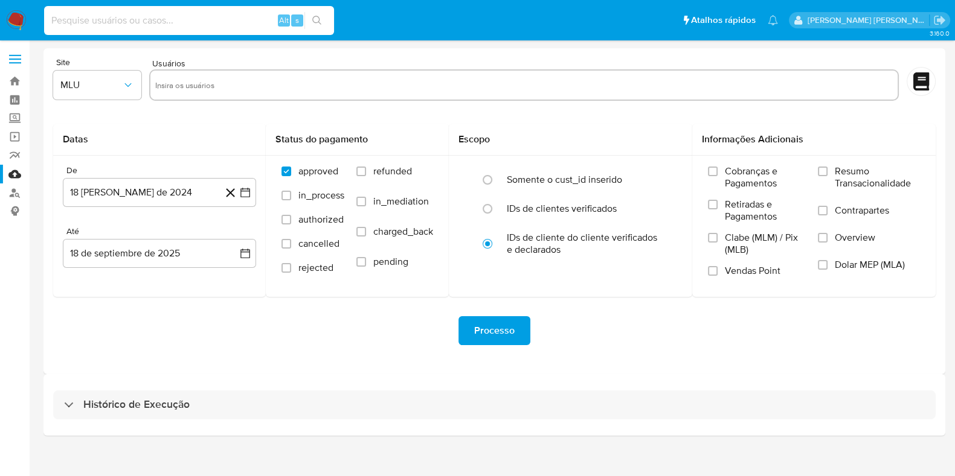
click at [254, 16] on input at bounding box center [189, 21] width 290 height 16
paste input "BG9q96DepRfF3zKsJ2cQCDrK"
type input "BG9q96DepRfF3zKsJ2cQCDrK"
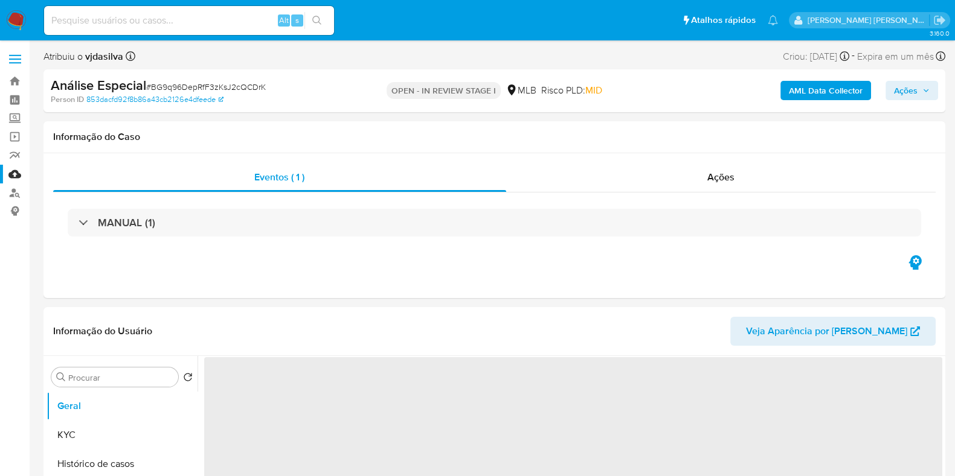
select select "10"
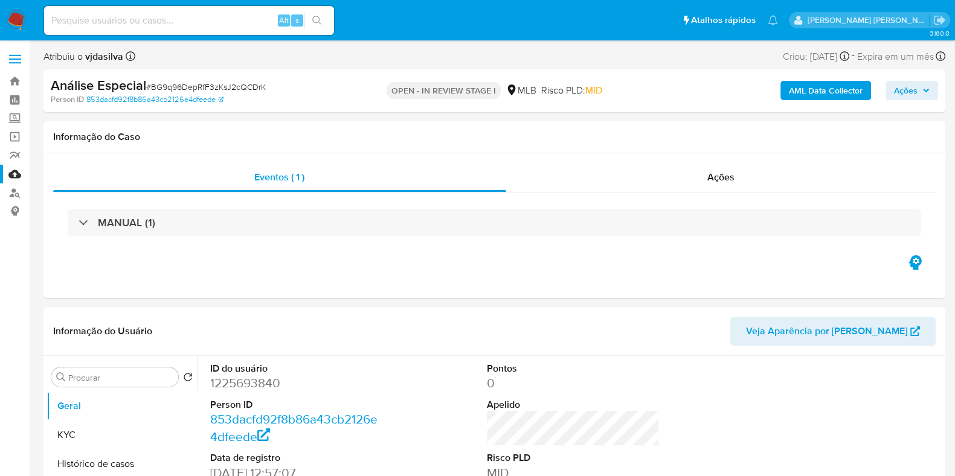
click at [171, 21] on input at bounding box center [189, 21] width 290 height 16
paste input "Qnneg6AvBOoS0udSF9633Z1k"
type input "Qnneg6AvBOoS0udSF9633Z1k"
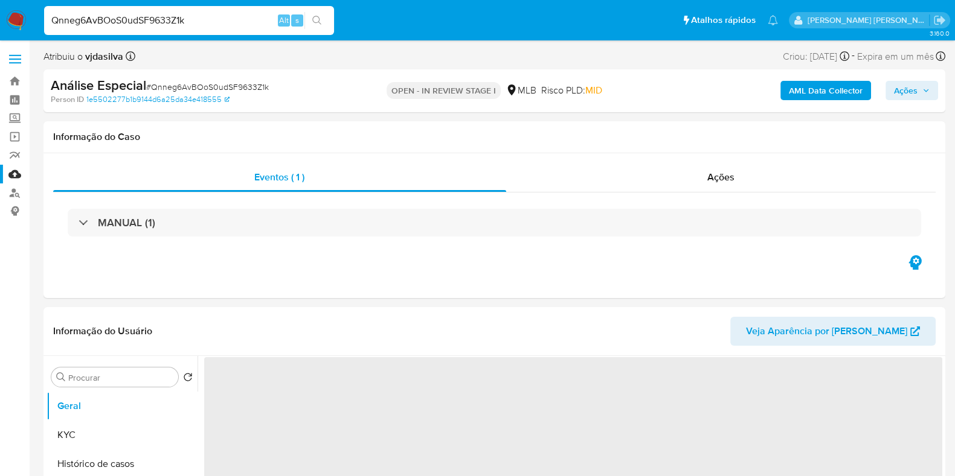
select select "10"
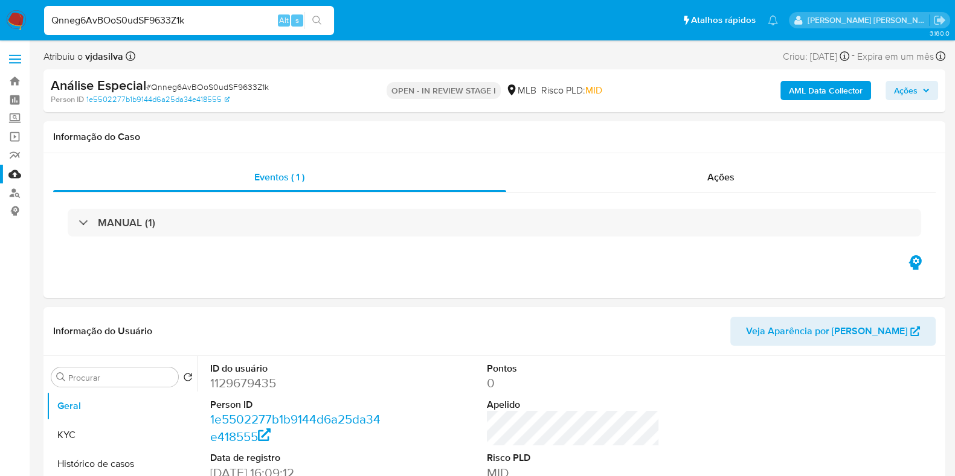
click at [15, 171] on link "Mulan" at bounding box center [72, 174] width 144 height 19
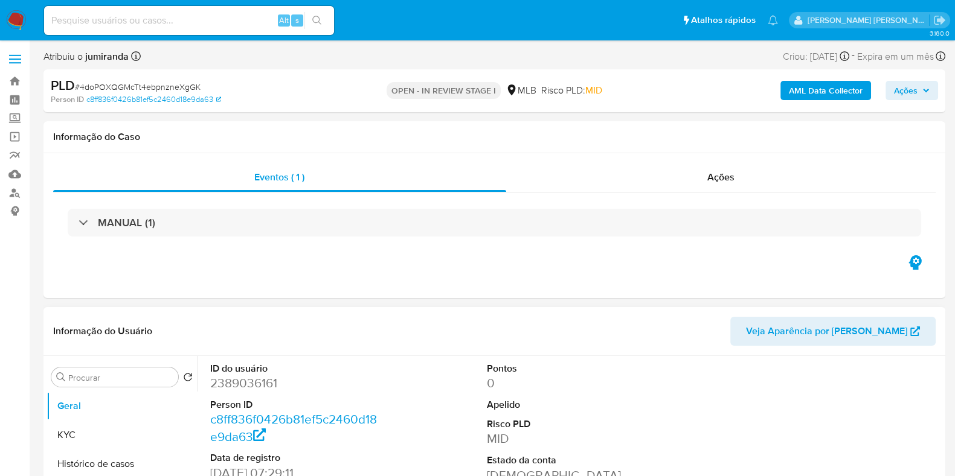
select select "10"
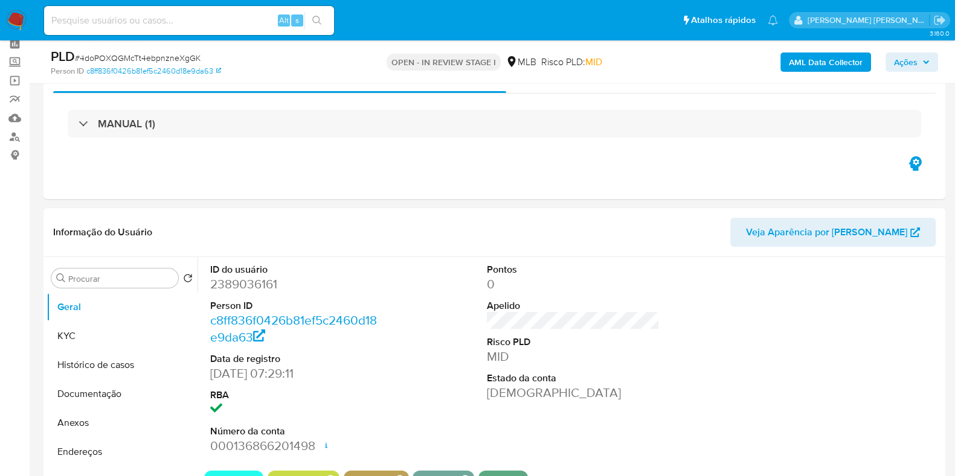
scroll to position [106, 0]
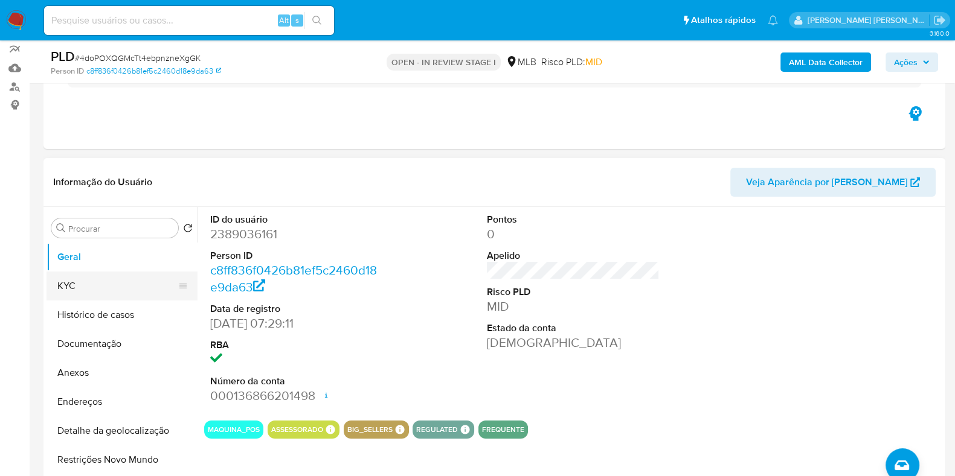
click at [68, 279] on button "KYC" at bounding box center [116, 286] width 141 height 29
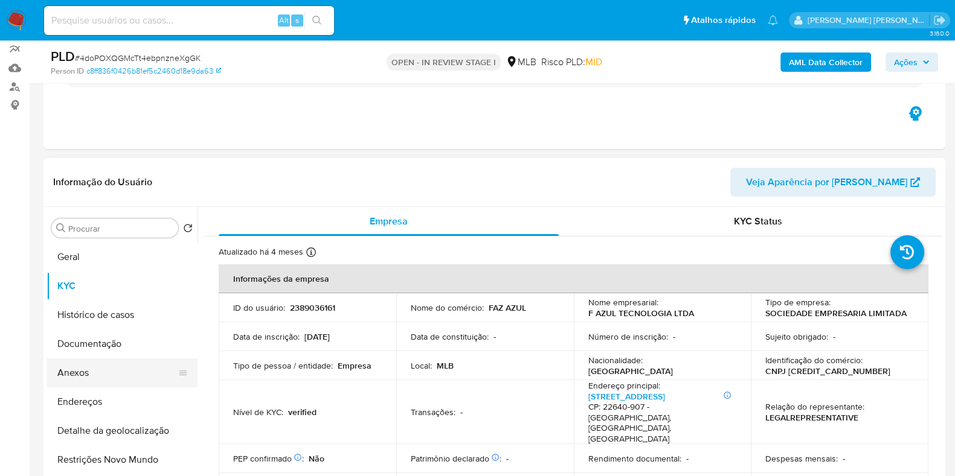
click at [115, 371] on button "Anexos" at bounding box center [116, 373] width 141 height 29
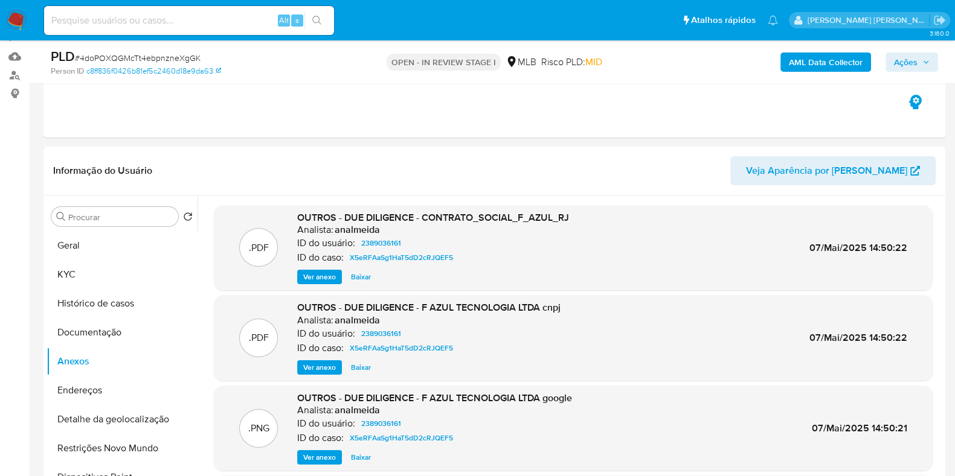
scroll to position [112, 0]
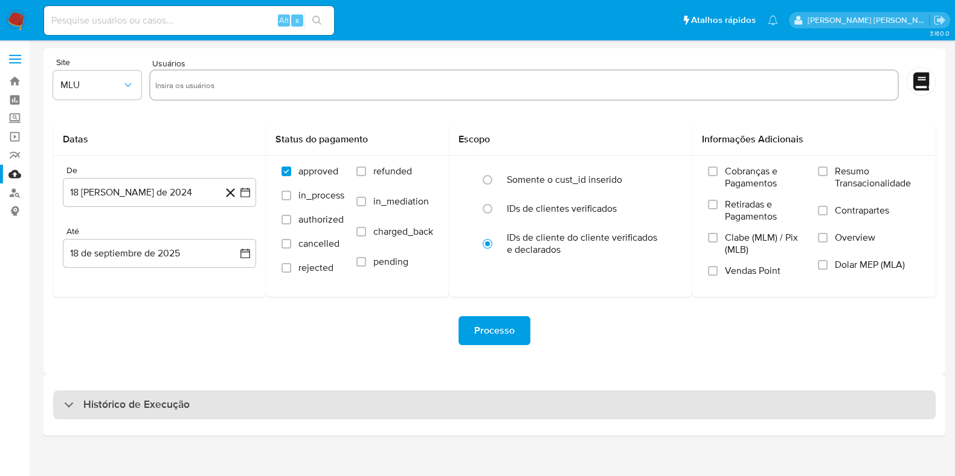
click at [326, 400] on div "Histórico de Execução" at bounding box center [494, 405] width 882 height 29
select select "10"
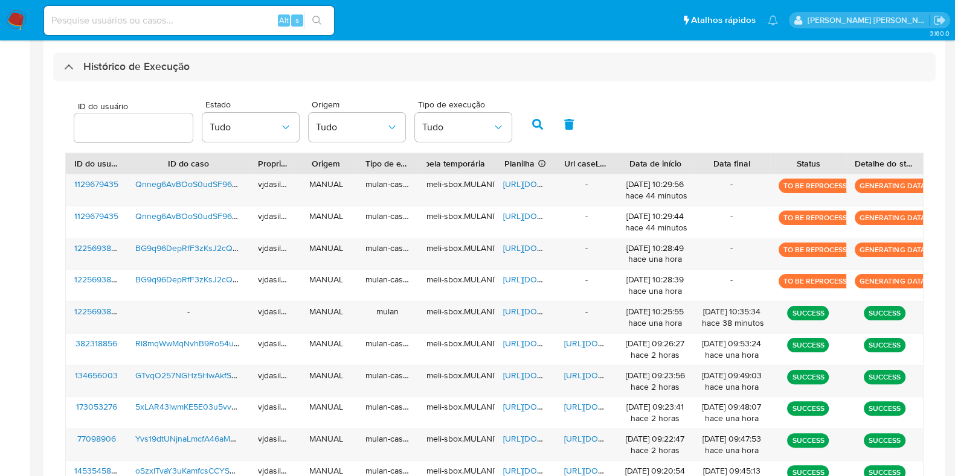
scroll to position [343, 0]
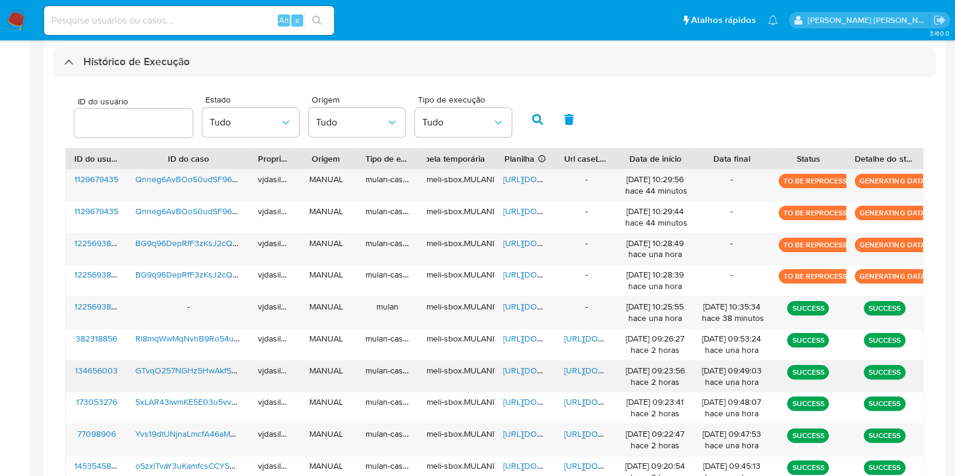
click at [583, 371] on span "[URL][DOMAIN_NAME]" at bounding box center [605, 371] width 83 height 12
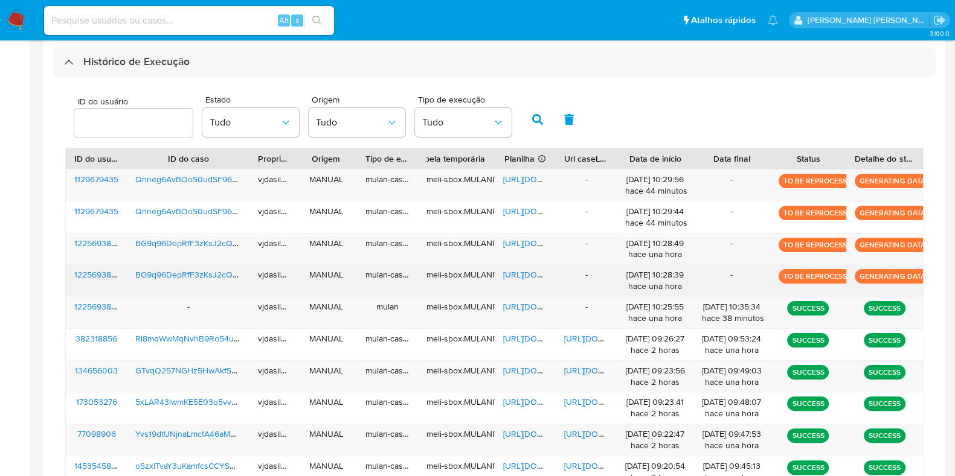
click at [199, 272] on span "BG9q96DepRfF3zKsJ2cQCDrK" at bounding box center [193, 275] width 117 height 12
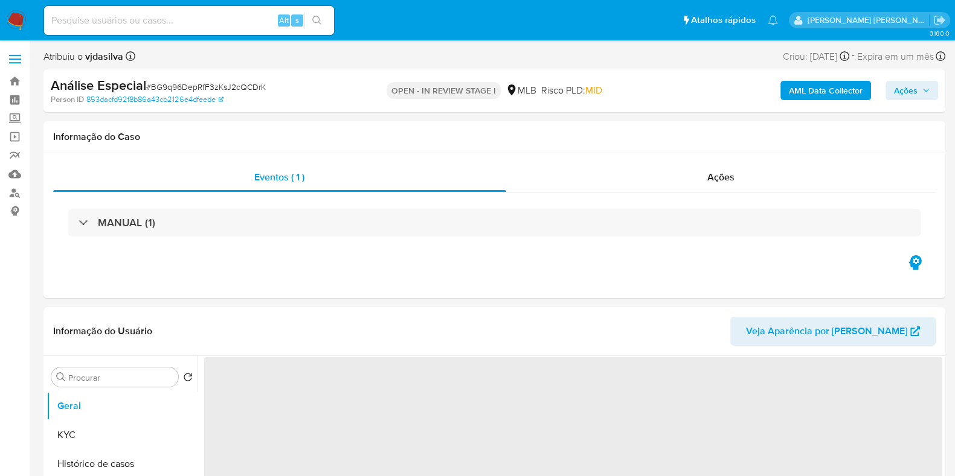
select select "10"
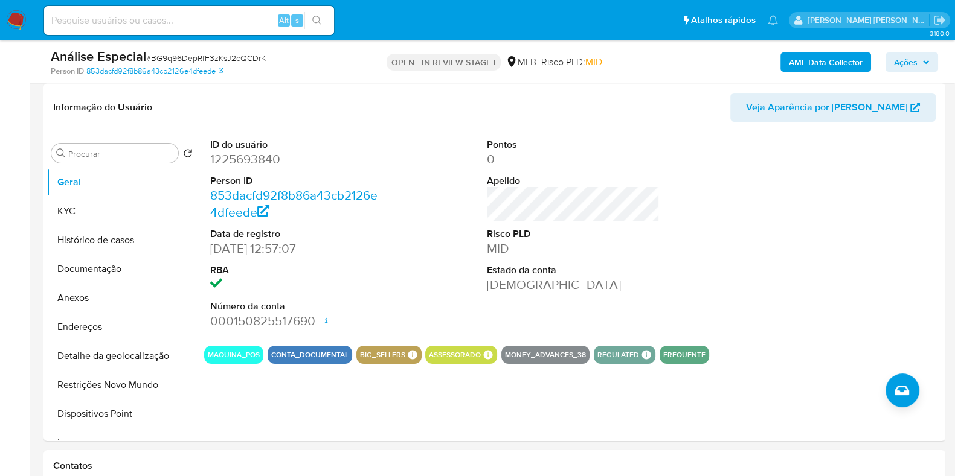
scroll to position [169, 0]
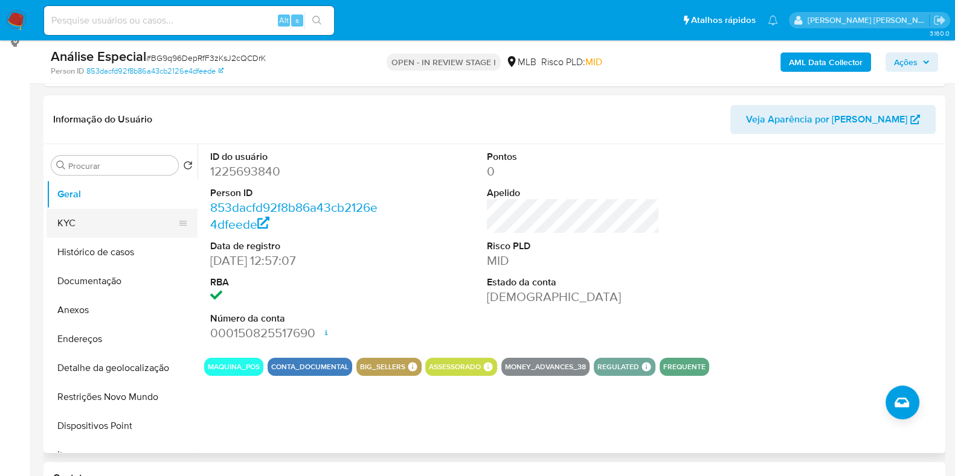
click at [115, 221] on button "KYC" at bounding box center [116, 223] width 141 height 29
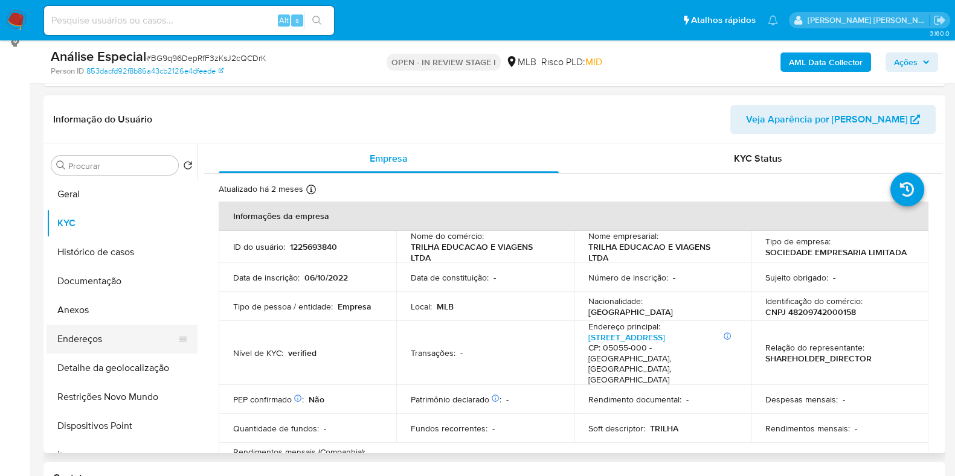
click at [112, 335] on button "Endereços" at bounding box center [116, 339] width 141 height 29
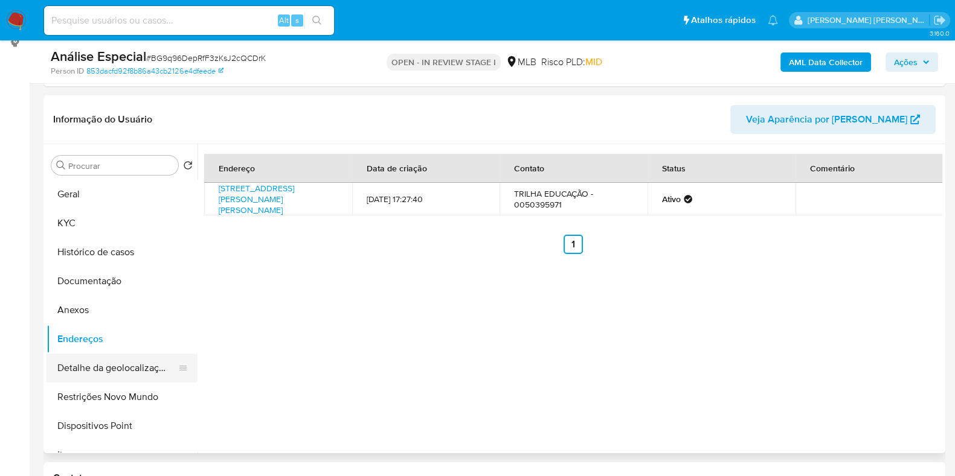
click at [145, 374] on button "Detalhe da geolocalização" at bounding box center [116, 368] width 141 height 29
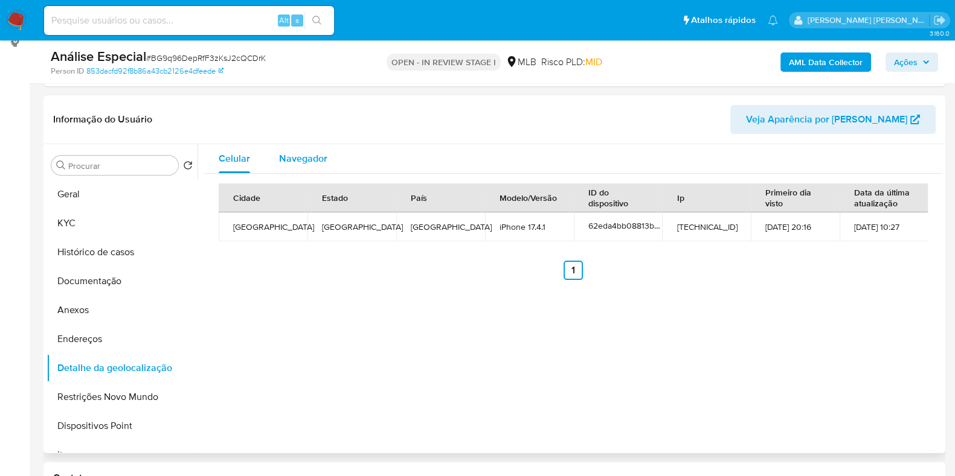
click at [329, 152] on button "Navegador" at bounding box center [302, 158] width 77 height 29
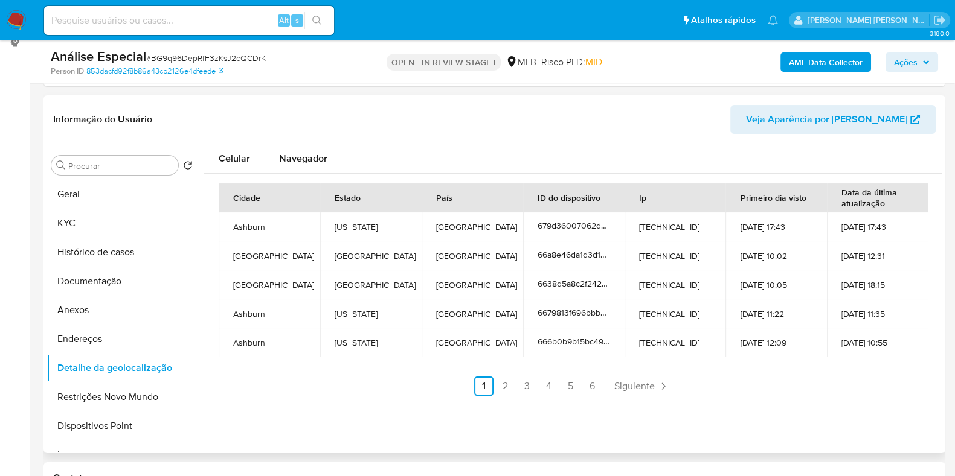
type button "1"
click at [133, 412] on button "Dispositivos Point" at bounding box center [116, 426] width 141 height 29
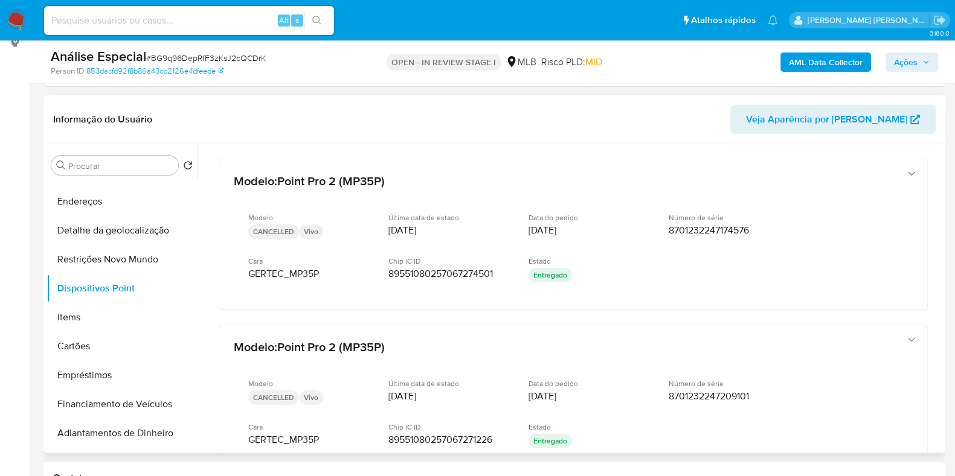
scroll to position [141, 0]
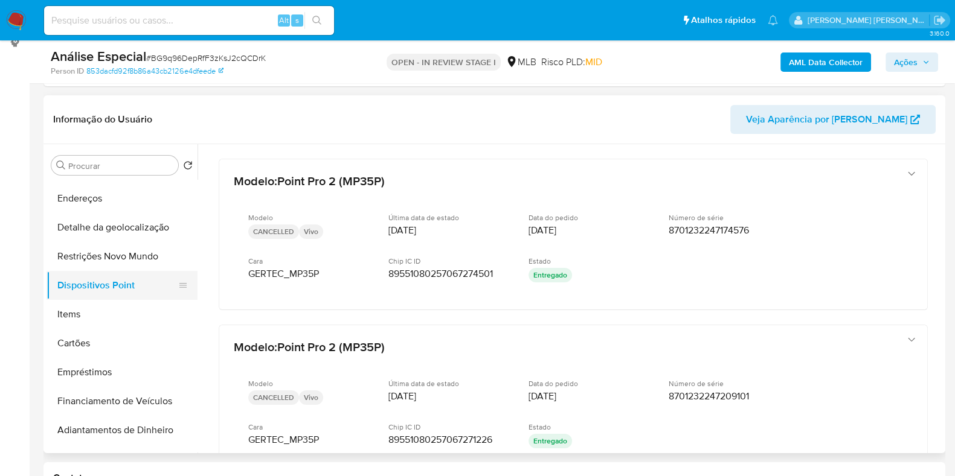
click at [105, 292] on button "Dispositivos Point" at bounding box center [116, 285] width 141 height 29
click at [131, 258] on button "Restrições Novo Mundo" at bounding box center [116, 256] width 141 height 29
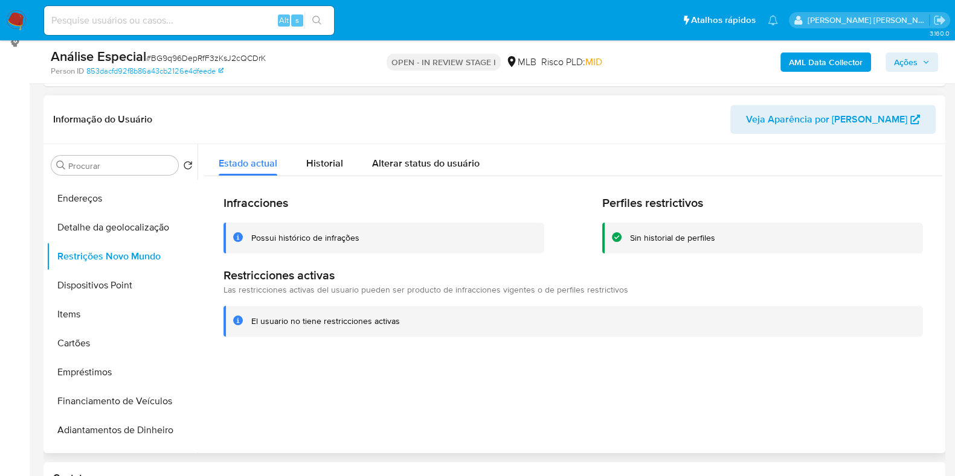
scroll to position [0, 0]
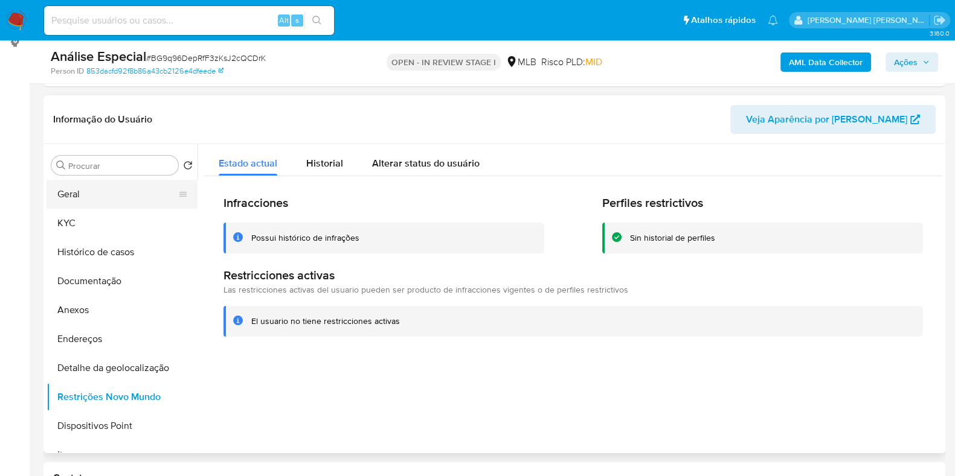
click at [138, 188] on button "Geral" at bounding box center [116, 194] width 141 height 29
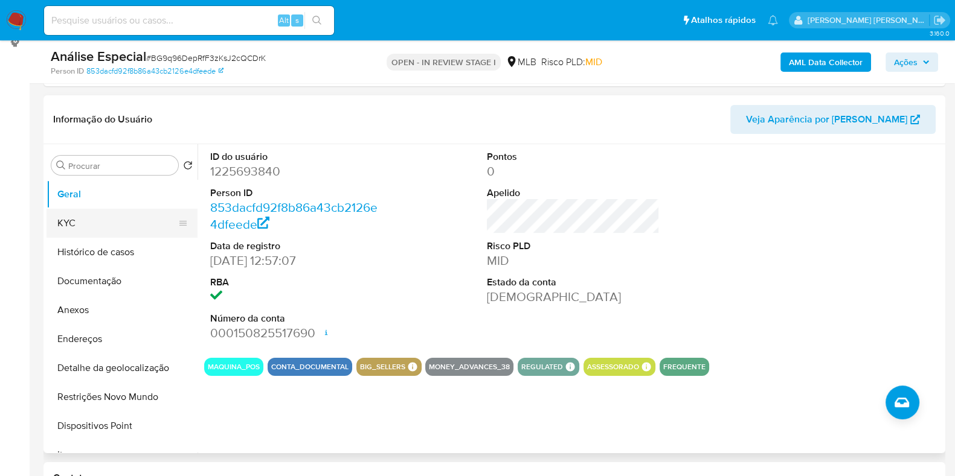
click at [125, 227] on button "KYC" at bounding box center [116, 223] width 141 height 29
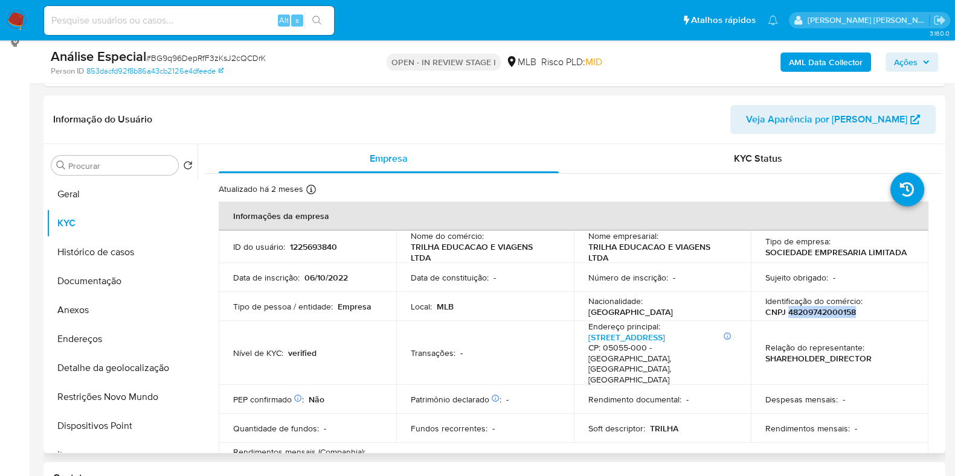
drag, startPoint x: 853, startPoint y: 311, endPoint x: 784, endPoint y: 310, distance: 69.5
click at [784, 310] on div "Identificação do comércio : CNPJ 48209742000158" at bounding box center [839, 307] width 149 height 22
copy p "48209742000158"
